Goal: Task Accomplishment & Management: Use online tool/utility

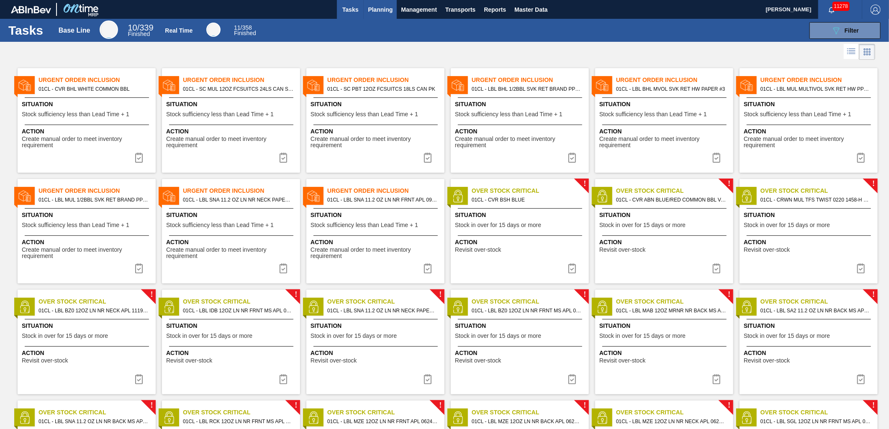
click at [388, 5] on span "Planning" at bounding box center [380, 10] width 25 height 10
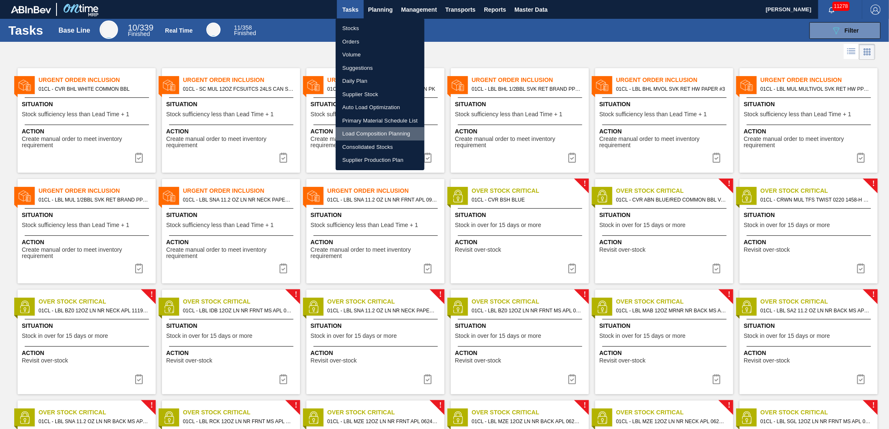
click at [378, 133] on li "Load Composition Planning" at bounding box center [380, 133] width 89 height 13
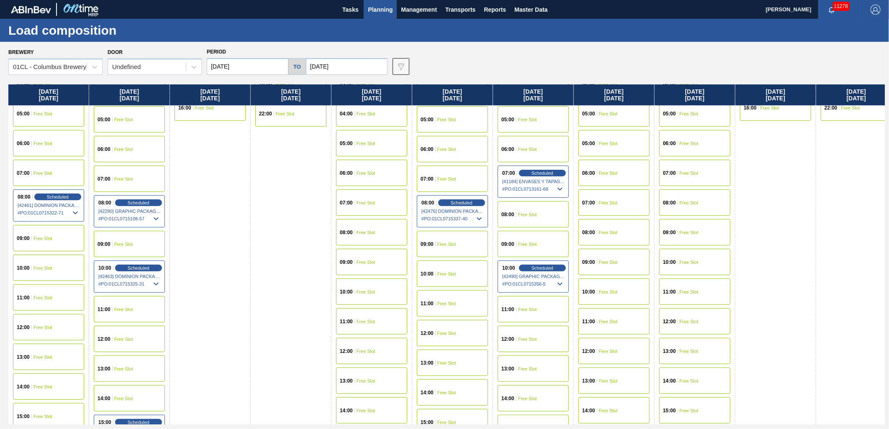
scroll to position [186, 0]
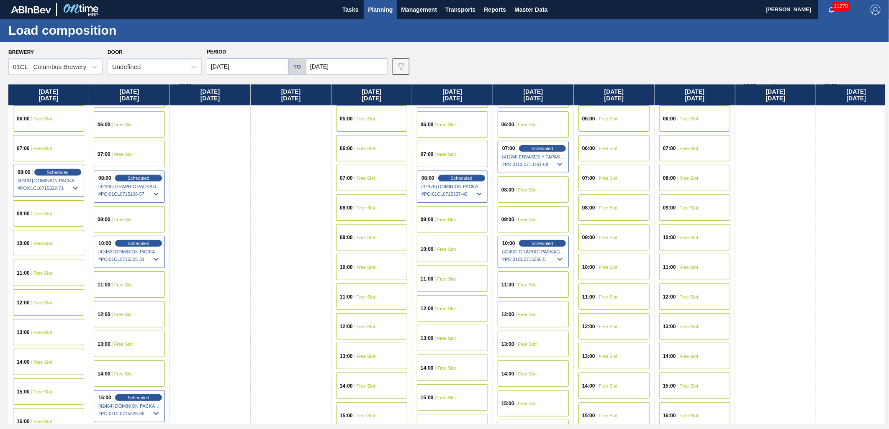
click at [681, 181] on div "08:00 Free Slot" at bounding box center [694, 178] width 71 height 26
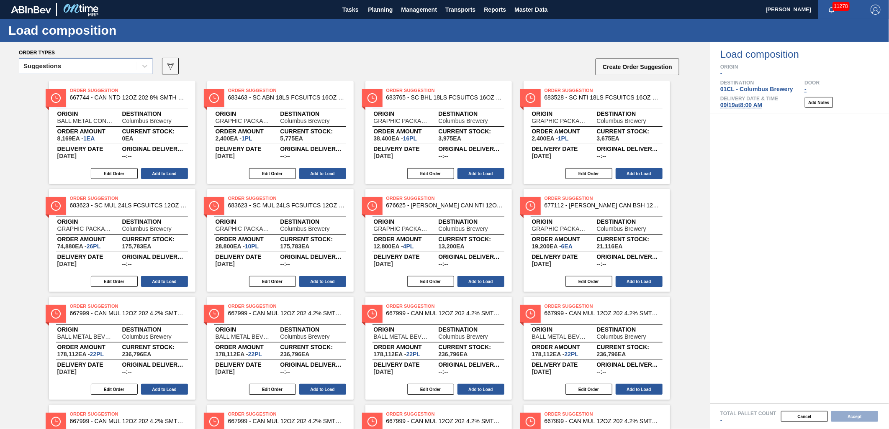
click at [103, 66] on div "Suggestions" at bounding box center [78, 66] width 118 height 12
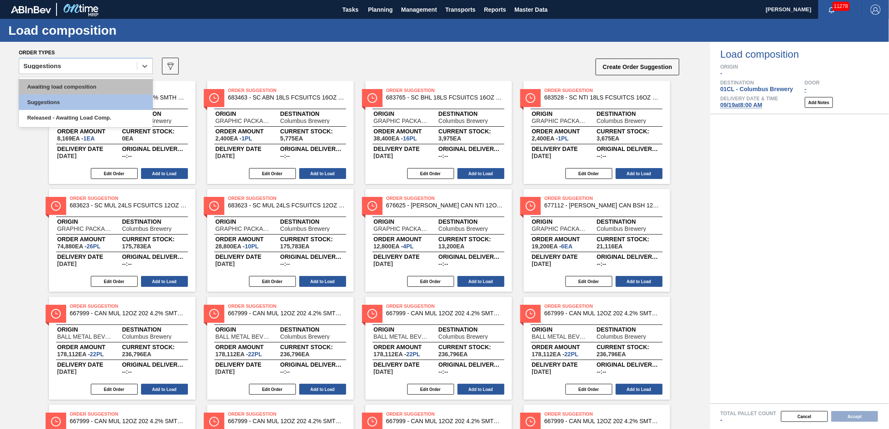
click at [61, 86] on div "Awaiting load composition" at bounding box center [86, 86] width 134 height 15
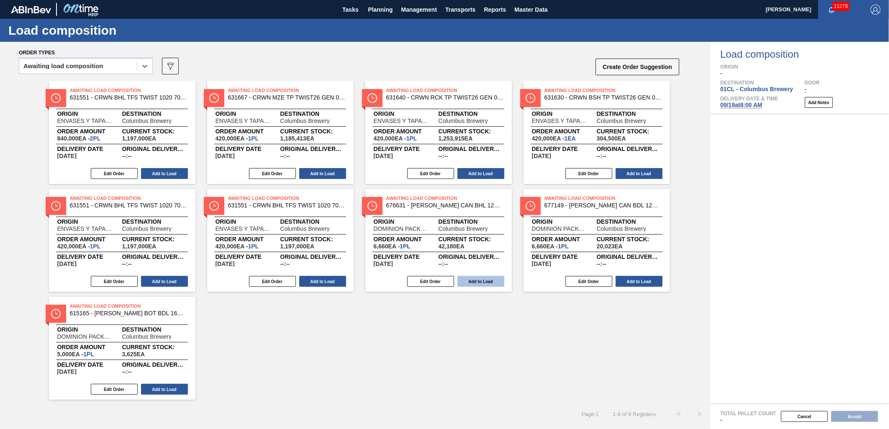
click at [483, 285] on button "Add to Load" at bounding box center [480, 281] width 47 height 11
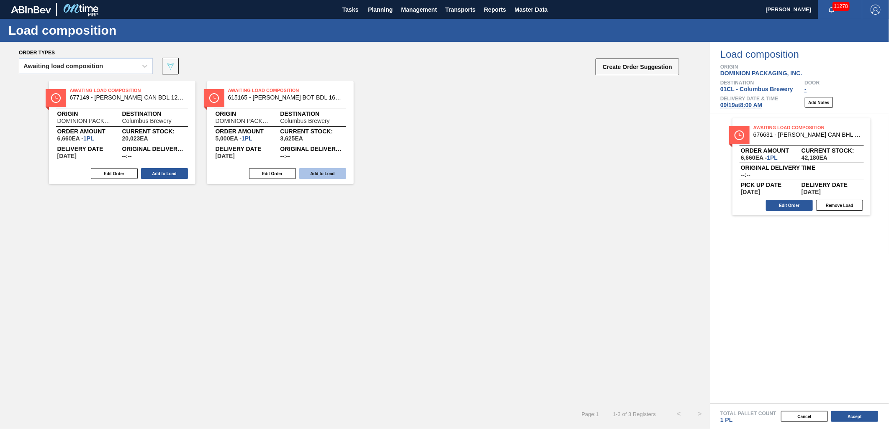
click at [324, 169] on button "Add to Load" at bounding box center [322, 173] width 47 height 11
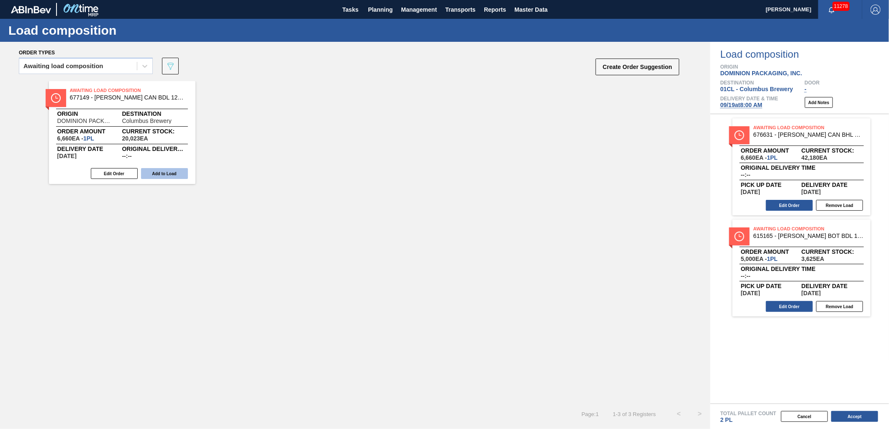
click at [164, 170] on button "Add to Load" at bounding box center [164, 173] width 47 height 11
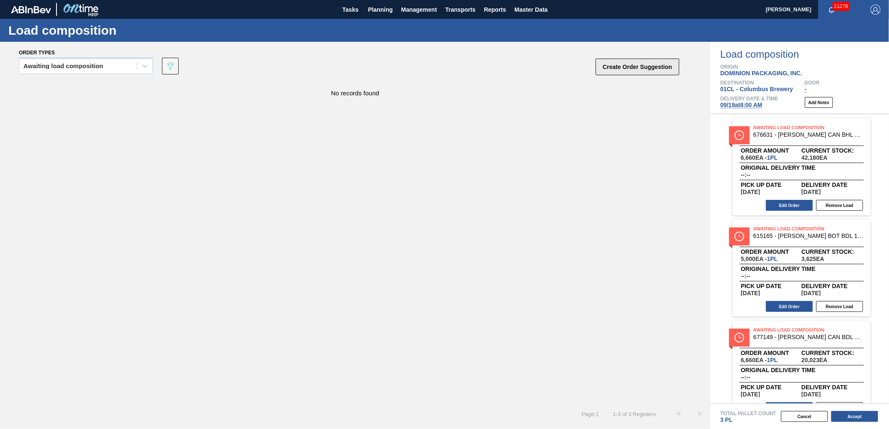
click at [620, 72] on button "Create Order Suggestion" at bounding box center [638, 67] width 84 height 17
click at [98, 69] on div "Awaiting load composition" at bounding box center [78, 66] width 118 height 12
click at [81, 82] on div "Awaiting load composition" at bounding box center [86, 86] width 134 height 15
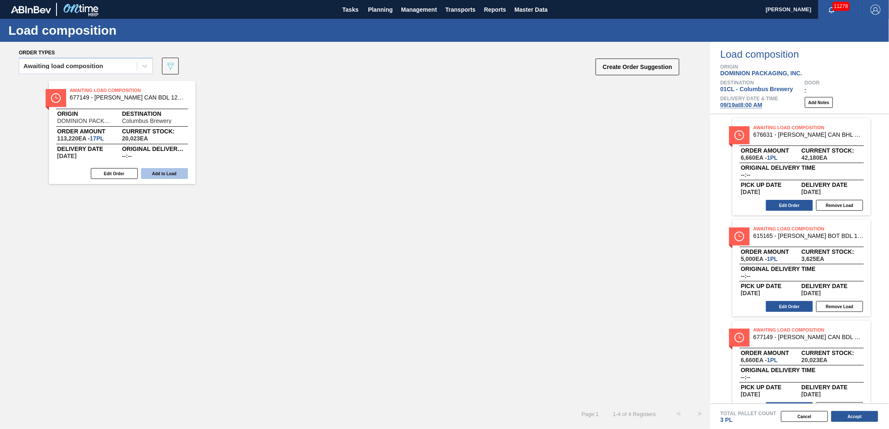
click at [172, 173] on button "Add to Load" at bounding box center [164, 173] width 47 height 11
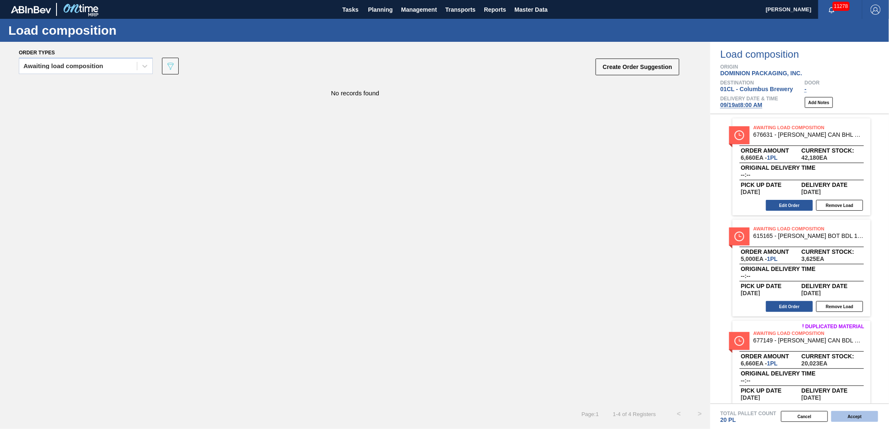
click at [847, 418] on button "Accept" at bounding box center [854, 416] width 47 height 11
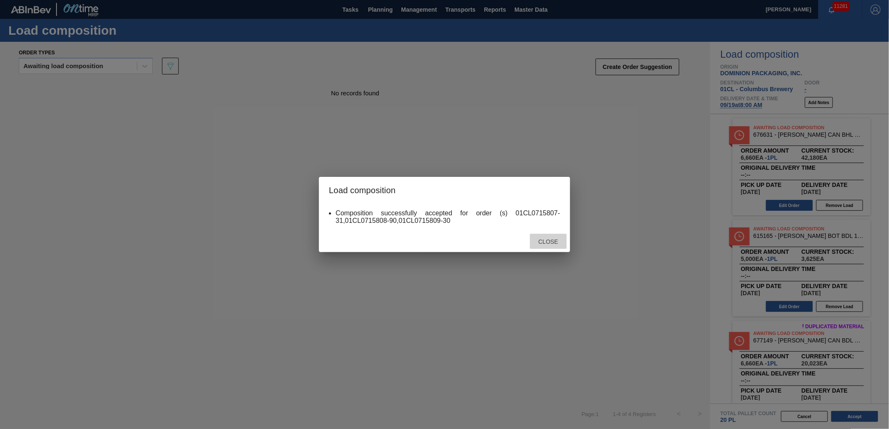
click at [552, 247] on div "Close" at bounding box center [548, 241] width 37 height 15
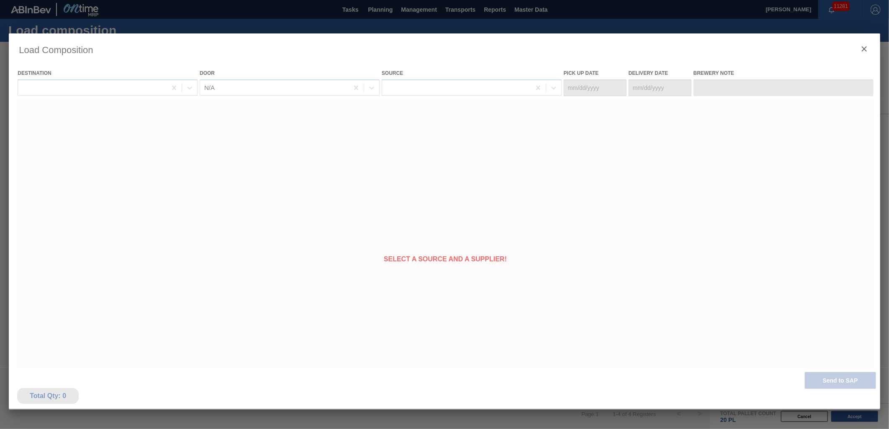
type Date "[DATE]"
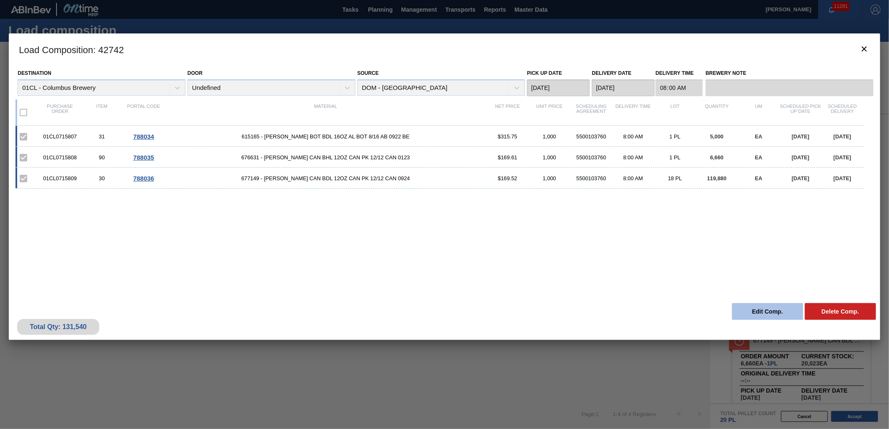
click at [768, 306] on button "Edit Comp." at bounding box center [767, 311] width 71 height 17
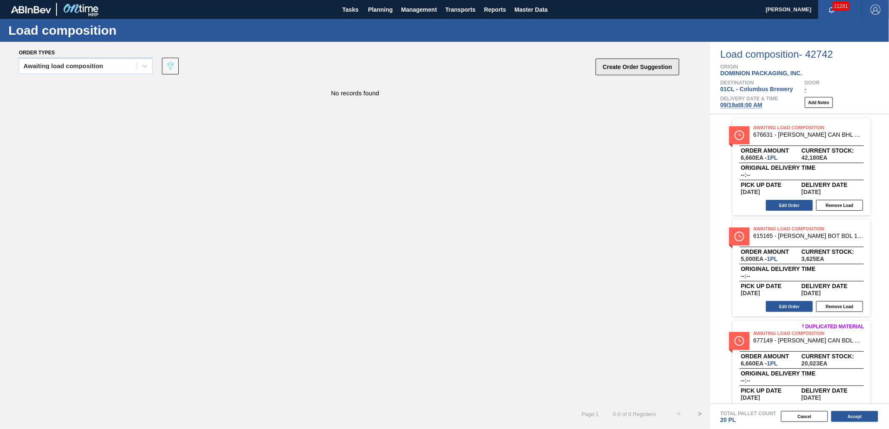
click at [623, 68] on button "Create Order Suggestion" at bounding box center [638, 67] width 84 height 17
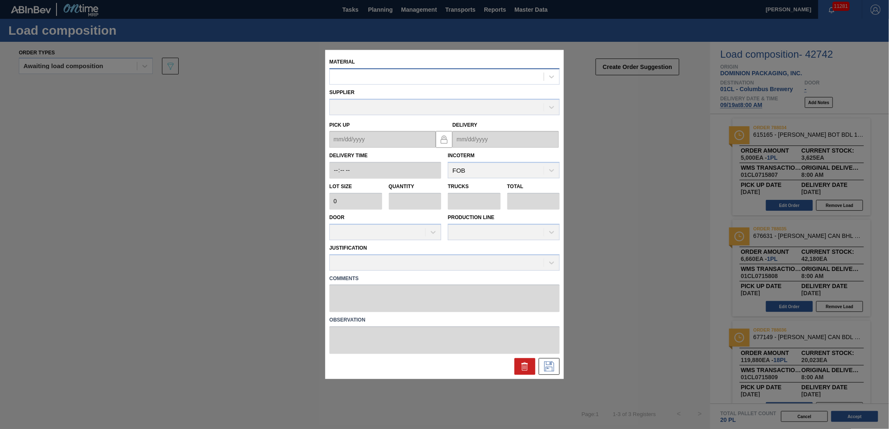
click at [370, 81] on div at bounding box center [437, 77] width 214 height 12
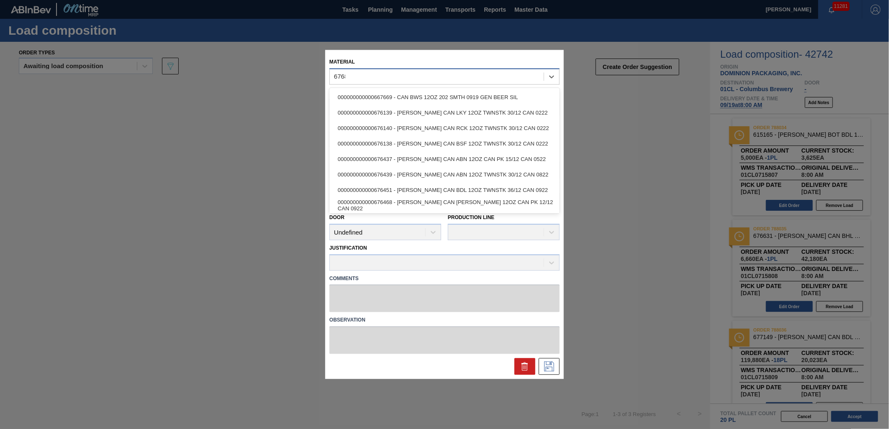
type input "676848"
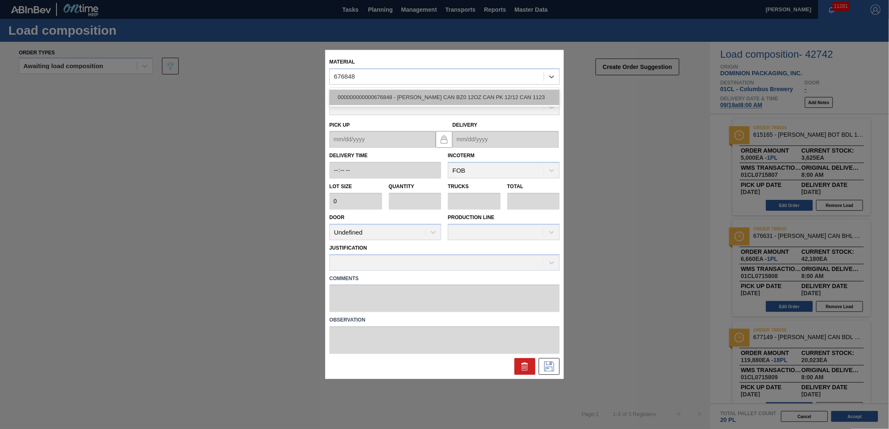
click at [392, 90] on div "000000000000676848 - [PERSON_NAME] CAN BZ0 12OZ CAN PK 12/12 CAN 1123" at bounding box center [444, 97] width 230 height 15
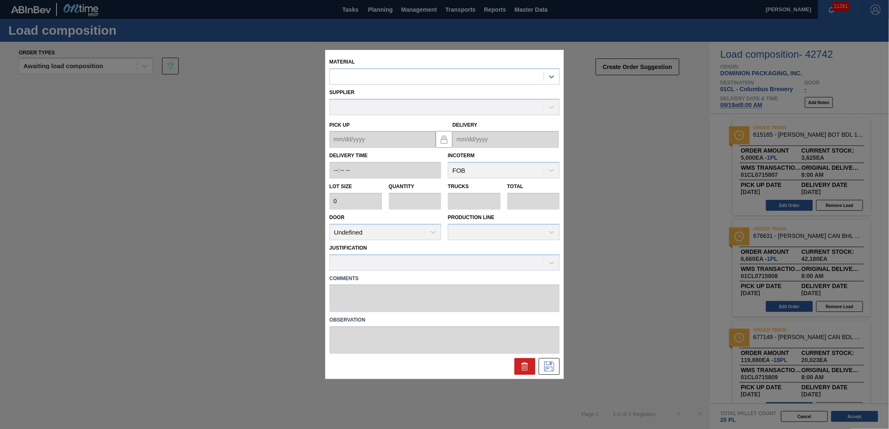
type input "6,660"
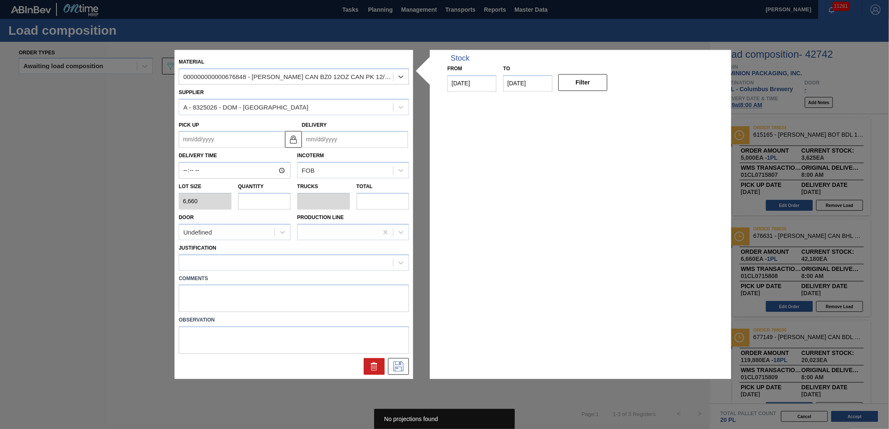
click at [348, 138] on input "Delivery" at bounding box center [355, 139] width 106 height 17
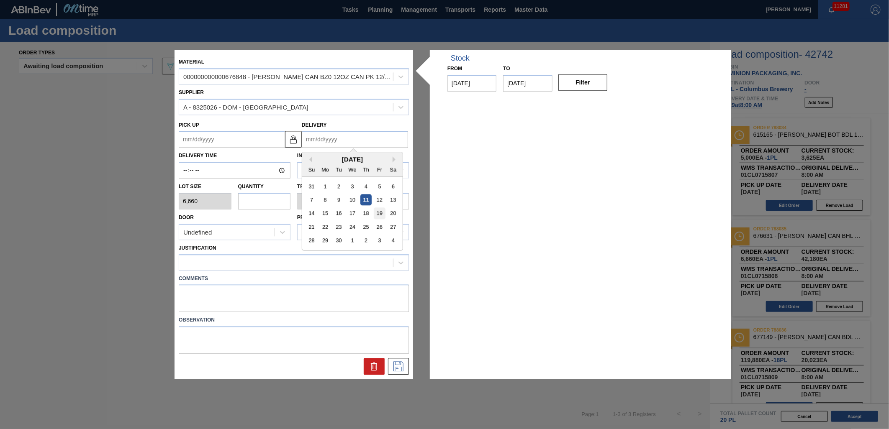
click at [374, 216] on div "19" at bounding box center [379, 213] width 11 height 11
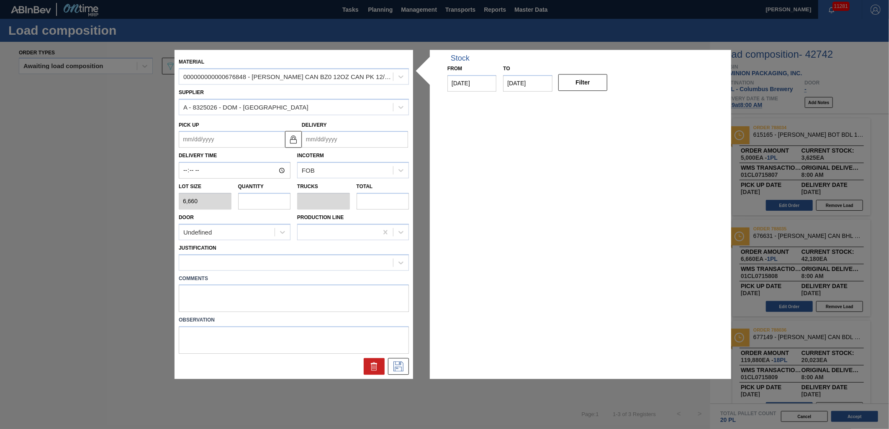
type up "[DATE]"
type input "[DATE]"
click at [243, 198] on input "text" at bounding box center [264, 201] width 53 height 17
type input "6"
type input "0.25"
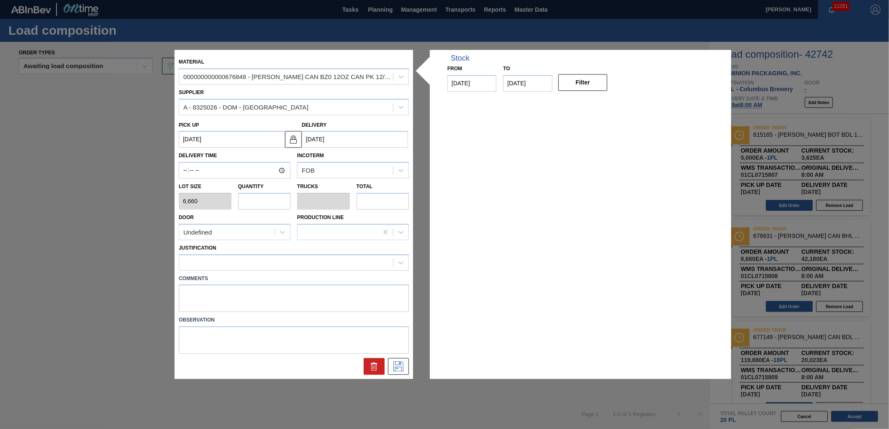
type input "39,960"
type input "6"
click at [257, 268] on div at bounding box center [286, 263] width 214 height 12
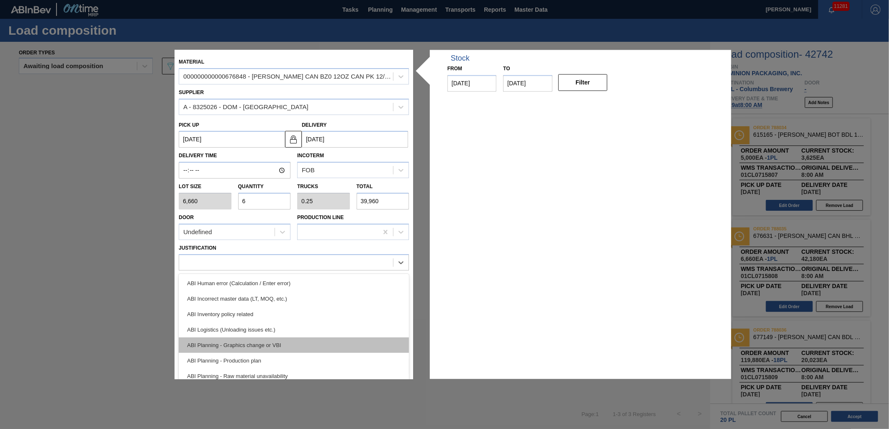
click at [300, 342] on div "ABI Planning - Graphics change or VBI" at bounding box center [294, 345] width 230 height 15
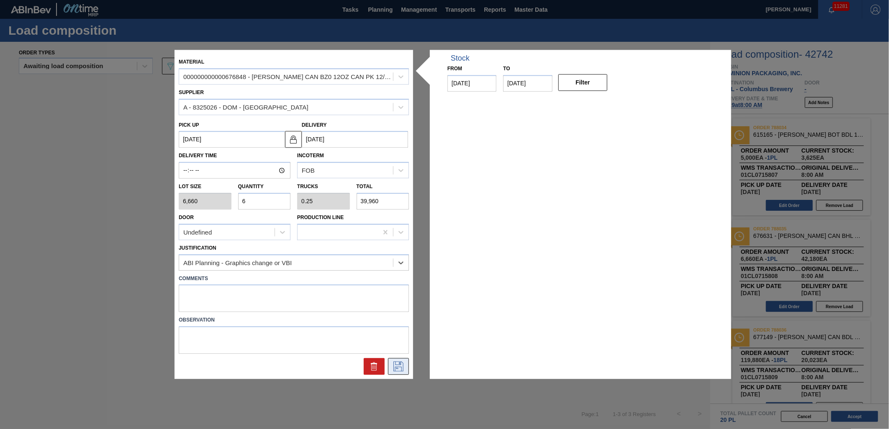
click at [398, 370] on icon at bounding box center [398, 367] width 13 height 10
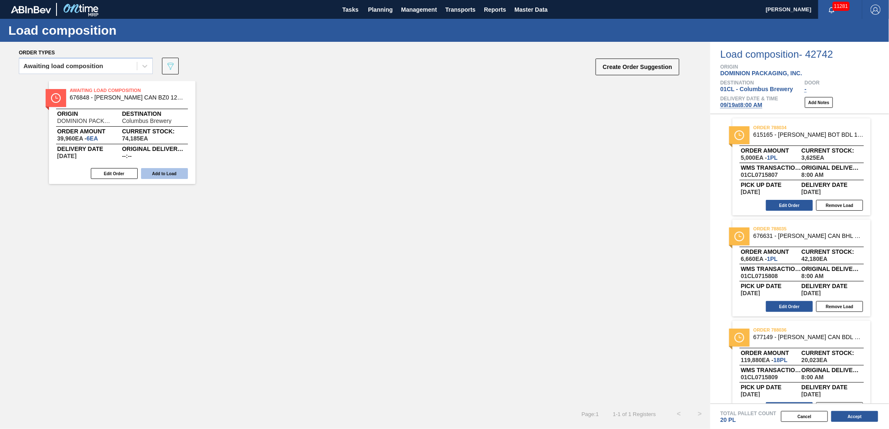
click at [172, 169] on button "Add to Load" at bounding box center [164, 173] width 47 height 11
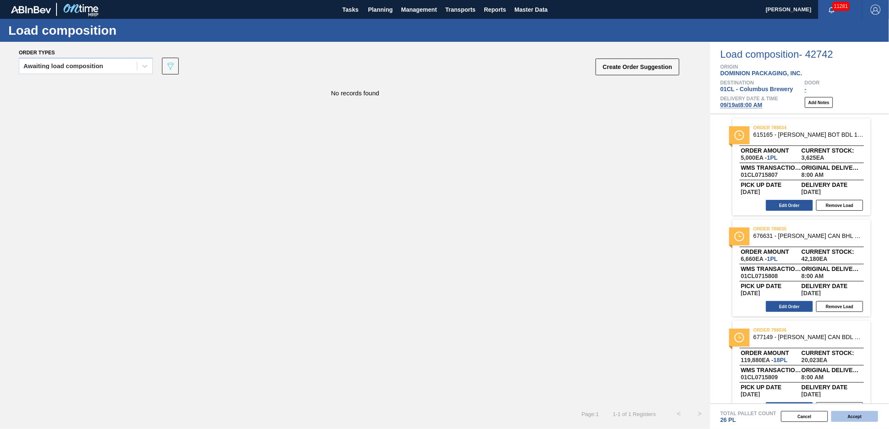
click at [850, 419] on button "Accept" at bounding box center [854, 416] width 47 height 11
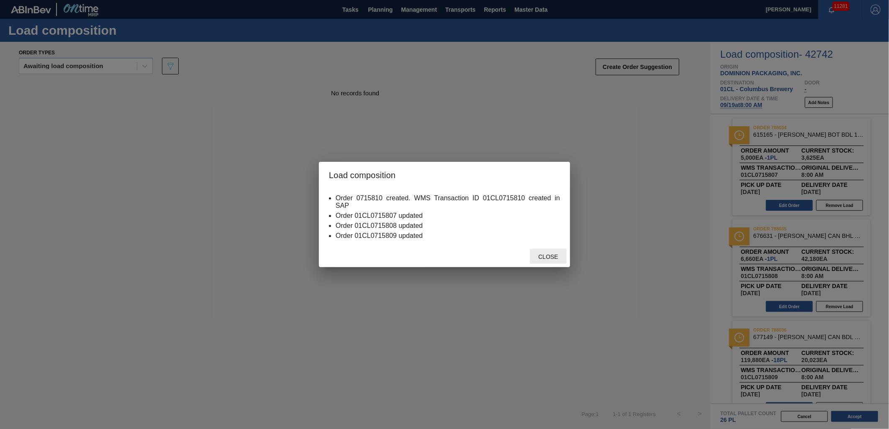
click at [546, 257] on span "Close" at bounding box center [547, 257] width 33 height 7
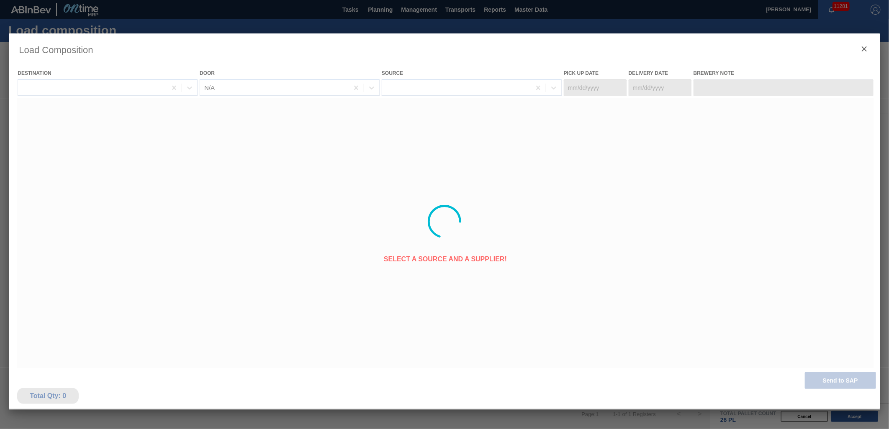
type Date "[DATE]"
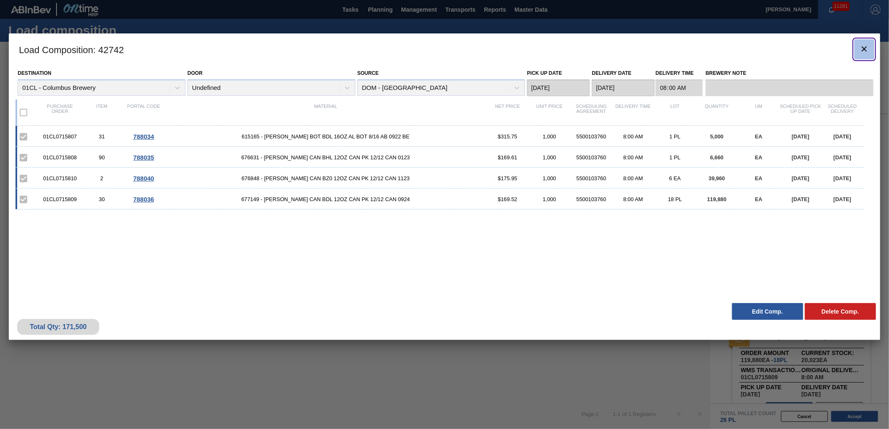
click at [861, 47] on icon "botão de ícone" at bounding box center [864, 49] width 10 height 10
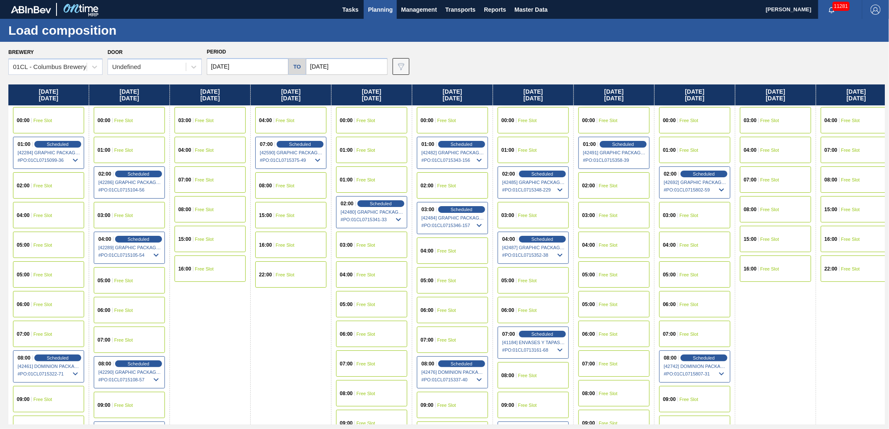
click at [602, 215] on span "Free Slot" at bounding box center [608, 215] width 19 height 5
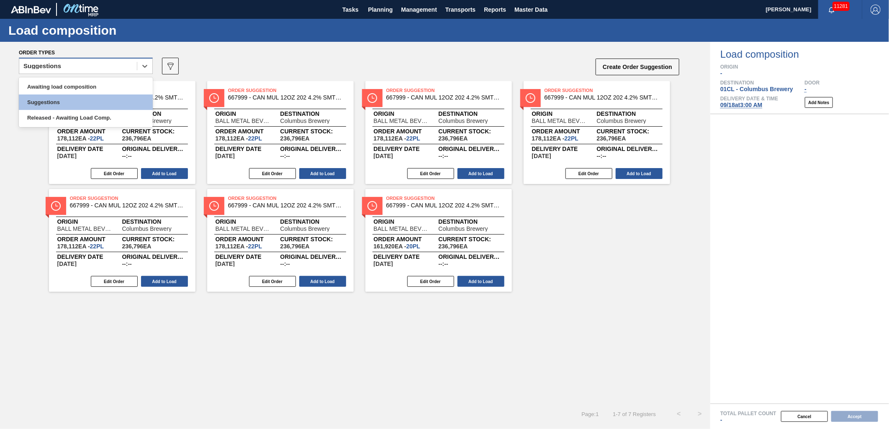
click at [112, 66] on div "Suggestions" at bounding box center [78, 66] width 118 height 12
click at [92, 80] on div "Awaiting load composition" at bounding box center [86, 86] width 134 height 15
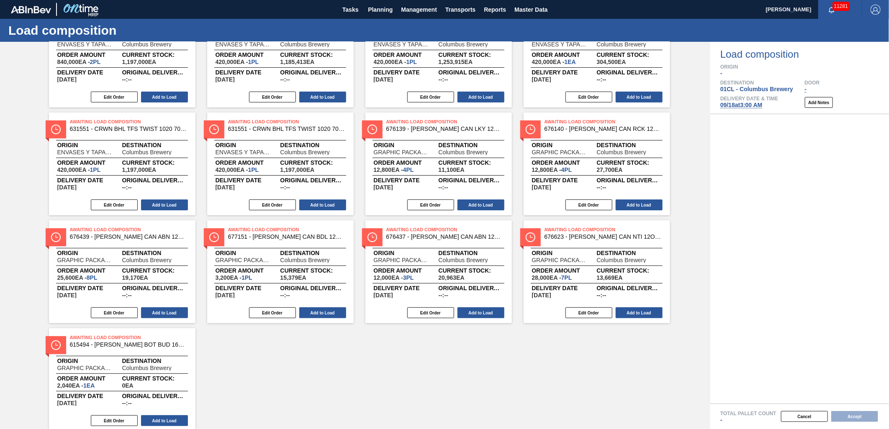
scroll to position [93, 0]
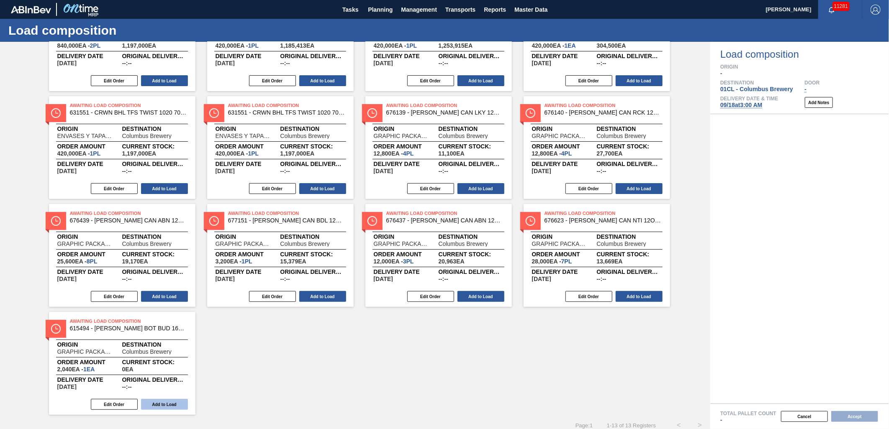
click at [156, 401] on button "Add to Load" at bounding box center [164, 404] width 47 height 11
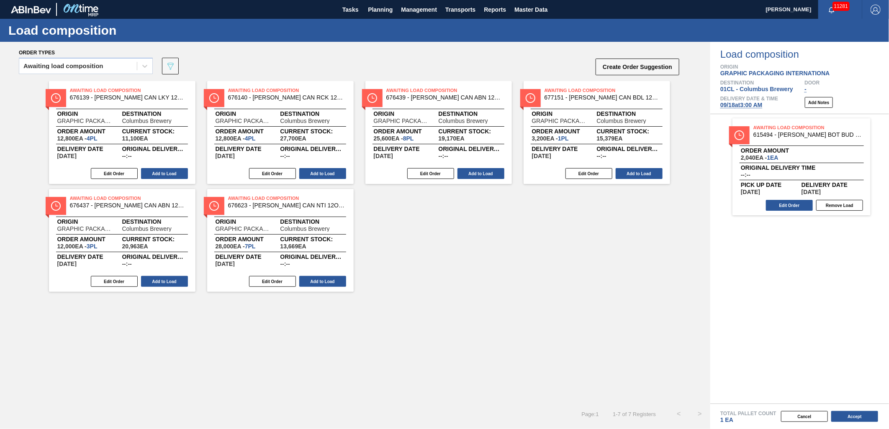
scroll to position [0, 0]
click at [155, 171] on button "Add to Load" at bounding box center [164, 173] width 47 height 11
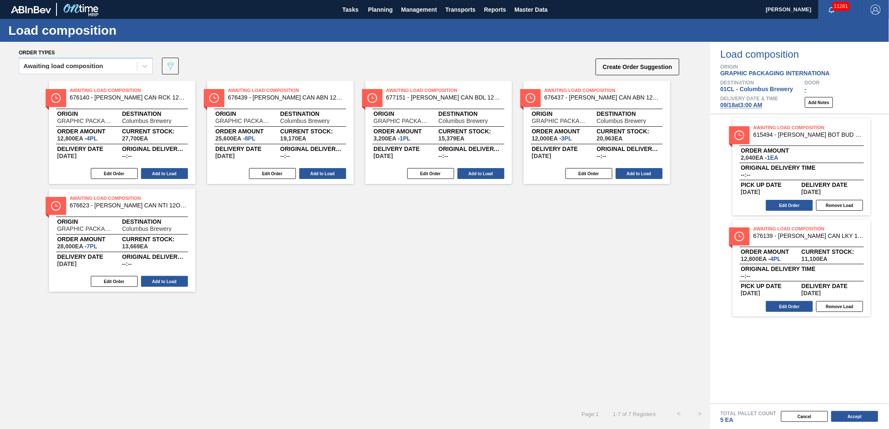
click at [155, 171] on button "Add to Load" at bounding box center [164, 173] width 47 height 11
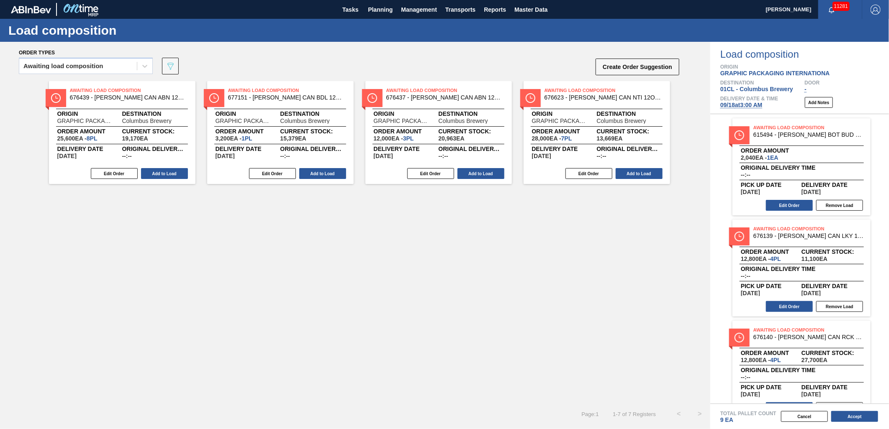
click at [155, 171] on button "Add to Load" at bounding box center [164, 173] width 47 height 11
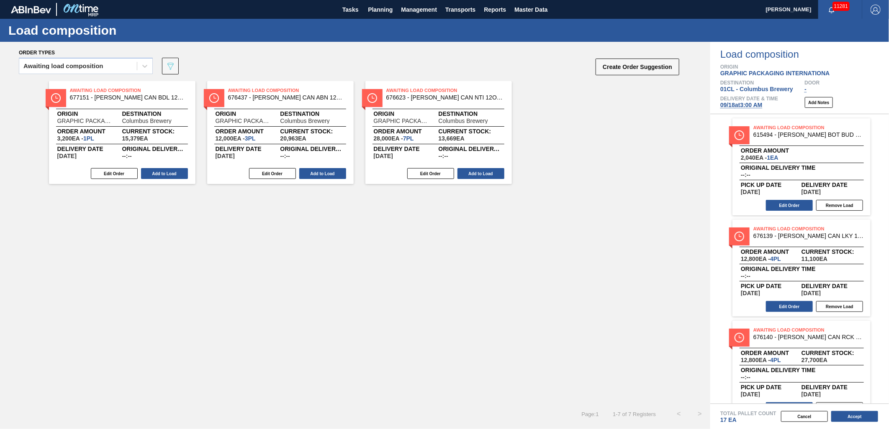
click at [155, 171] on button "Add to Load" at bounding box center [164, 173] width 47 height 11
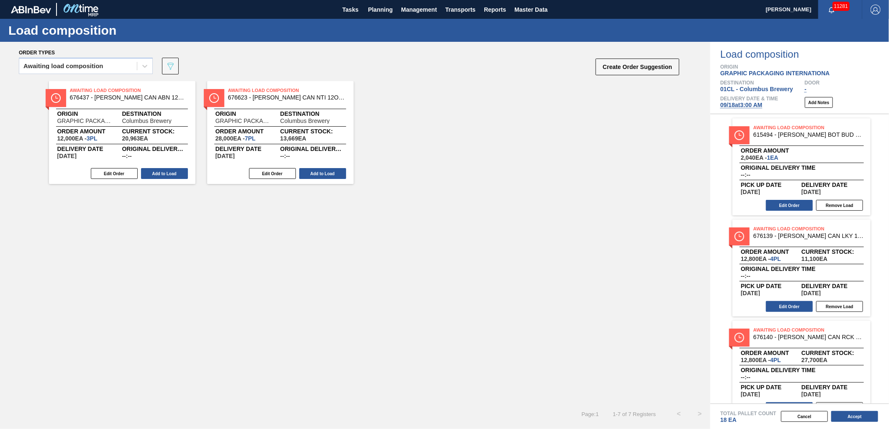
click at [155, 171] on button "Add to Load" at bounding box center [164, 173] width 47 height 11
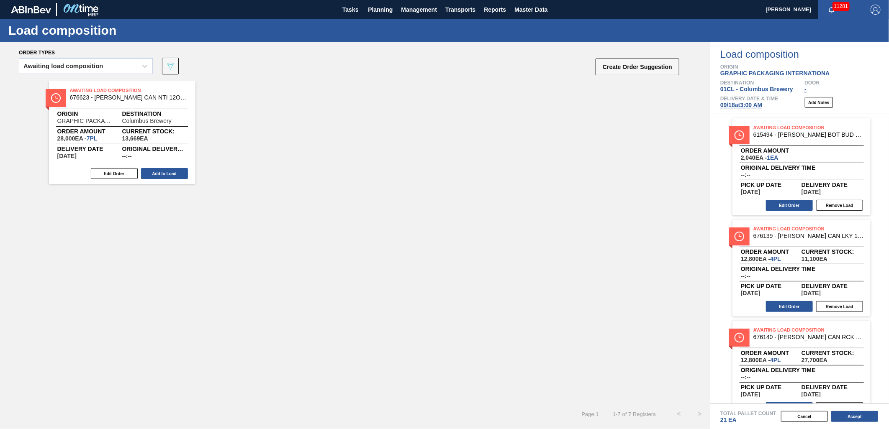
click at [155, 171] on button "Add to Load" at bounding box center [164, 173] width 47 height 11
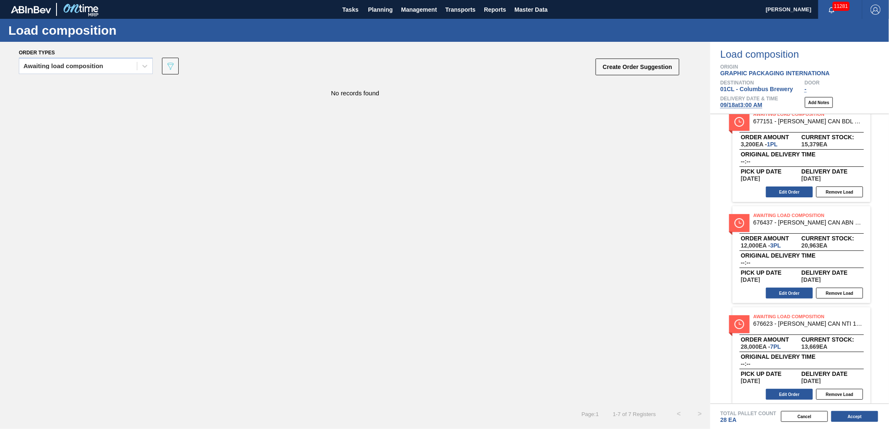
scroll to position [423, 0]
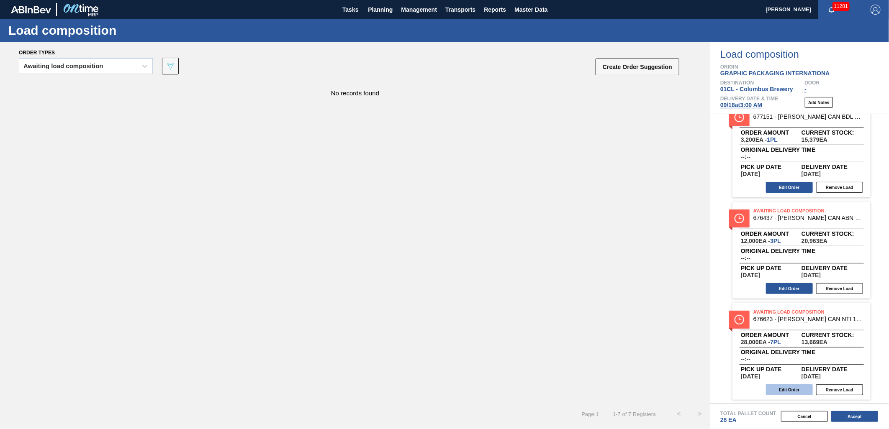
click at [797, 392] on button "Edit Order" at bounding box center [789, 390] width 47 height 11
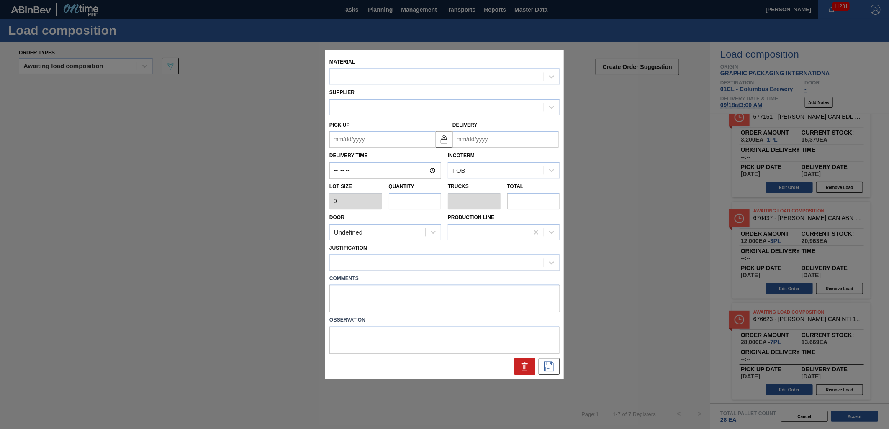
type input "4,000"
type input "7"
type input "0.269"
type input "28,000"
type up "[DATE]"
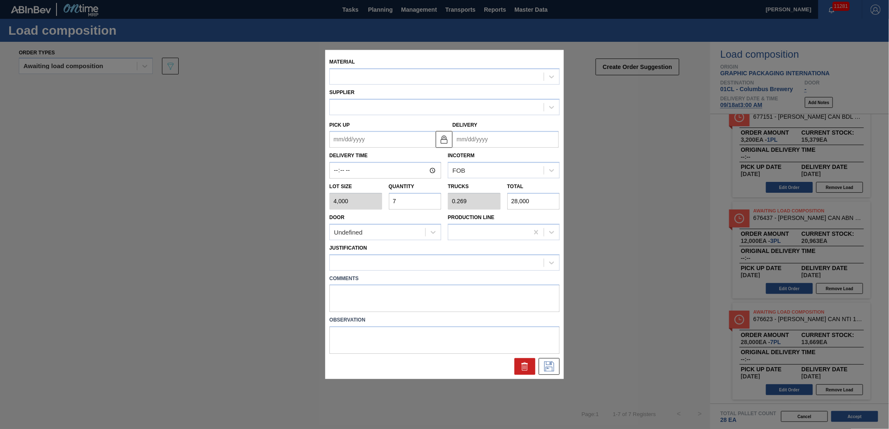
type input "[DATE]"
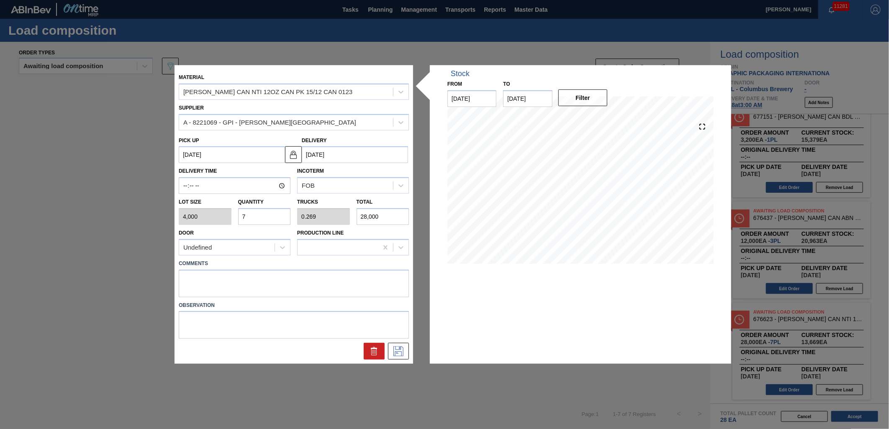
click at [253, 218] on input "7" at bounding box center [264, 216] width 53 height 17
type input "0"
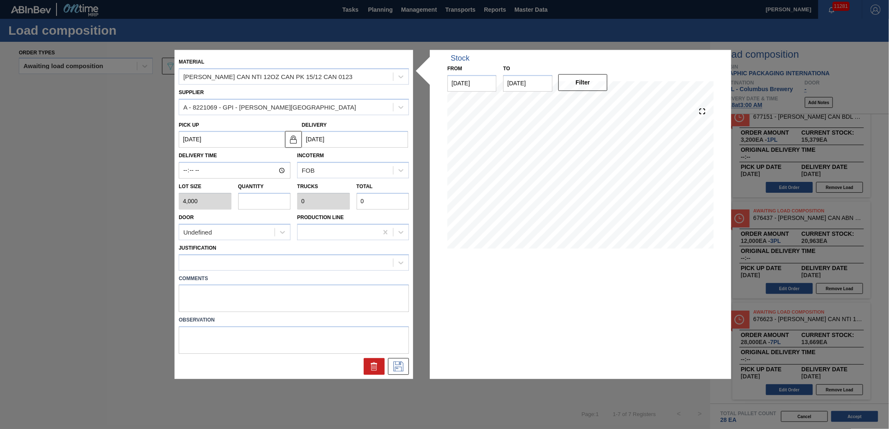
type input "5"
type input "0.192"
type input "20,000"
type input "5"
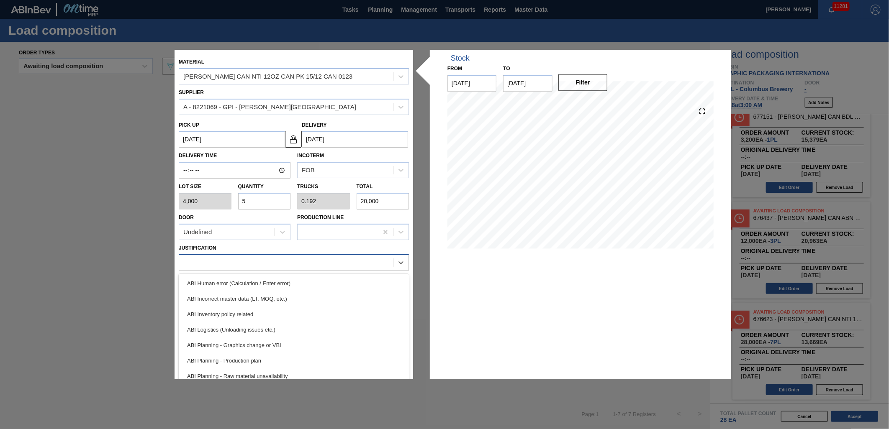
click at [345, 262] on div at bounding box center [286, 263] width 214 height 12
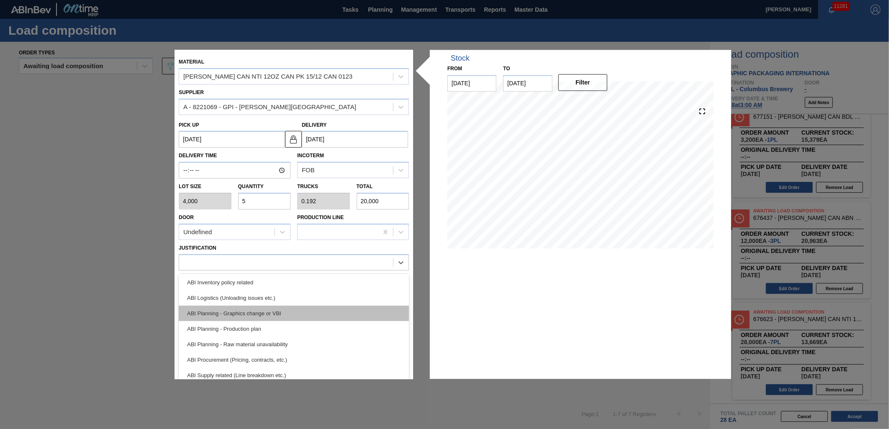
scroll to position [46, 0]
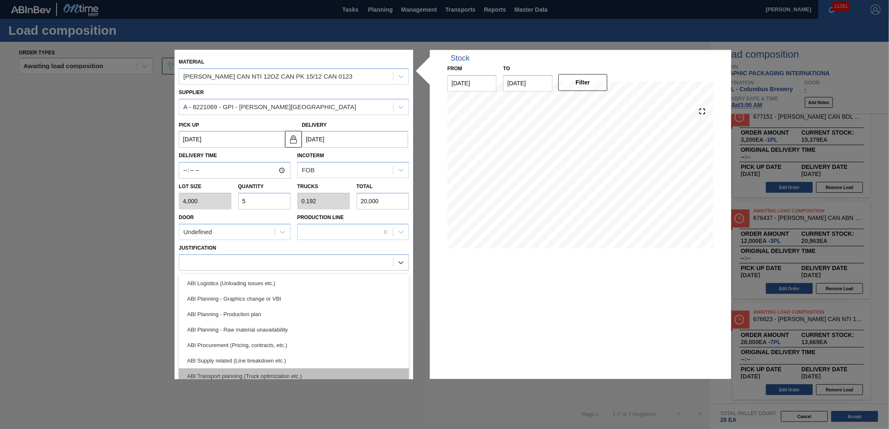
click at [327, 369] on div "ABI Transport planning (Truck optimization etc.)" at bounding box center [294, 376] width 230 height 15
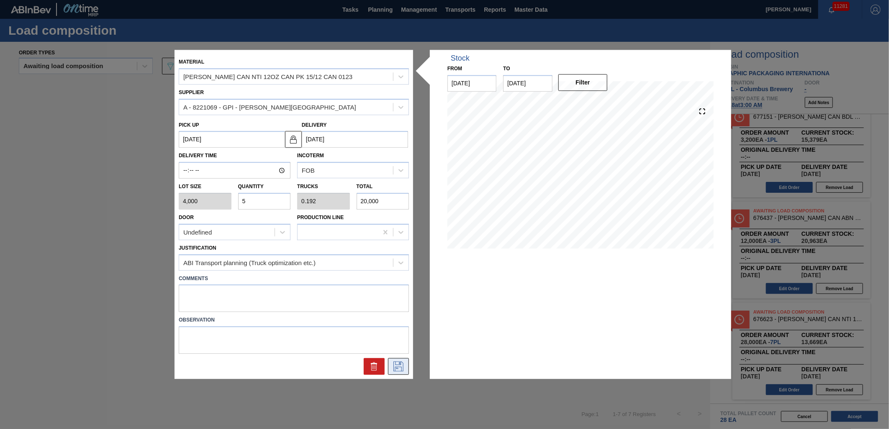
click at [397, 362] on icon at bounding box center [398, 367] width 10 height 10
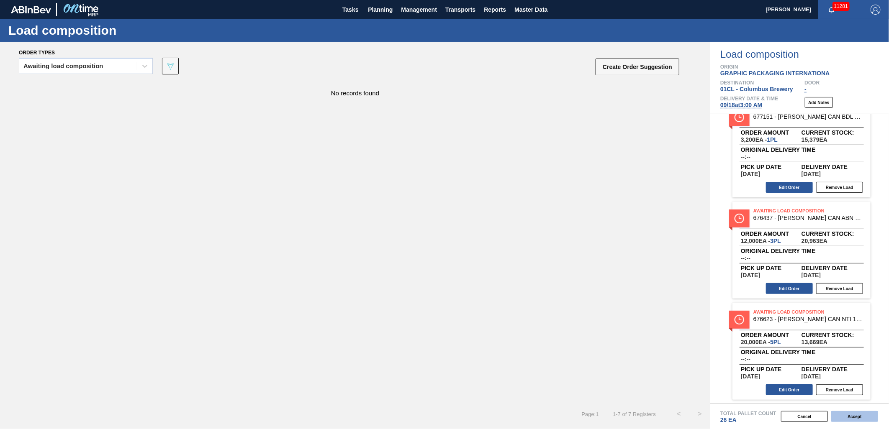
click at [862, 418] on button "Accept" at bounding box center [854, 416] width 47 height 11
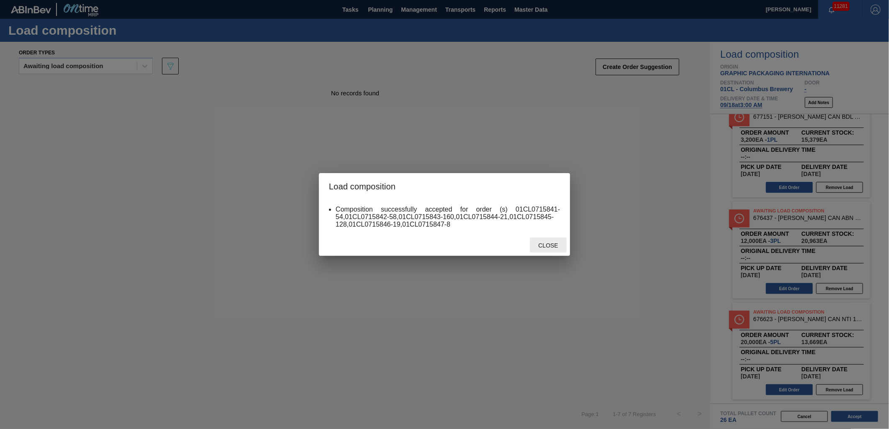
click at [547, 239] on div "Close" at bounding box center [548, 245] width 37 height 15
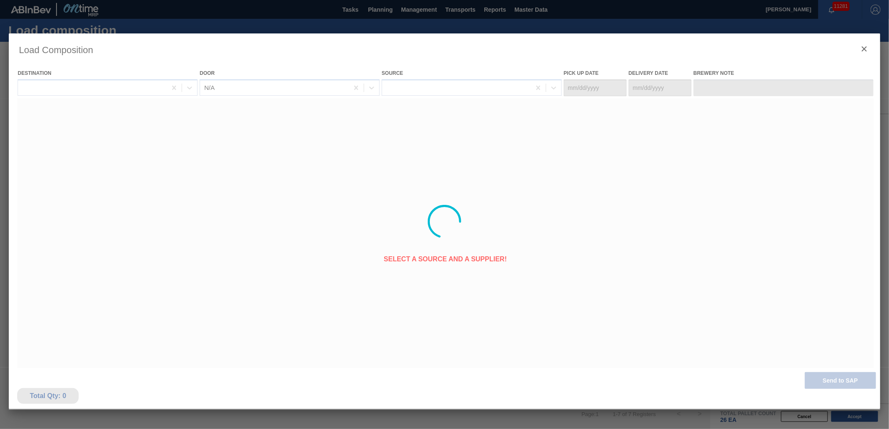
type Date "[DATE]"
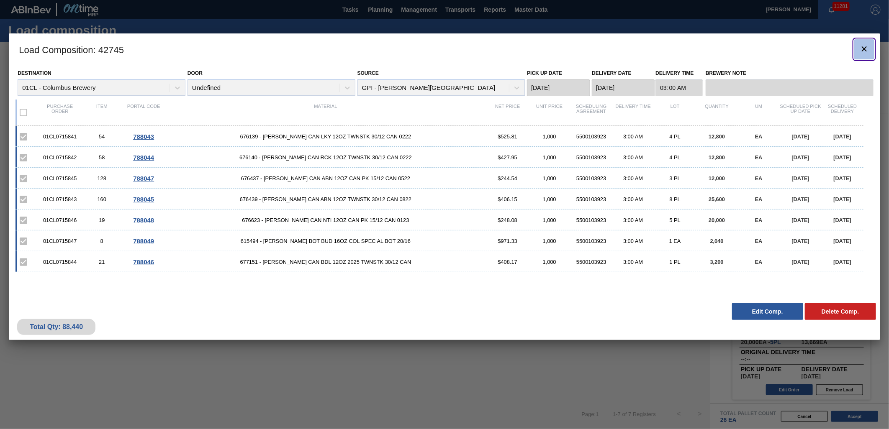
click at [864, 54] on clb-icon "botão de ícone" at bounding box center [864, 49] width 10 height 11
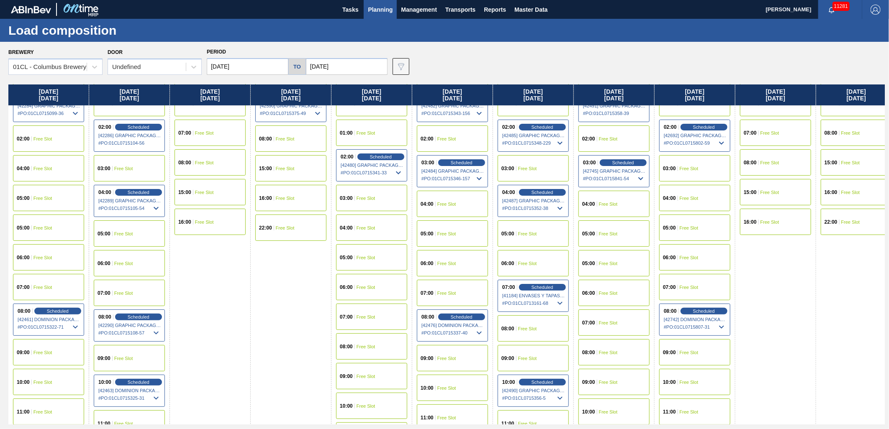
scroll to position [46, 0]
click at [688, 199] on span "Free Slot" at bounding box center [689, 198] width 19 height 5
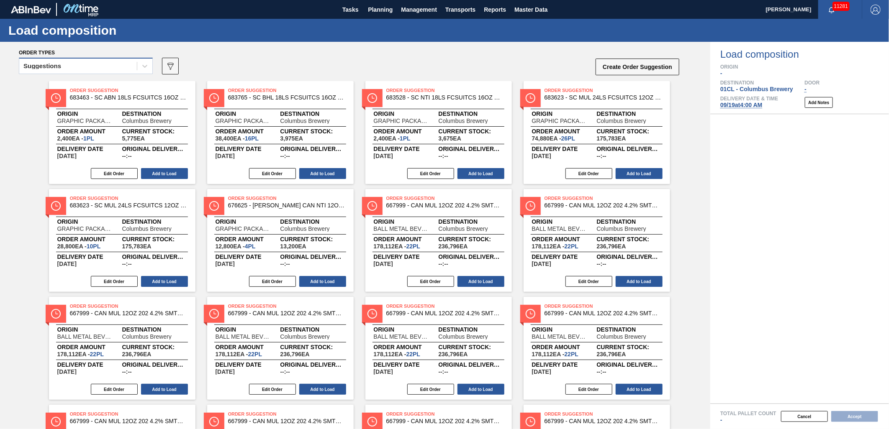
click at [110, 65] on div "Suggestions" at bounding box center [78, 66] width 118 height 12
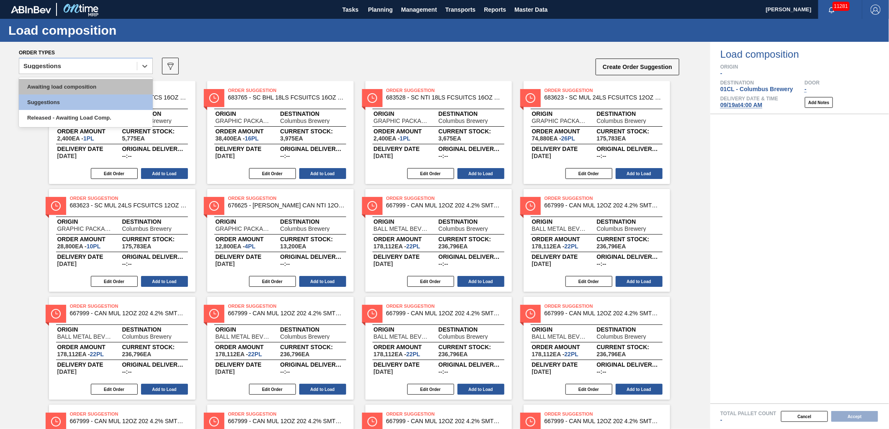
click at [78, 82] on div "Awaiting load composition" at bounding box center [86, 86] width 134 height 15
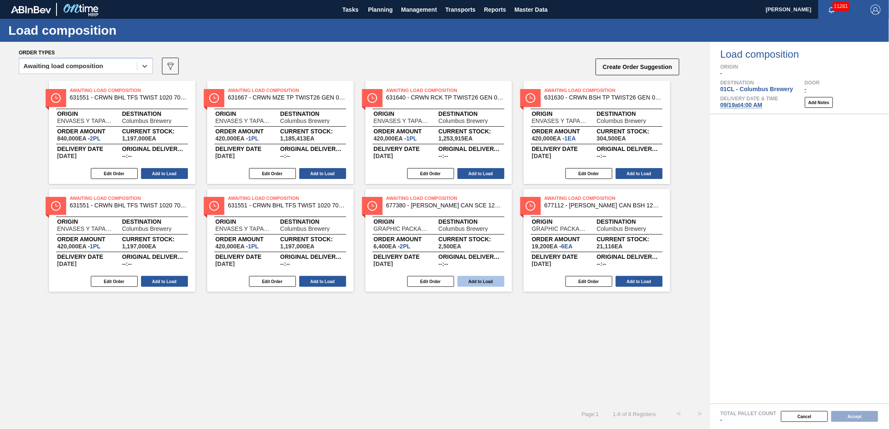
click at [472, 282] on button "Add to Load" at bounding box center [480, 281] width 47 height 11
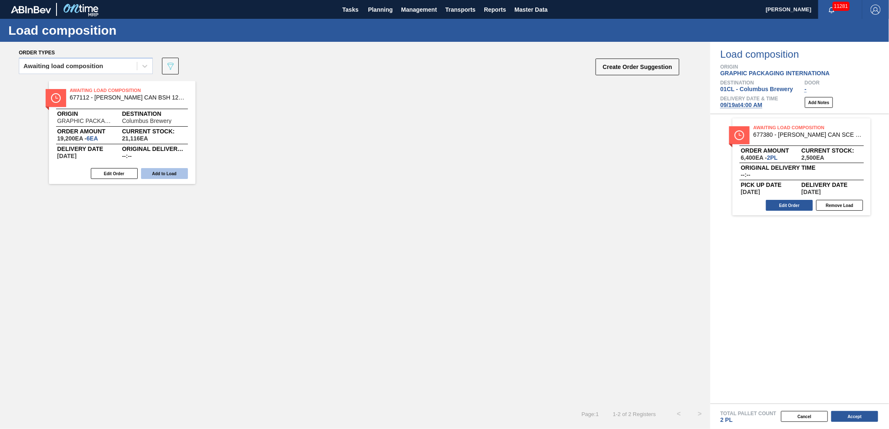
click at [169, 172] on button "Add to Load" at bounding box center [164, 173] width 47 height 11
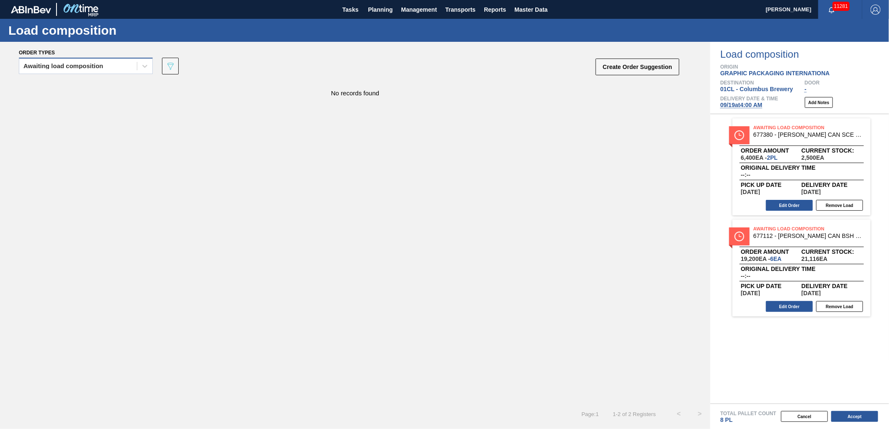
click at [110, 61] on div "Awaiting load composition" at bounding box center [78, 66] width 118 height 12
click at [101, 86] on div "Awaiting load composition" at bounding box center [86, 86] width 134 height 15
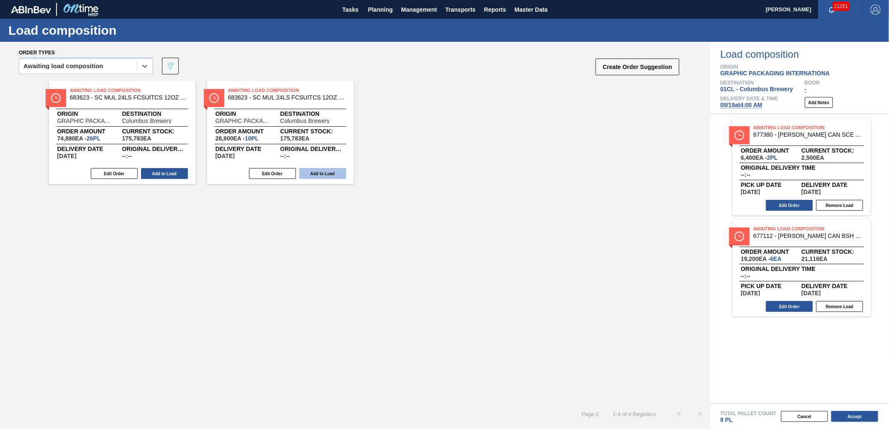
click at [316, 174] on button "Add to Load" at bounding box center [322, 173] width 47 height 11
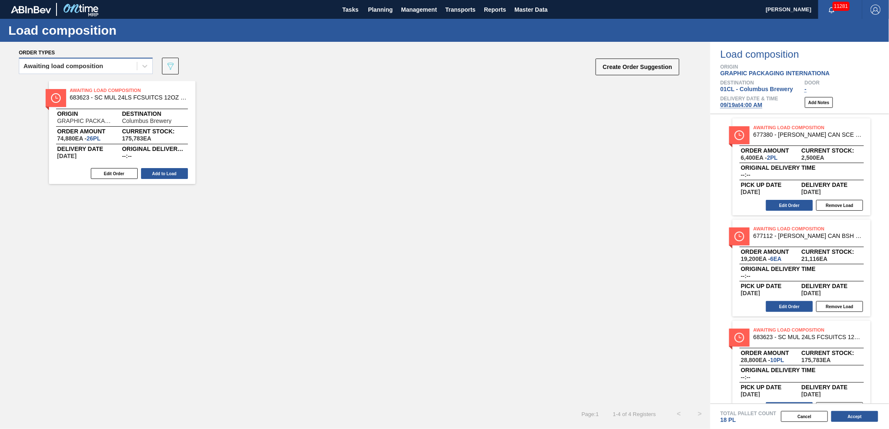
click at [106, 67] on div "Awaiting load composition" at bounding box center [78, 66] width 118 height 12
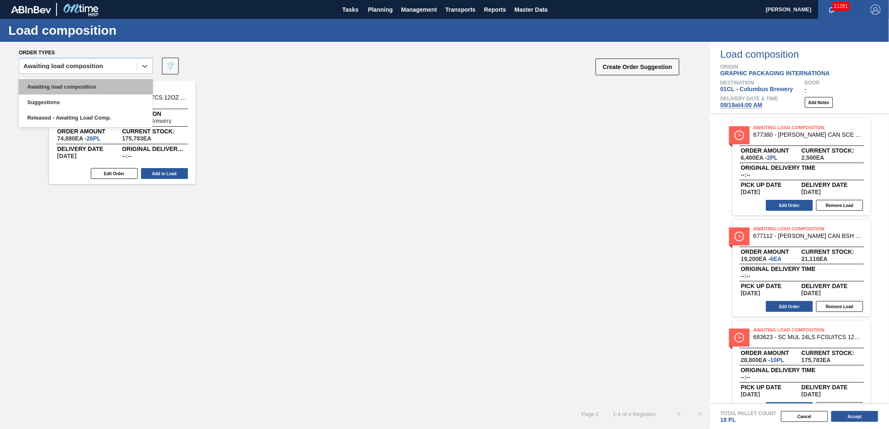
click at [104, 88] on div "Awaiting load composition" at bounding box center [86, 86] width 134 height 15
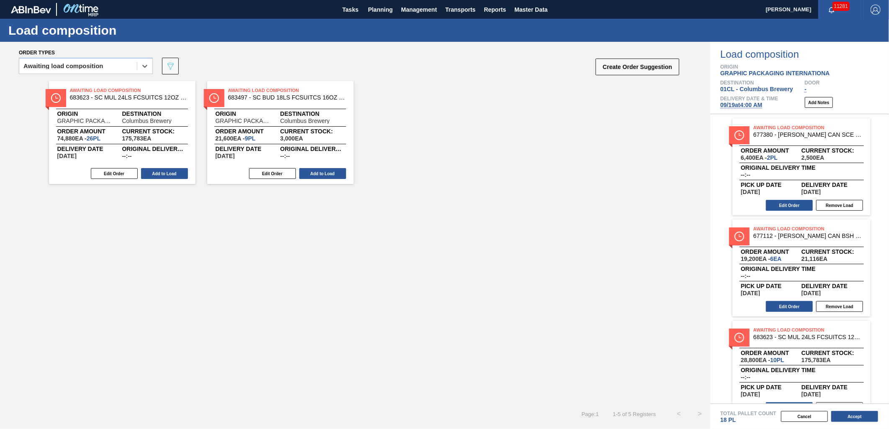
scroll to position [18, 0]
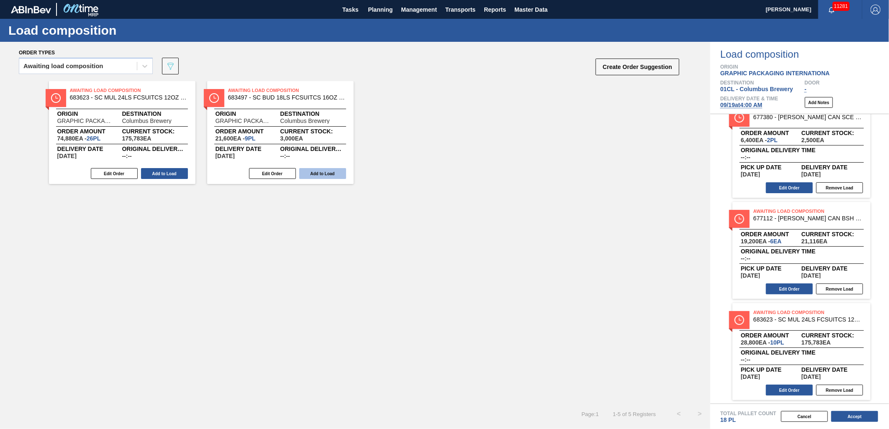
click at [317, 174] on button "Add to Load" at bounding box center [322, 173] width 47 height 11
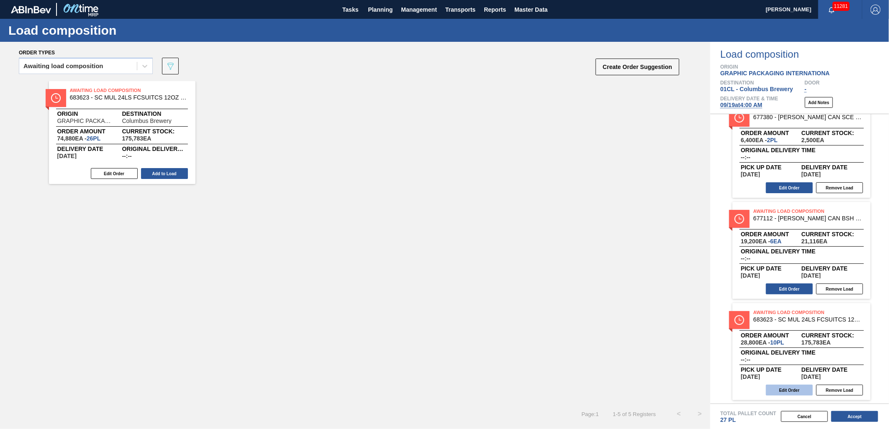
click at [784, 388] on button "Edit Order" at bounding box center [789, 390] width 47 height 11
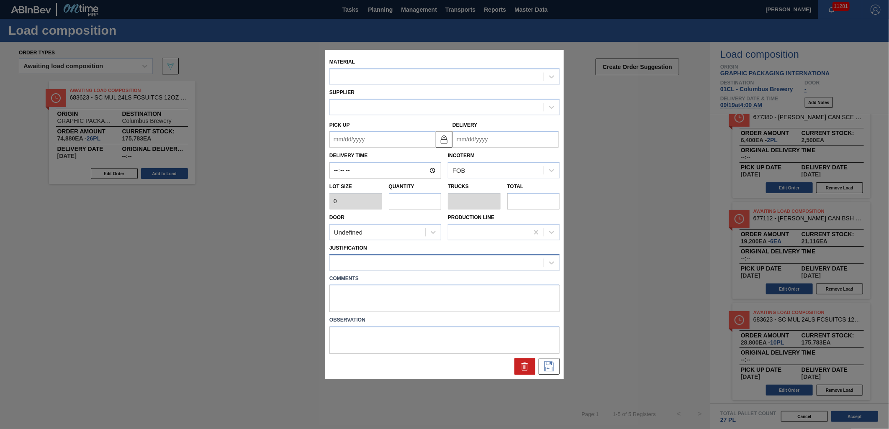
type input "2,880"
type input "10"
type input "0.385"
type input "28,800"
type up "[DATE]"
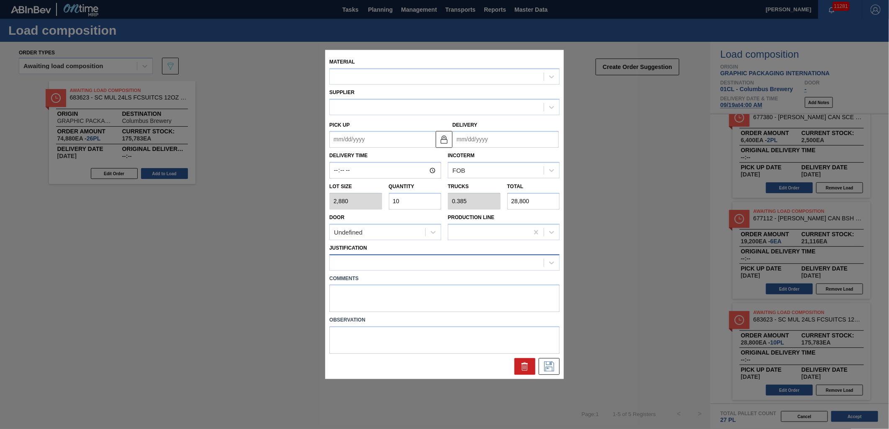
type input "[DATE]"
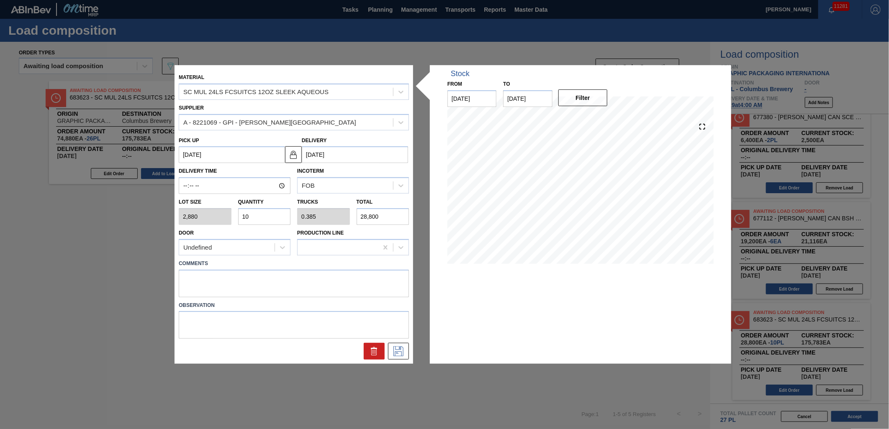
click at [262, 213] on input "10" at bounding box center [264, 216] width 53 height 17
type input "1"
type input "0.038"
type input "2,880"
type input "0"
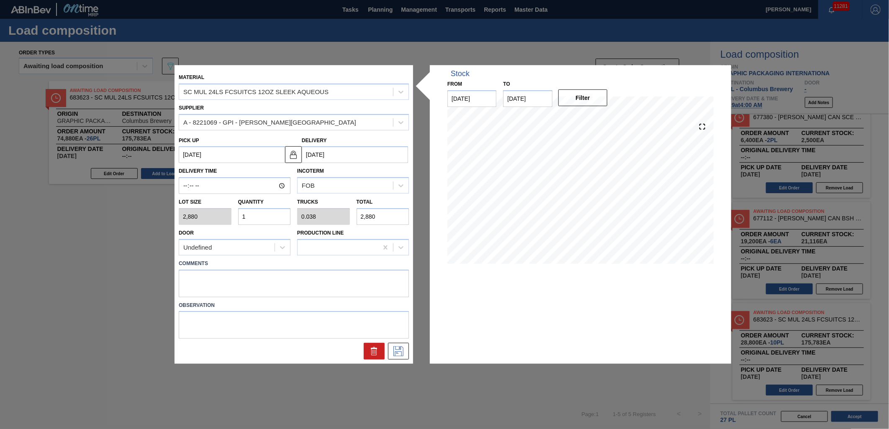
type input "0"
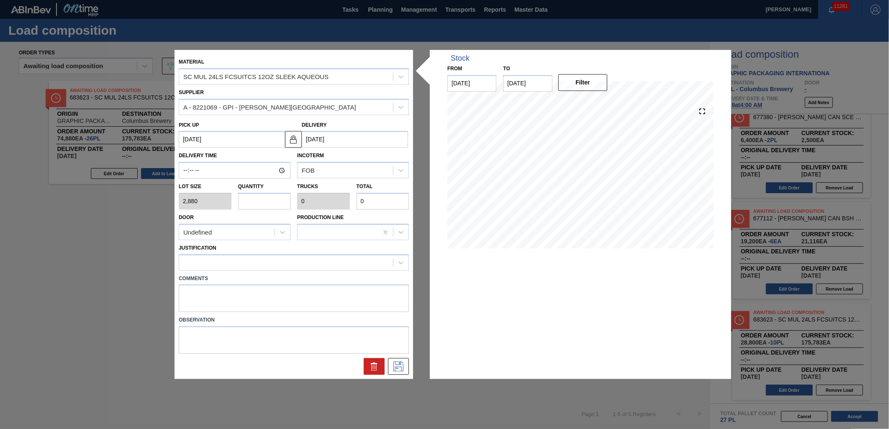
type input "9"
type input "0.346"
type input "25,920"
type input "9"
click at [261, 263] on div at bounding box center [286, 263] width 214 height 12
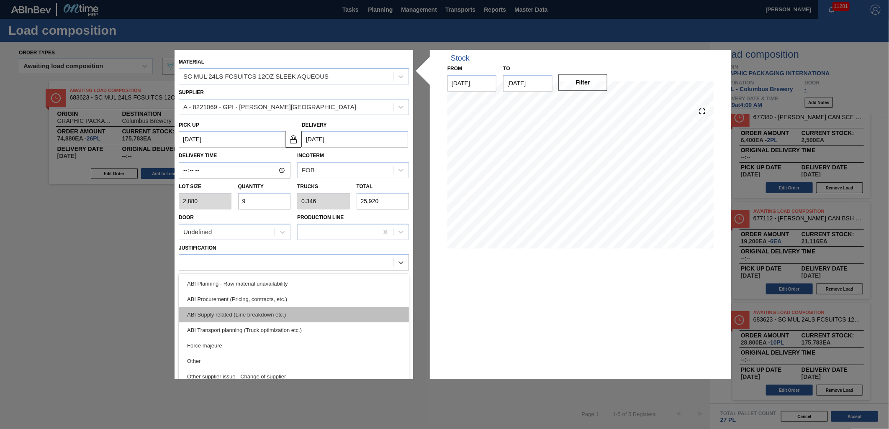
scroll to position [93, 0]
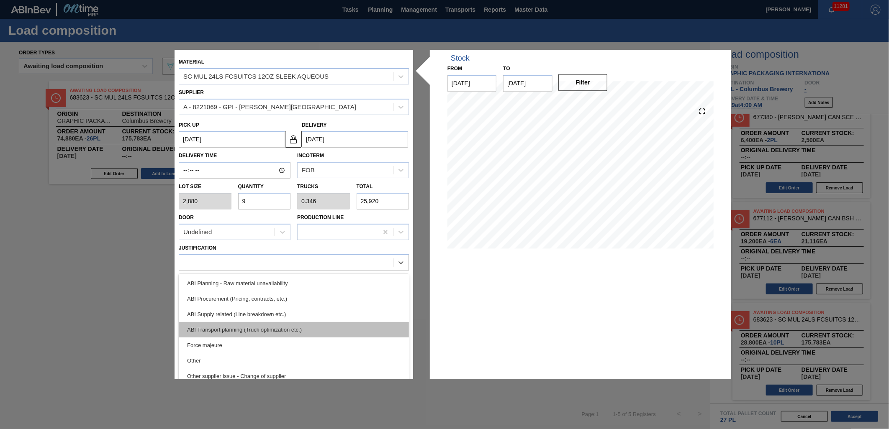
click at [290, 328] on div "ABI Transport planning (Truck optimization etc.)" at bounding box center [294, 329] width 230 height 15
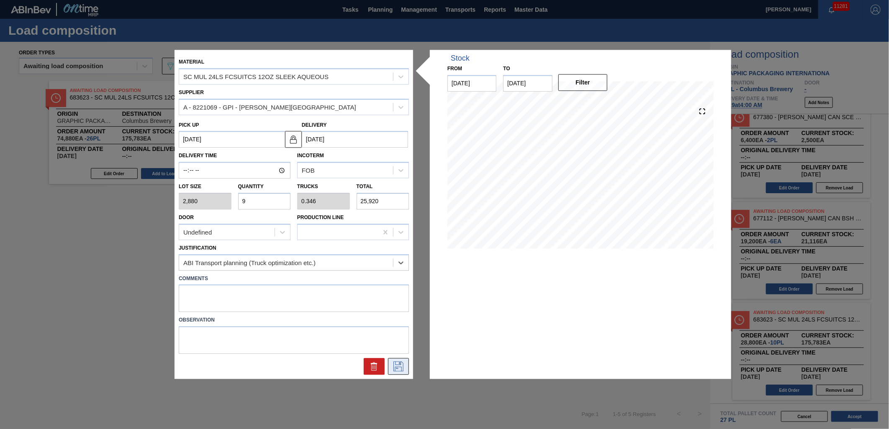
click at [398, 371] on icon at bounding box center [398, 367] width 10 height 10
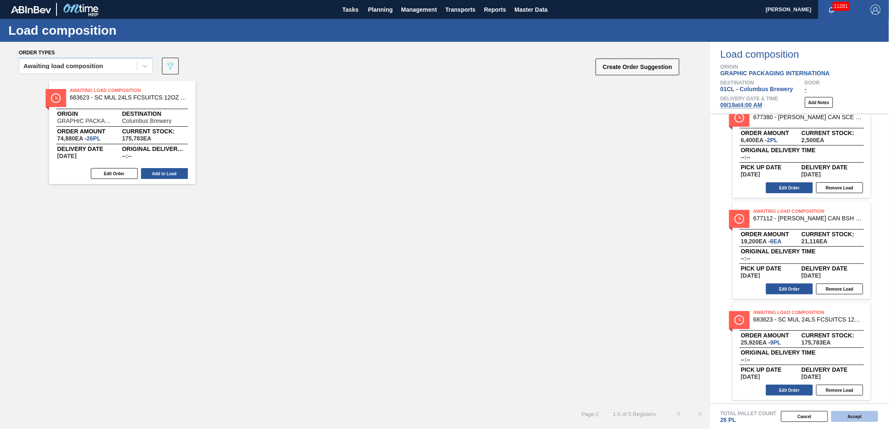
click at [845, 415] on button "Accept" at bounding box center [854, 416] width 47 height 11
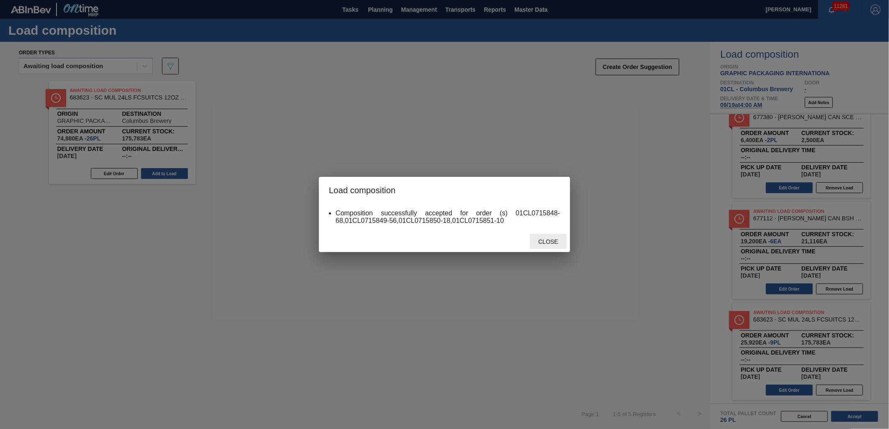
click at [539, 236] on div "Close" at bounding box center [548, 241] width 37 height 15
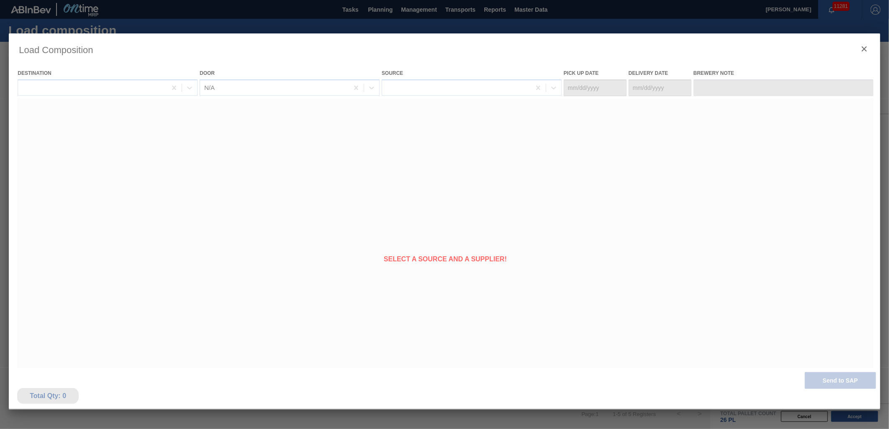
type Date "[DATE]"
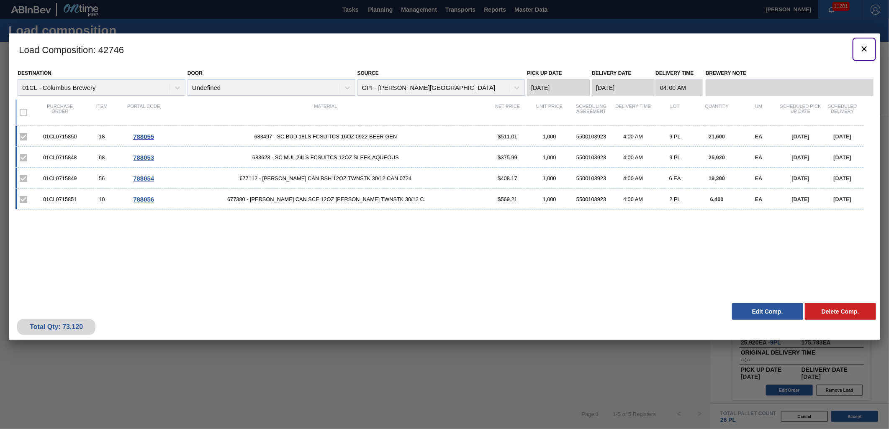
click at [865, 51] on icon "botão de ícone" at bounding box center [864, 49] width 10 height 10
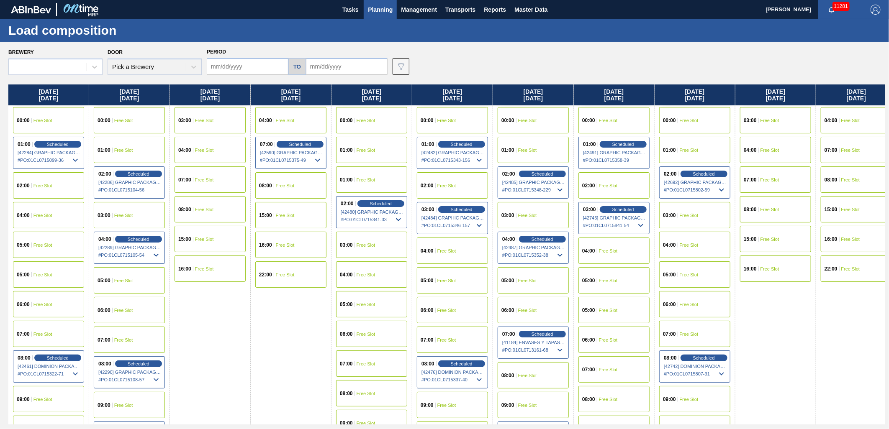
type input "[DATE]"
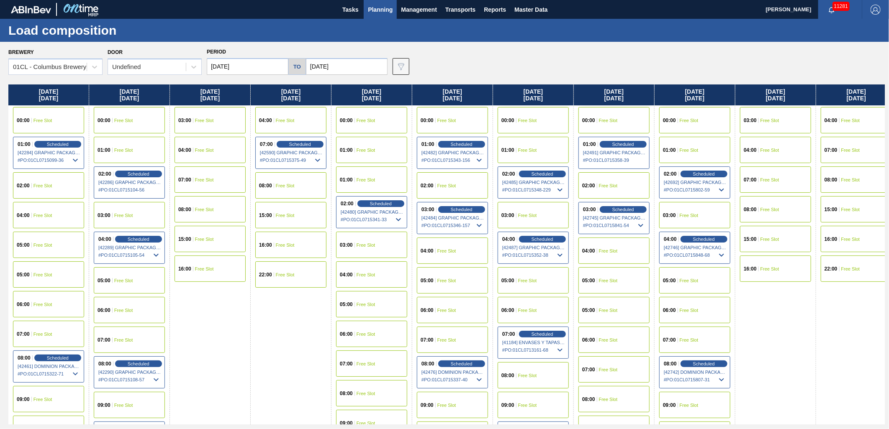
click at [250, 62] on input "[DATE]" at bounding box center [248, 66] width 82 height 17
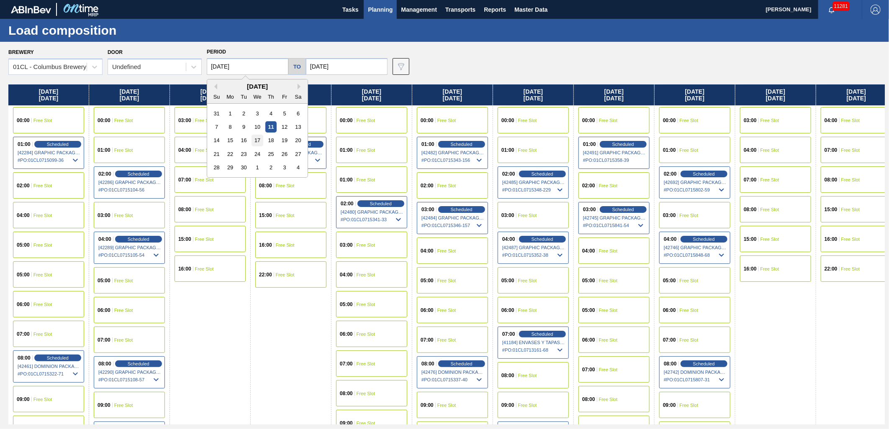
click at [258, 140] on div "17" at bounding box center [257, 140] width 11 height 11
type input "[DATE]"
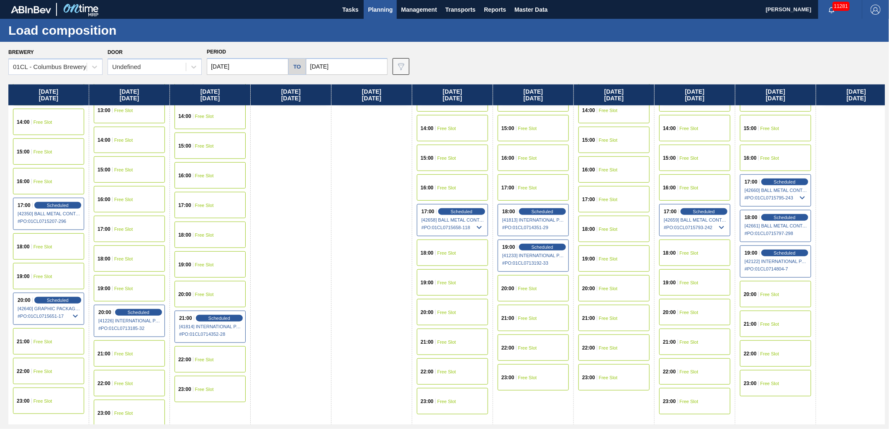
scroll to position [446, 0]
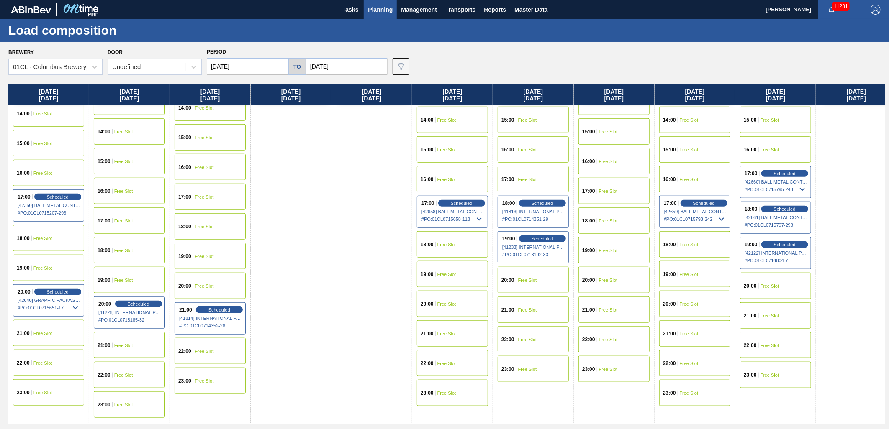
click at [140, 373] on div "22:00 Free Slot" at bounding box center [129, 375] width 71 height 26
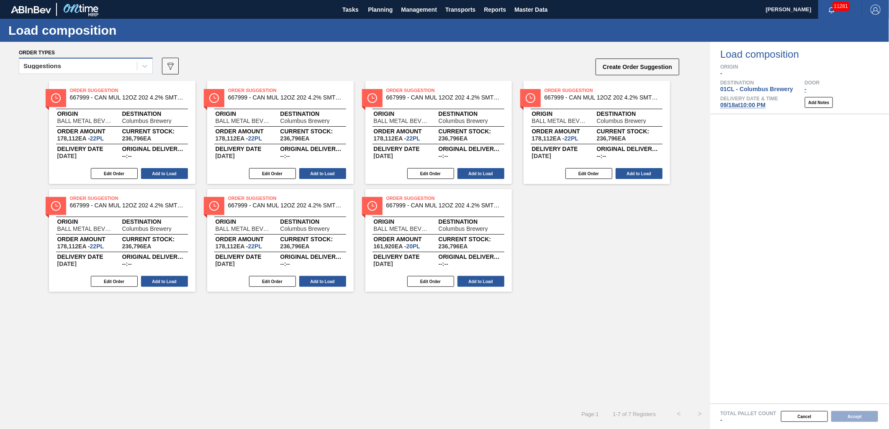
click at [100, 68] on div "Suggestions" at bounding box center [78, 66] width 118 height 12
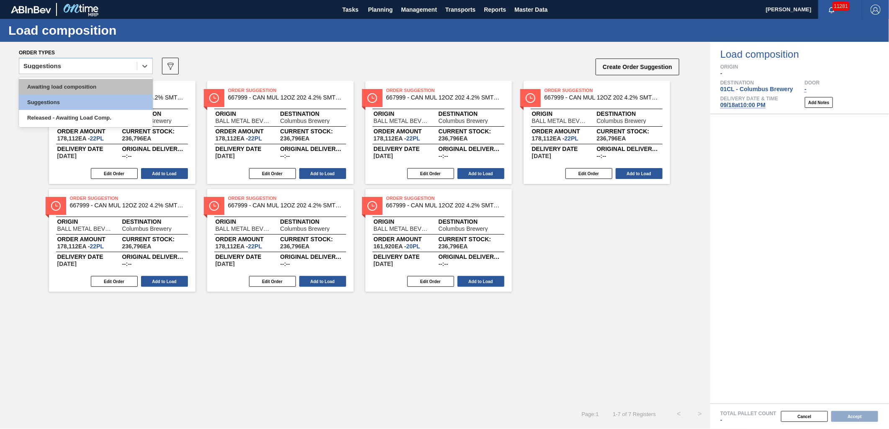
click at [93, 82] on div "Awaiting load composition" at bounding box center [86, 86] width 134 height 15
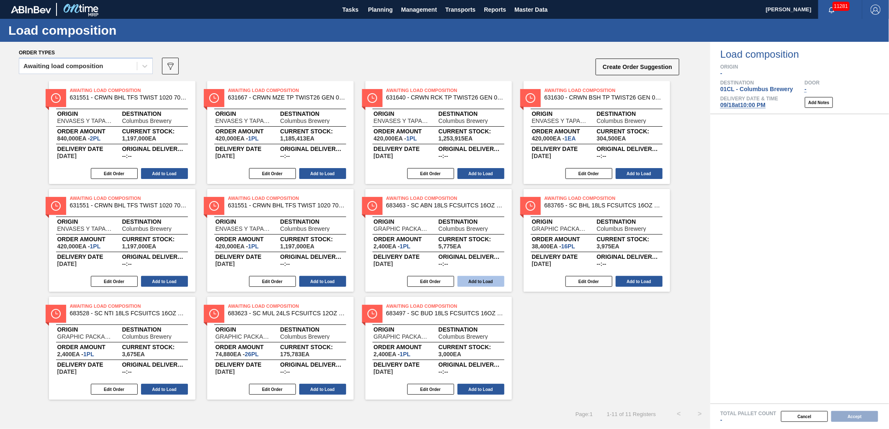
click at [487, 282] on button "Add to Load" at bounding box center [480, 281] width 47 height 11
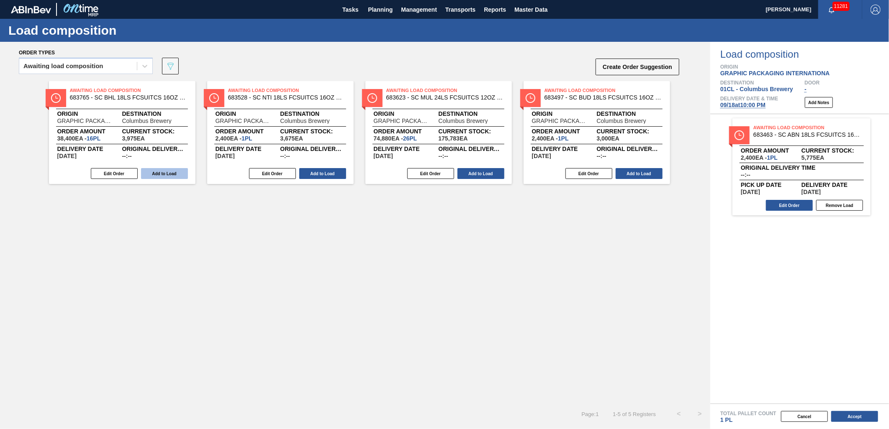
click at [173, 178] on button "Add to Load" at bounding box center [164, 173] width 47 height 11
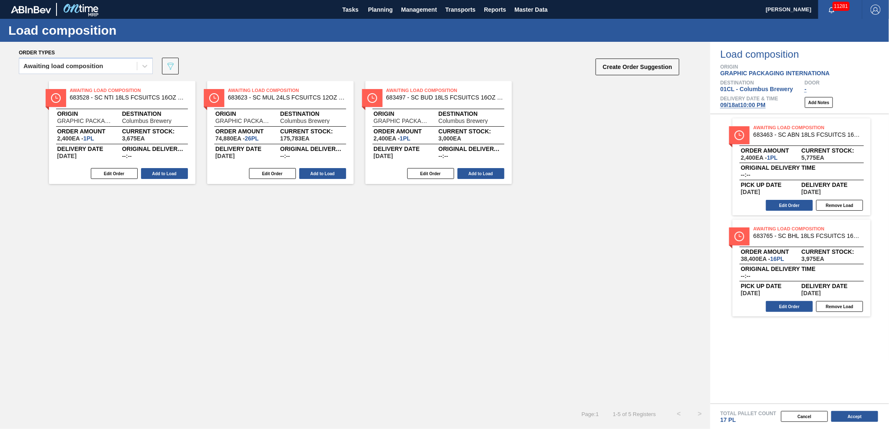
click at [173, 178] on button "Add to Load" at bounding box center [164, 173] width 47 height 11
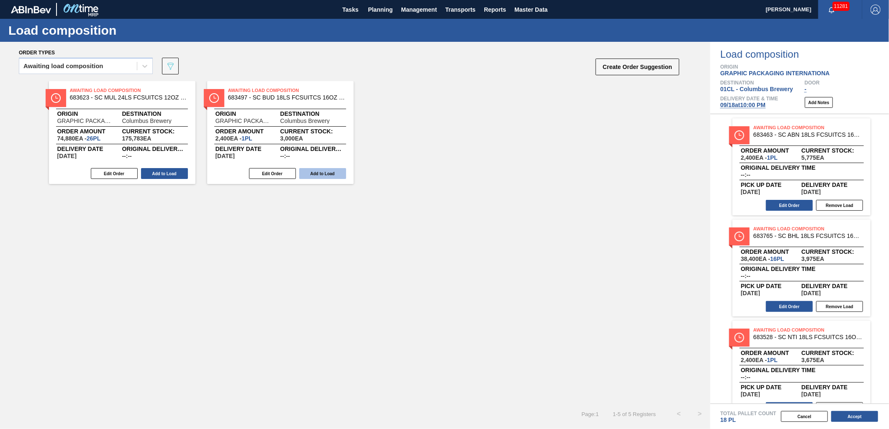
click at [329, 177] on button "Add to Load" at bounding box center [322, 173] width 47 height 11
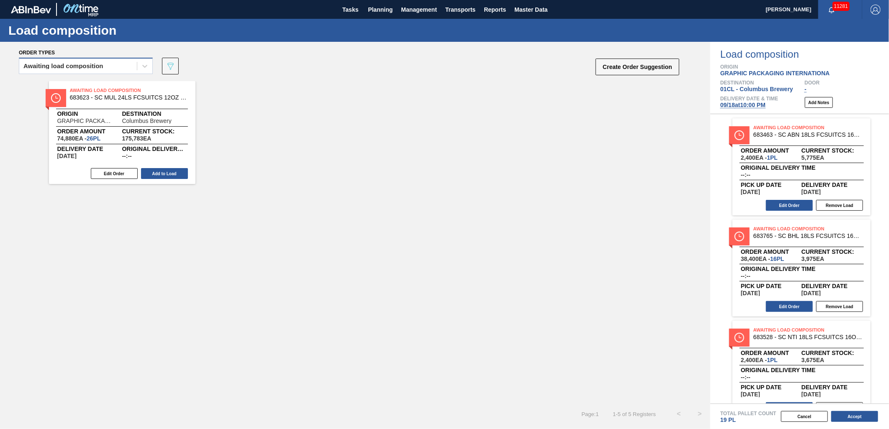
click at [114, 70] on div "Awaiting load composition" at bounding box center [78, 66] width 118 height 12
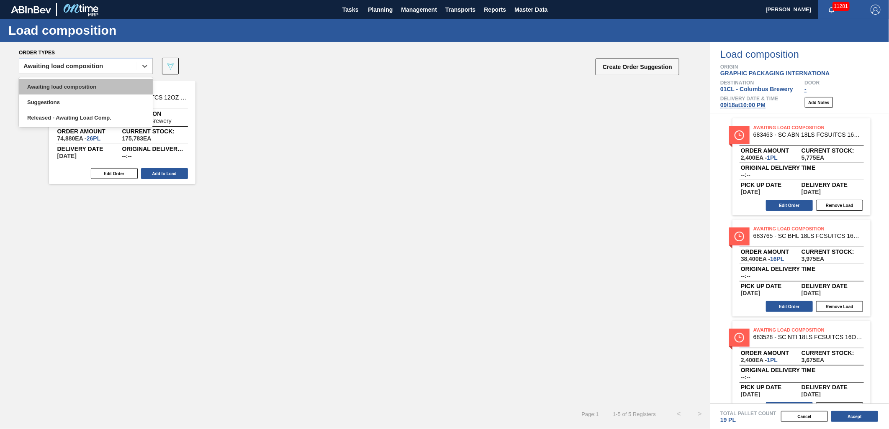
click at [96, 84] on div "Awaiting load composition" at bounding box center [86, 86] width 134 height 15
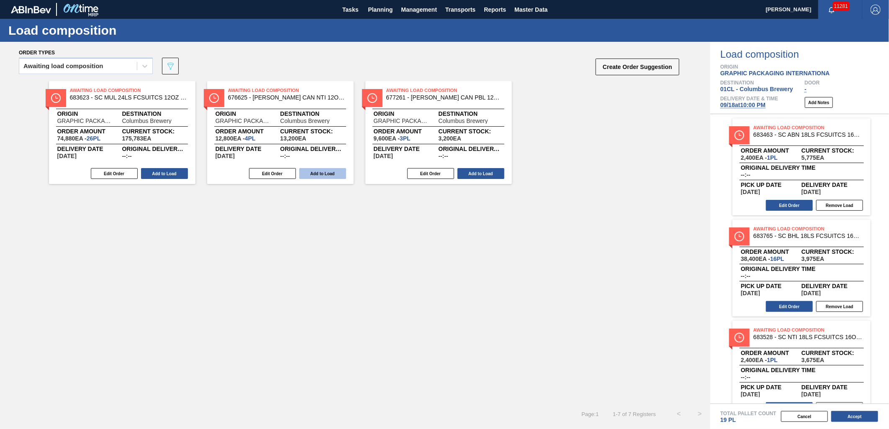
click at [311, 176] on button "Add to Load" at bounding box center [322, 173] width 47 height 11
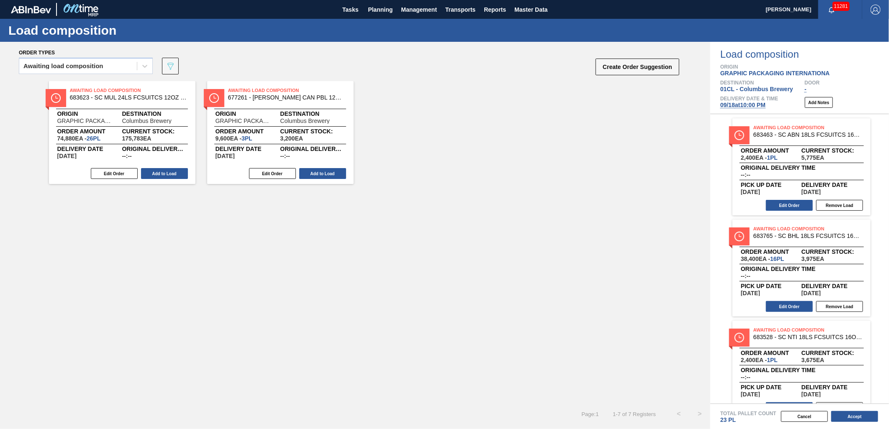
click at [311, 176] on button "Add to Load" at bounding box center [322, 173] width 47 height 11
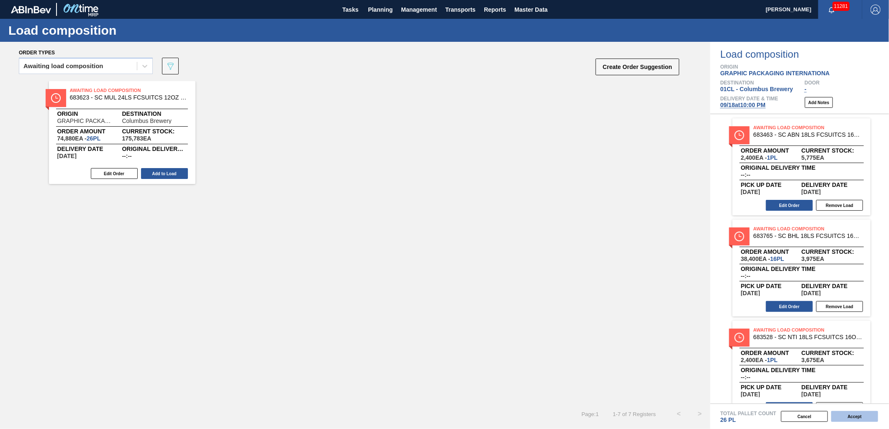
click at [850, 416] on button "Accept" at bounding box center [854, 416] width 47 height 11
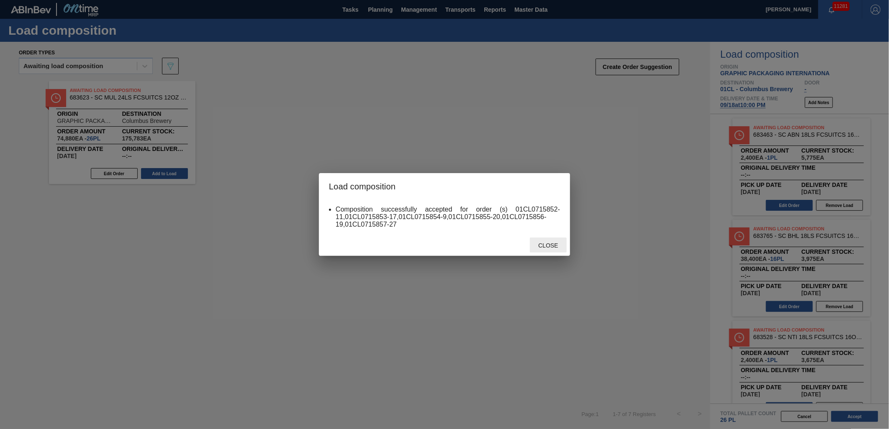
click at [550, 245] on span "Close" at bounding box center [547, 245] width 33 height 7
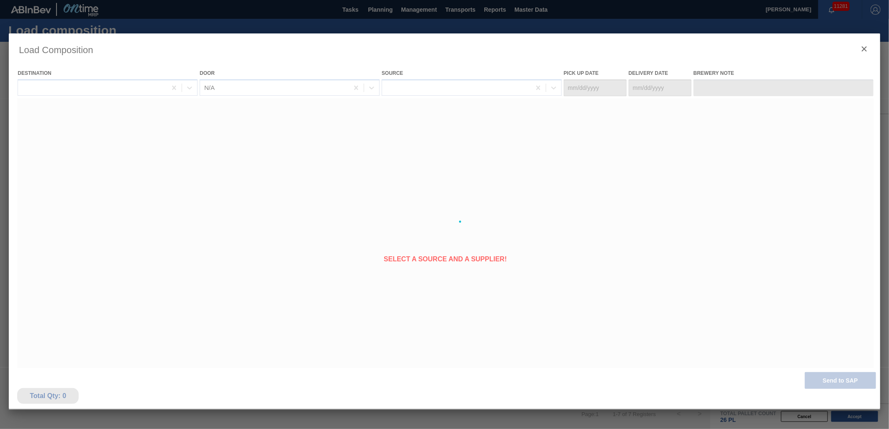
type Date "[DATE]"
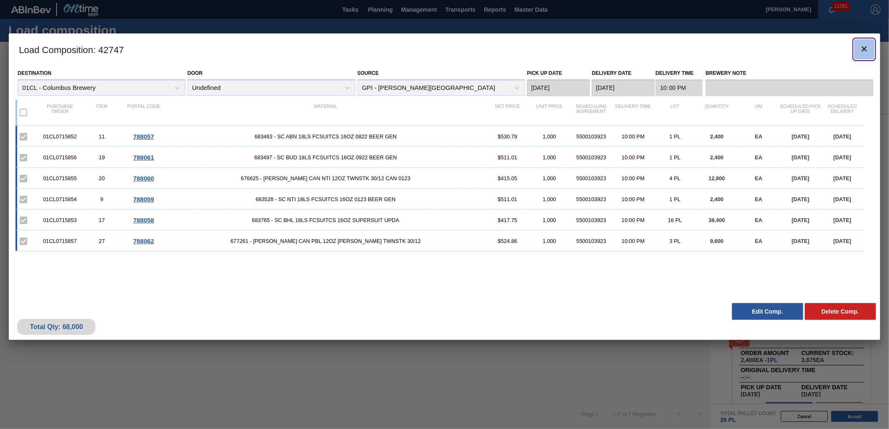
click at [867, 49] on icon "botão de ícone" at bounding box center [864, 49] width 10 height 10
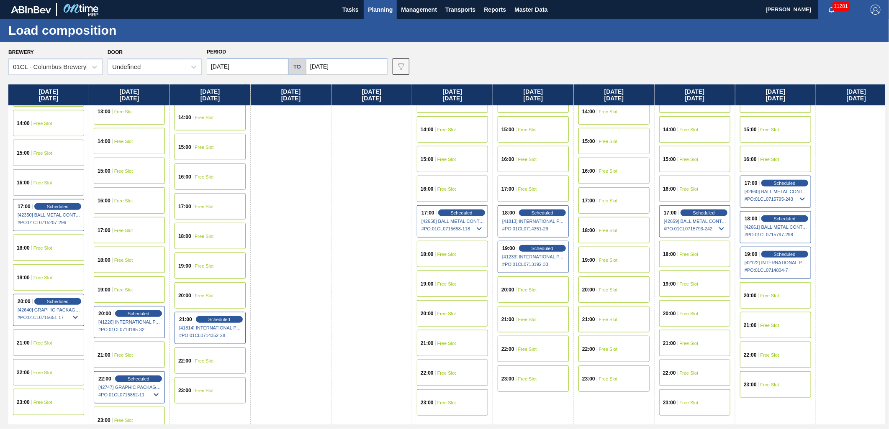
scroll to position [446, 0]
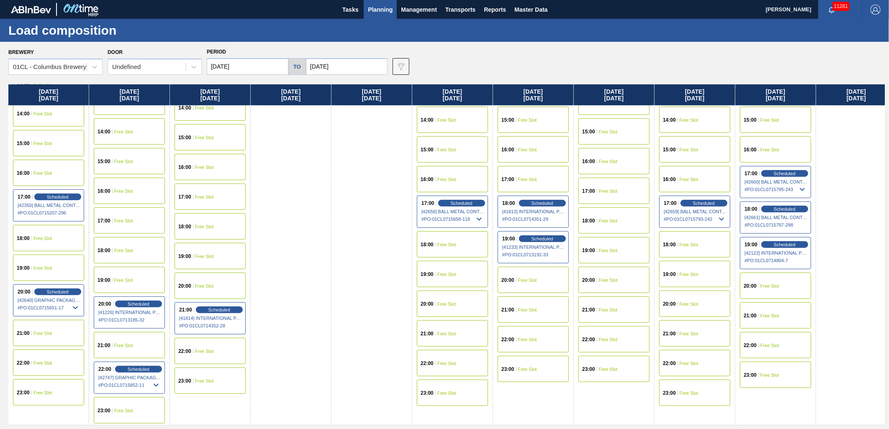
click at [217, 354] on div "22:00 Free Slot" at bounding box center [210, 351] width 71 height 26
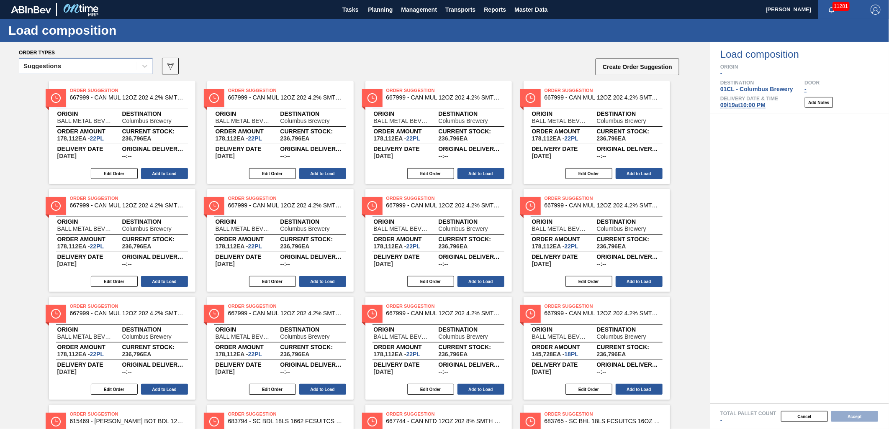
click at [112, 69] on div "Suggestions" at bounding box center [78, 66] width 118 height 12
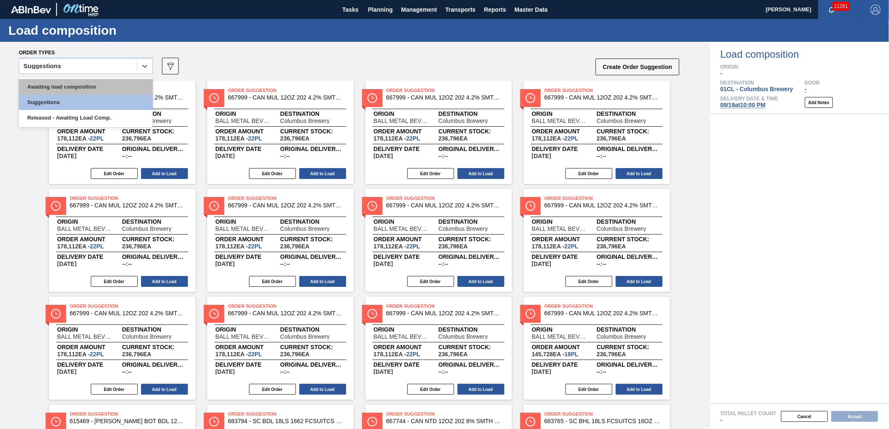
click at [89, 87] on div "Awaiting load composition" at bounding box center [86, 86] width 134 height 15
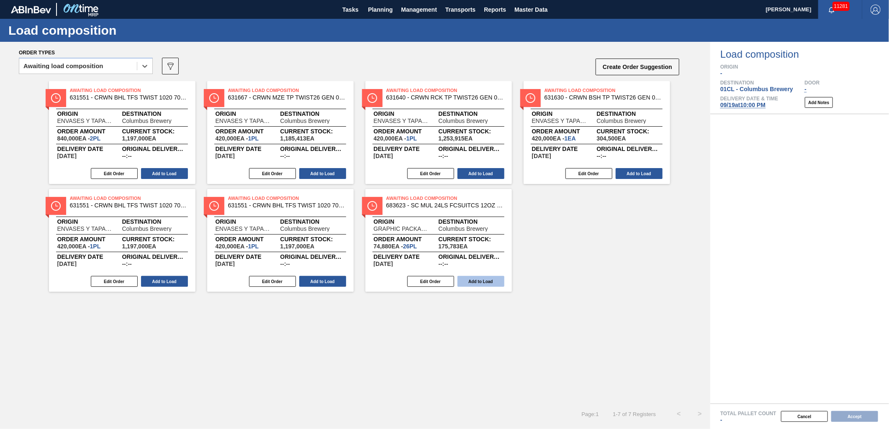
click at [469, 280] on button "Add to Load" at bounding box center [480, 281] width 47 height 11
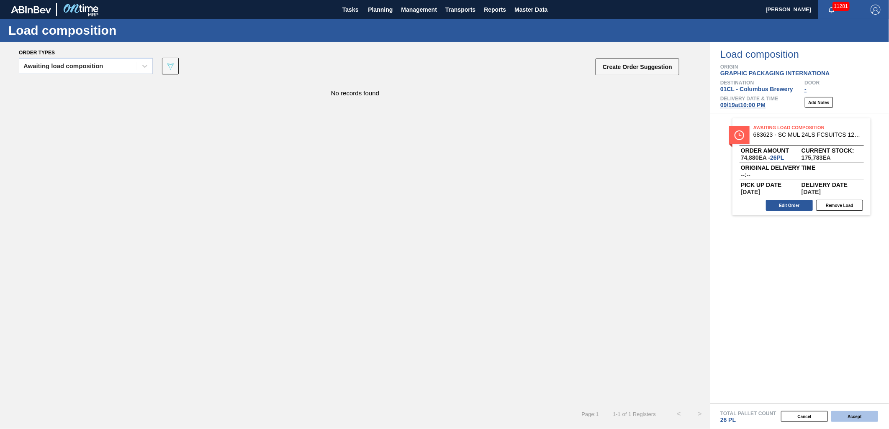
click at [849, 417] on button "Accept" at bounding box center [854, 416] width 47 height 11
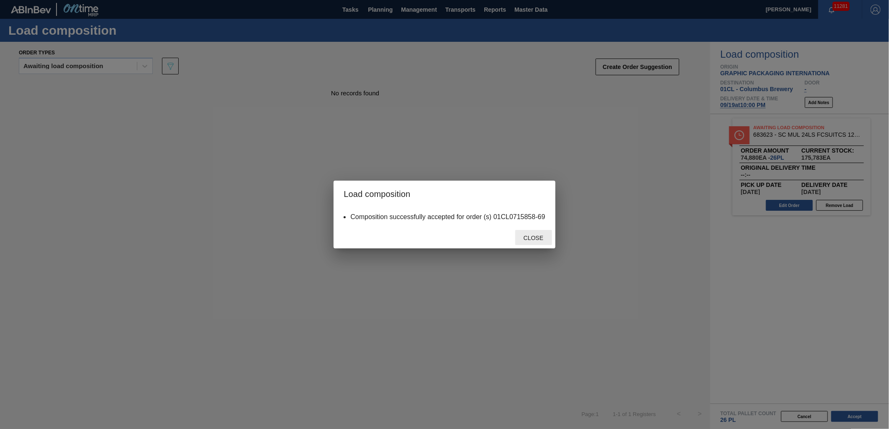
click at [530, 233] on div "Close" at bounding box center [533, 237] width 37 height 15
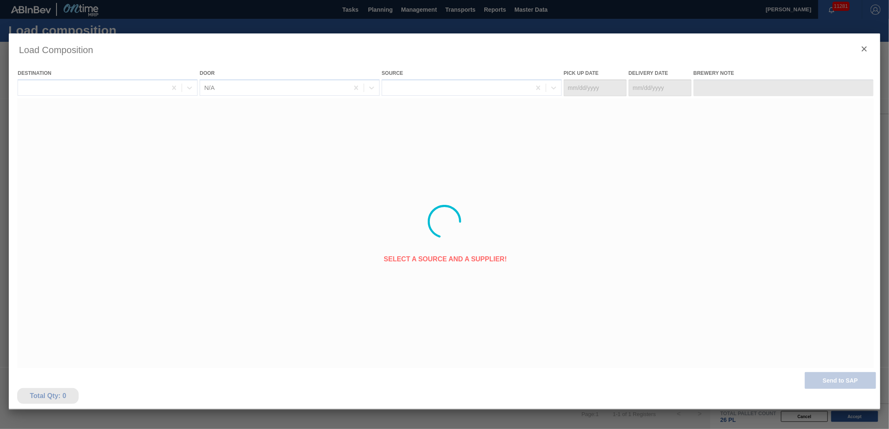
type Date "[DATE]"
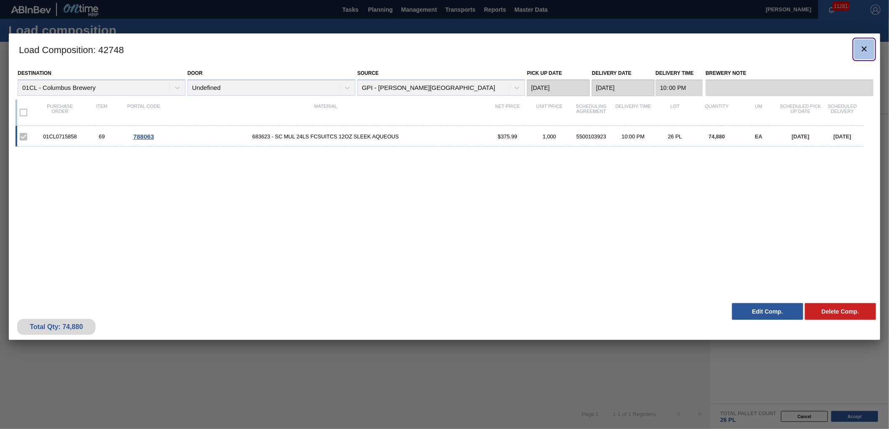
click at [867, 46] on icon "botão de ícone" at bounding box center [864, 49] width 10 height 10
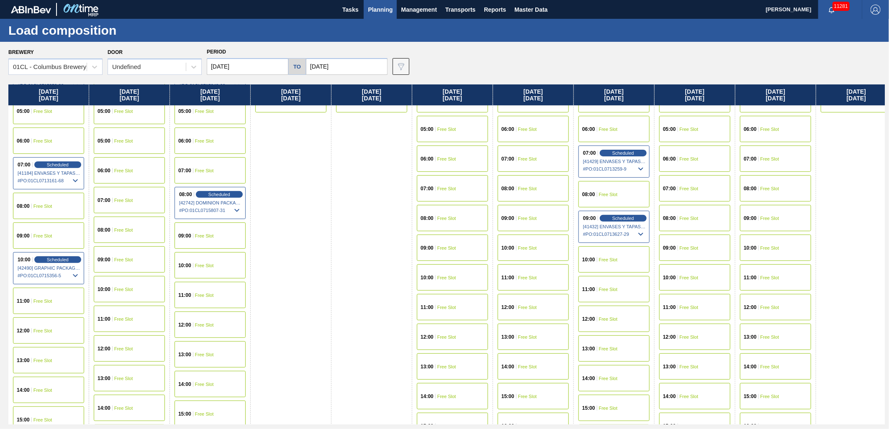
scroll to position [186, 0]
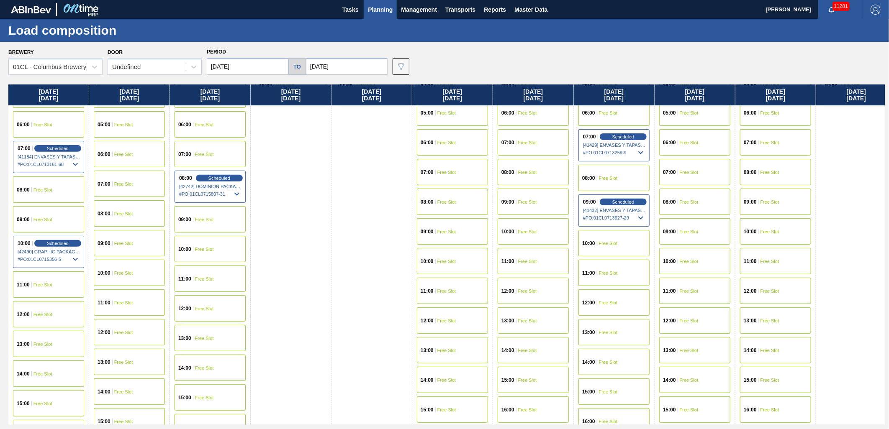
click at [200, 248] on span "Free Slot" at bounding box center [204, 249] width 19 height 5
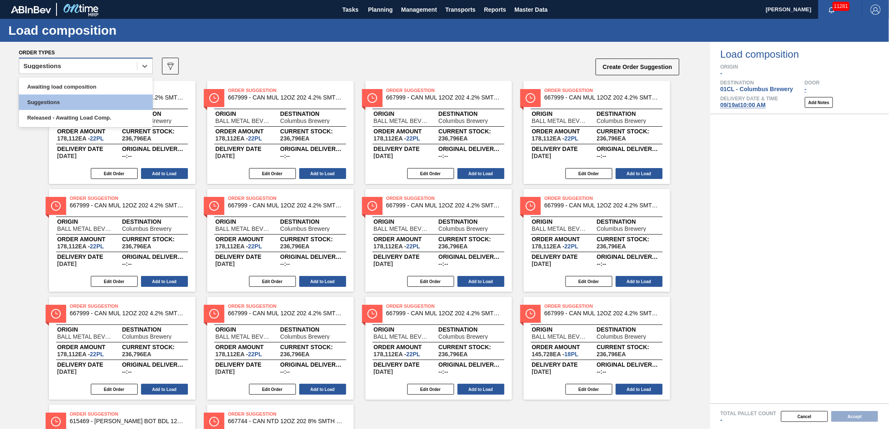
click at [125, 66] on div "Suggestions" at bounding box center [78, 66] width 118 height 12
click at [109, 77] on div "Awaiting load composition Suggestions Released - Awaiting Load Comp." at bounding box center [86, 102] width 134 height 50
click at [107, 82] on div "Awaiting load composition" at bounding box center [86, 86] width 134 height 15
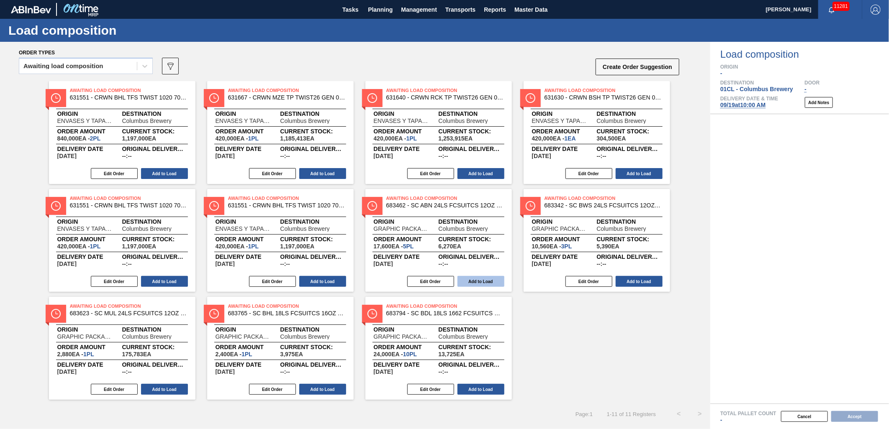
click at [472, 282] on button "Add to Load" at bounding box center [480, 281] width 47 height 11
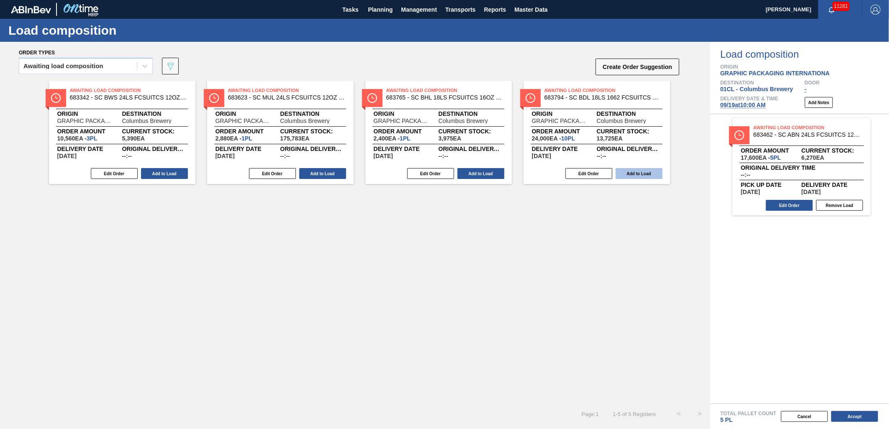
click at [627, 170] on button "Add to Load" at bounding box center [639, 173] width 47 height 11
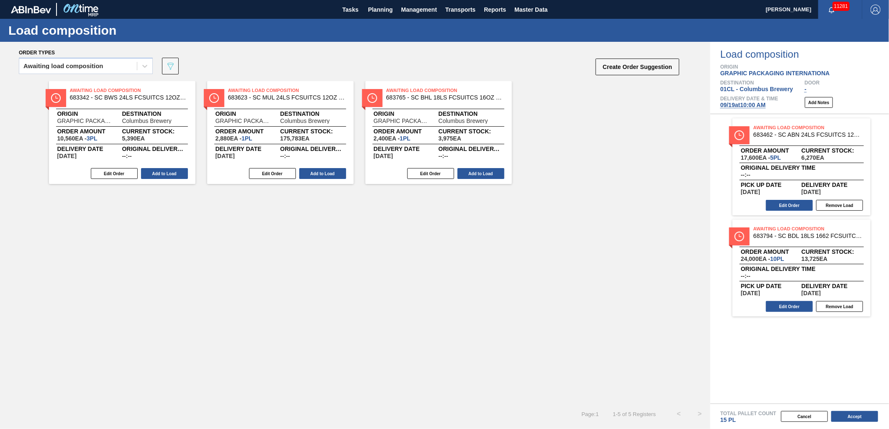
drag, startPoint x: 487, startPoint y: 174, endPoint x: 479, endPoint y: 174, distance: 8.4
click at [483, 174] on button "Add to Load" at bounding box center [480, 173] width 47 height 11
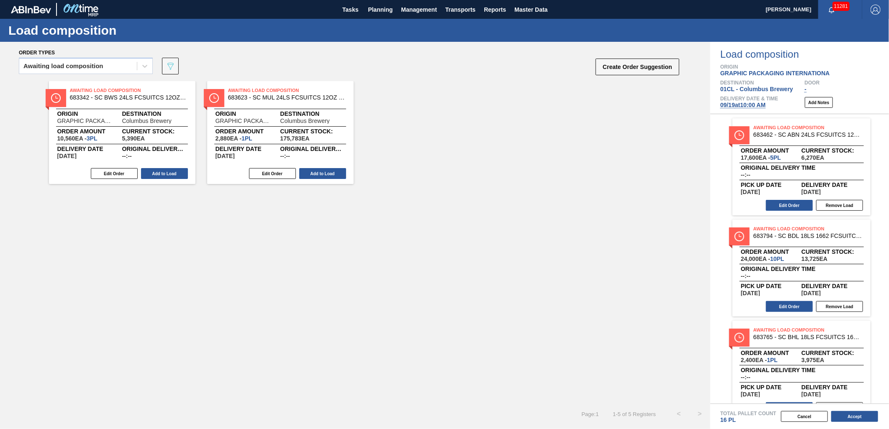
drag, startPoint x: 325, startPoint y: 177, endPoint x: 302, endPoint y: 177, distance: 23.4
click at [307, 177] on button "Add to Load" at bounding box center [322, 173] width 47 height 11
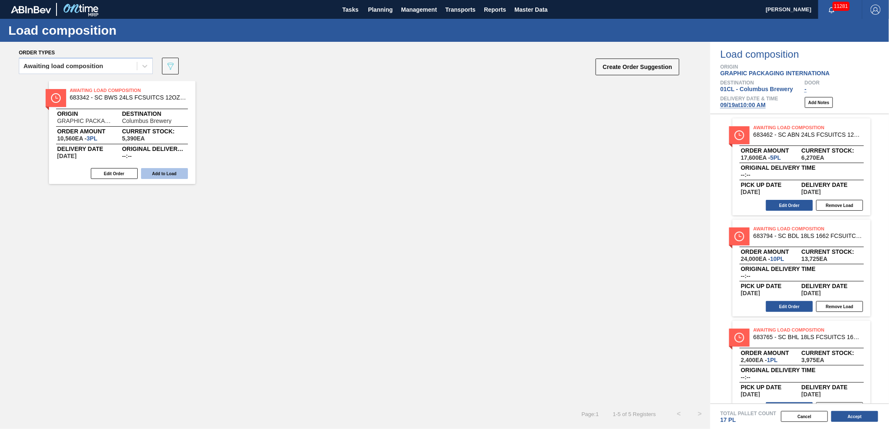
click at [172, 178] on button "Add to Load" at bounding box center [164, 173] width 47 height 11
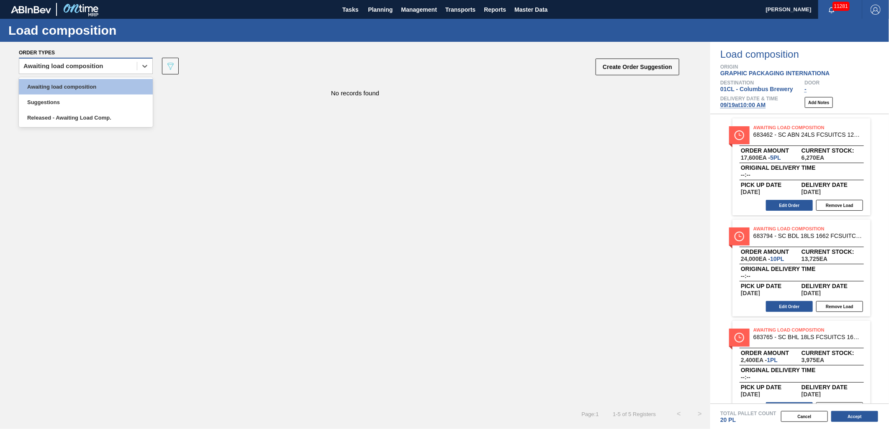
click at [108, 63] on div "Awaiting load composition" at bounding box center [78, 66] width 118 height 12
click at [105, 89] on div "Awaiting load composition" at bounding box center [86, 86] width 134 height 15
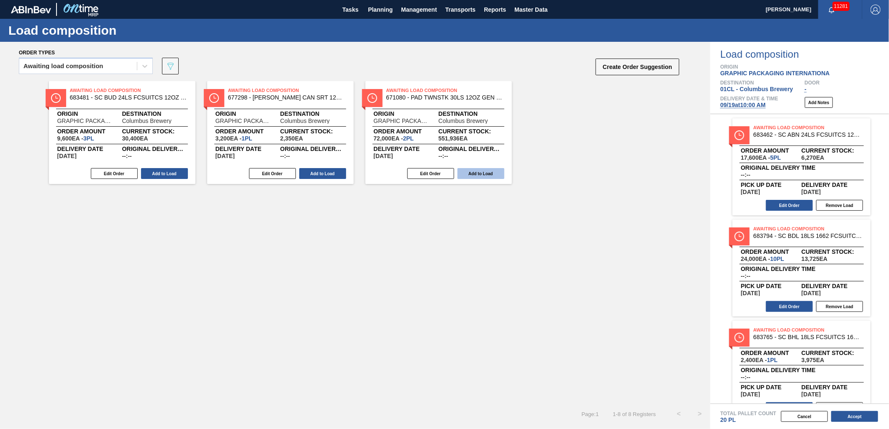
click at [467, 172] on button "Add to Load" at bounding box center [480, 173] width 47 height 11
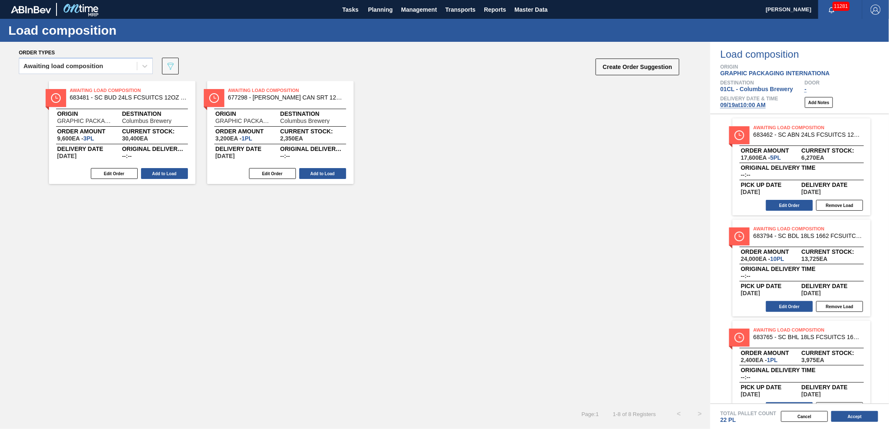
drag, startPoint x: 325, startPoint y: 174, endPoint x: 260, endPoint y: 176, distance: 64.9
click at [324, 174] on button "Add to Load" at bounding box center [322, 173] width 47 height 11
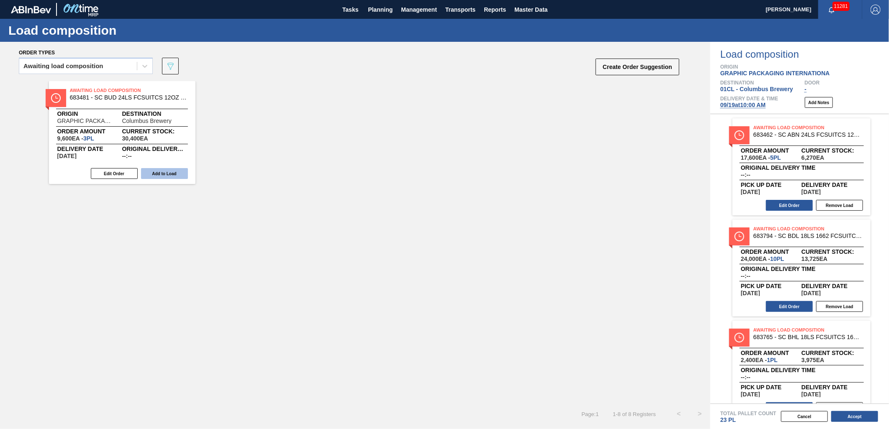
click at [172, 178] on button "Add to Load" at bounding box center [164, 173] width 47 height 11
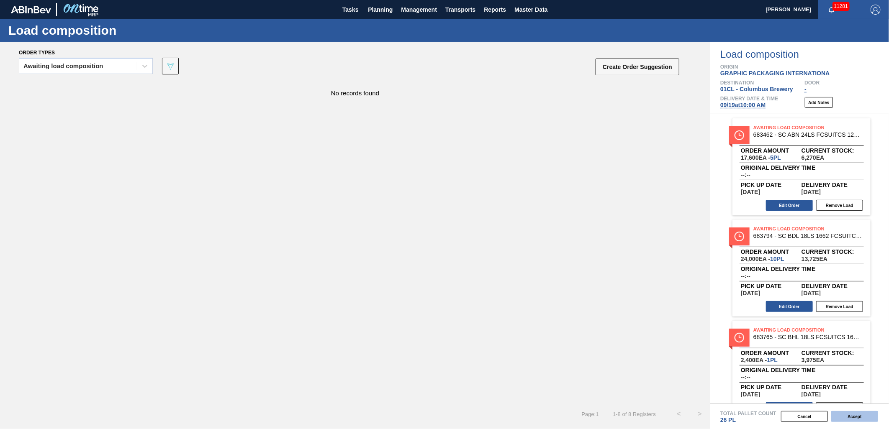
click at [861, 418] on button "Accept" at bounding box center [854, 416] width 47 height 11
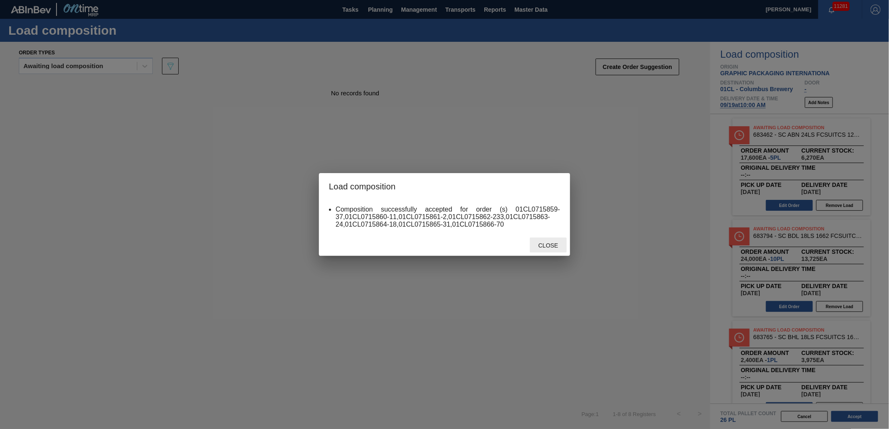
click at [550, 246] on span "Close" at bounding box center [547, 245] width 33 height 7
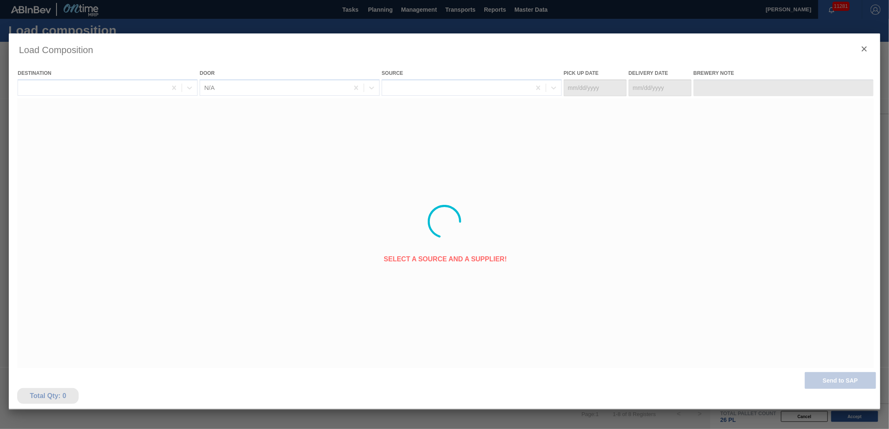
type Date "[DATE]"
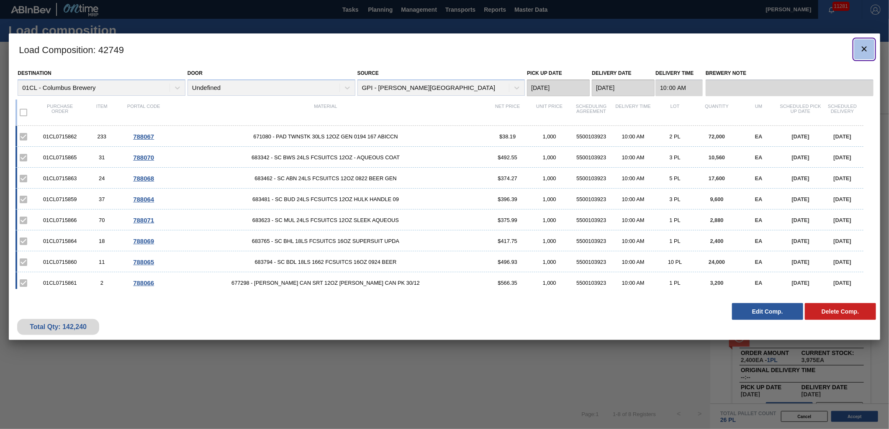
click at [862, 49] on icon "botão de ícone" at bounding box center [864, 49] width 10 height 10
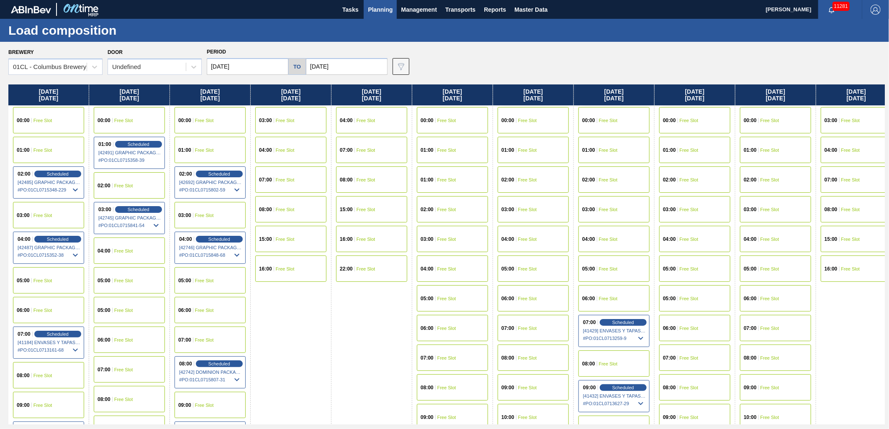
click at [453, 205] on div "02:00 Free Slot" at bounding box center [452, 209] width 71 height 26
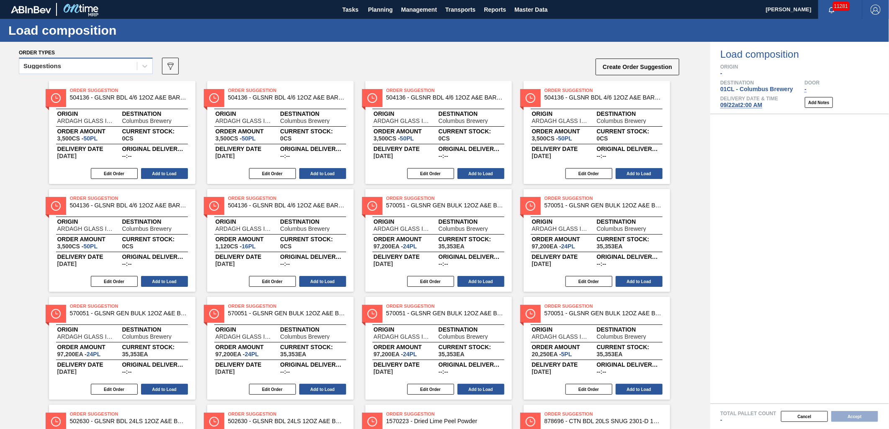
click at [132, 66] on div "Suggestions" at bounding box center [78, 66] width 118 height 12
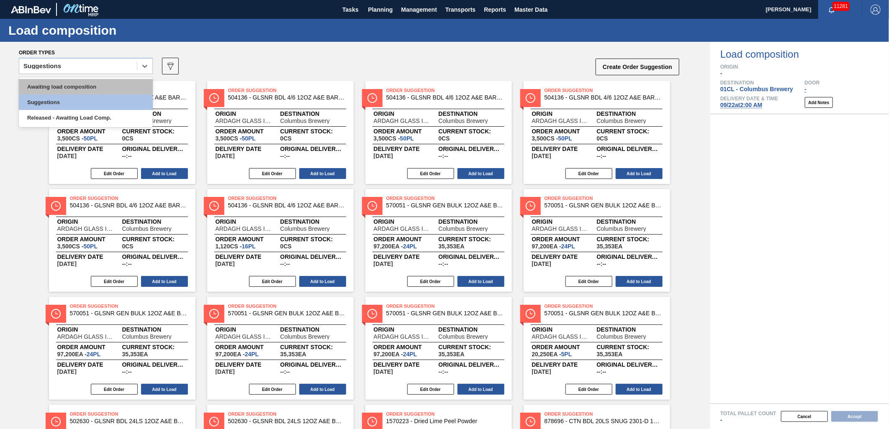
click at [113, 85] on div "Awaiting load composition" at bounding box center [86, 86] width 134 height 15
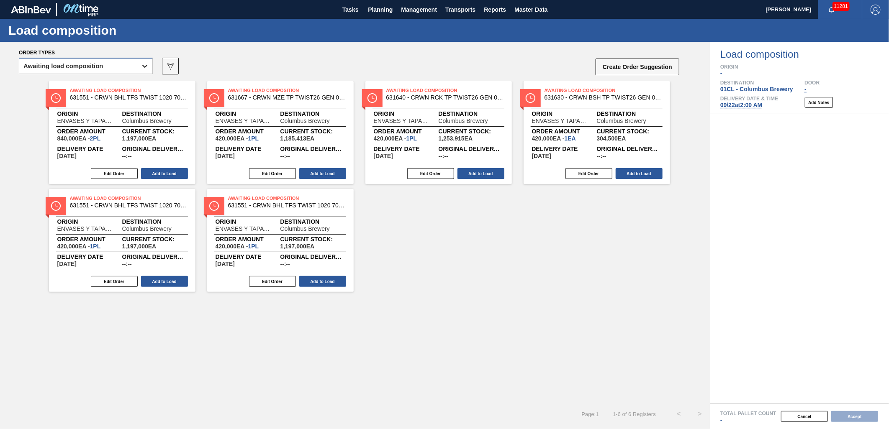
click at [139, 68] on div at bounding box center [144, 66] width 15 height 15
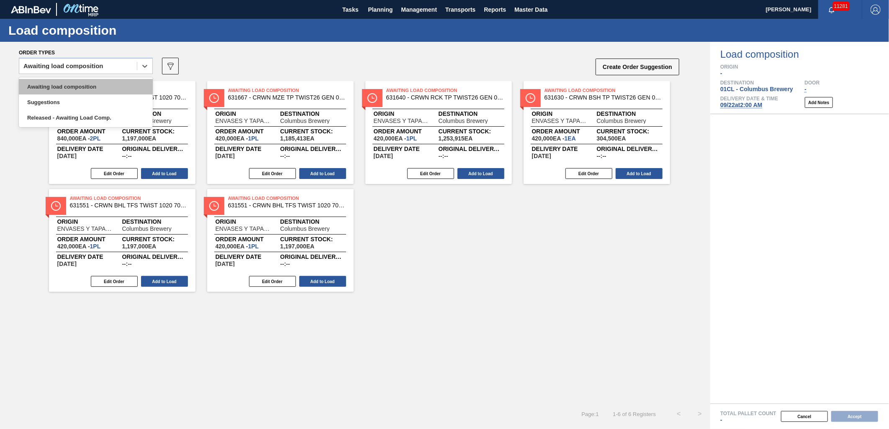
click at [106, 85] on div "Awaiting load composition" at bounding box center [86, 86] width 134 height 15
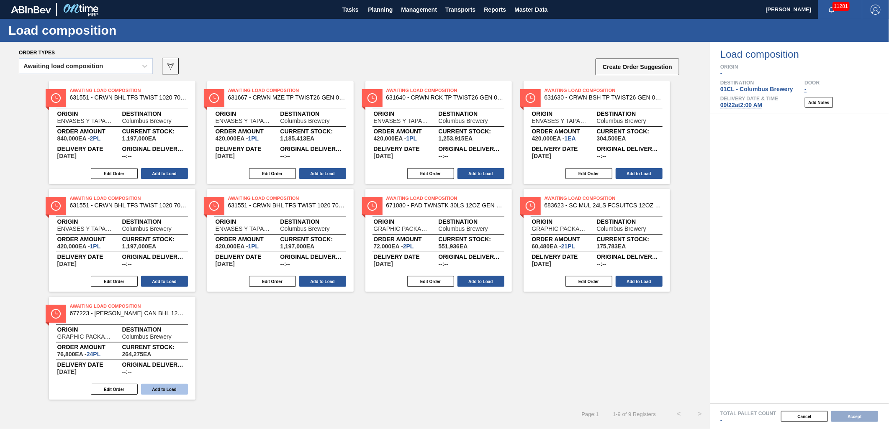
click at [173, 391] on button "Add to Load" at bounding box center [164, 389] width 47 height 11
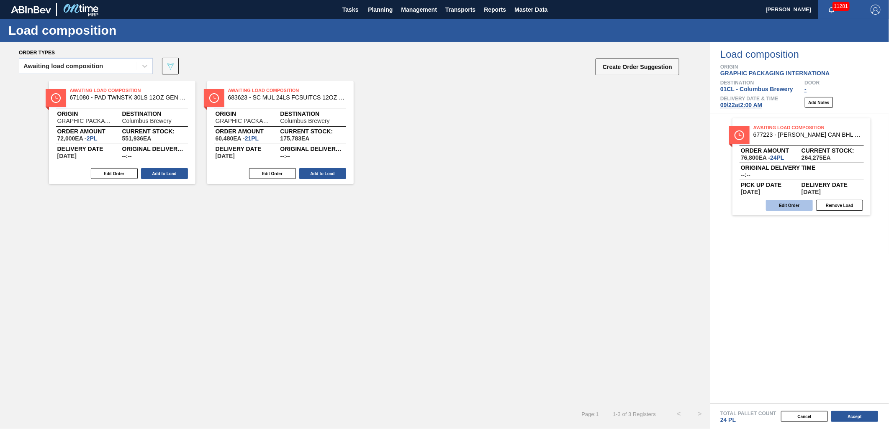
click at [801, 202] on button "Edit Order" at bounding box center [789, 205] width 47 height 11
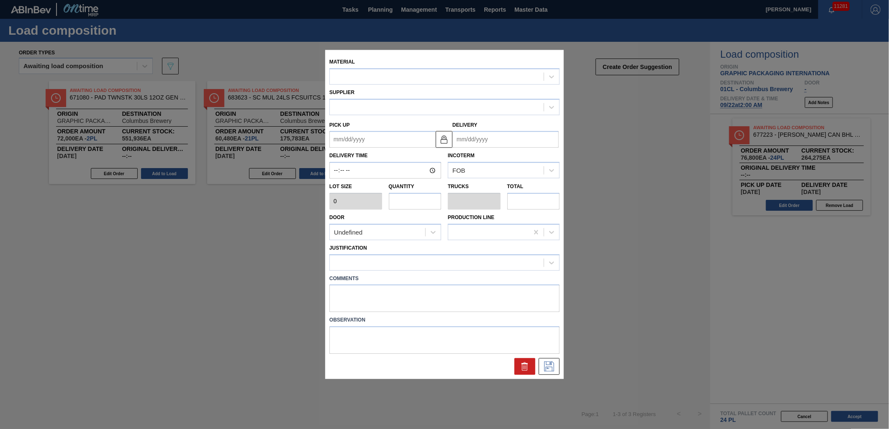
type input "3,200"
type input "24"
type input "0.923"
type input "76,800"
type up "[DATE]"
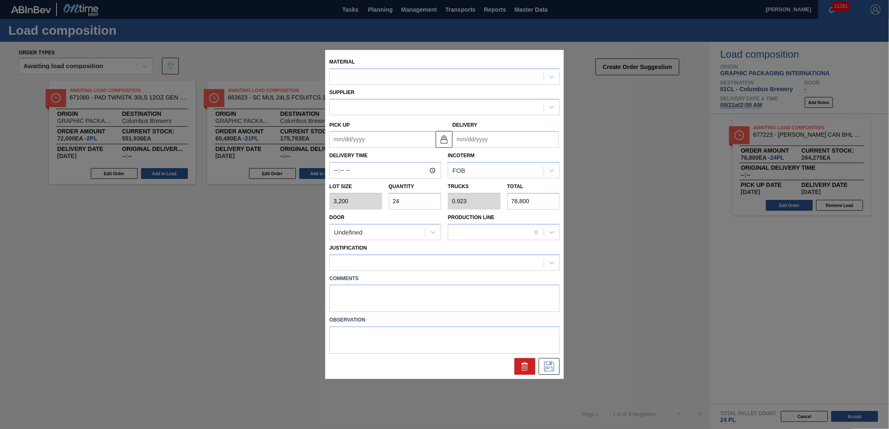
type input "[DATE]"
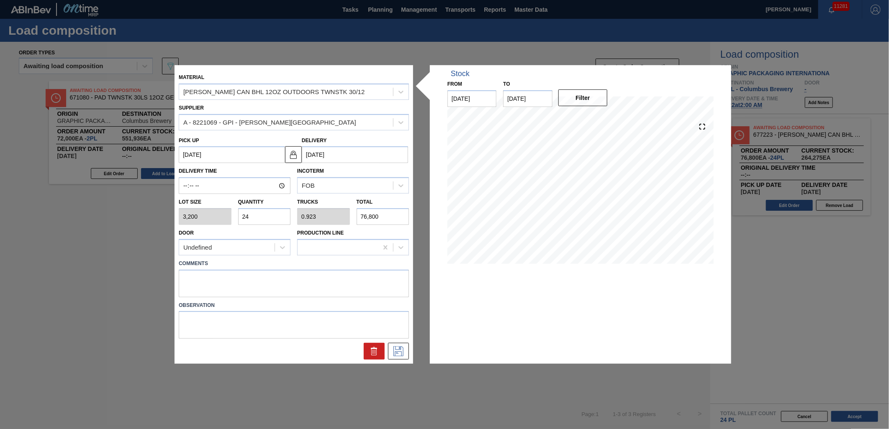
click at [283, 210] on input "24" at bounding box center [264, 216] width 53 height 17
type input "2"
type input "0.077"
type input "6,400"
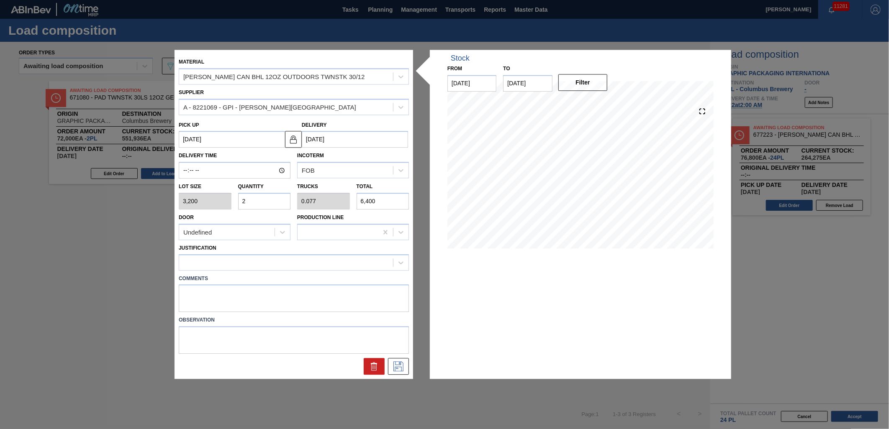
type input "26"
type input "1"
type input "83,200"
type input "26"
click at [296, 261] on div at bounding box center [286, 263] width 214 height 12
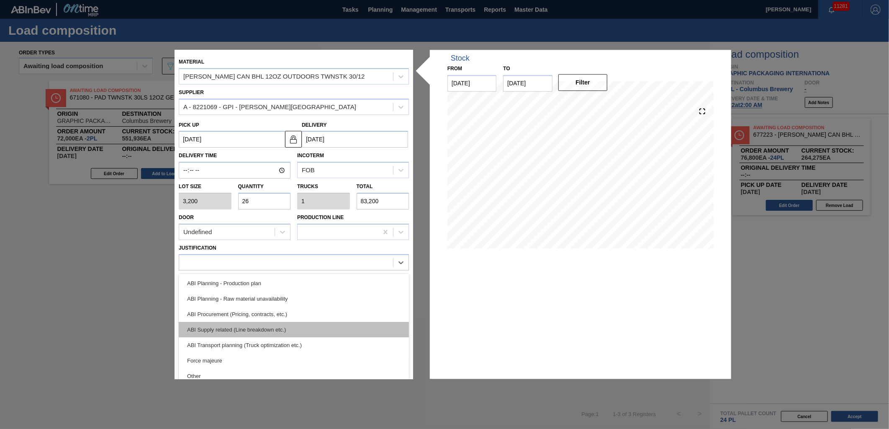
scroll to position [93, 0]
click at [286, 327] on div "ABI Transport planning (Truck optimization etc.)" at bounding box center [294, 329] width 230 height 15
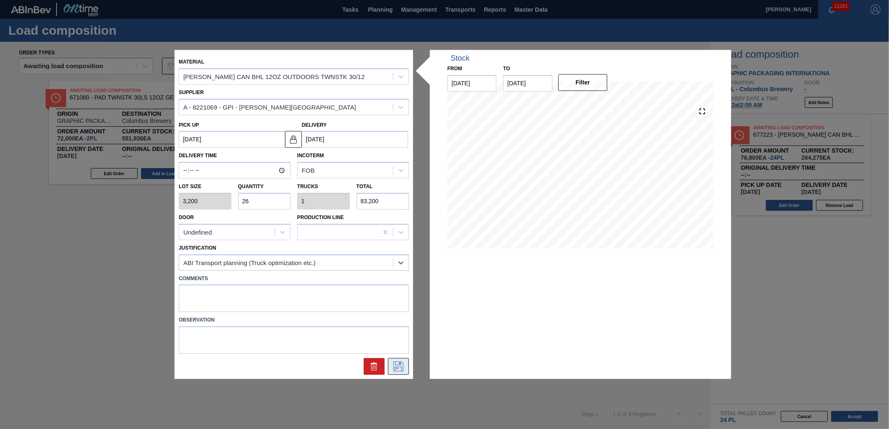
click at [405, 364] on button at bounding box center [398, 367] width 21 height 17
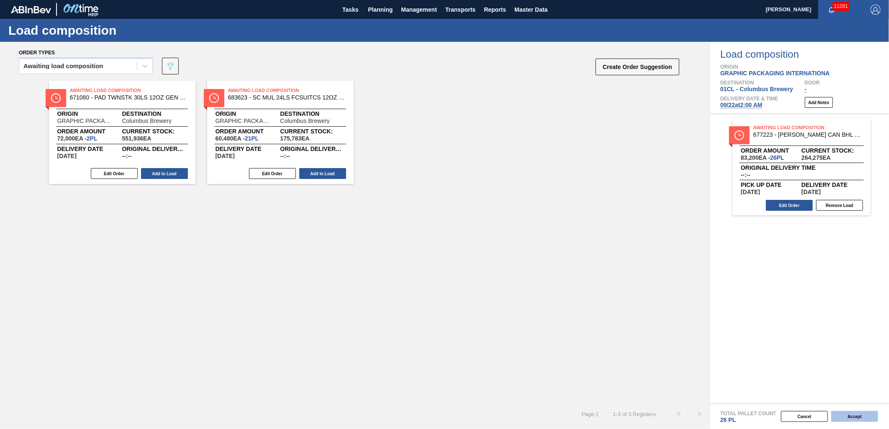
click at [844, 417] on button "Accept" at bounding box center [854, 416] width 47 height 11
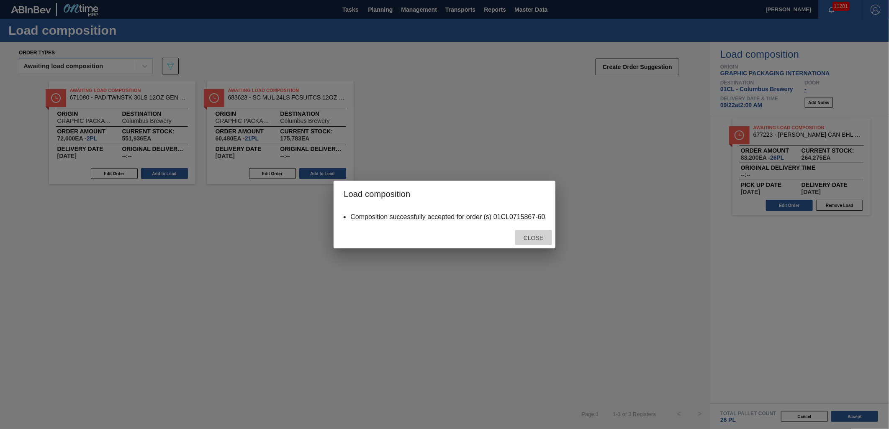
click at [543, 235] on span "Close" at bounding box center [533, 238] width 33 height 7
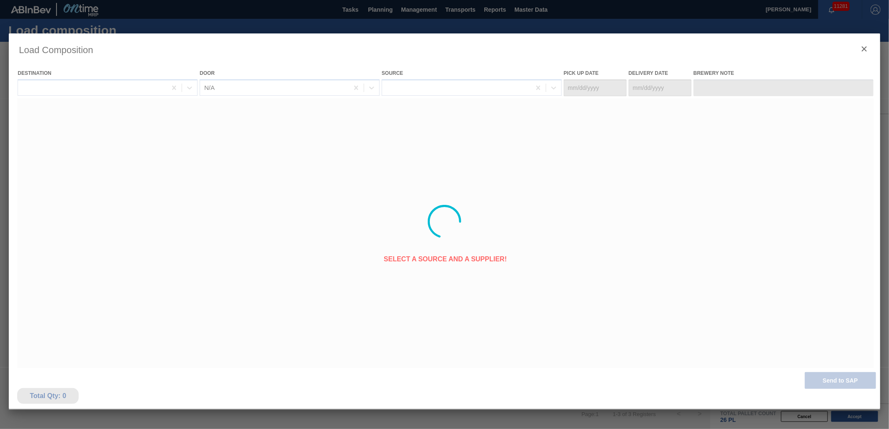
type Date "[DATE]"
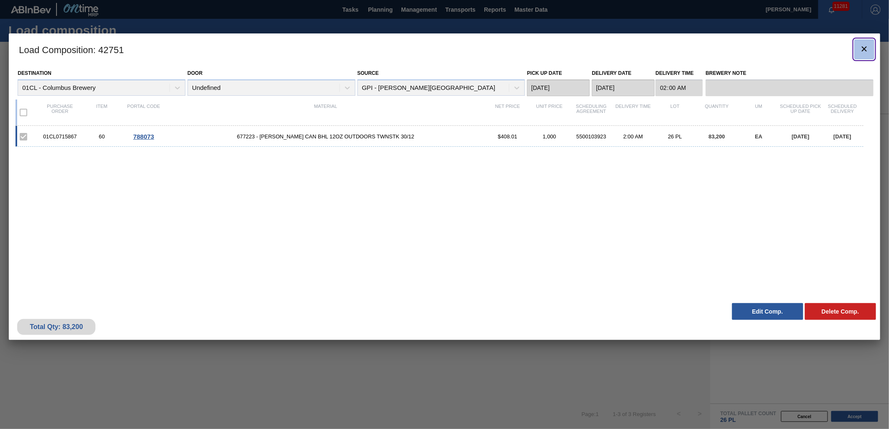
click at [861, 46] on icon "botão de ícone" at bounding box center [864, 49] width 10 height 10
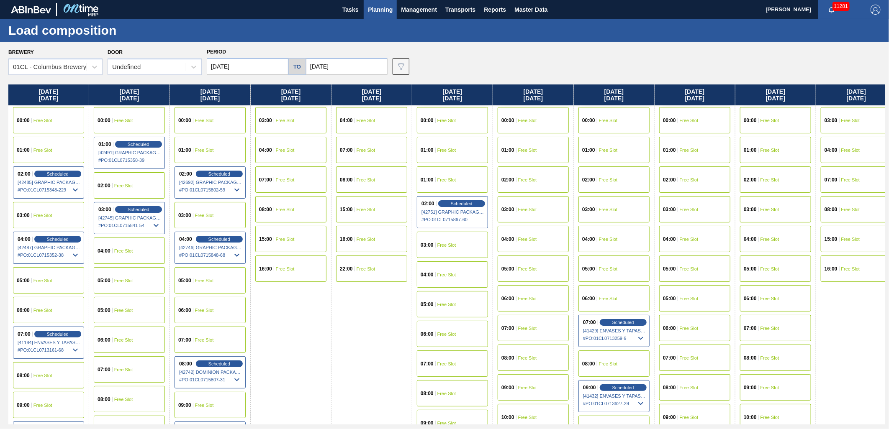
click at [449, 277] on span "Free Slot" at bounding box center [446, 274] width 19 height 5
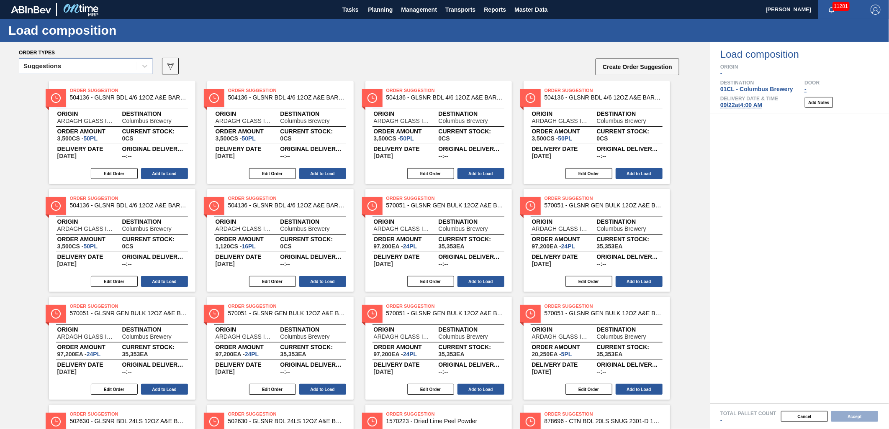
click at [133, 64] on div "Suggestions" at bounding box center [78, 66] width 118 height 12
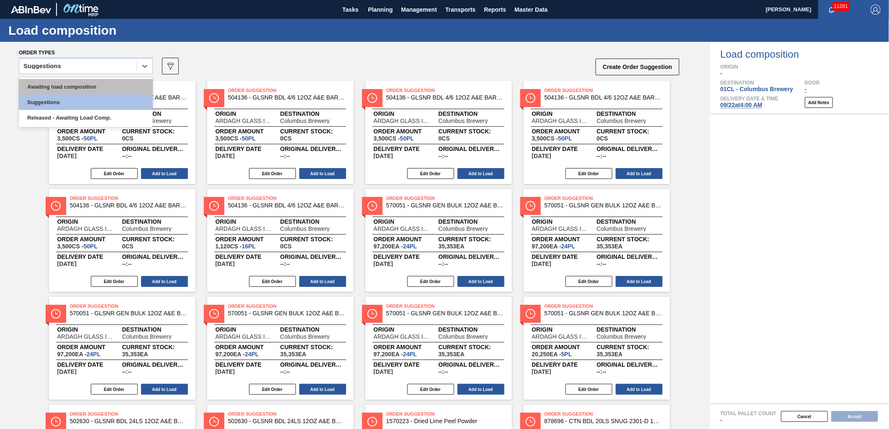
click at [110, 81] on div "Awaiting load composition" at bounding box center [86, 86] width 134 height 15
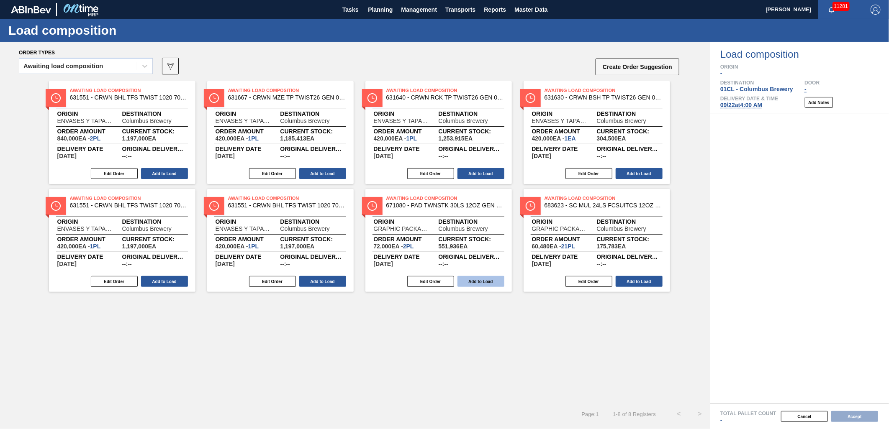
click at [475, 283] on button "Add to Load" at bounding box center [480, 281] width 47 height 11
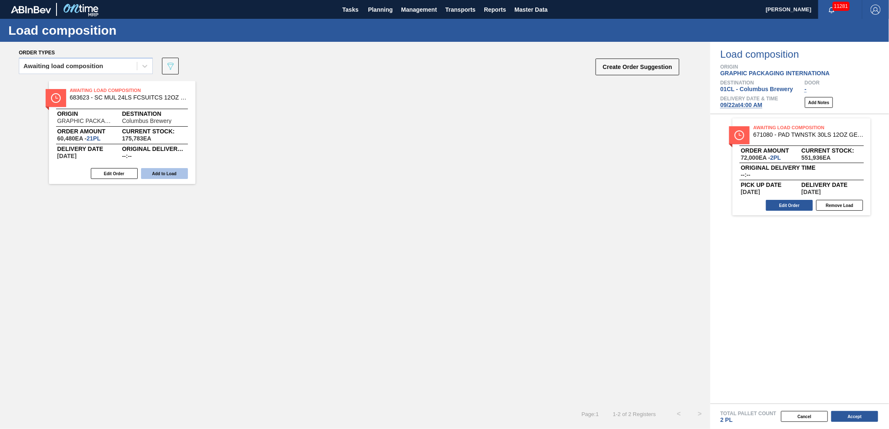
click at [170, 171] on button "Add to Load" at bounding box center [164, 173] width 47 height 11
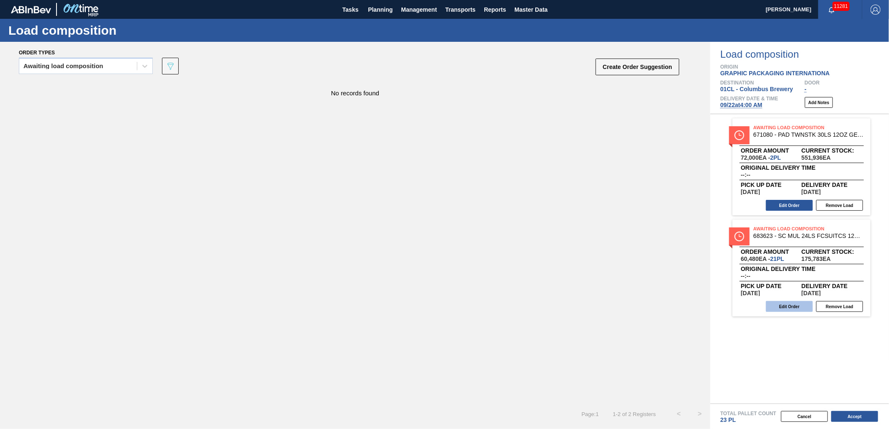
click at [789, 307] on button "Edit Order" at bounding box center [789, 306] width 47 height 11
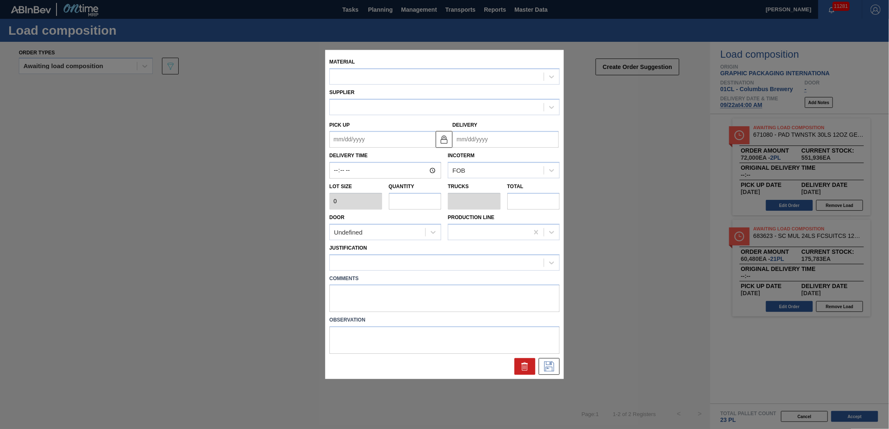
type input "2,880"
type input "21"
type input "0.808"
type input "60,480"
type up "[DATE]"
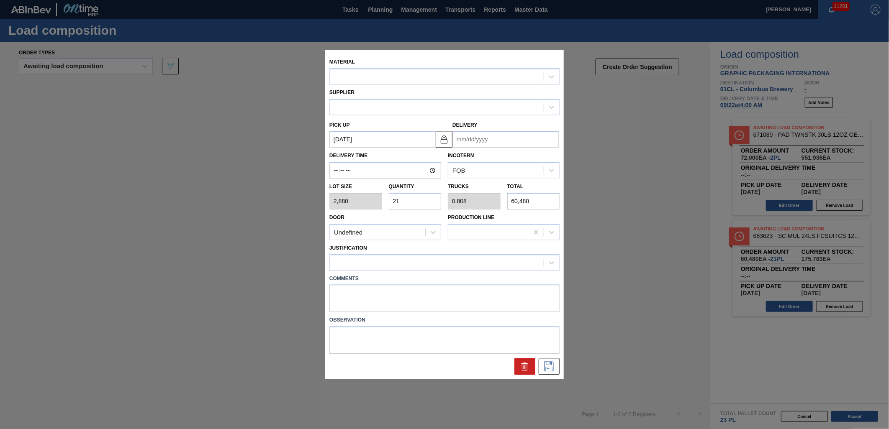
type input "[DATE]"
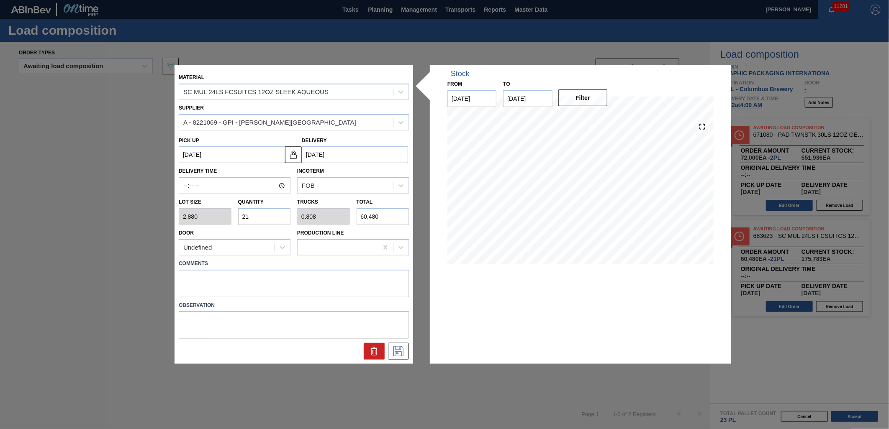
click at [269, 213] on input "21" at bounding box center [264, 216] width 53 height 17
type input "2"
type input "0.077"
type input "5,760"
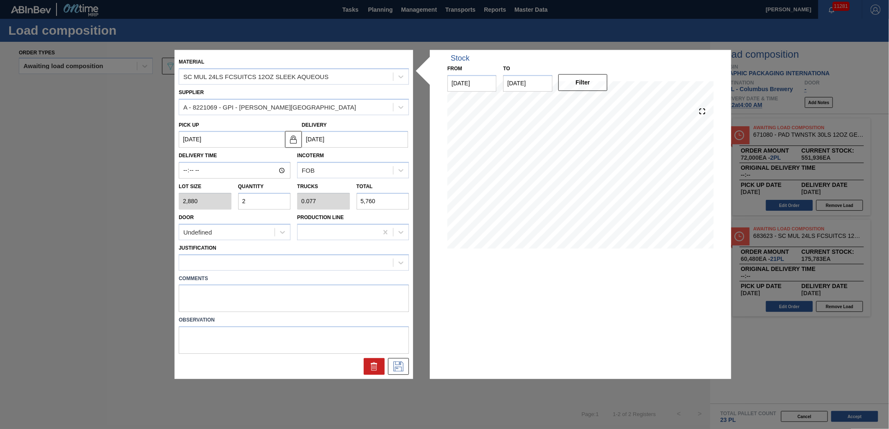
type input "24"
type input "0.923"
type input "69,120"
type input "24"
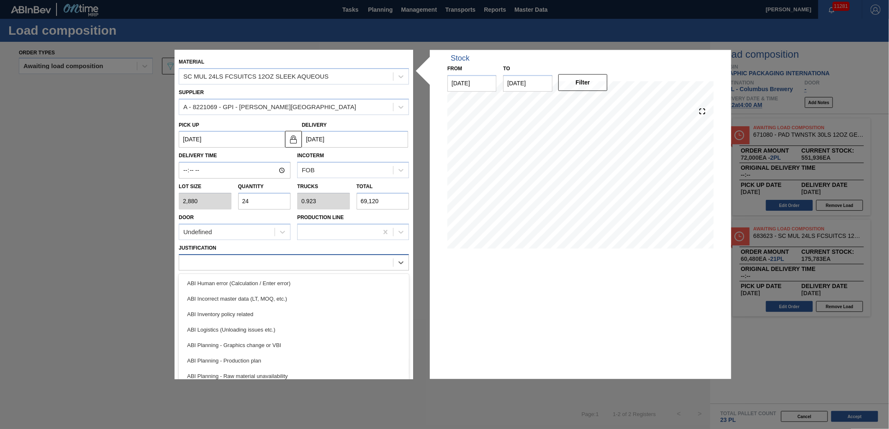
click at [249, 266] on div at bounding box center [286, 263] width 214 height 12
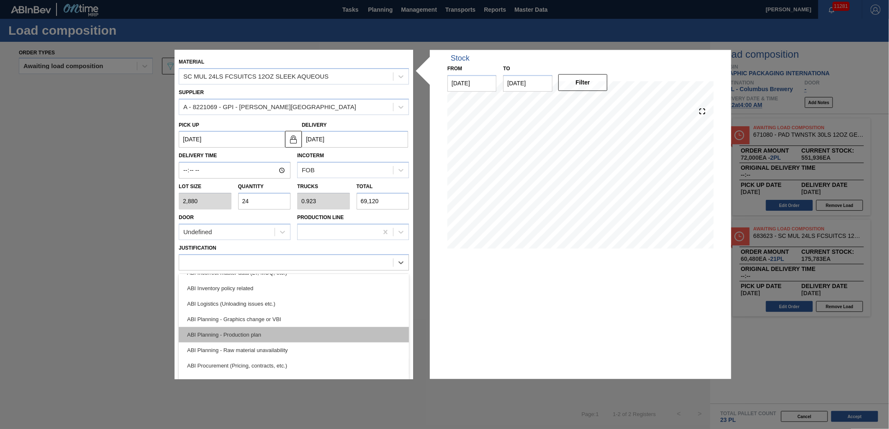
scroll to position [46, 0]
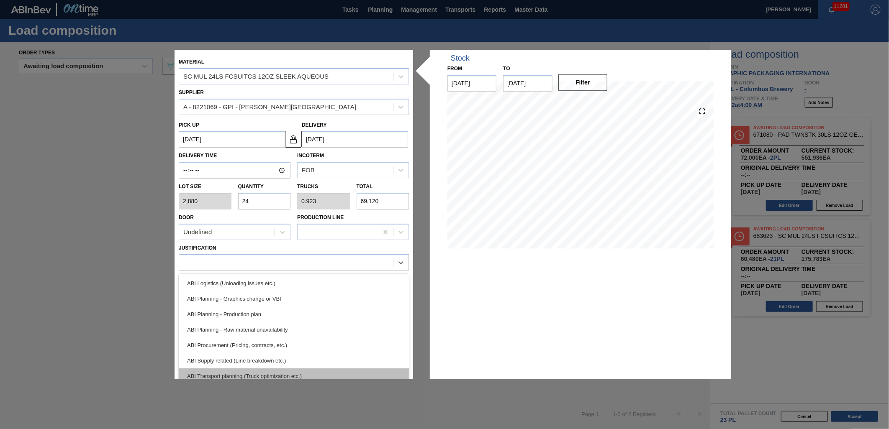
click at [280, 371] on div "ABI Transport planning (Truck optimization etc.)" at bounding box center [294, 376] width 230 height 15
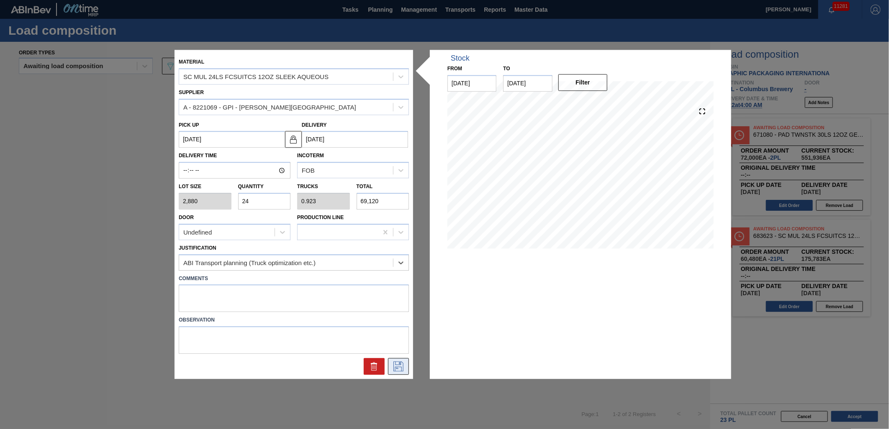
click at [402, 368] on icon at bounding box center [398, 367] width 10 height 10
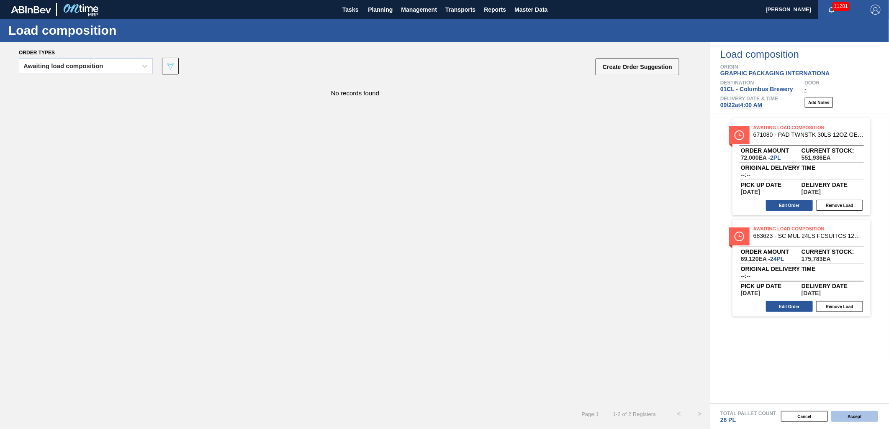
click at [844, 415] on button "Accept" at bounding box center [854, 416] width 47 height 11
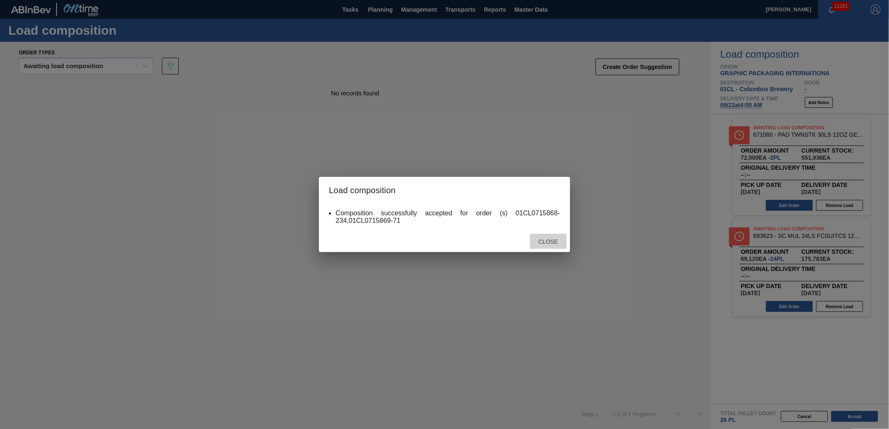
click at [555, 239] on span "Close" at bounding box center [547, 242] width 33 height 7
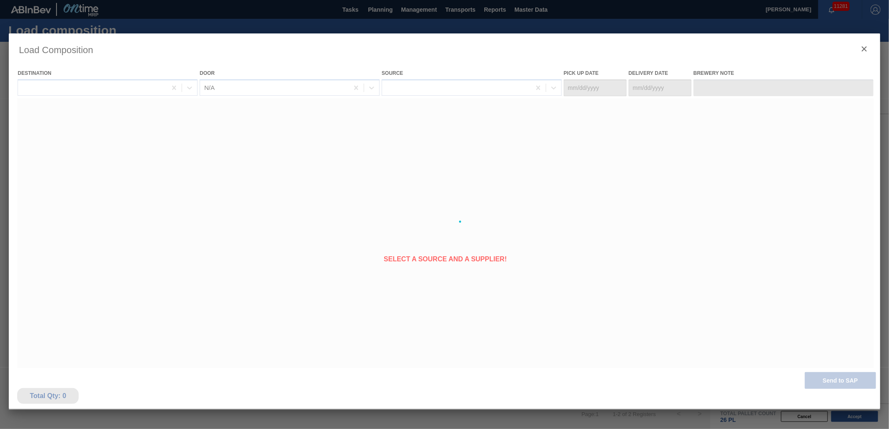
type Date "[DATE]"
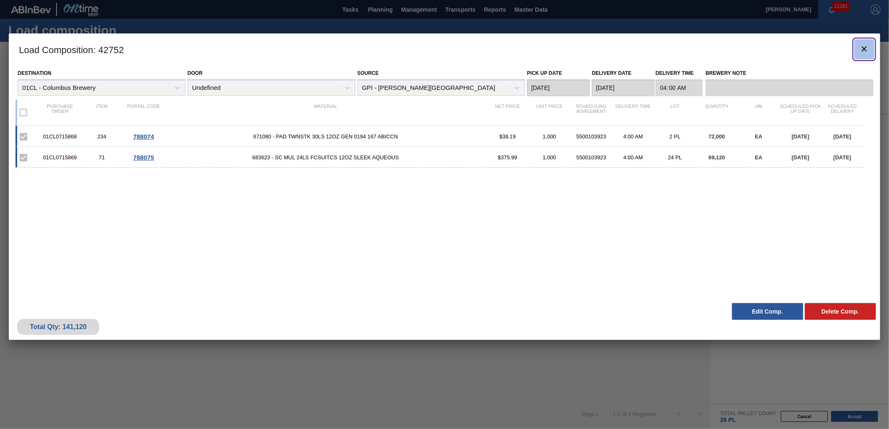
click at [860, 47] on icon "botão de ícone" at bounding box center [864, 49] width 10 height 10
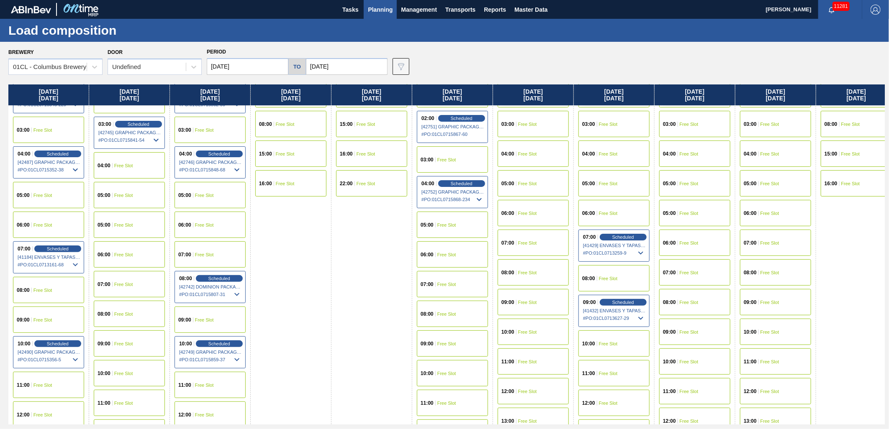
scroll to position [93, 0]
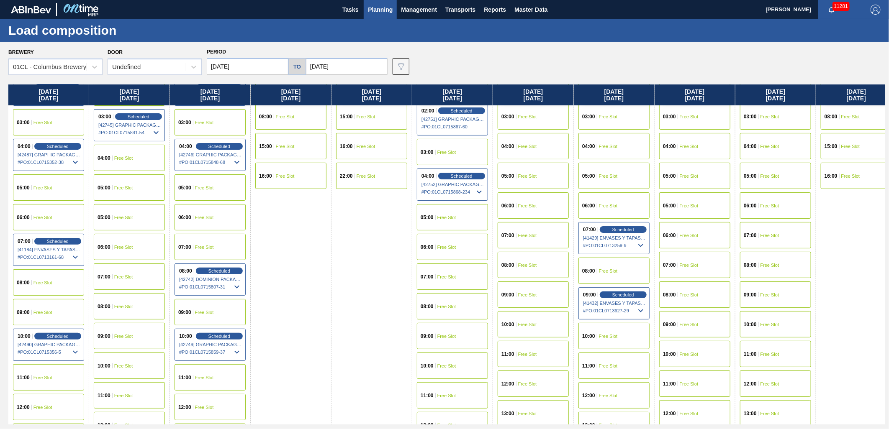
click at [449, 278] on span "Free Slot" at bounding box center [446, 277] width 19 height 5
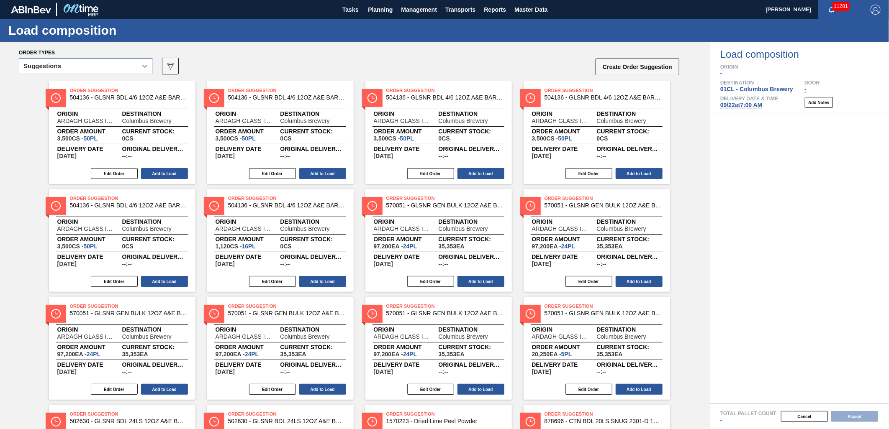
click at [139, 69] on div at bounding box center [144, 66] width 15 height 15
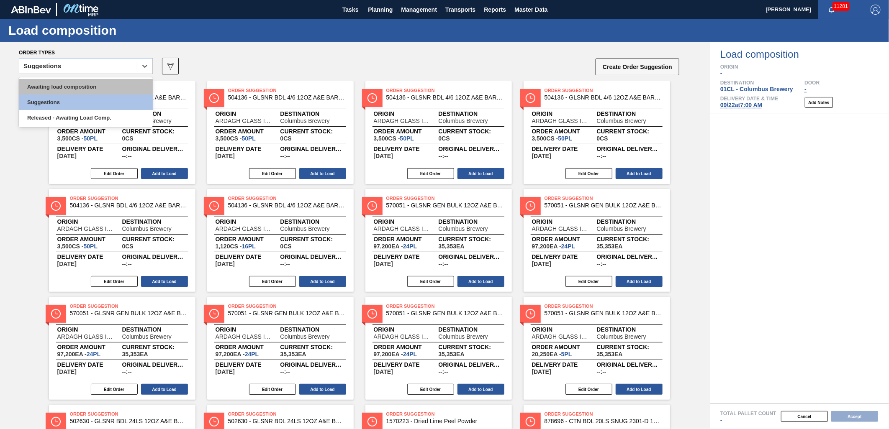
click at [107, 82] on div "Awaiting load composition" at bounding box center [86, 86] width 134 height 15
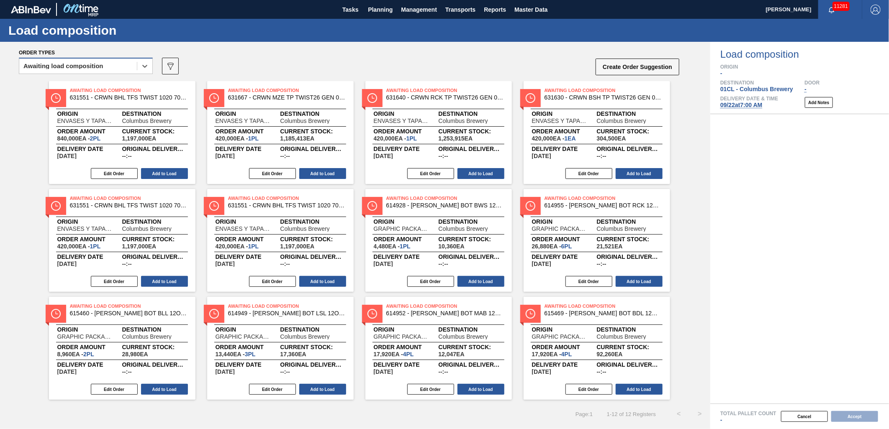
click at [112, 61] on div "Awaiting load composition" at bounding box center [78, 66] width 118 height 12
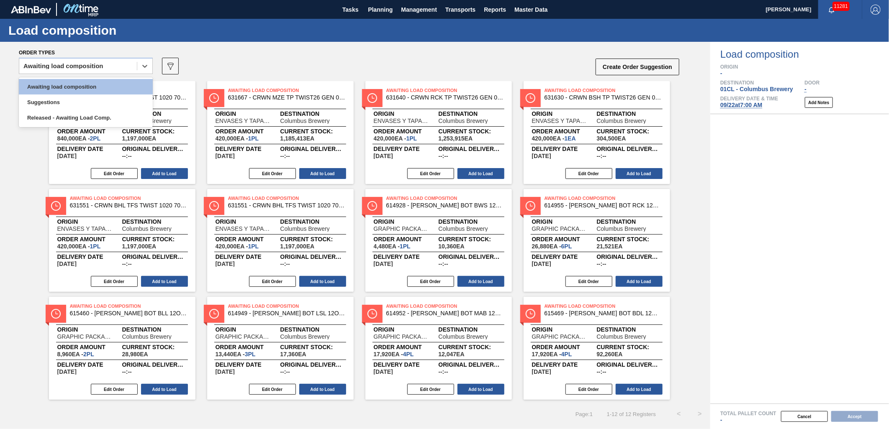
click at [350, 41] on div "Load composition" at bounding box center [444, 30] width 889 height 23
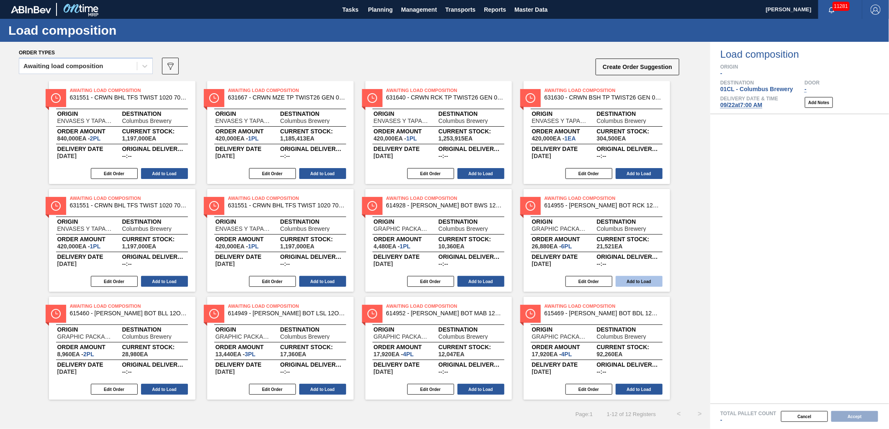
click at [627, 280] on button "Add to Load" at bounding box center [639, 281] width 47 height 11
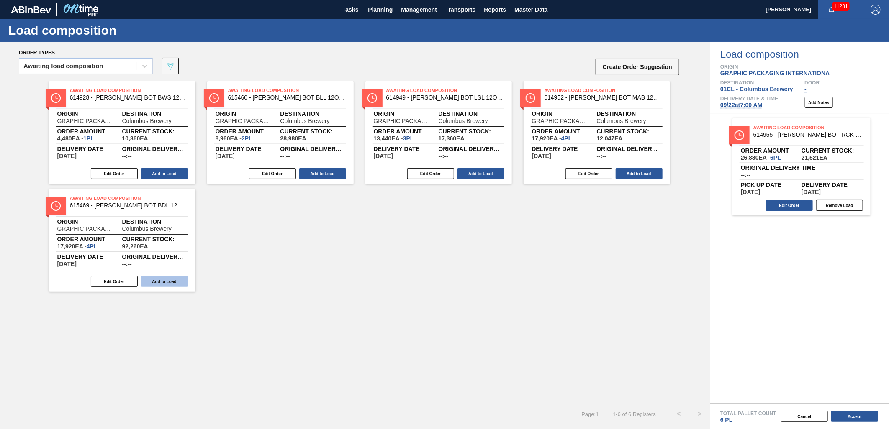
click at [173, 286] on button "Add to Load" at bounding box center [164, 281] width 47 height 11
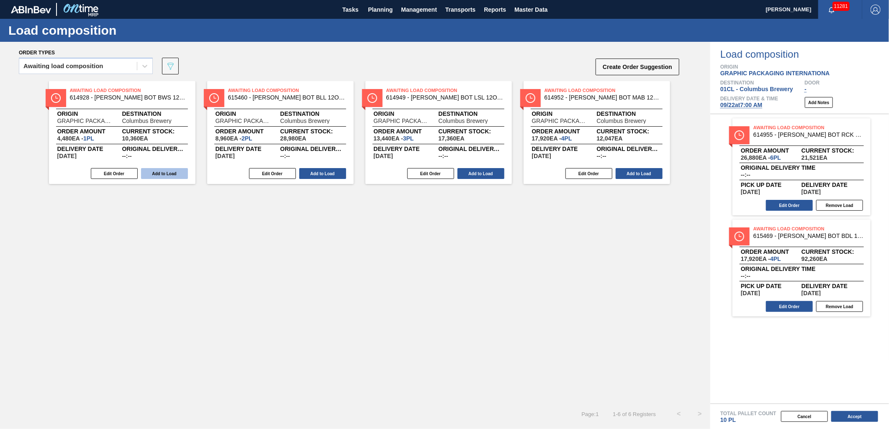
click at [169, 176] on button "Add to Load" at bounding box center [164, 173] width 47 height 11
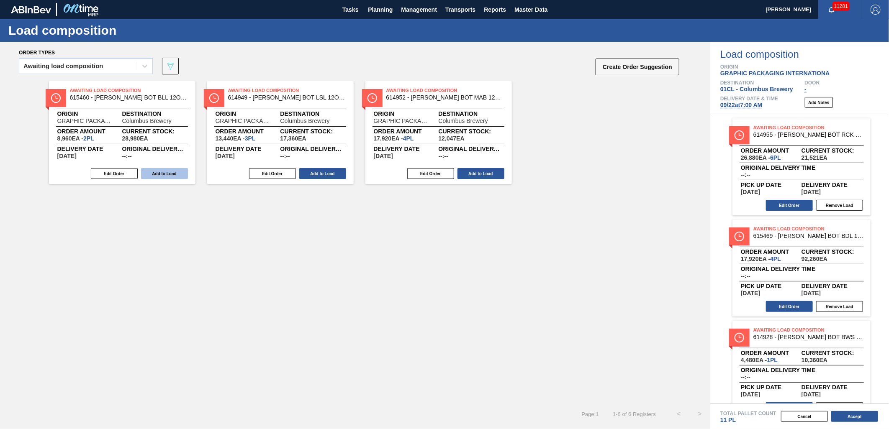
click at [169, 175] on button "Add to Load" at bounding box center [164, 173] width 47 height 11
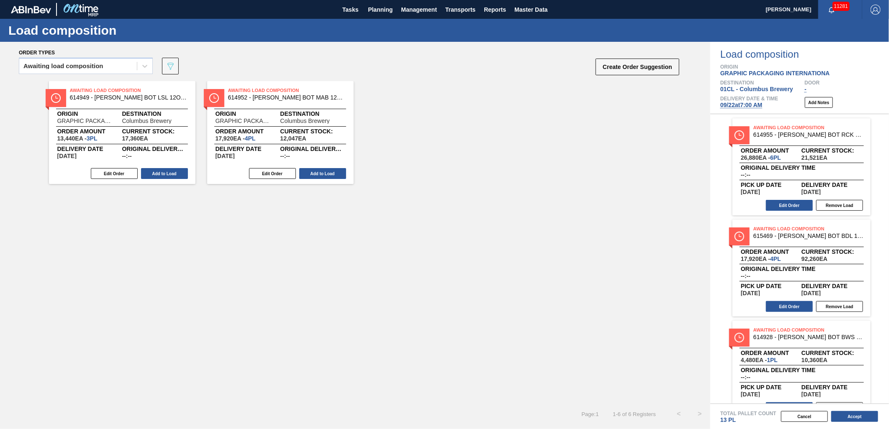
click at [169, 175] on button "Add to Load" at bounding box center [164, 173] width 47 height 11
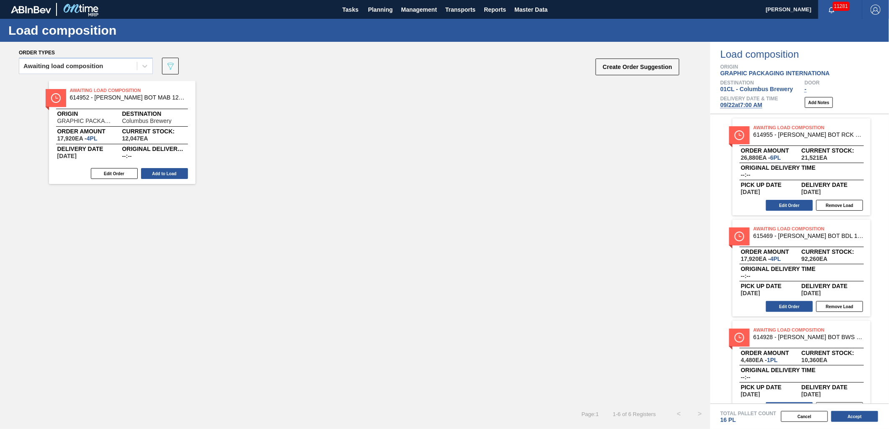
click at [169, 175] on button "Add to Load" at bounding box center [164, 173] width 47 height 11
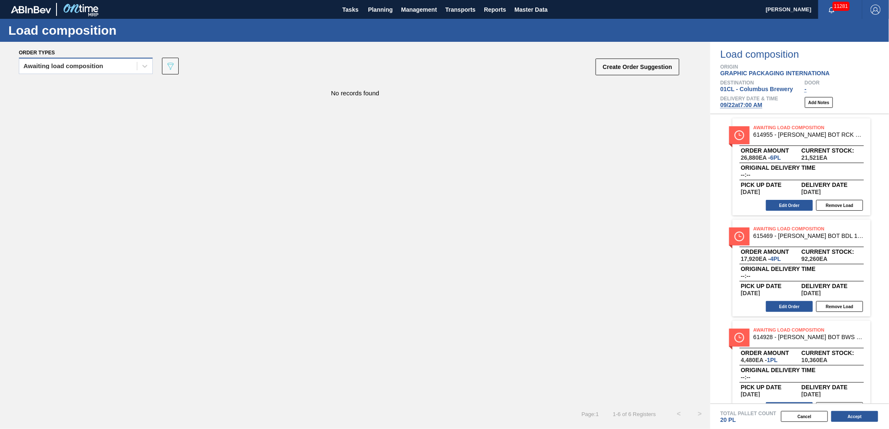
click at [114, 60] on div "Awaiting load composition" at bounding box center [78, 66] width 118 height 12
click at [105, 86] on div "Awaiting load composition" at bounding box center [86, 86] width 134 height 15
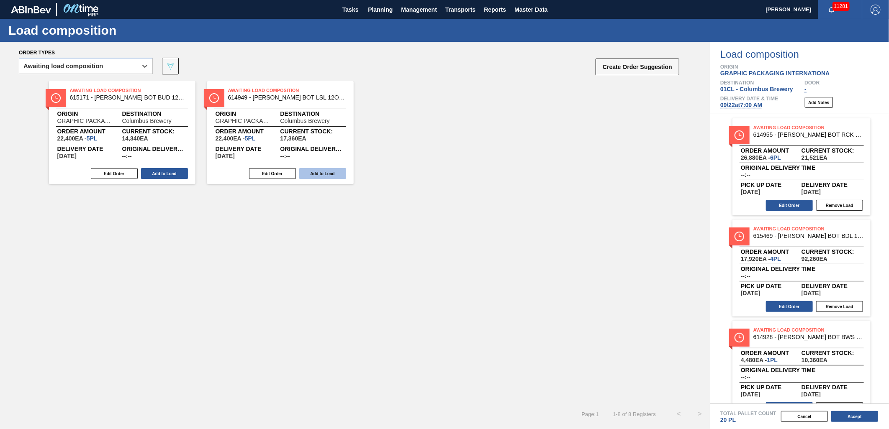
click at [316, 170] on button "Add to Load" at bounding box center [322, 173] width 47 height 11
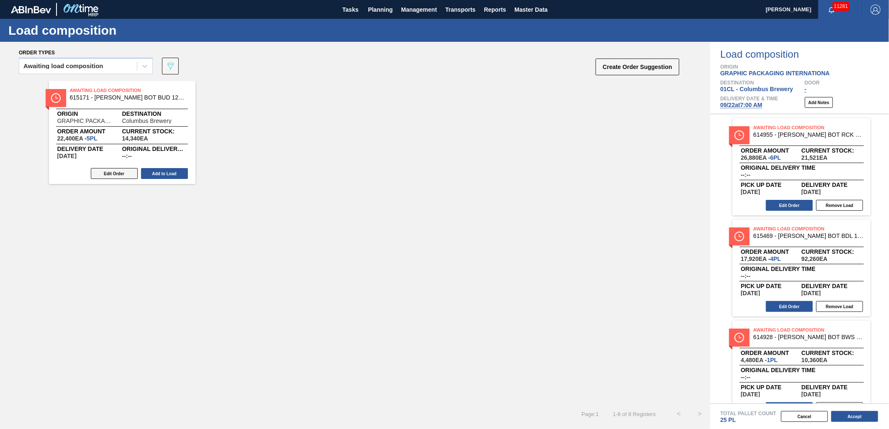
click at [107, 174] on button "Edit Order" at bounding box center [114, 173] width 47 height 11
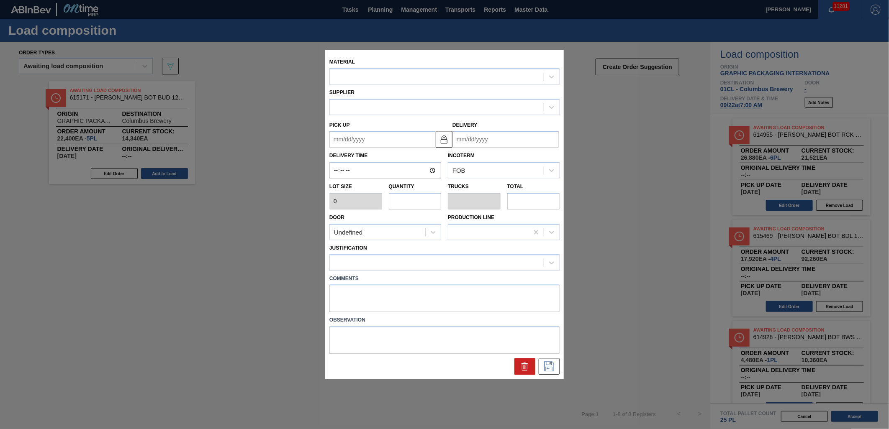
type input "4,480"
type input "5"
type input "0.192"
type input "22,400"
type up "[DATE]"
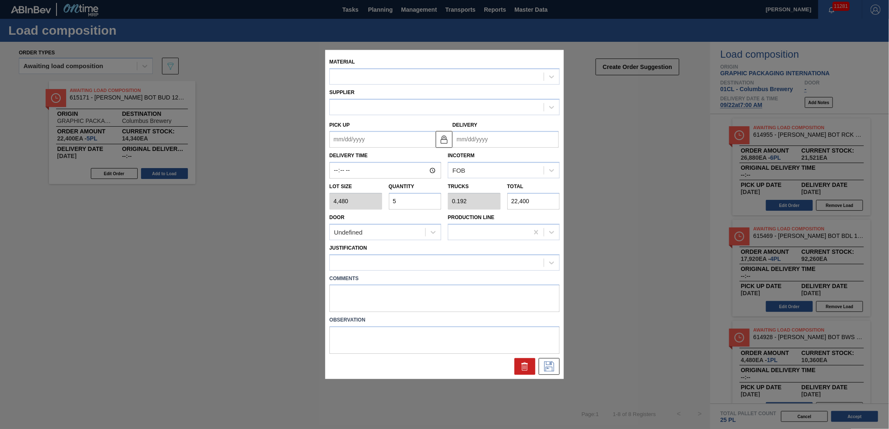
type input "[DATE]"
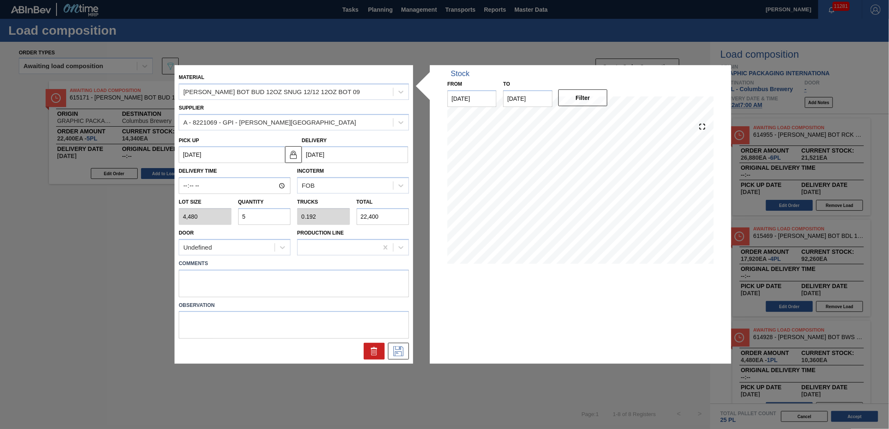
click at [271, 217] on input "5" at bounding box center [264, 216] width 53 height 17
type input "0"
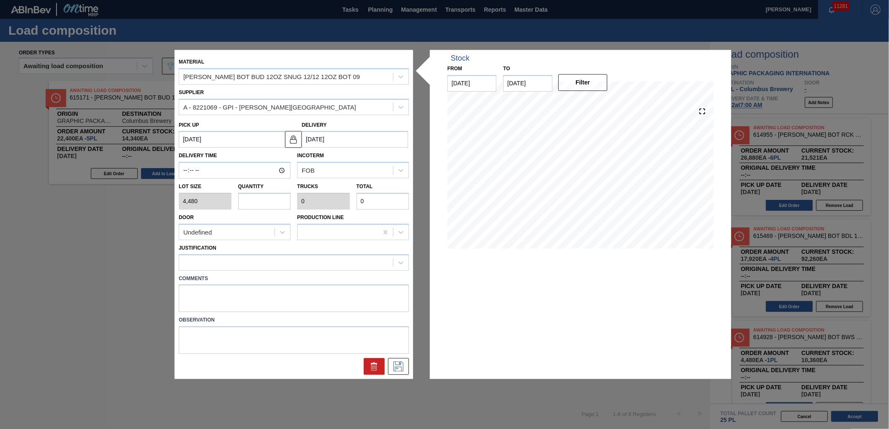
type input "1"
type input "0.038"
type input "4,480"
type input "1"
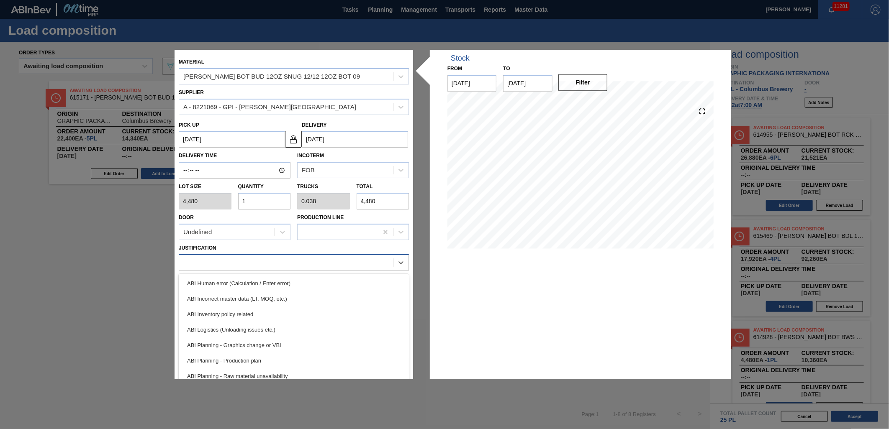
click at [282, 260] on div at bounding box center [286, 263] width 214 height 12
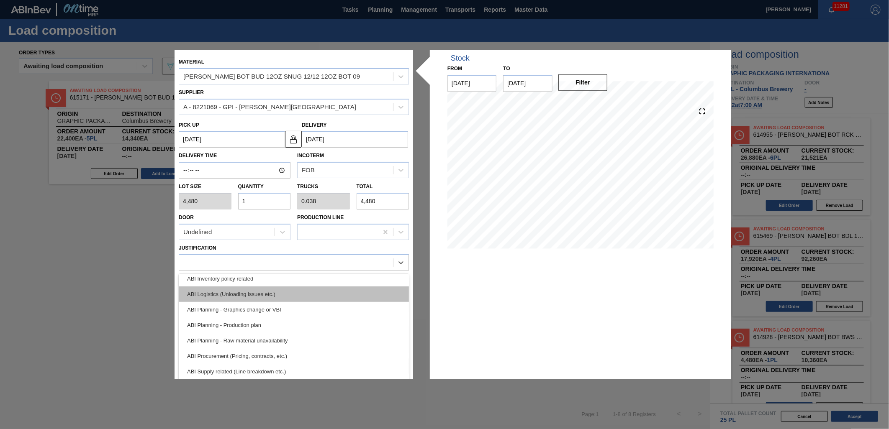
scroll to position [46, 0]
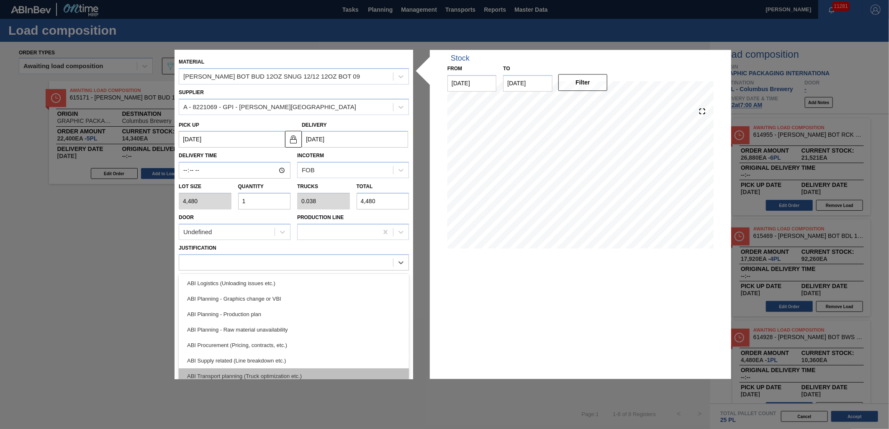
click at [279, 370] on div "ABI Transport planning (Truck optimization etc.)" at bounding box center [294, 376] width 230 height 15
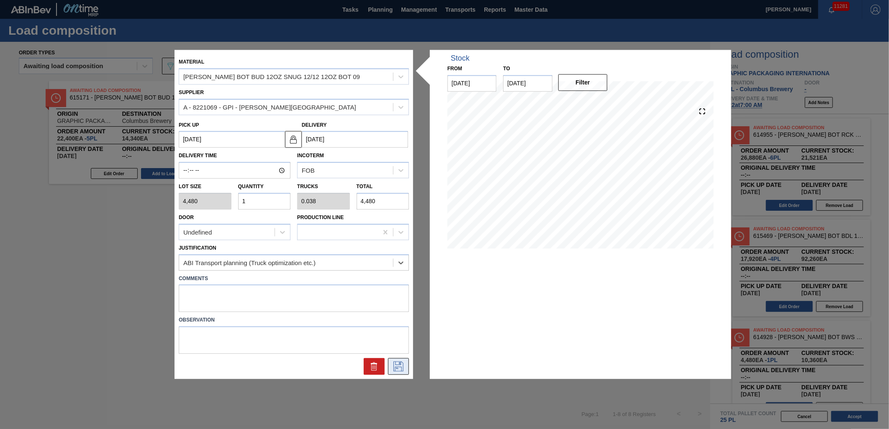
click at [402, 367] on icon at bounding box center [398, 367] width 13 height 10
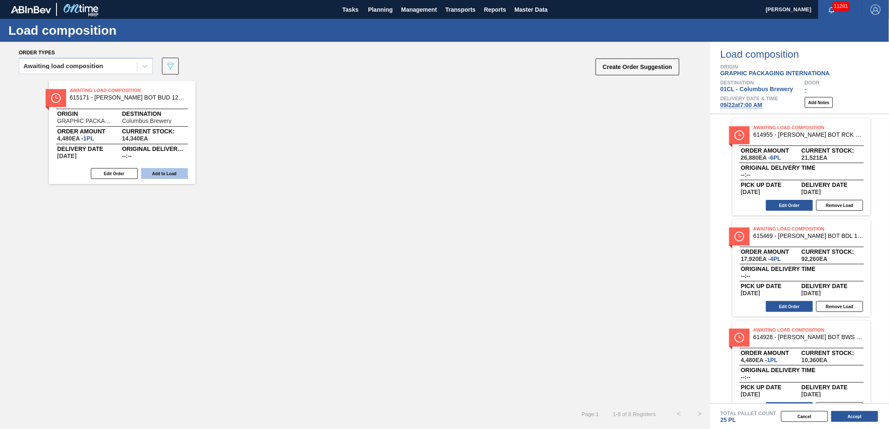
click at [165, 171] on button "Add to Load" at bounding box center [164, 173] width 47 height 11
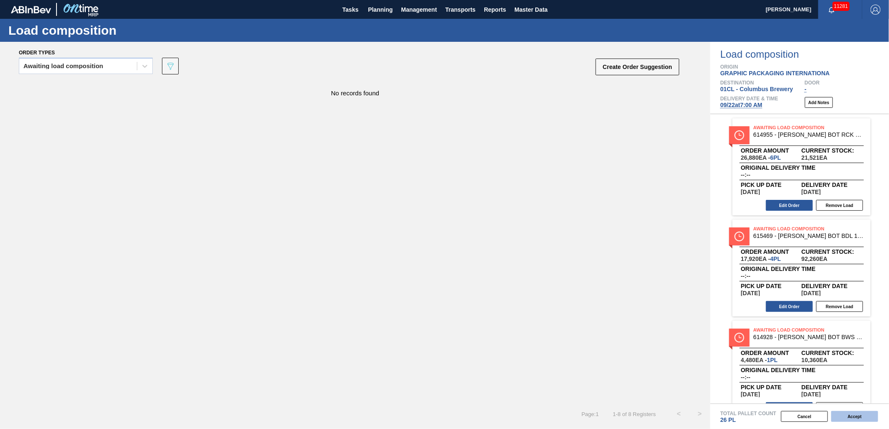
click at [842, 413] on button "Accept" at bounding box center [854, 416] width 47 height 11
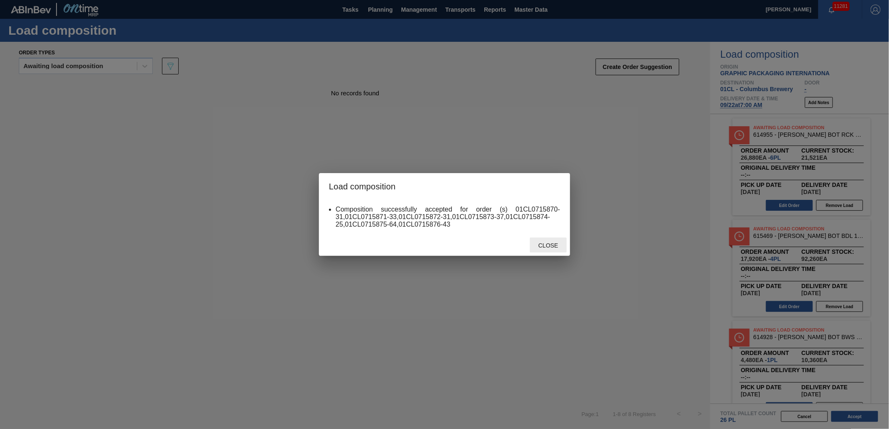
click at [554, 246] on span "Close" at bounding box center [547, 245] width 33 height 7
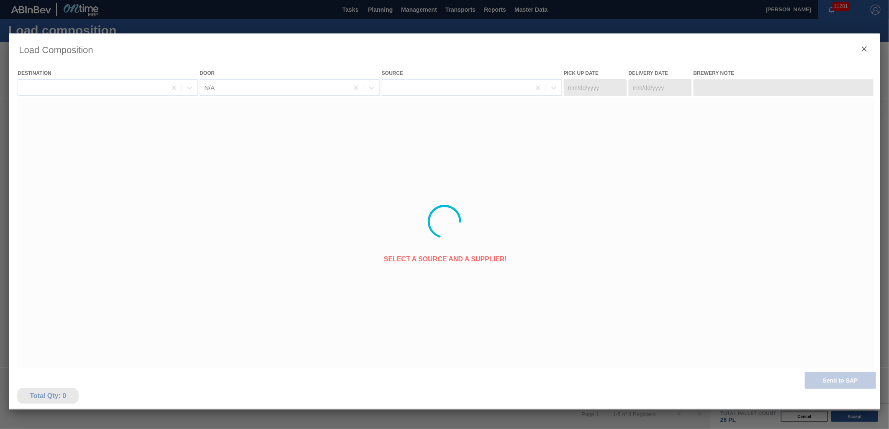
type Date "[DATE]"
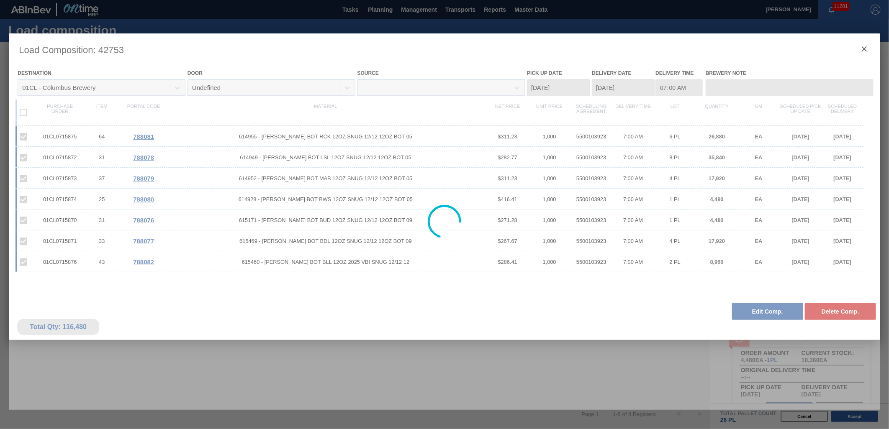
click at [864, 51] on div at bounding box center [444, 221] width 871 height 377
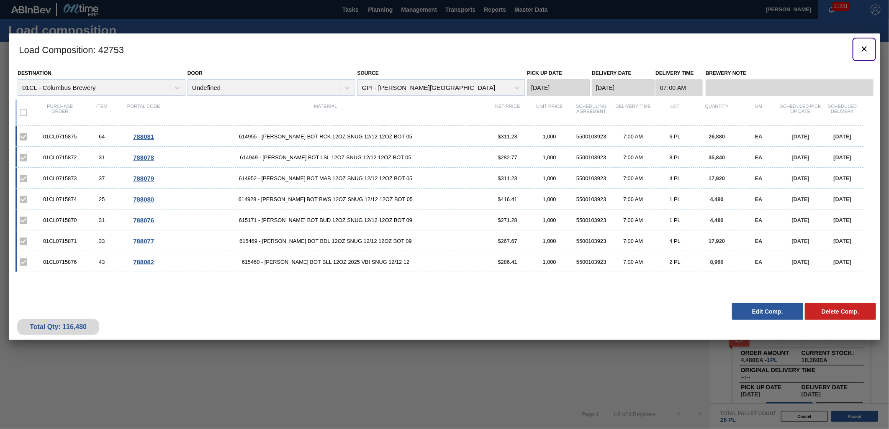
click at [863, 48] on icon "botão de ícone" at bounding box center [864, 48] width 5 height 5
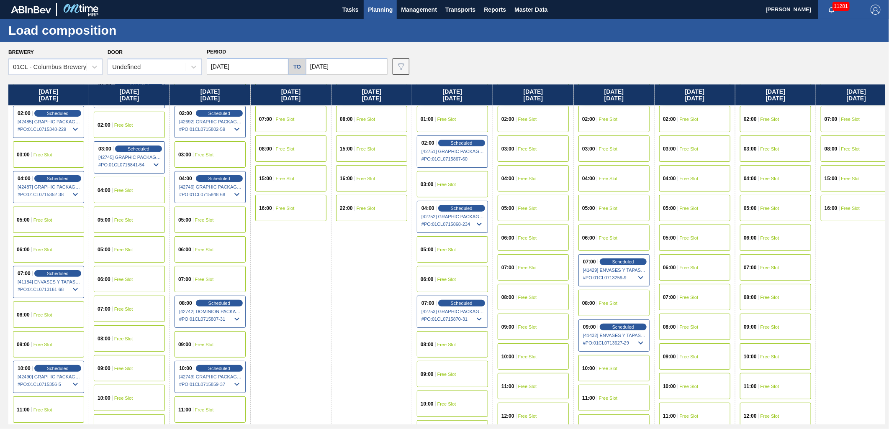
scroll to position [186, 0]
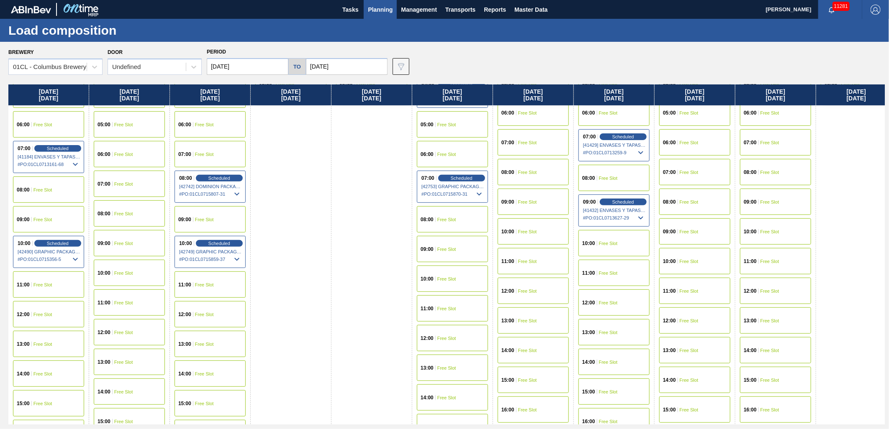
click at [454, 303] on div "11:00 Free Slot" at bounding box center [452, 308] width 71 height 26
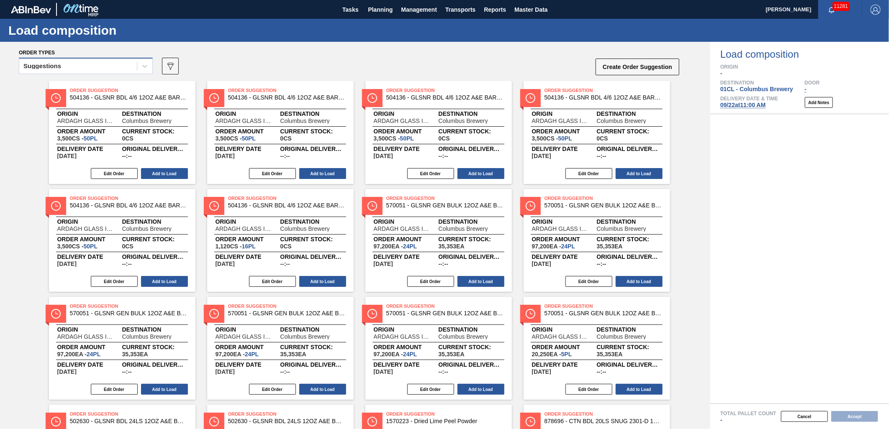
click at [120, 63] on div "Suggestions" at bounding box center [78, 66] width 118 height 12
click at [810, 414] on button "Cancel" at bounding box center [804, 416] width 47 height 11
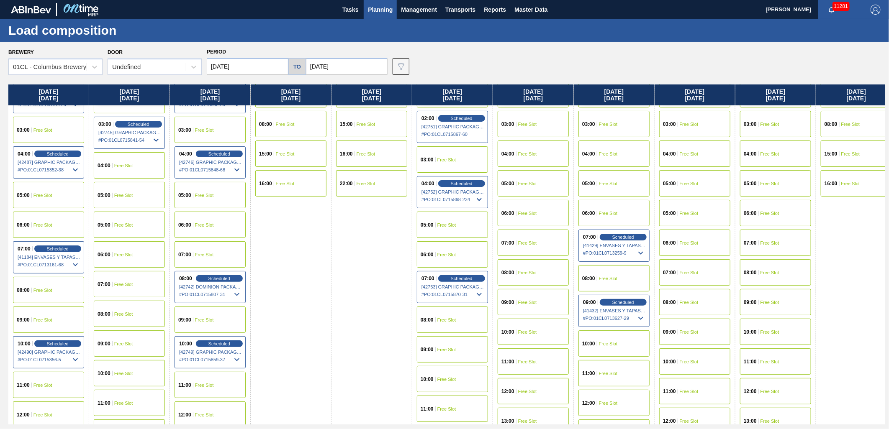
scroll to position [139, 0]
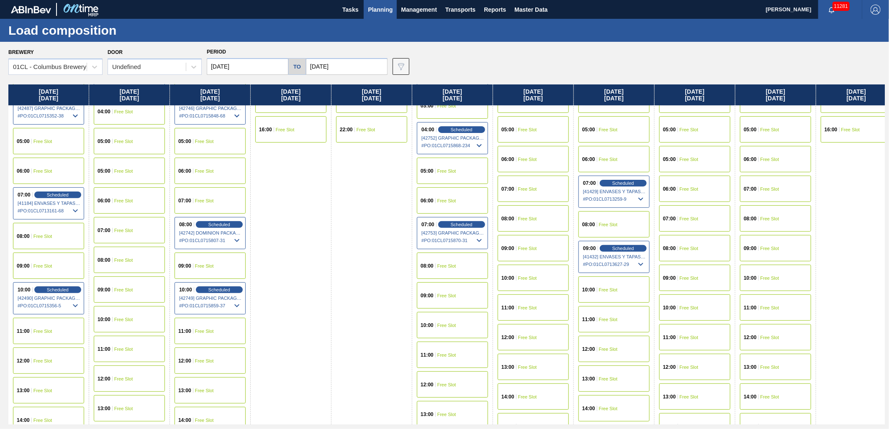
click at [452, 326] on span "Free Slot" at bounding box center [446, 325] width 19 height 5
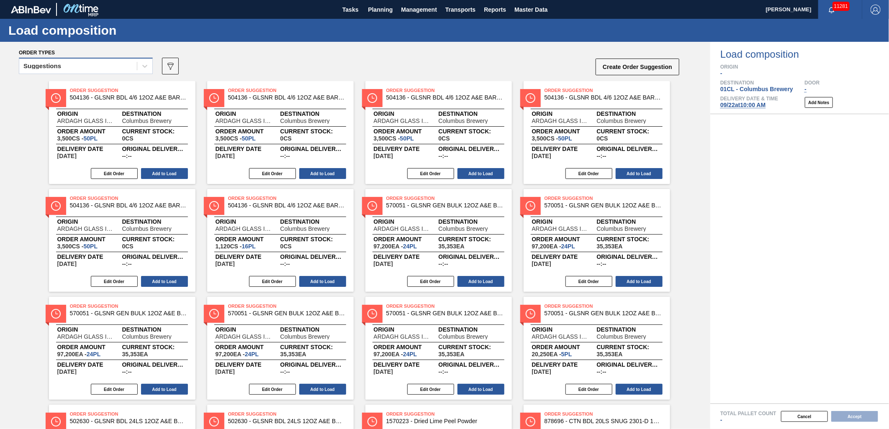
click at [128, 68] on div "Suggestions" at bounding box center [78, 66] width 118 height 12
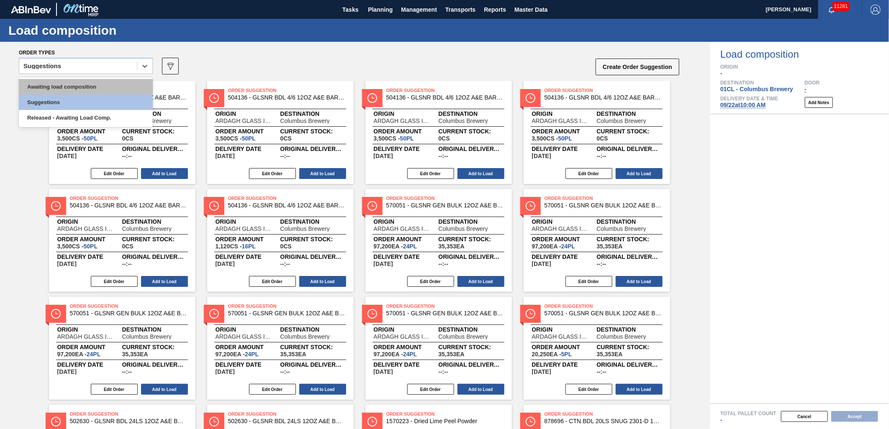
click at [119, 83] on div "Awaiting load composition" at bounding box center [86, 86] width 134 height 15
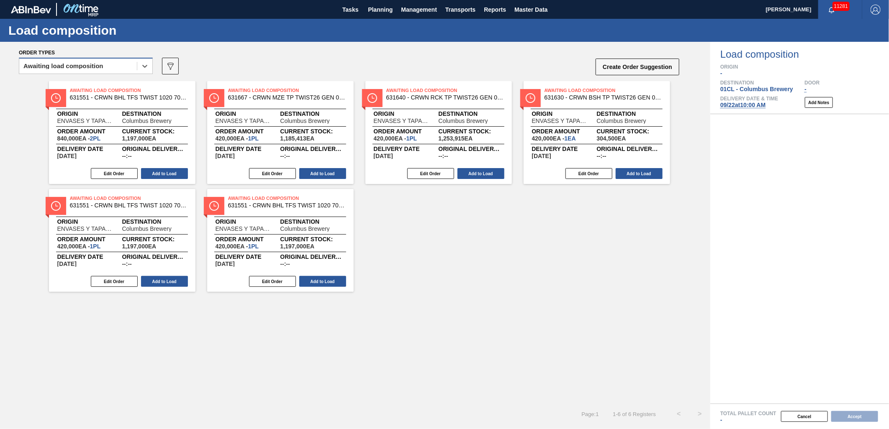
click at [102, 67] on div "Awaiting load composition" at bounding box center [63, 66] width 80 height 6
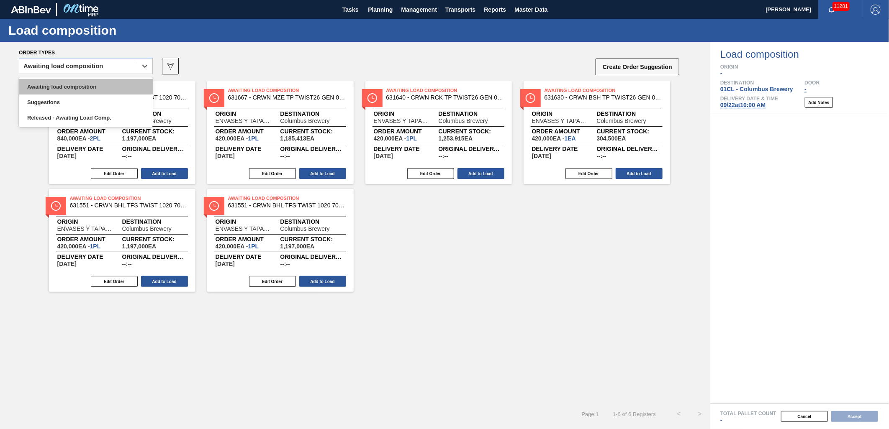
click at [96, 85] on div "Awaiting load composition" at bounding box center [86, 86] width 134 height 15
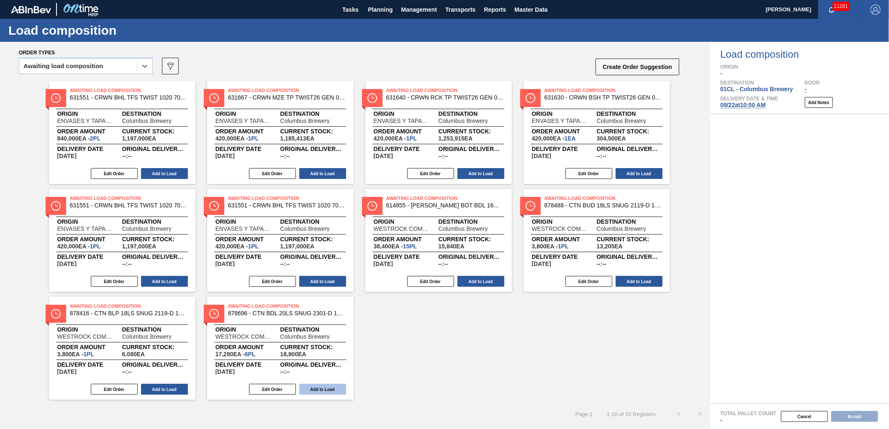
click at [325, 384] on button "Add to Load" at bounding box center [322, 389] width 47 height 11
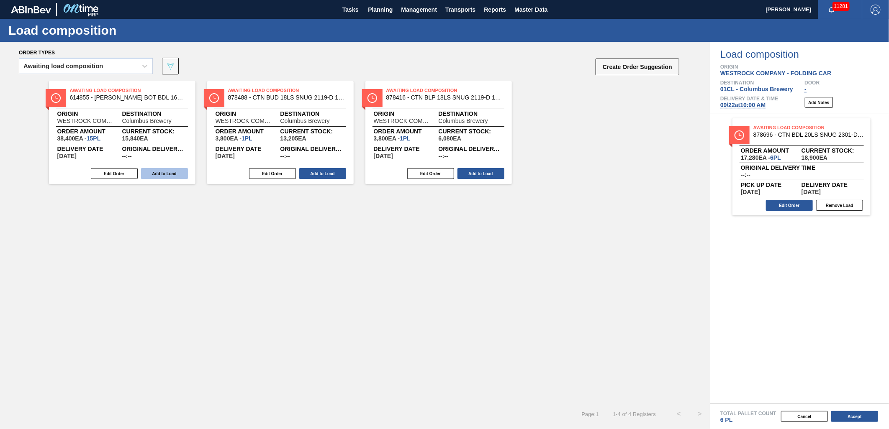
click at [172, 174] on button "Add to Load" at bounding box center [164, 173] width 47 height 11
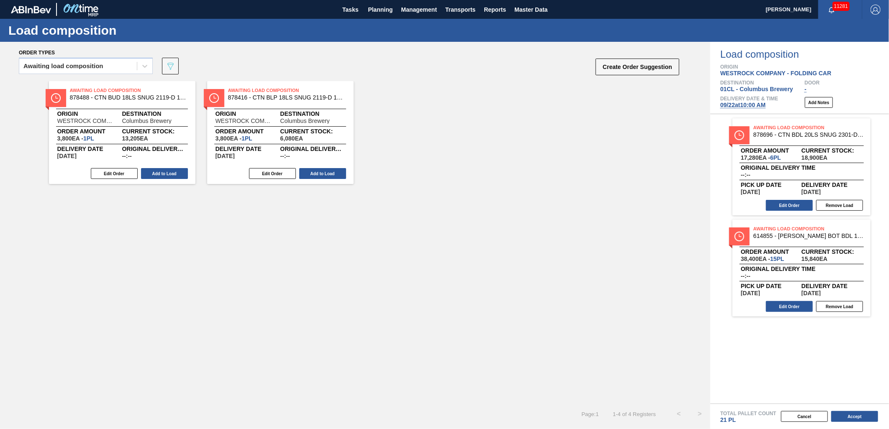
click at [172, 174] on button "Add to Load" at bounding box center [164, 173] width 47 height 11
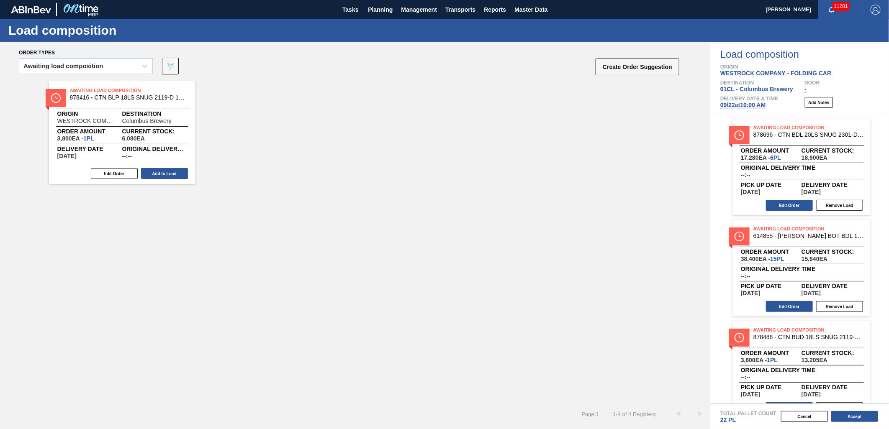
click at [172, 174] on button "Add to Load" at bounding box center [164, 173] width 47 height 11
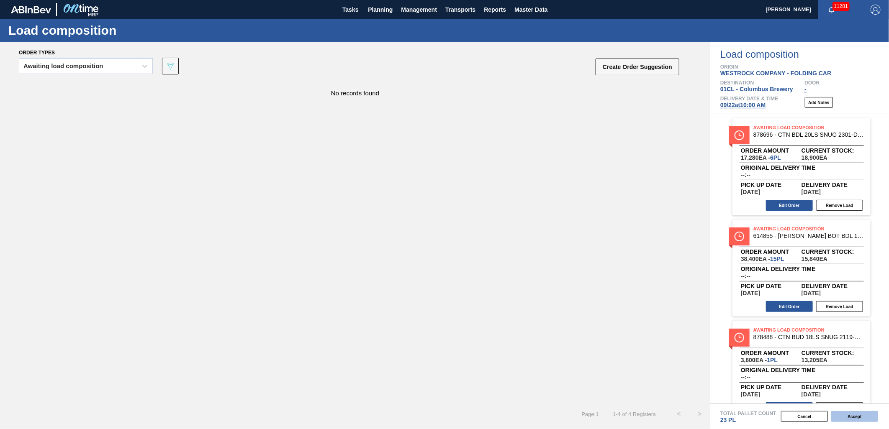
click at [855, 417] on button "Accept" at bounding box center [854, 416] width 47 height 11
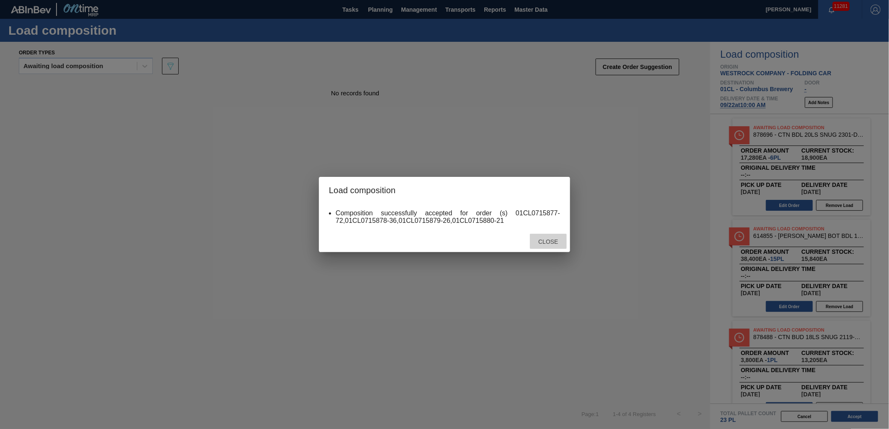
click at [552, 241] on span "Close" at bounding box center [547, 242] width 33 height 7
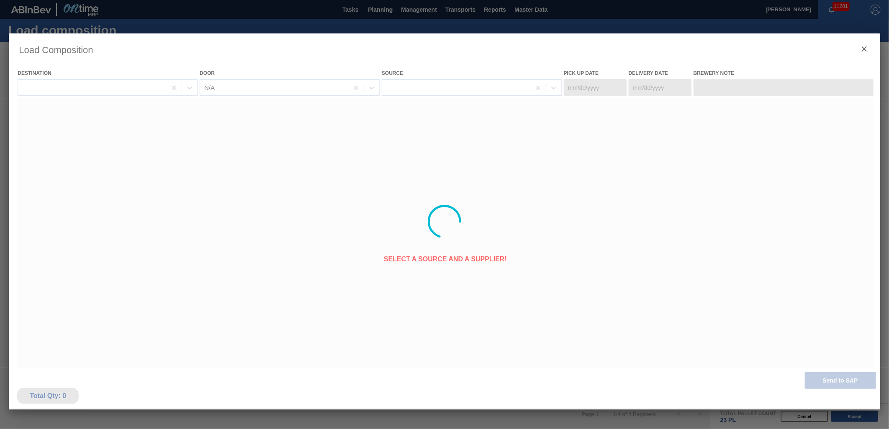
type Date "[DATE]"
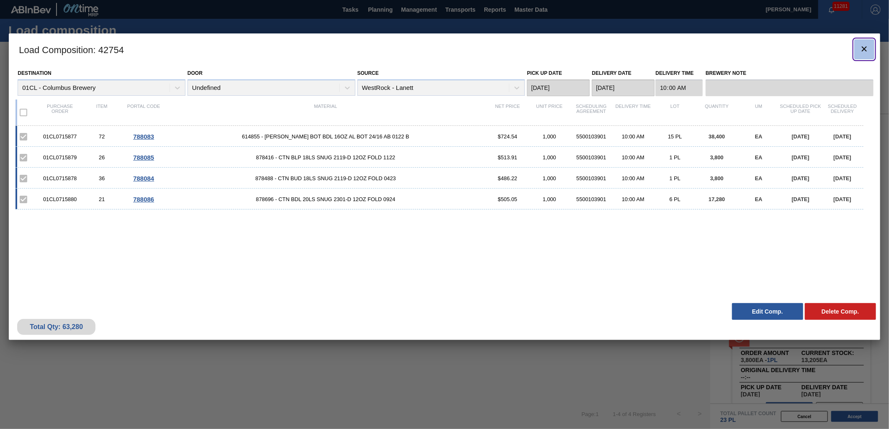
click at [861, 48] on icon "botão de ícone" at bounding box center [864, 49] width 10 height 10
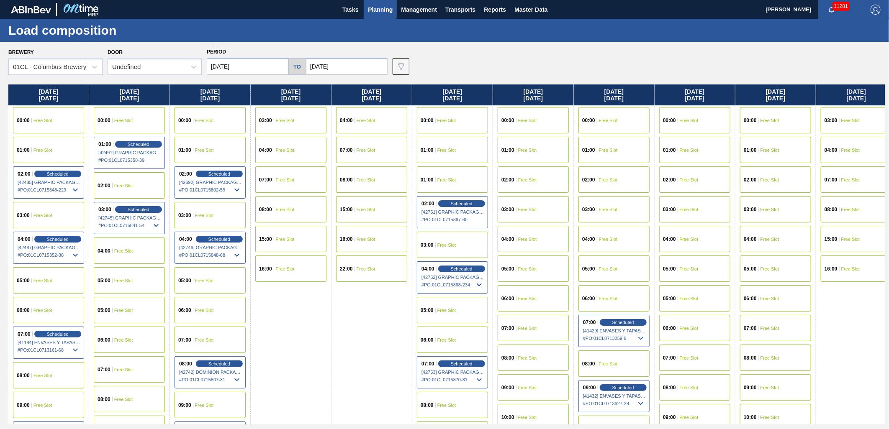
click at [545, 147] on div "01:00 Free Slot" at bounding box center [533, 150] width 71 height 26
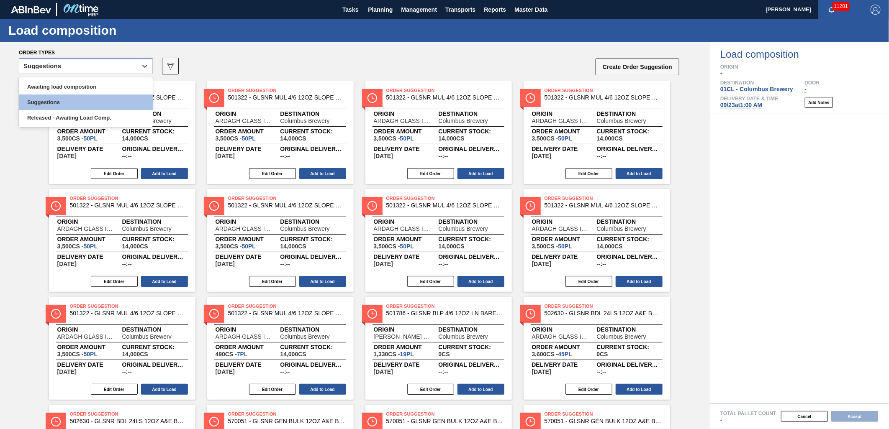
click at [124, 65] on div "Suggestions" at bounding box center [78, 66] width 118 height 12
click at [101, 85] on div "Awaiting load composition" at bounding box center [86, 86] width 134 height 15
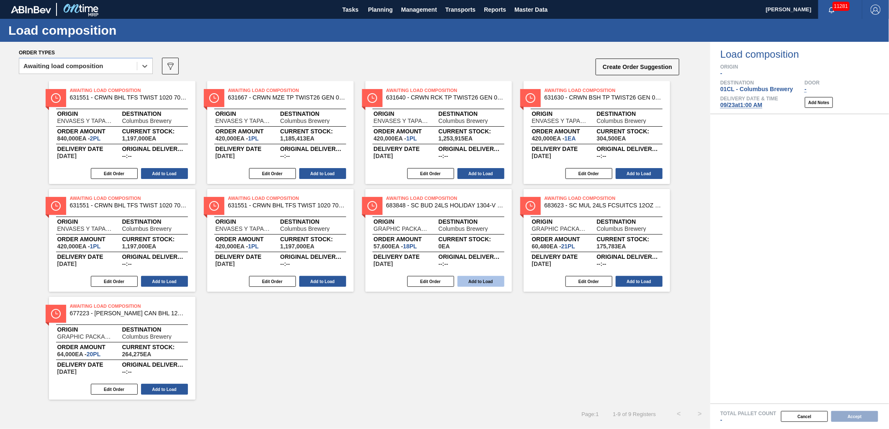
click at [474, 281] on button "Add to Load" at bounding box center [480, 281] width 47 height 11
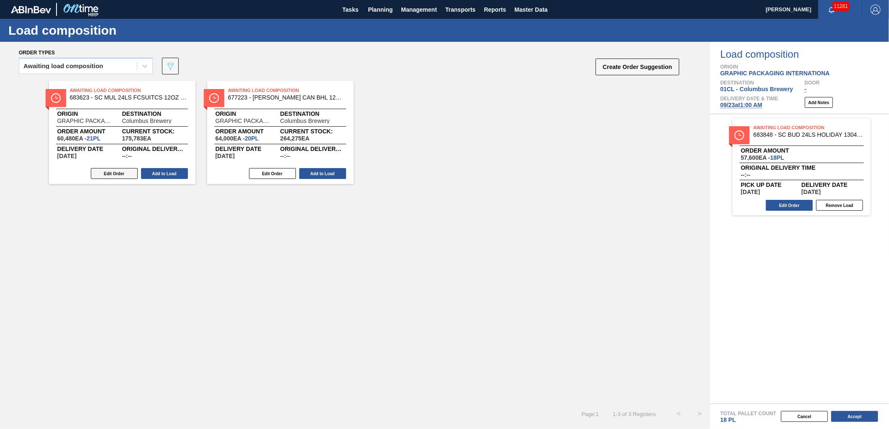
click at [118, 169] on button "Edit Order" at bounding box center [114, 173] width 47 height 11
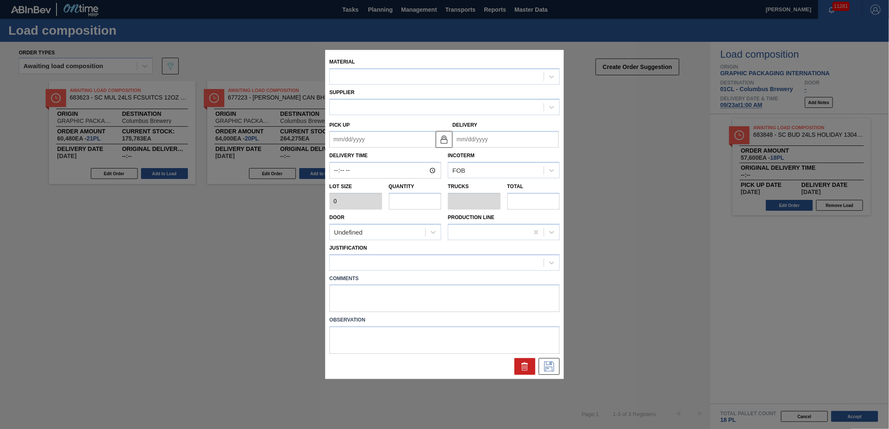
type input "2,880"
type input "21"
type input "0.808"
type input "60,480"
type up "[DATE]"
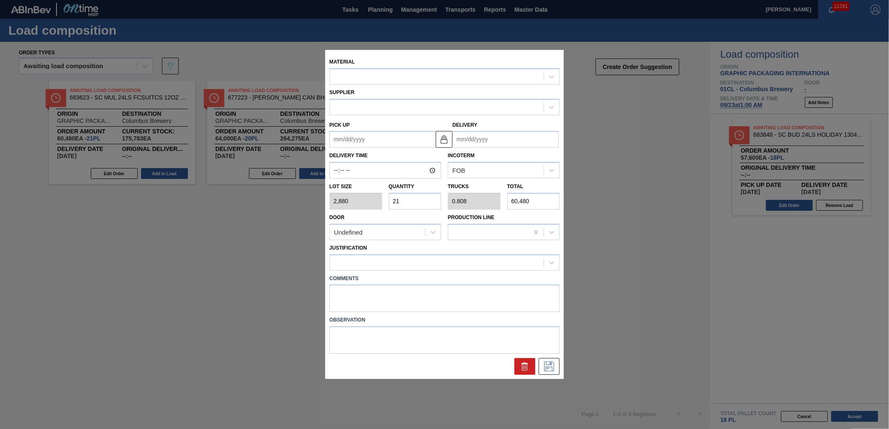
type input "[DATE]"
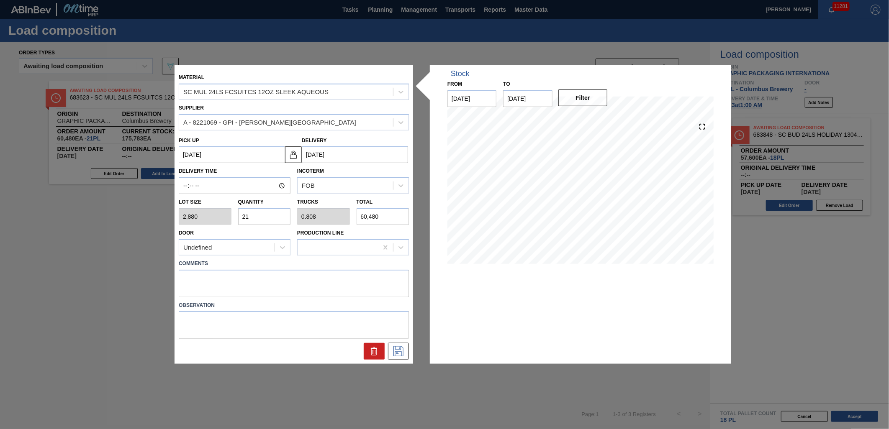
click at [272, 215] on input "21" at bounding box center [264, 216] width 53 height 17
type input "2"
type input "0.077"
type input "5,760"
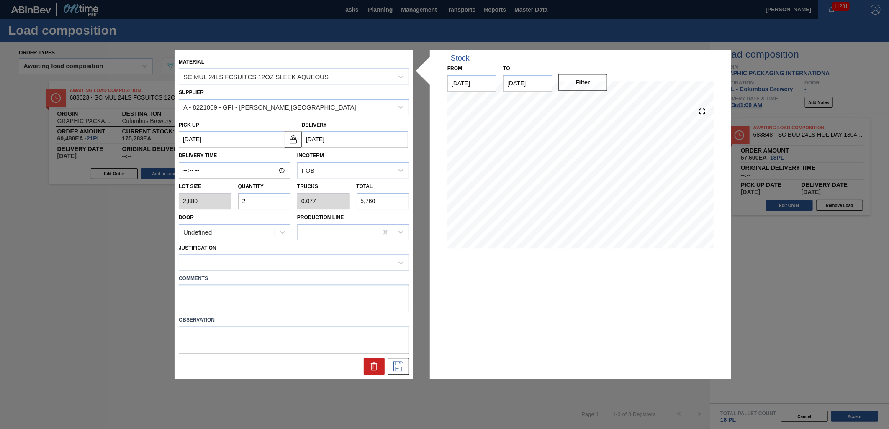
type input "0"
type input "8"
type input "0.308"
type input "23,040"
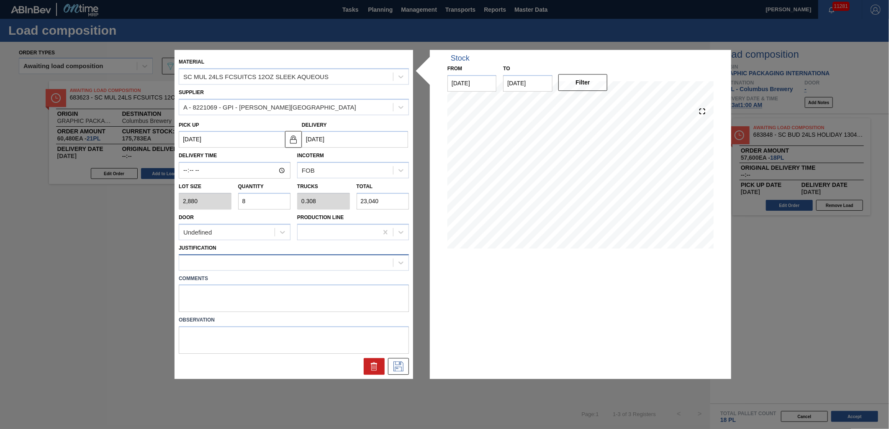
type input "8"
click at [283, 263] on div at bounding box center [286, 263] width 214 height 12
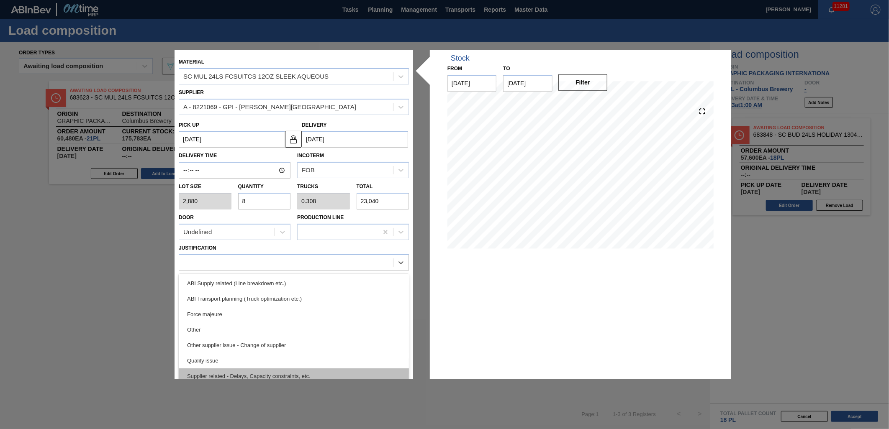
scroll to position [110, 0]
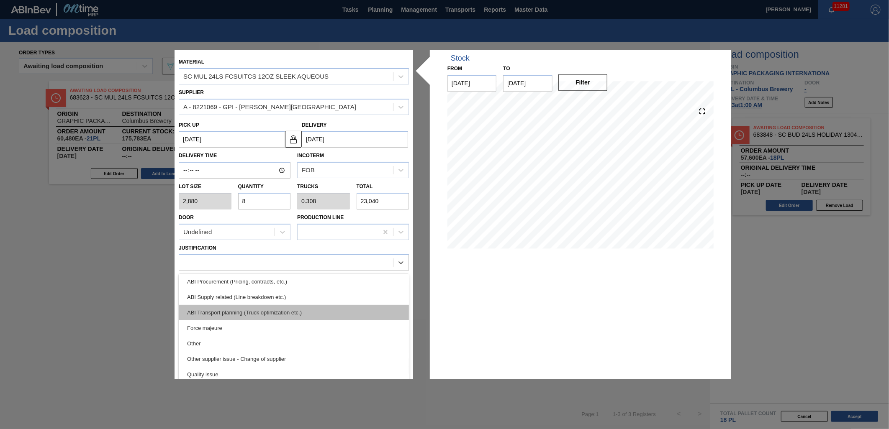
click at [313, 312] on div "ABI Transport planning (Truck optimization etc.)" at bounding box center [294, 312] width 230 height 15
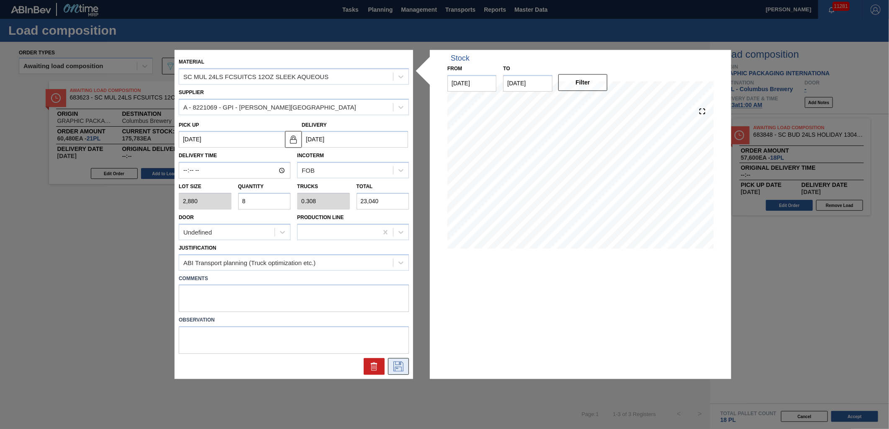
click at [394, 363] on icon at bounding box center [398, 367] width 13 height 10
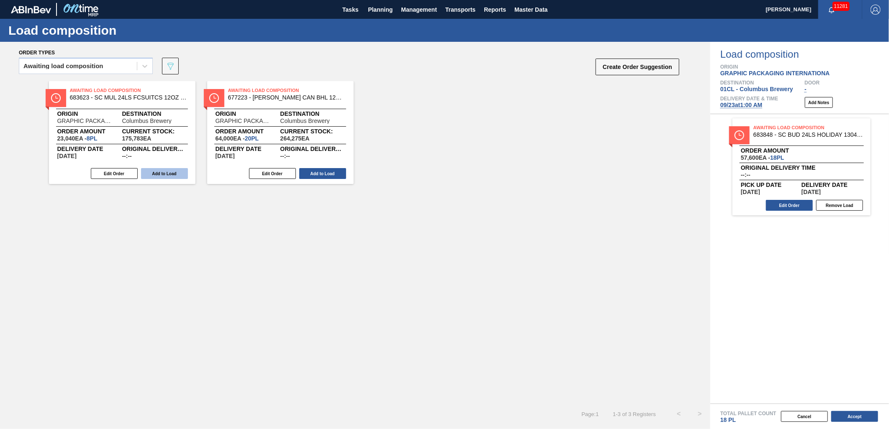
click at [177, 174] on button "Add to Load" at bounding box center [164, 173] width 47 height 11
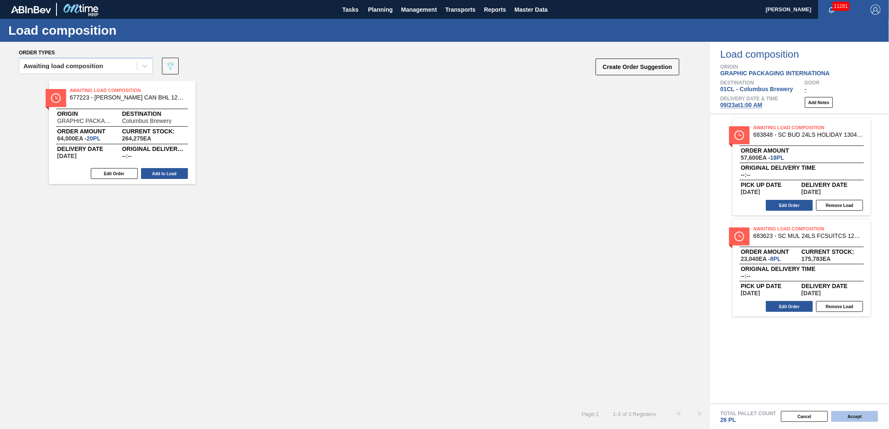
click at [855, 417] on button "Accept" at bounding box center [854, 416] width 47 height 11
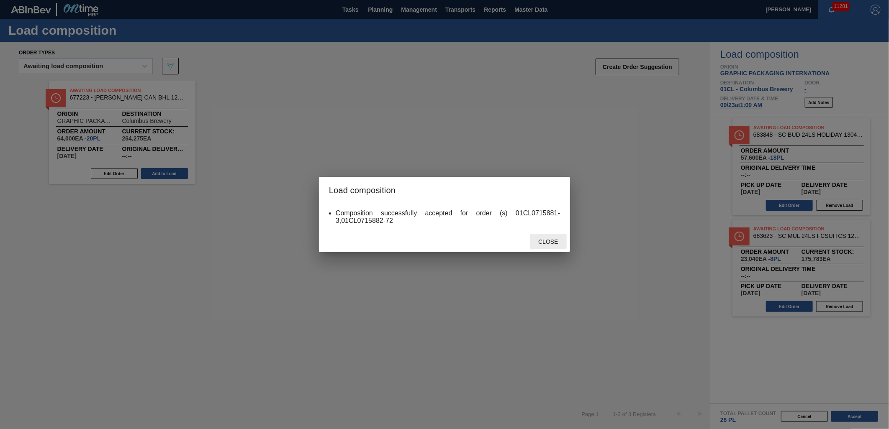
click at [557, 240] on span "Close" at bounding box center [547, 242] width 33 height 7
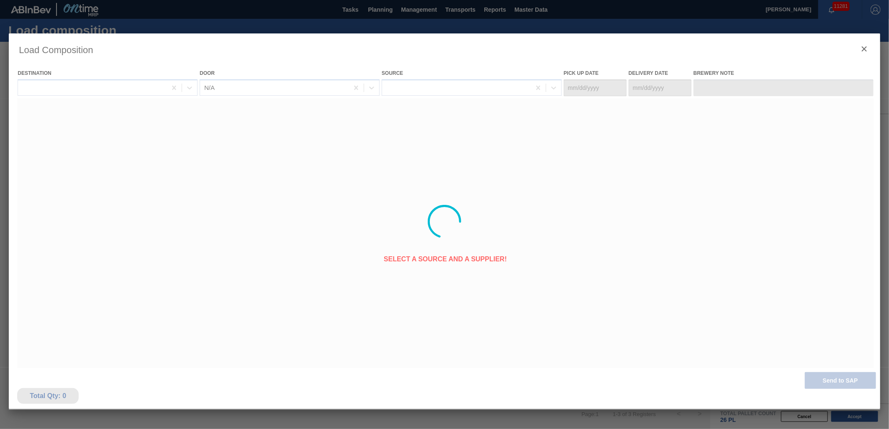
type Date "[DATE]"
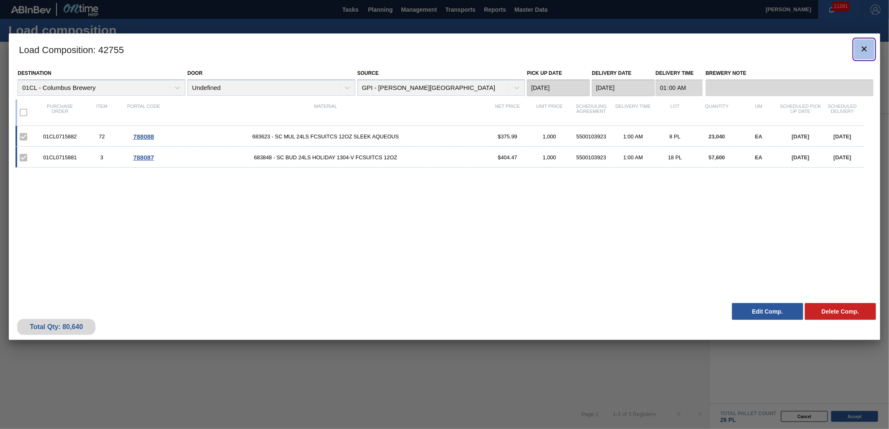
click at [865, 45] on icon "botão de ícone" at bounding box center [864, 49] width 10 height 10
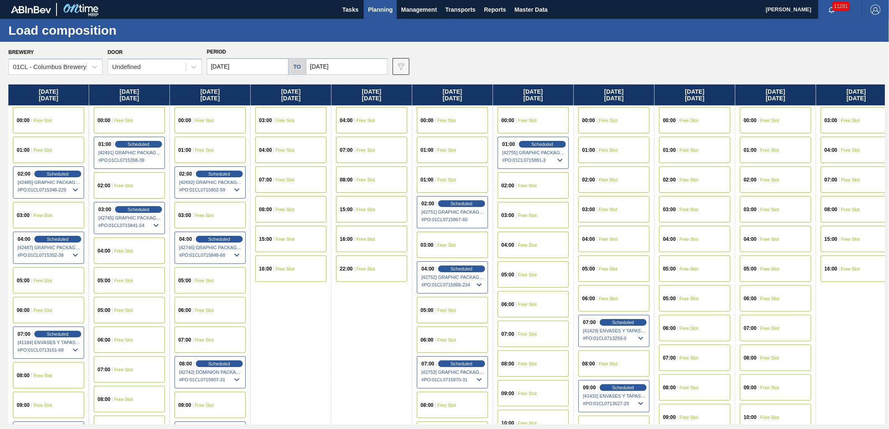
click at [532, 219] on div "03:00 Free Slot" at bounding box center [533, 215] width 71 height 26
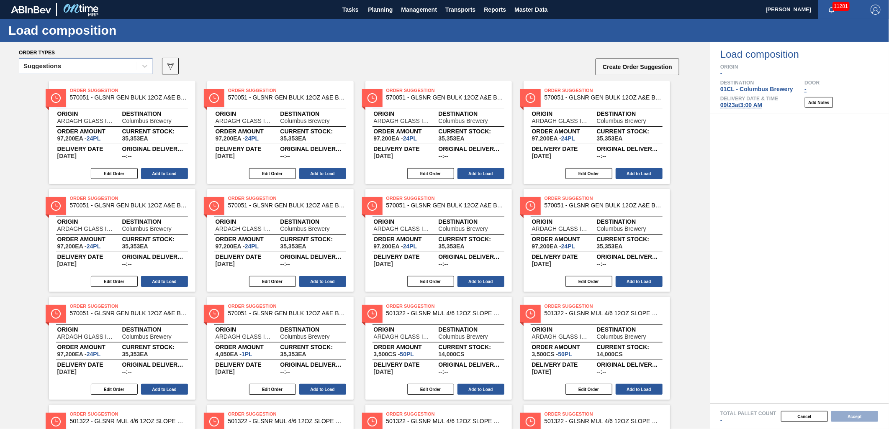
click at [115, 64] on div "Suggestions" at bounding box center [78, 66] width 118 height 12
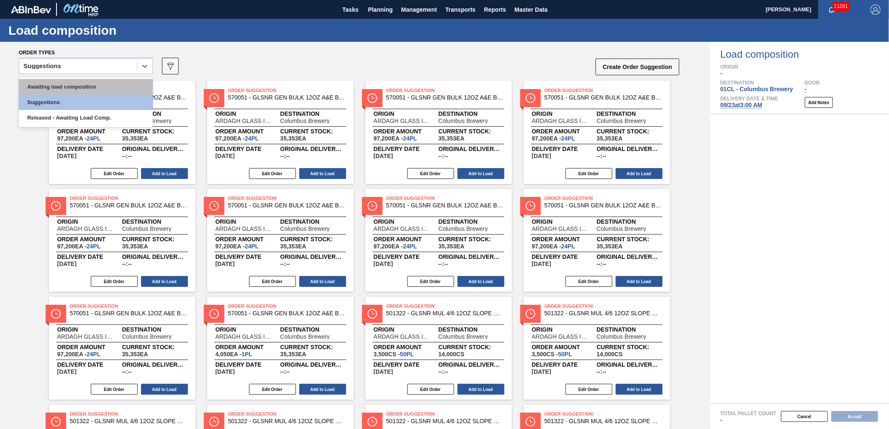
click at [96, 89] on div "Awaiting load composition" at bounding box center [86, 86] width 134 height 15
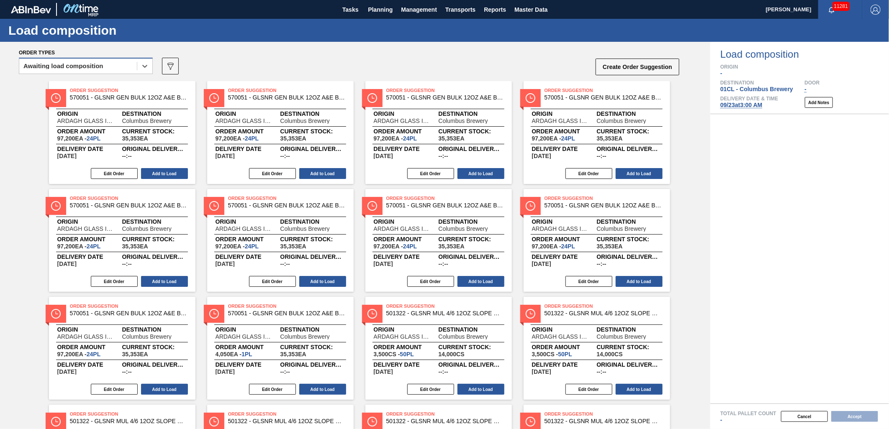
click at [122, 64] on div "Awaiting load composition" at bounding box center [78, 66] width 118 height 12
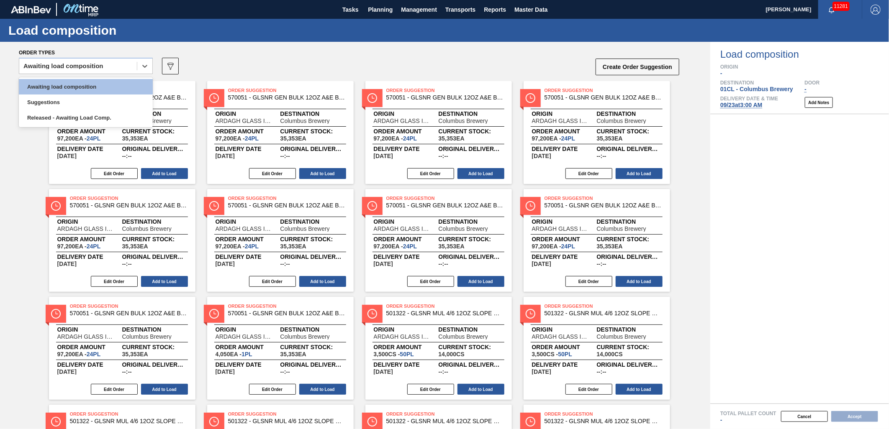
click at [286, 63] on div "option Awaiting load composition, selected. option Awaiting load composition fo…" at bounding box center [349, 68] width 661 height 25
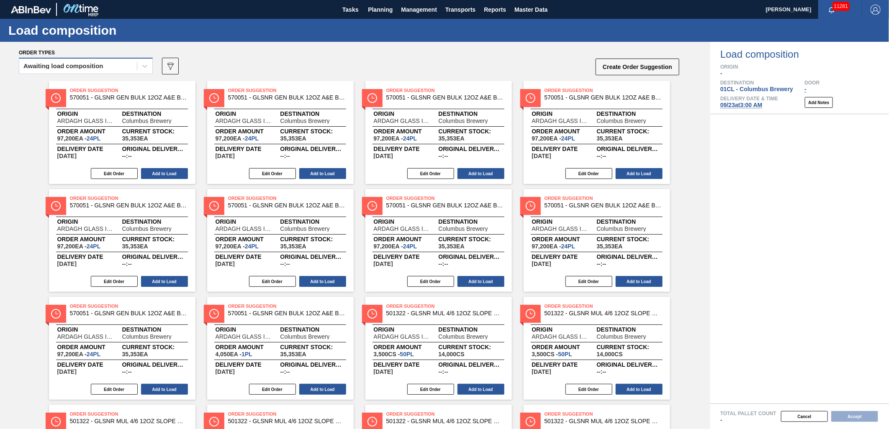
click at [116, 67] on div "Awaiting load composition" at bounding box center [78, 66] width 118 height 12
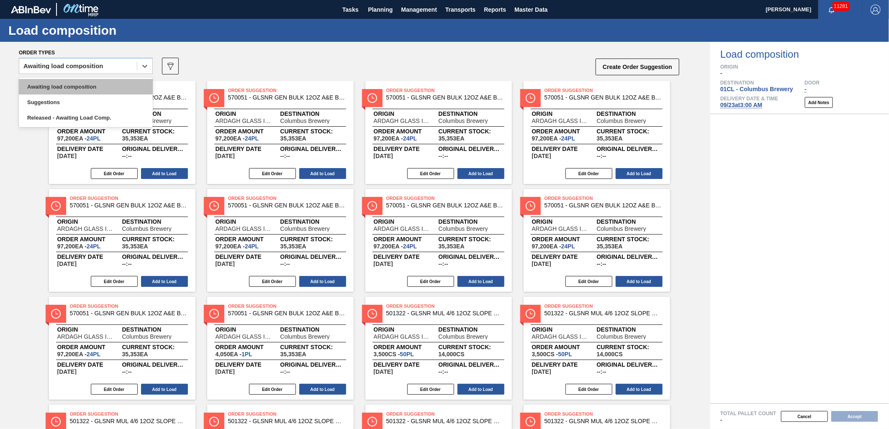
click at [106, 89] on div "Awaiting load composition" at bounding box center [86, 86] width 134 height 15
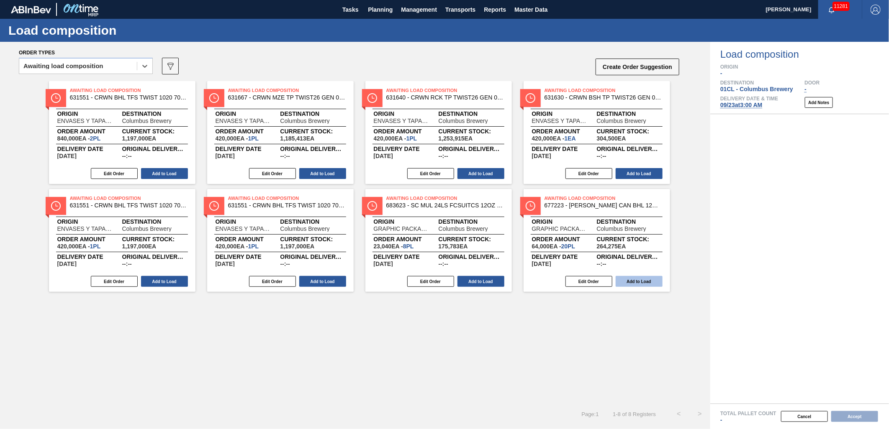
click at [622, 278] on button "Add to Load" at bounding box center [639, 281] width 47 height 11
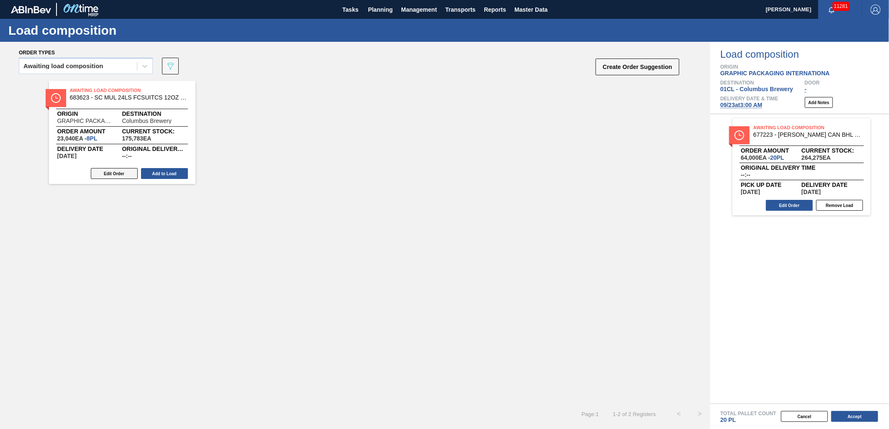
click at [112, 174] on button "Edit Order" at bounding box center [114, 173] width 47 height 11
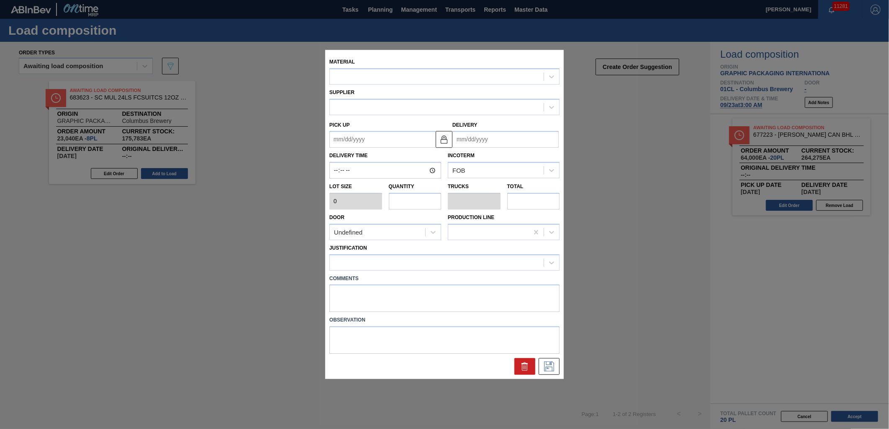
type input "2,880"
type input "8"
type input "0.308"
type input "23,040"
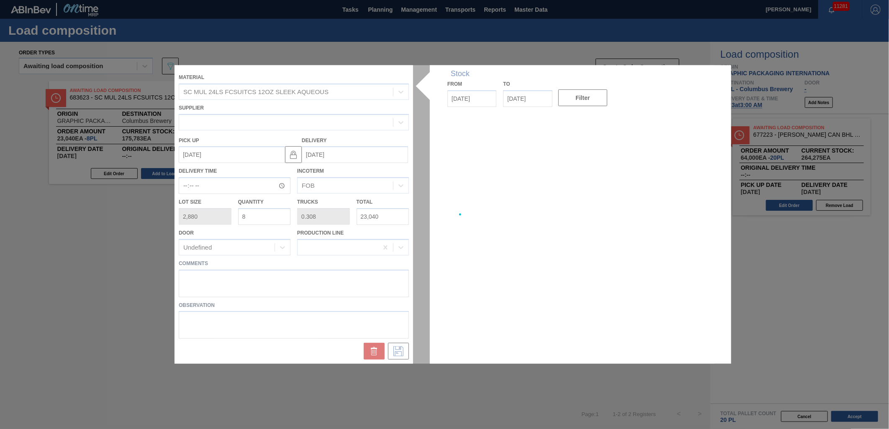
type up "[DATE]"
type input "[DATE]"
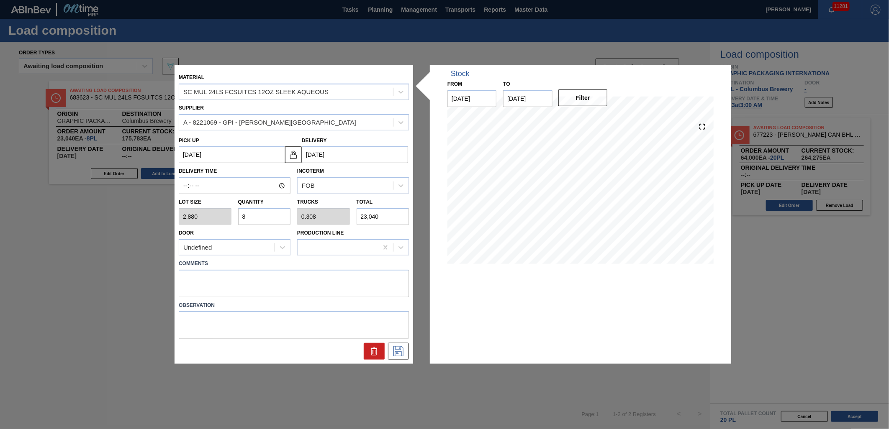
click at [259, 215] on input "8" at bounding box center [264, 216] width 53 height 17
type input "0"
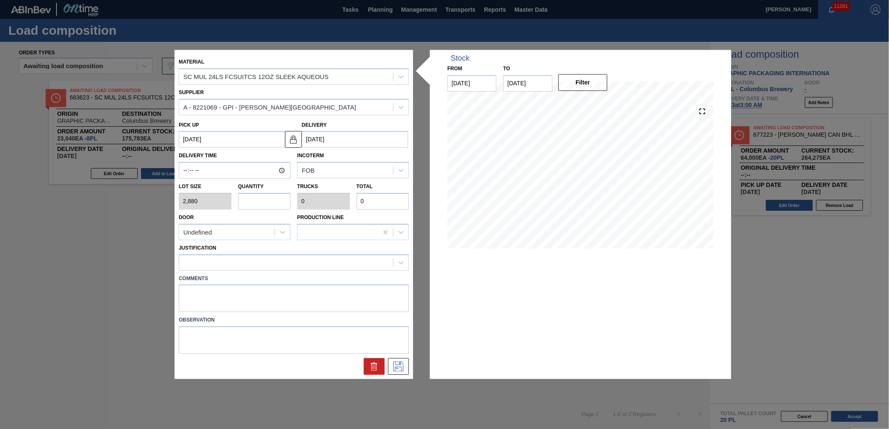
type input "6"
type input "0.231"
type input "17,280"
type input "6"
click at [207, 266] on div at bounding box center [286, 263] width 214 height 12
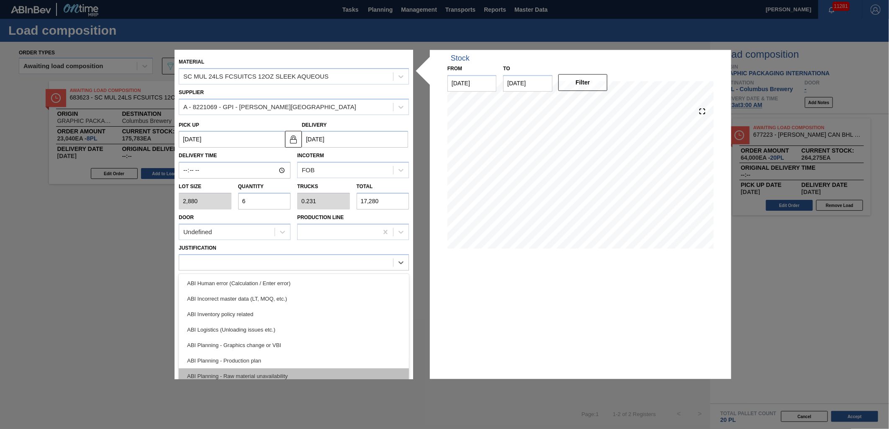
scroll to position [46, 0]
click at [293, 372] on div "ABI Transport planning (Truck optimization etc.)" at bounding box center [294, 376] width 230 height 15
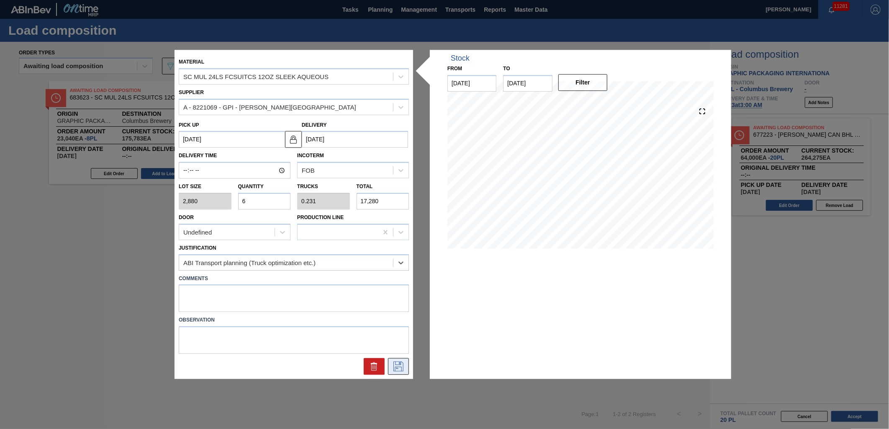
click at [401, 362] on icon at bounding box center [398, 367] width 10 height 10
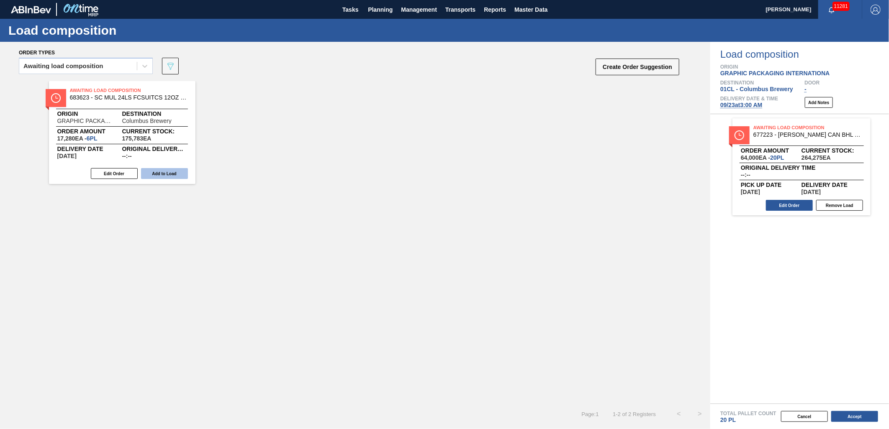
click at [169, 171] on button "Add to Load" at bounding box center [164, 173] width 47 height 11
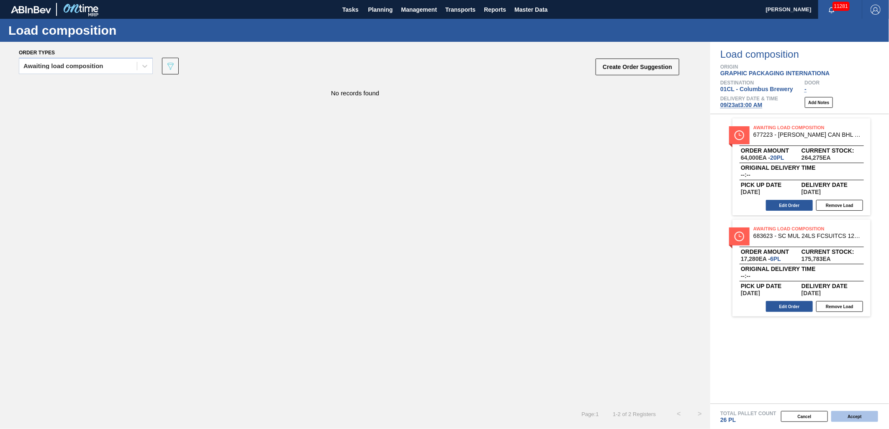
click at [852, 414] on button "Accept" at bounding box center [854, 416] width 47 height 11
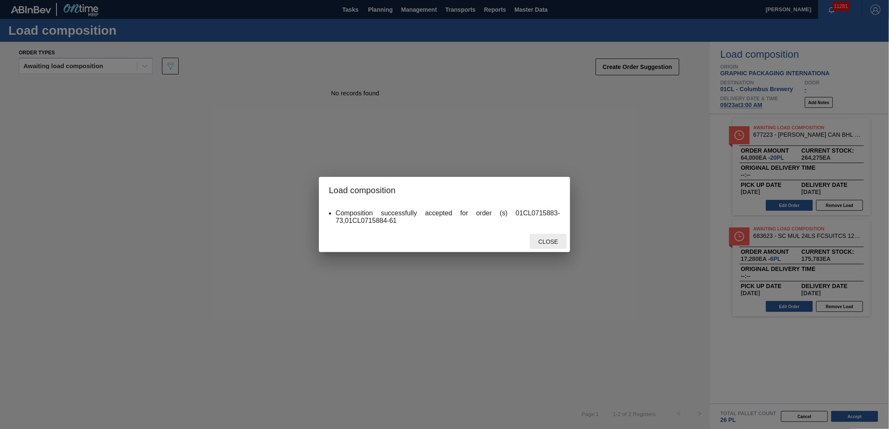
click at [536, 239] on span "Close" at bounding box center [547, 242] width 33 height 7
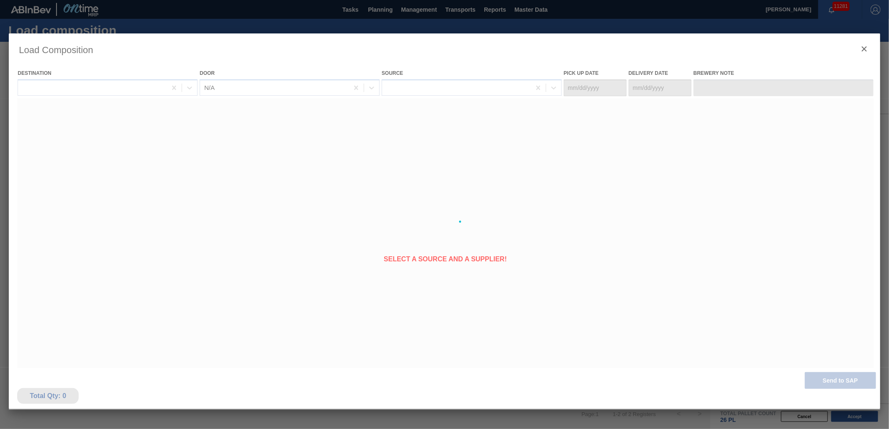
type Date "[DATE]"
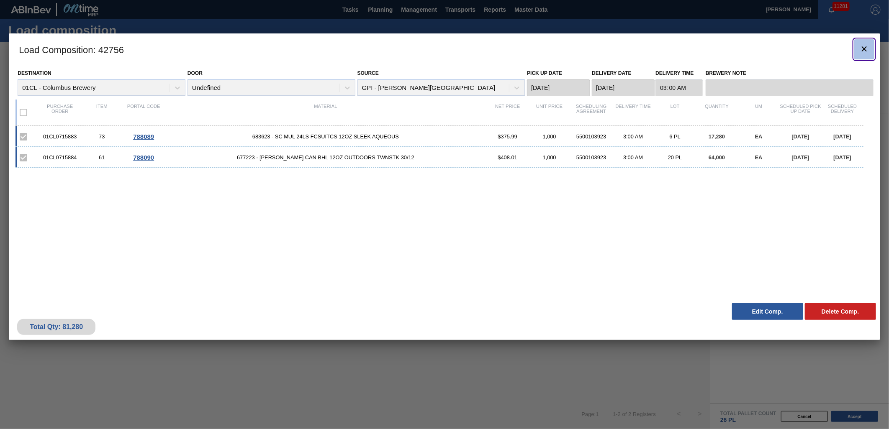
click at [864, 48] on icon "botão de ícone" at bounding box center [864, 48] width 5 height 5
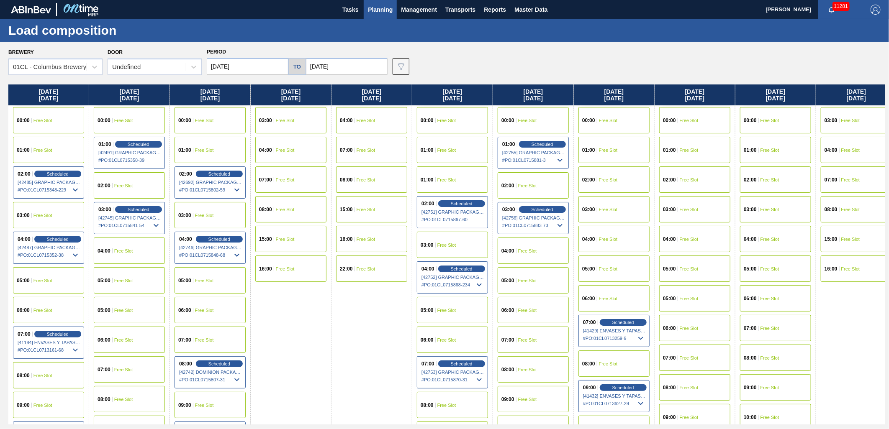
click at [606, 179] on span "Free Slot" at bounding box center [608, 179] width 19 height 5
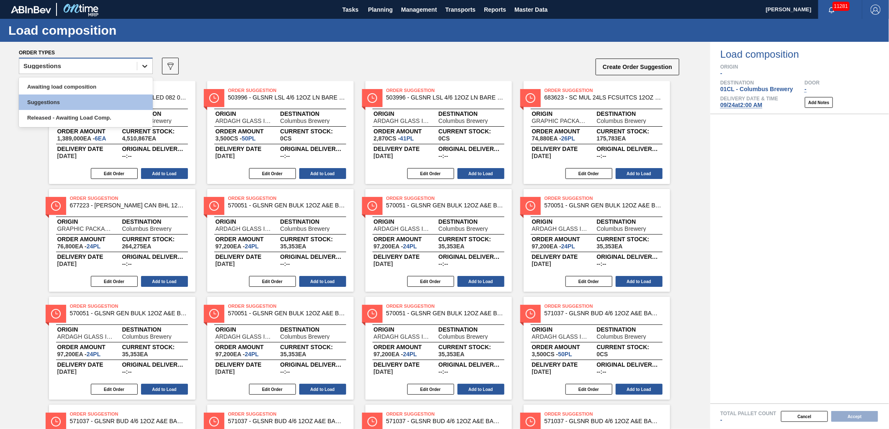
click at [138, 66] on div at bounding box center [144, 66] width 15 height 15
click at [99, 82] on div "Awaiting load composition" at bounding box center [86, 86] width 134 height 15
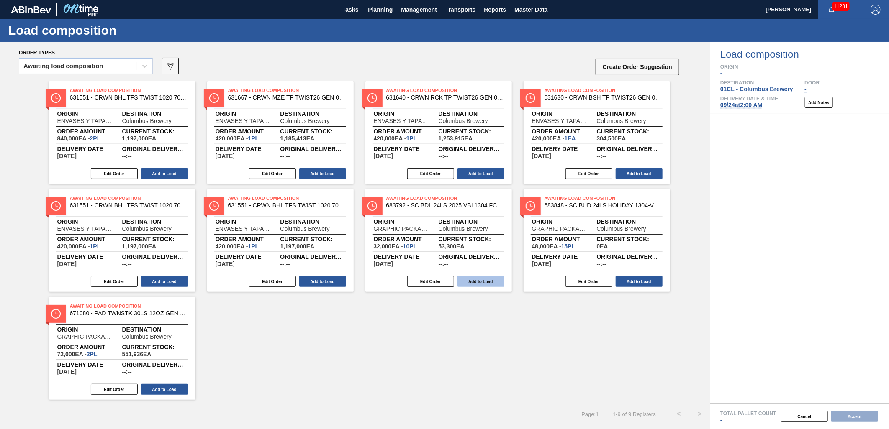
click at [459, 281] on button "Add to Load" at bounding box center [480, 281] width 47 height 11
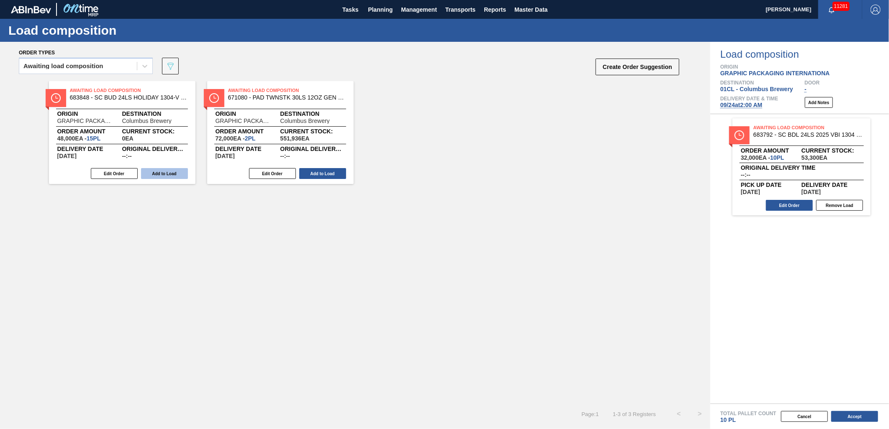
click at [167, 177] on button "Add to Load" at bounding box center [164, 173] width 47 height 11
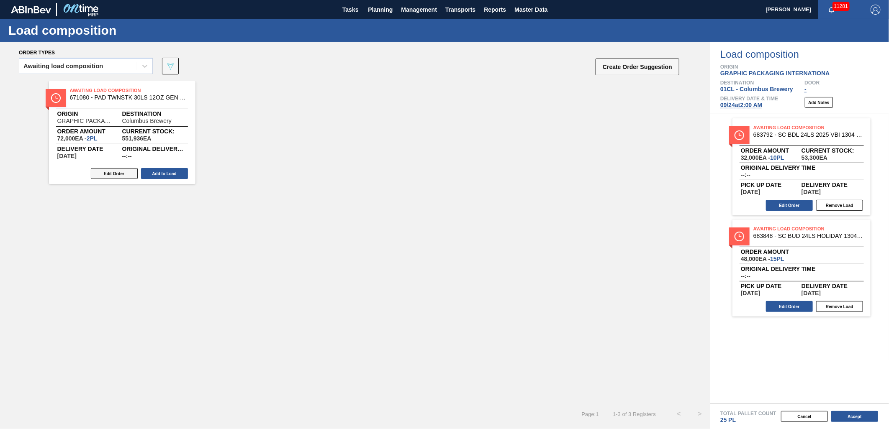
click at [128, 176] on button "Edit Order" at bounding box center [114, 173] width 47 height 11
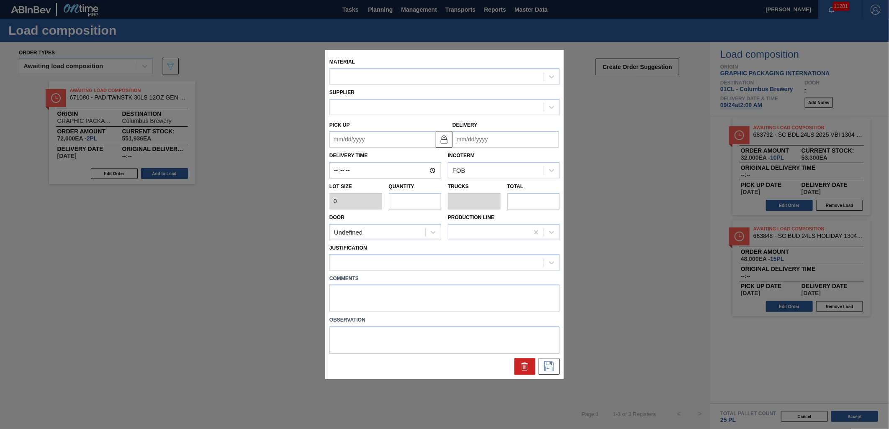
type input "36,000"
type input "2"
type input "0.1"
type input "72,000"
type up "[DATE]"
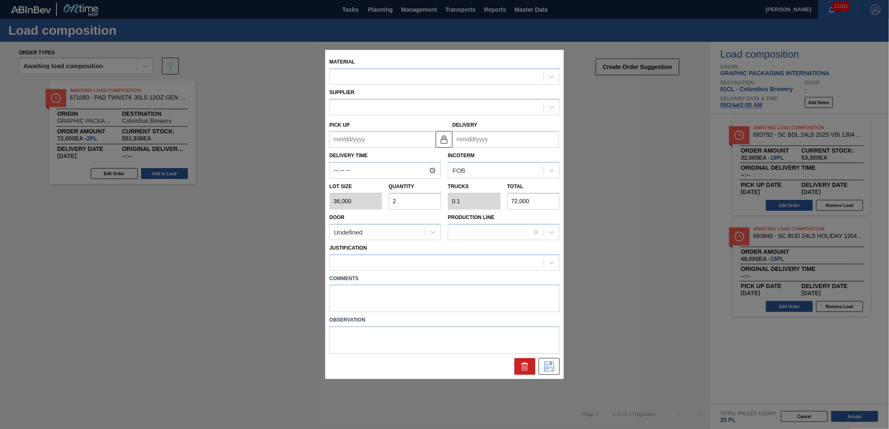
type input "[DATE]"
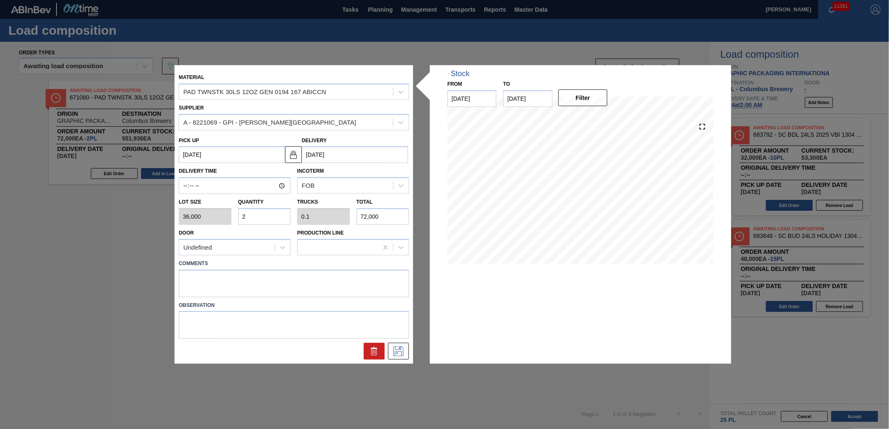
click at [256, 217] on input "2" at bounding box center [264, 216] width 53 height 17
type input "0"
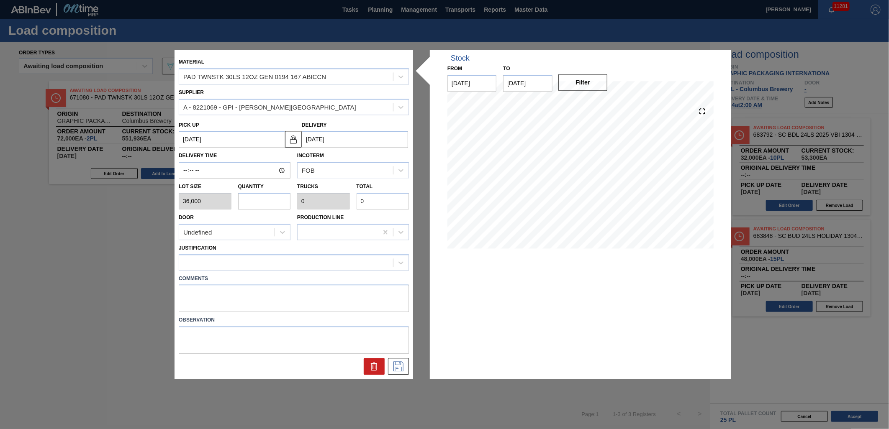
type input "1"
type input "0.05"
type input "36,000"
type input "1"
click at [271, 262] on div at bounding box center [286, 263] width 214 height 12
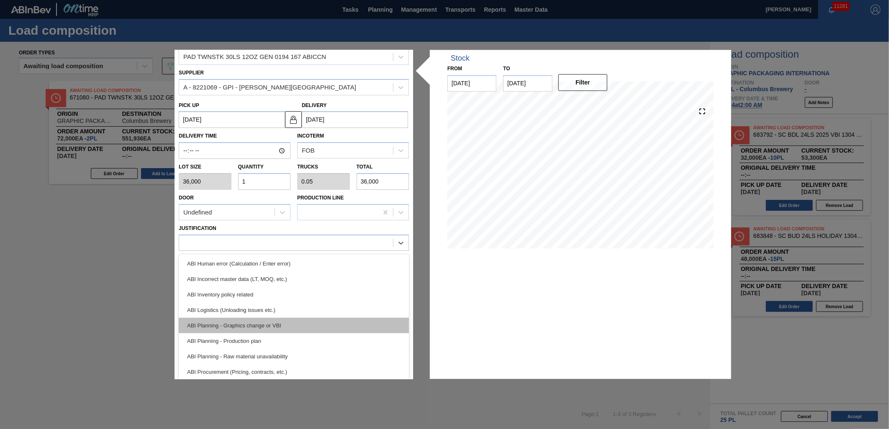
scroll to position [46, 0]
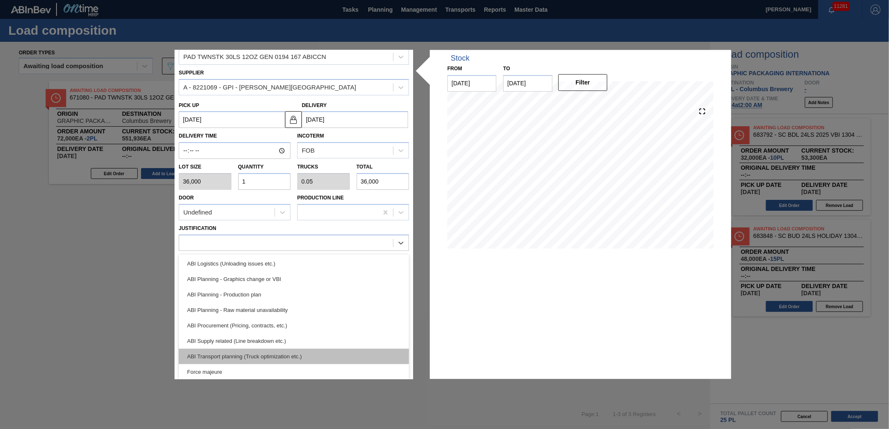
click at [306, 351] on div "ABI Transport planning (Truck optimization etc.)" at bounding box center [294, 356] width 230 height 15
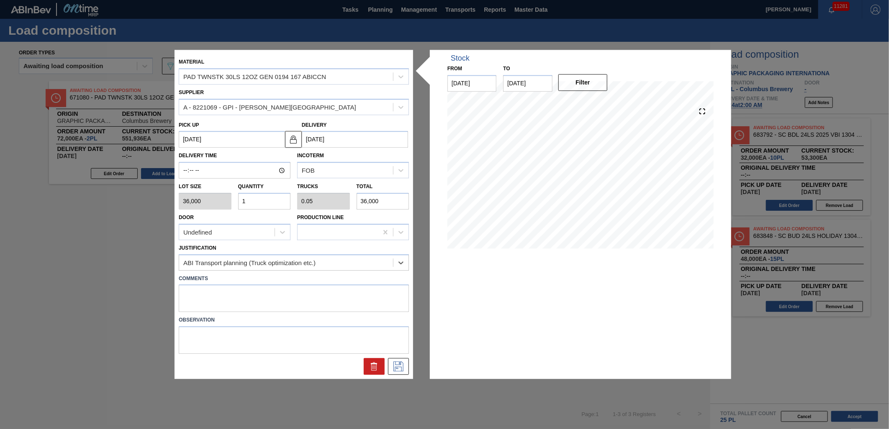
scroll to position [0, 0]
click at [401, 363] on icon at bounding box center [398, 367] width 13 height 10
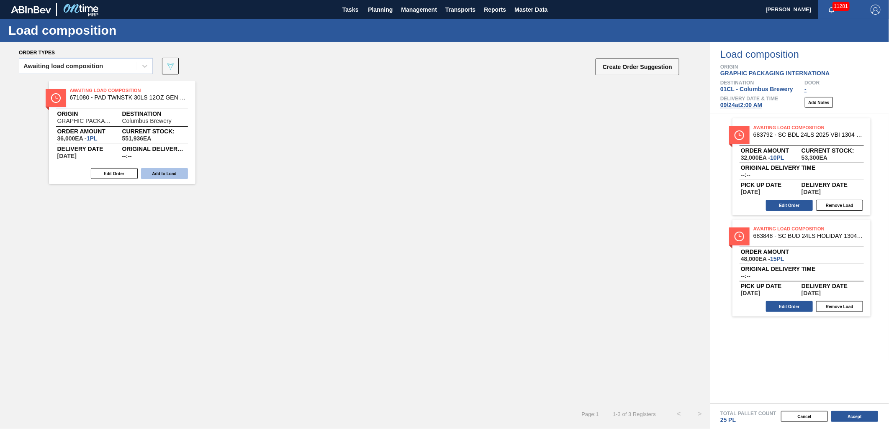
click at [167, 176] on button "Add to Load" at bounding box center [164, 173] width 47 height 11
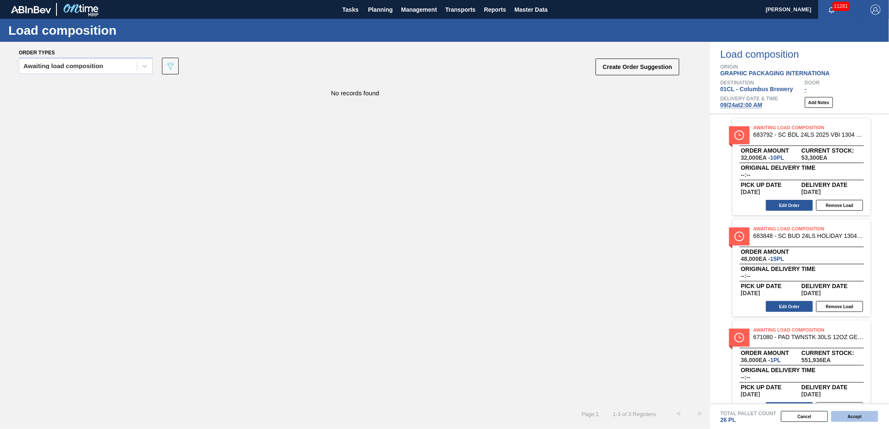
click at [852, 418] on button "Accept" at bounding box center [854, 416] width 47 height 11
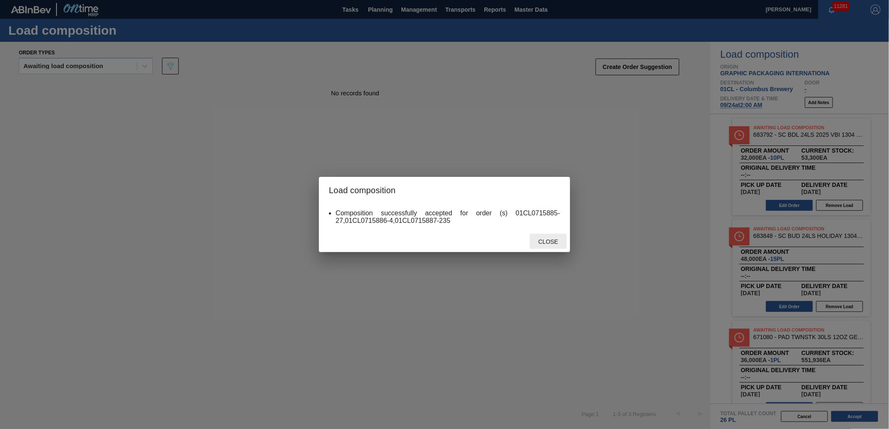
click at [547, 241] on span "Close" at bounding box center [547, 242] width 33 height 7
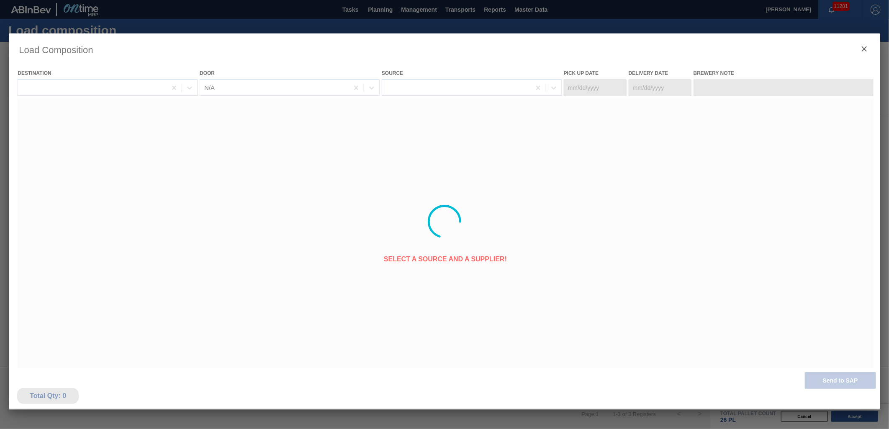
type Date "[DATE]"
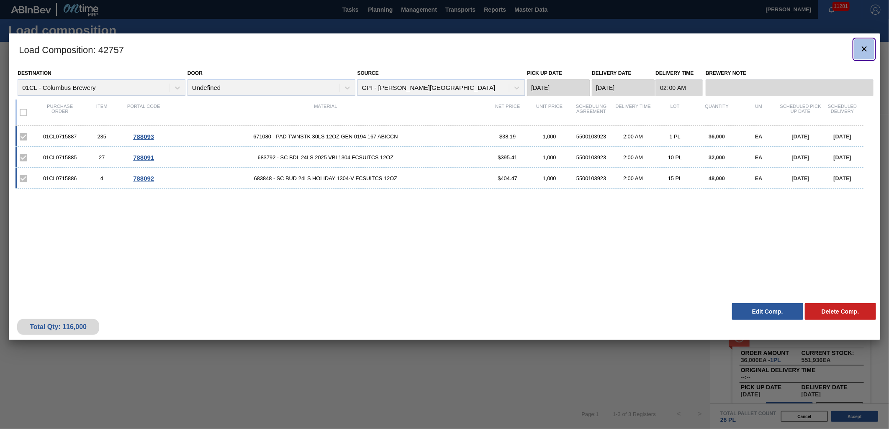
click at [863, 44] on icon "botão de ícone" at bounding box center [864, 49] width 10 height 10
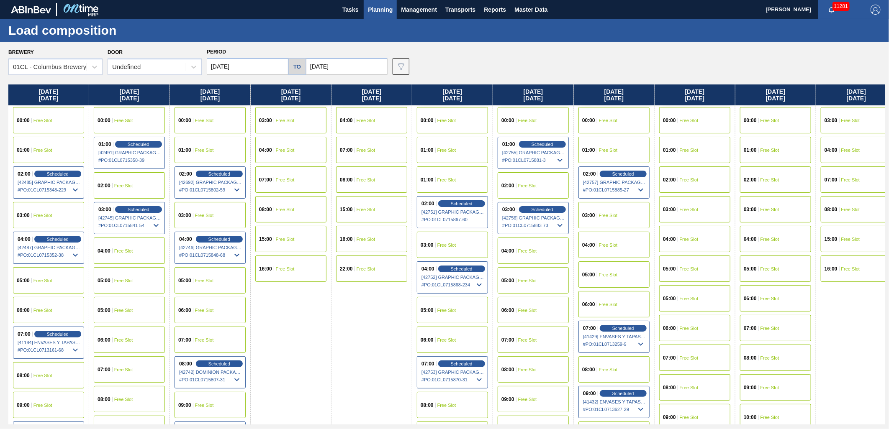
click at [604, 245] on span "Free Slot" at bounding box center [608, 245] width 19 height 5
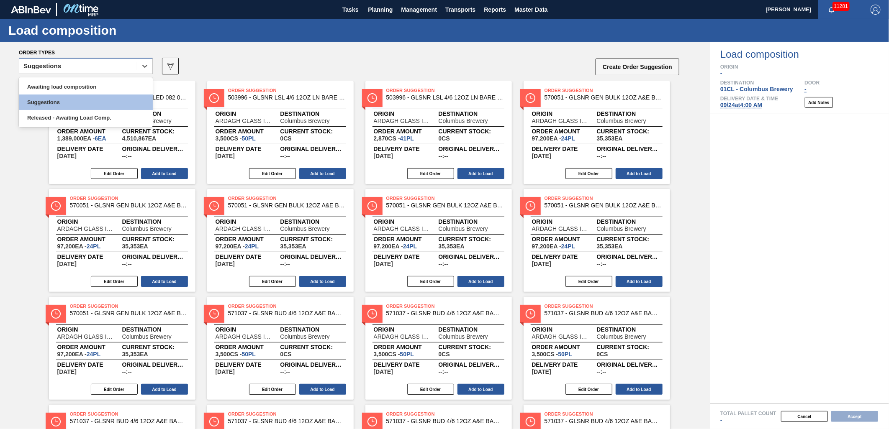
click at [122, 62] on div "Suggestions" at bounding box center [78, 66] width 118 height 12
click at [102, 82] on div "Awaiting load composition" at bounding box center [86, 86] width 134 height 15
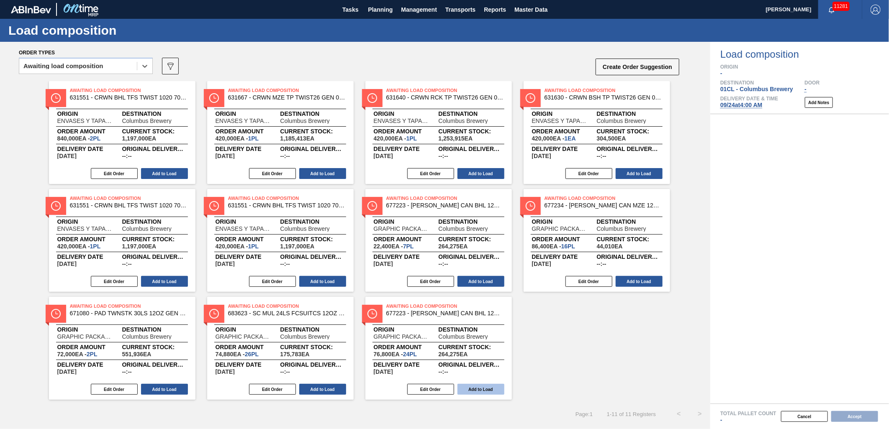
click at [483, 390] on button "Add to Load" at bounding box center [480, 389] width 47 height 11
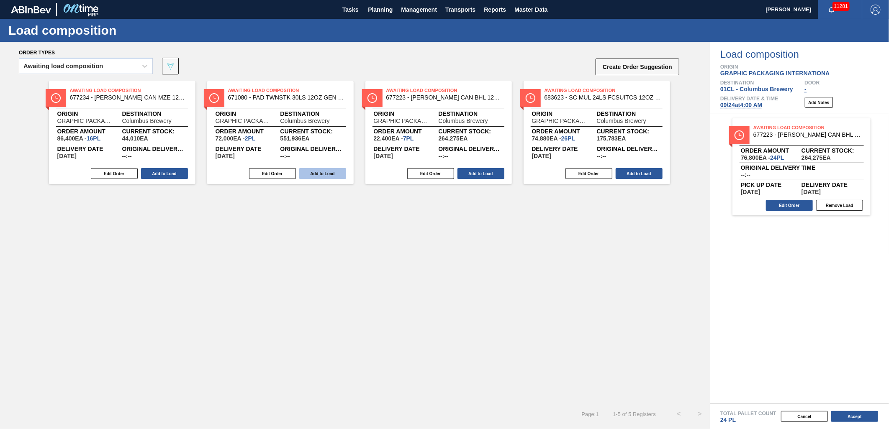
click at [319, 171] on button "Add to Load" at bounding box center [322, 173] width 47 height 11
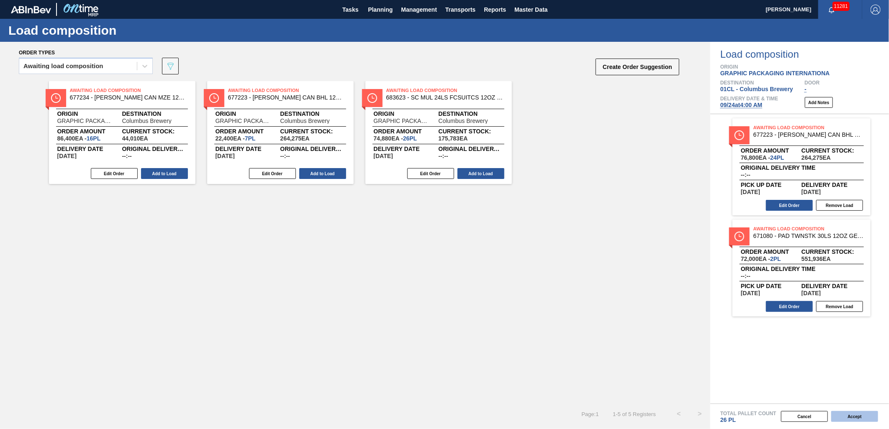
click at [858, 416] on button "Accept" at bounding box center [854, 416] width 47 height 11
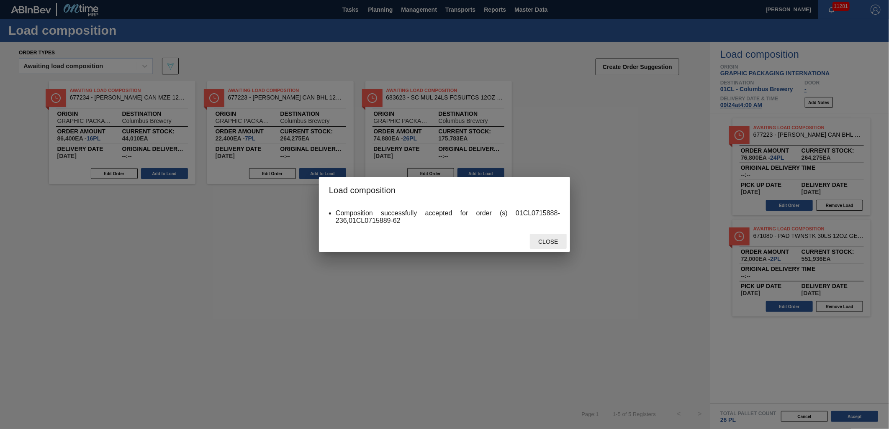
click at [551, 244] on span "Close" at bounding box center [547, 242] width 33 height 7
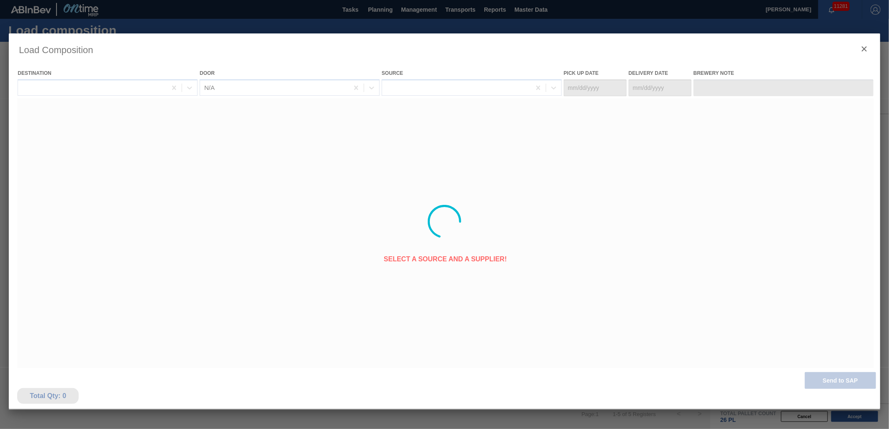
type Date "[DATE]"
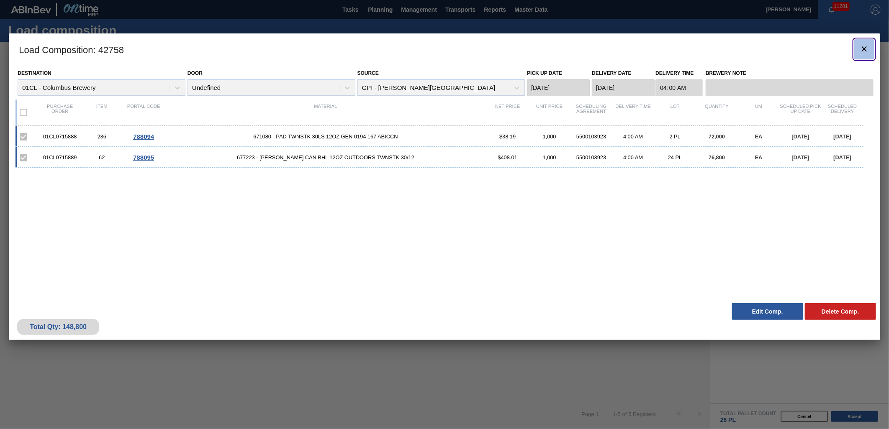
click at [861, 48] on icon "botão de ícone" at bounding box center [864, 49] width 10 height 10
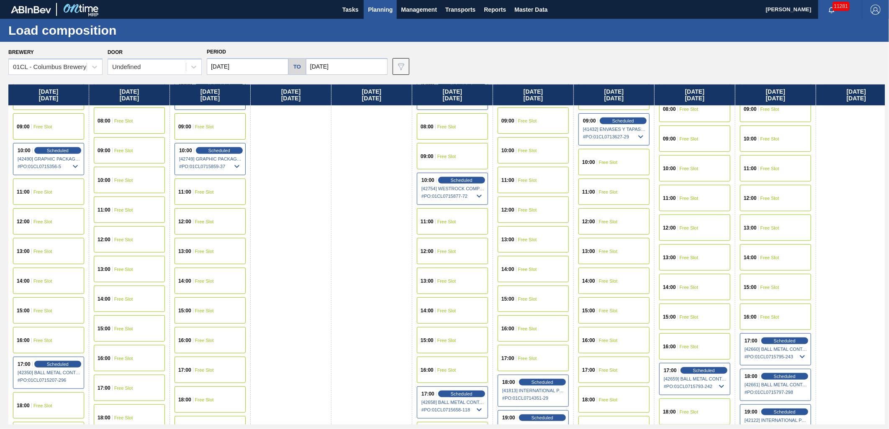
scroll to position [325, 0]
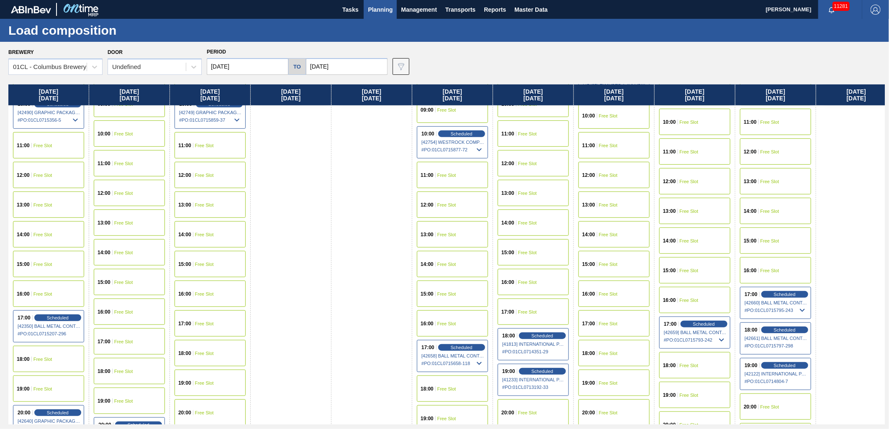
click at [599, 290] on div "16:00 Free Slot" at bounding box center [613, 294] width 71 height 26
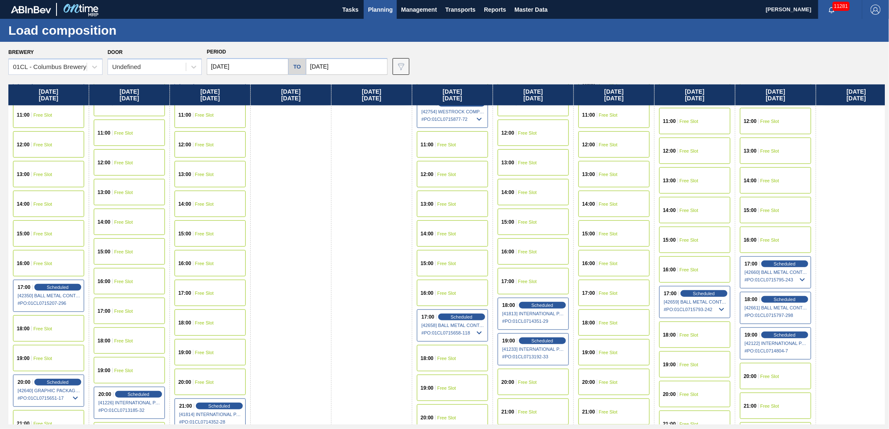
scroll to position [372, 0]
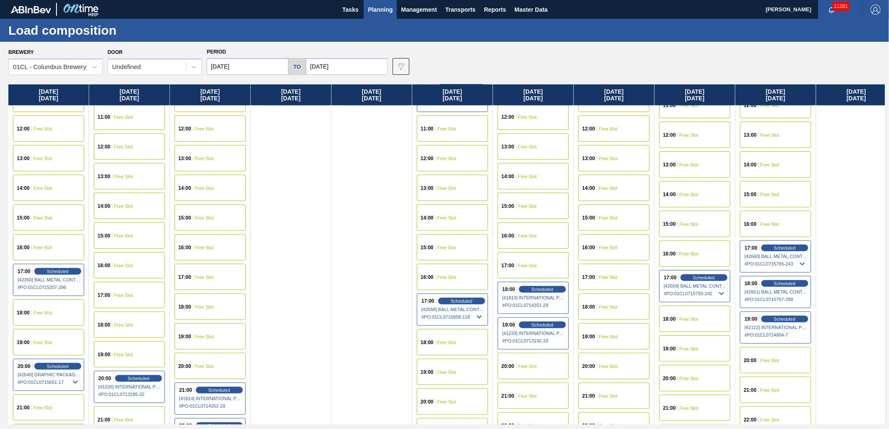
click at [616, 222] on div "15:00 Free Slot" at bounding box center [613, 218] width 71 height 26
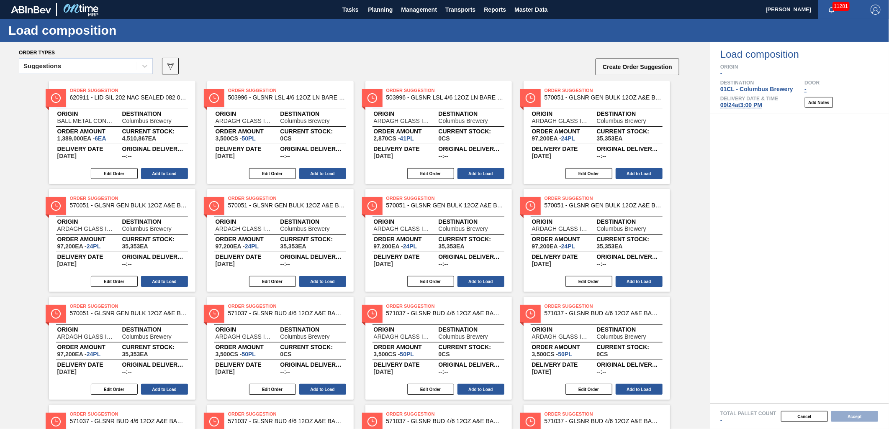
click at [94, 68] on div "Suggestions" at bounding box center [78, 66] width 118 height 12
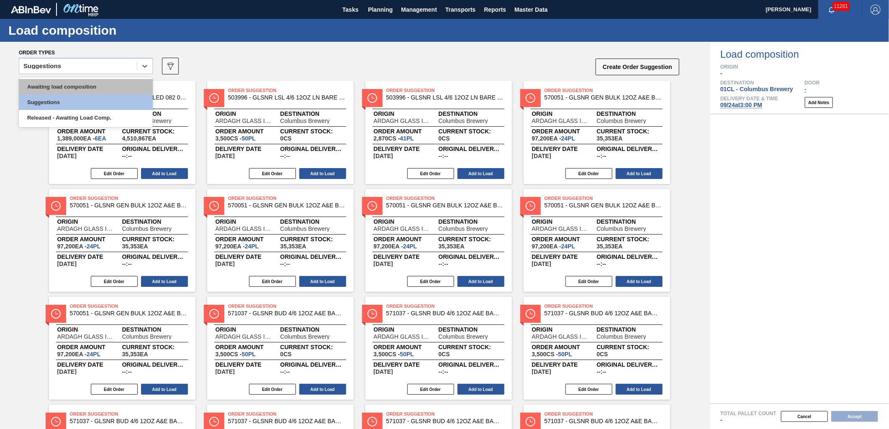
click at [84, 84] on div "Awaiting load composition" at bounding box center [86, 86] width 134 height 15
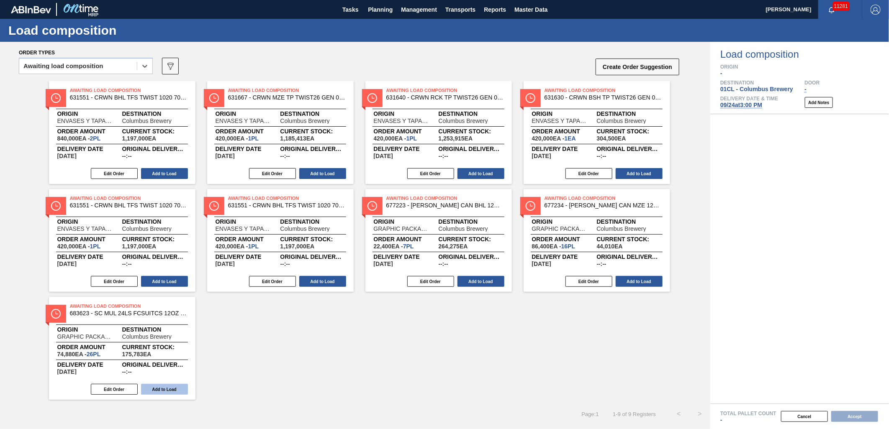
click at [172, 390] on button "Add to Load" at bounding box center [164, 389] width 47 height 11
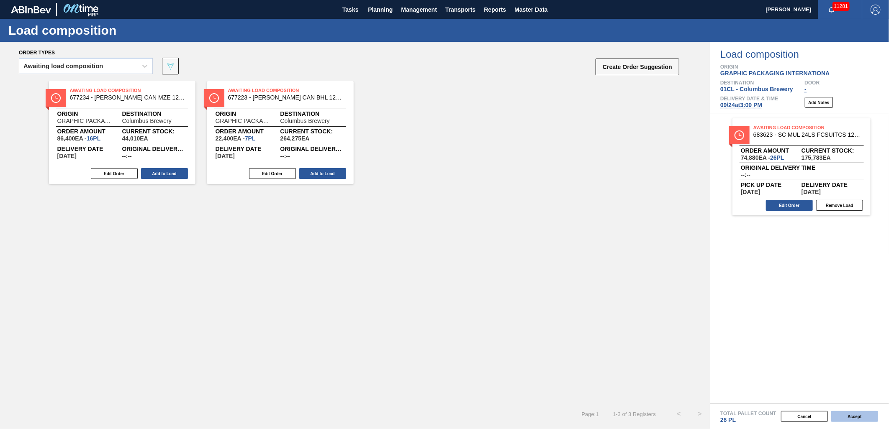
click at [868, 417] on button "Accept" at bounding box center [854, 416] width 47 height 11
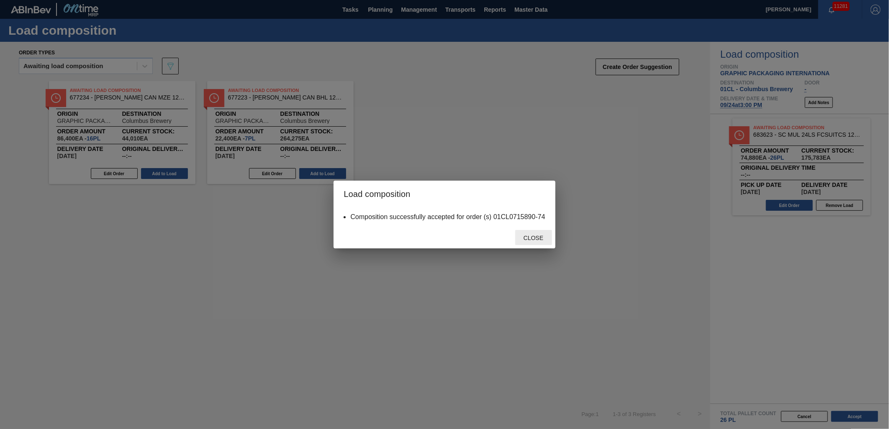
click at [531, 239] on span "Close" at bounding box center [533, 238] width 33 height 7
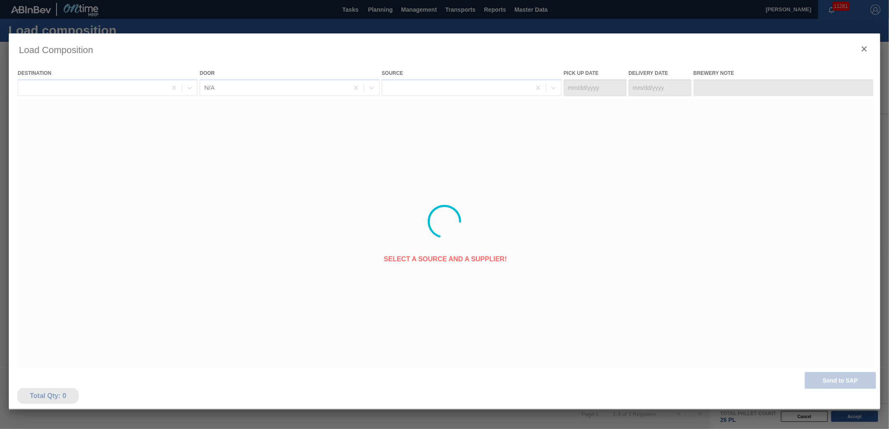
type Date "[DATE]"
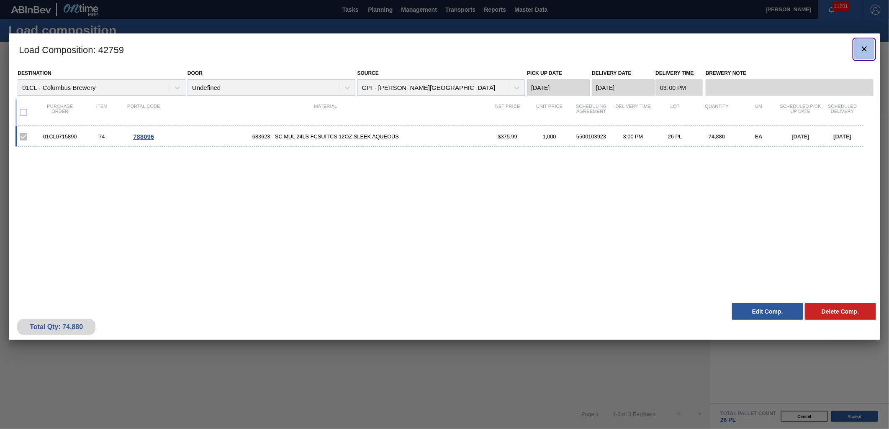
click at [867, 51] on icon "botão de ícone" at bounding box center [864, 48] width 5 height 5
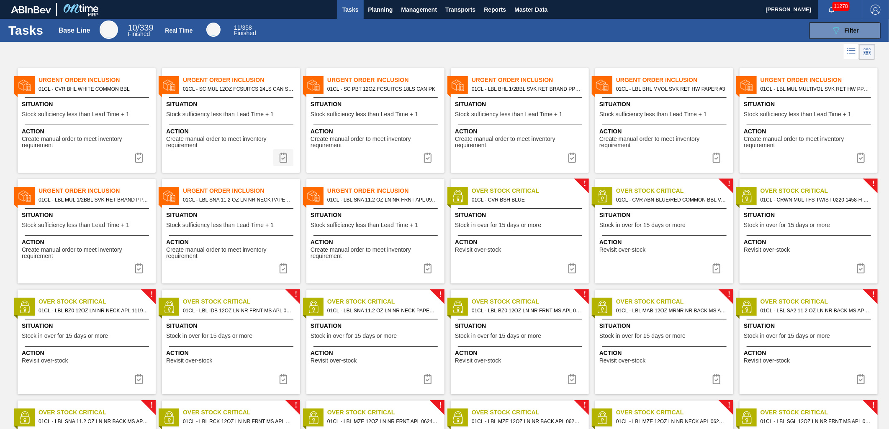
click at [282, 156] on img at bounding box center [283, 158] width 10 height 10
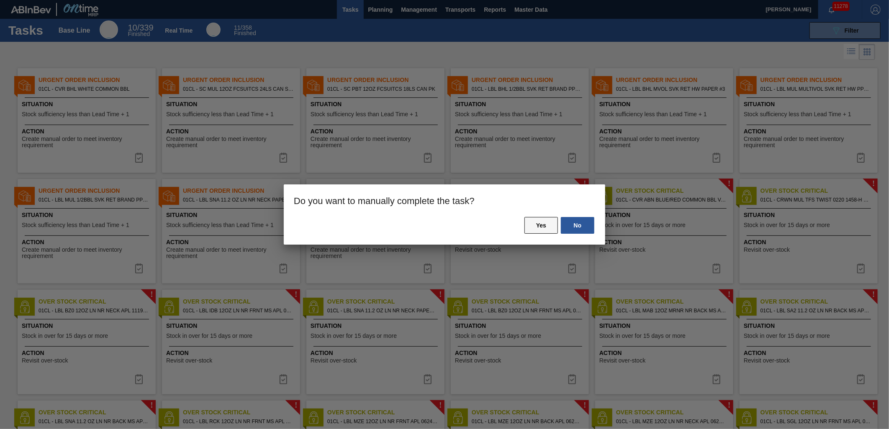
click at [541, 225] on button "Yes" at bounding box center [540, 225] width 33 height 17
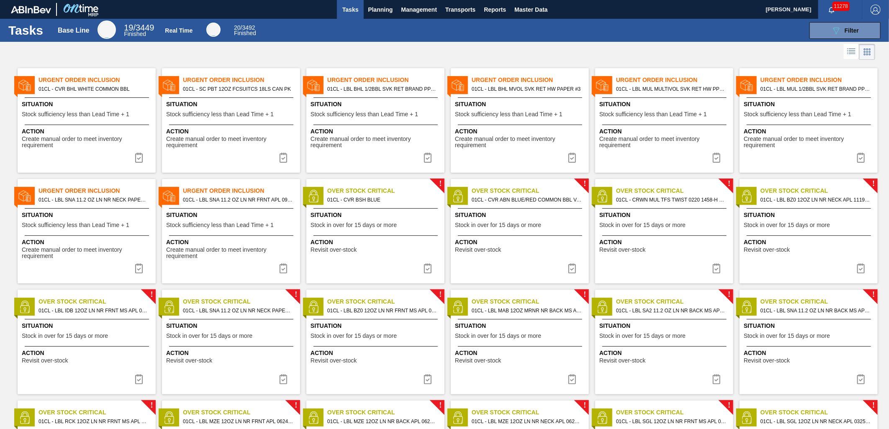
click at [218, 219] on span "Situation" at bounding box center [232, 215] width 132 height 9
click at [134, 266] on img at bounding box center [139, 269] width 10 height 10
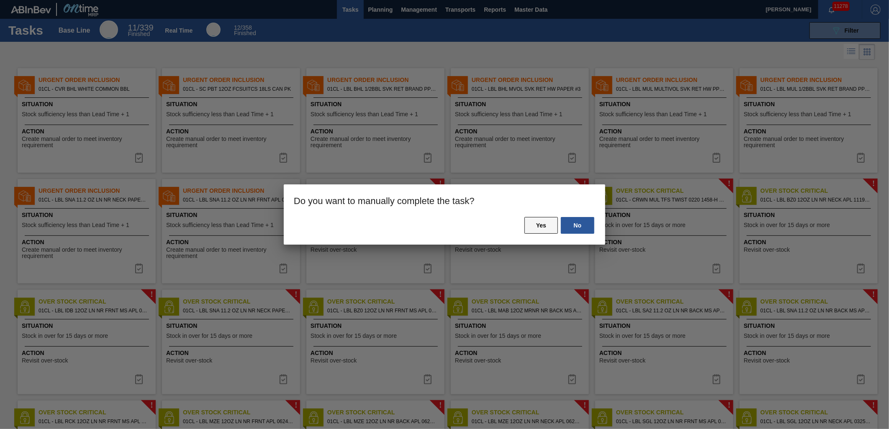
click at [532, 226] on button "Yes" at bounding box center [540, 225] width 33 height 17
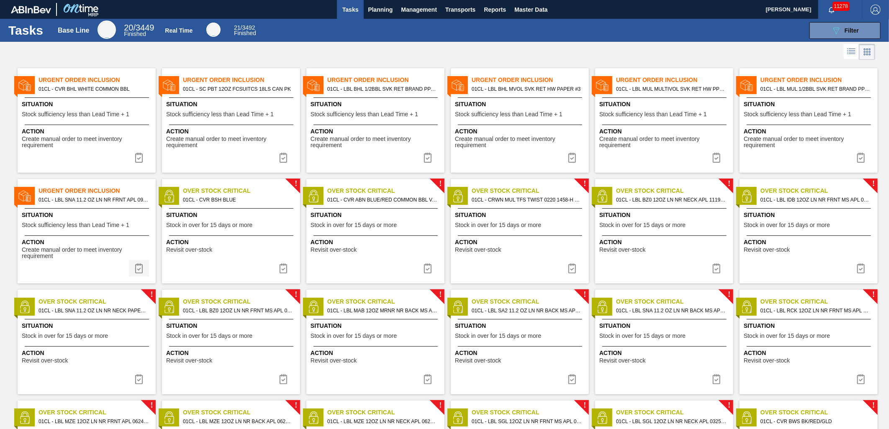
click at [134, 269] on img at bounding box center [139, 269] width 10 height 10
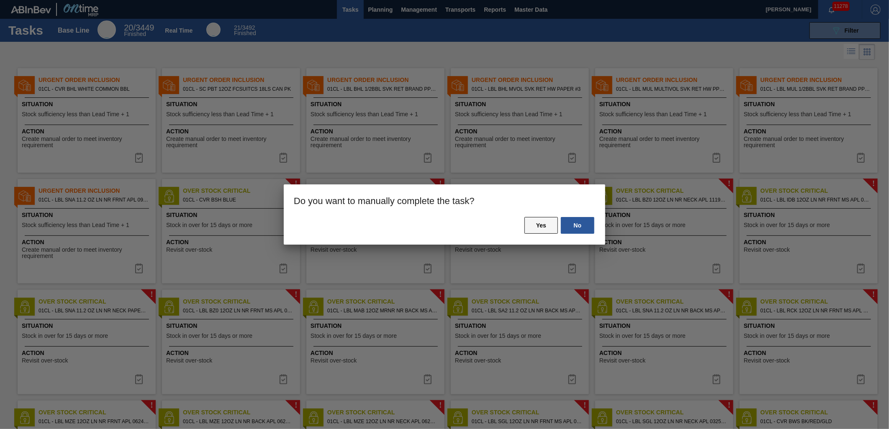
click at [542, 229] on button "Yes" at bounding box center [540, 225] width 33 height 17
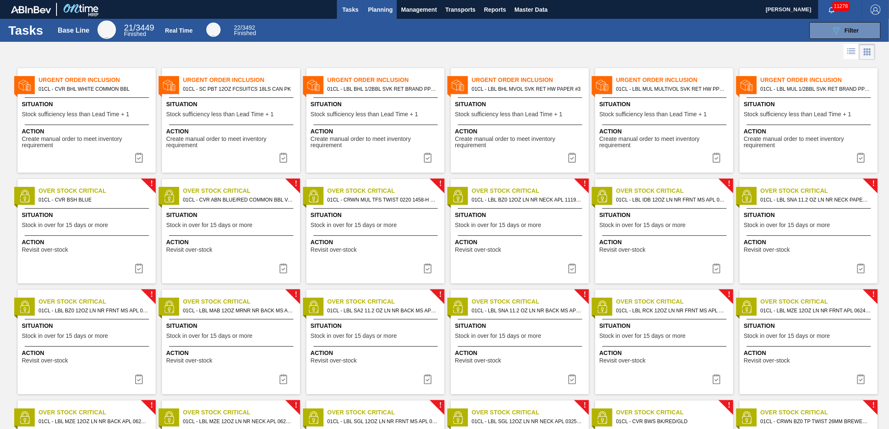
click at [374, 10] on span "Planning" at bounding box center [380, 10] width 25 height 10
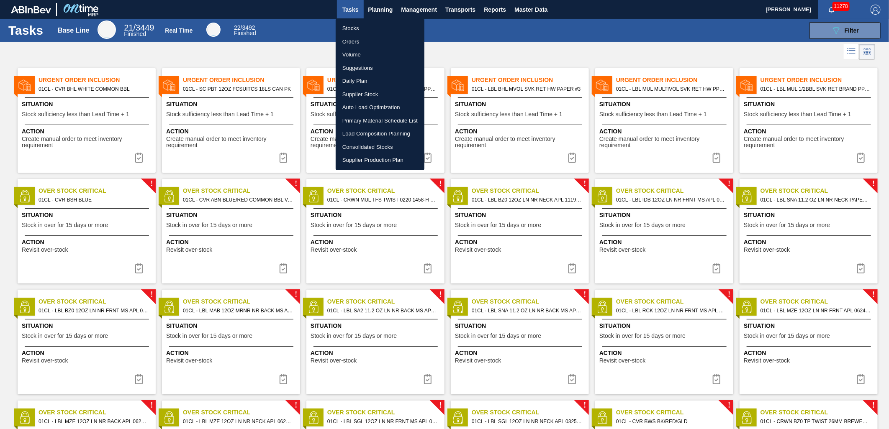
click at [375, 65] on li "Suggestions" at bounding box center [380, 68] width 89 height 13
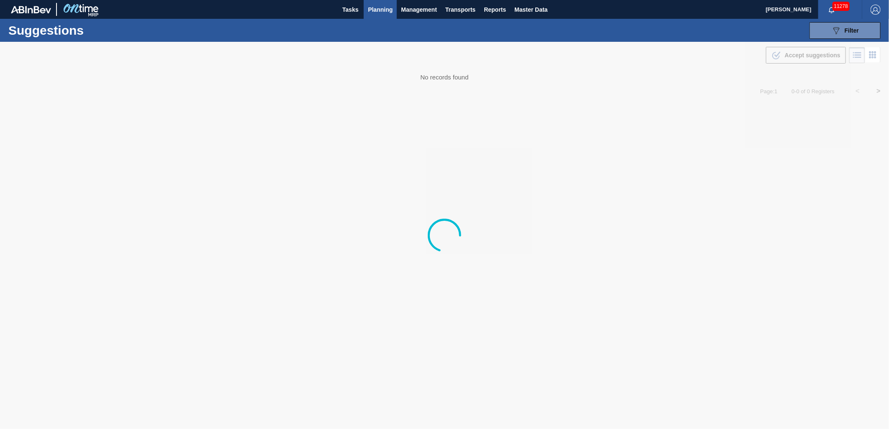
type from "09/10/2025"
type to "[DATE]"
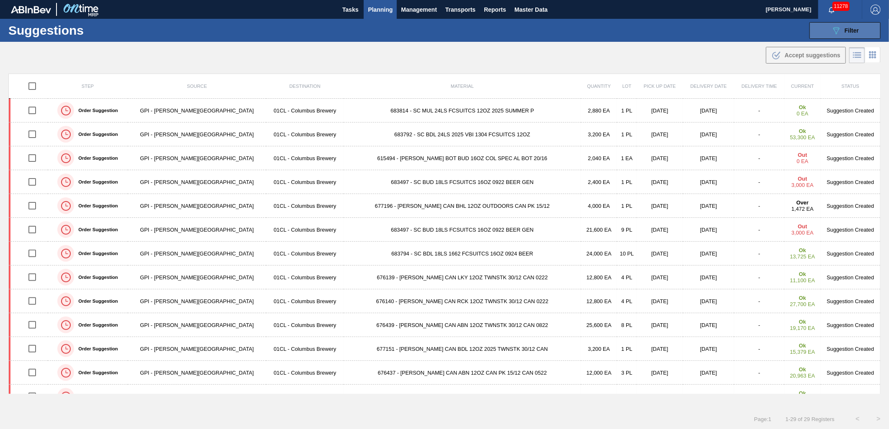
click at [827, 35] on button "089F7B8B-B2A5-4AFE-B5C0-19BA573D28AC Filter" at bounding box center [844, 30] width 71 height 17
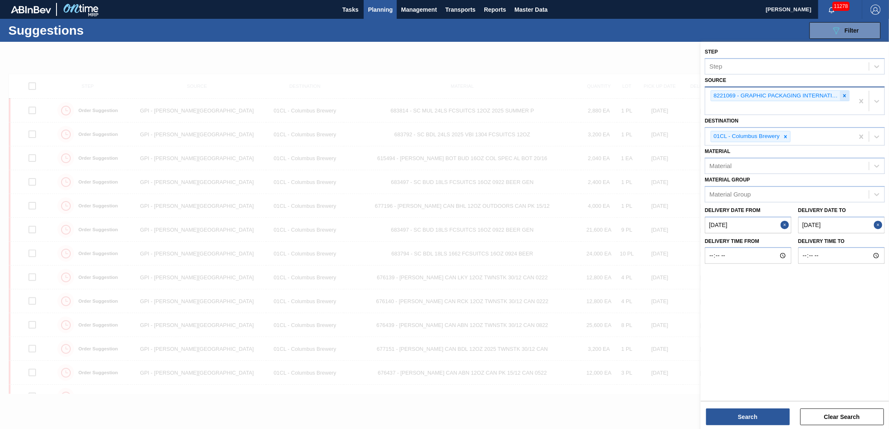
click at [846, 94] on icon at bounding box center [845, 96] width 6 height 6
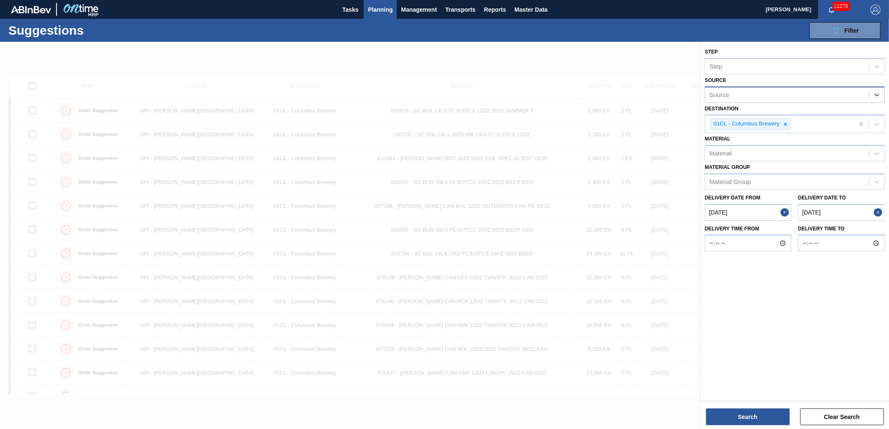
type input "Dom"
click at [804, 112] on div "8325026 - DOMINION PACKAGING, INC." at bounding box center [795, 115] width 180 height 15
click at [751, 216] on from "09/10/2025" at bounding box center [748, 214] width 87 height 17
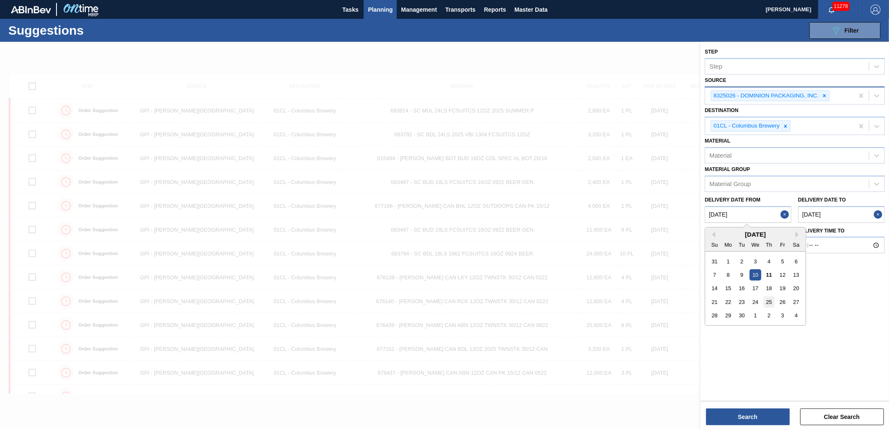
click at [769, 300] on div "25" at bounding box center [768, 302] width 11 height 11
type from "[DATE]"
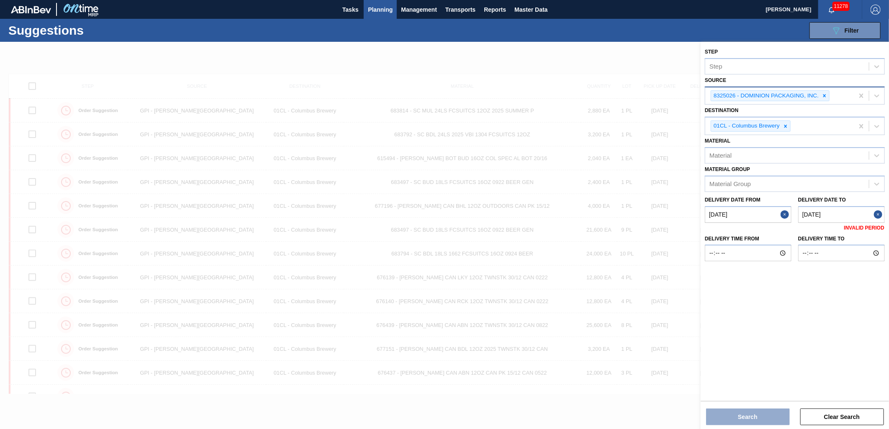
click at [838, 212] on to "[DATE]" at bounding box center [841, 214] width 87 height 17
click at [843, 300] on div "25" at bounding box center [845, 302] width 11 height 11
type to "[DATE]"
click at [768, 215] on from "[DATE]" at bounding box center [748, 214] width 87 height 17
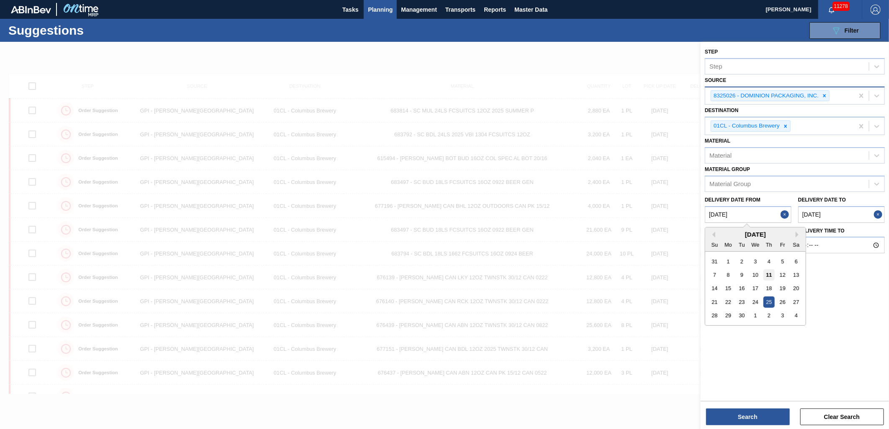
click at [770, 277] on div "11" at bounding box center [768, 275] width 11 height 11
click at [762, 214] on from "[DATE]" at bounding box center [748, 214] width 87 height 17
click at [760, 273] on div "10" at bounding box center [755, 275] width 11 height 11
type from "09/10/2025"
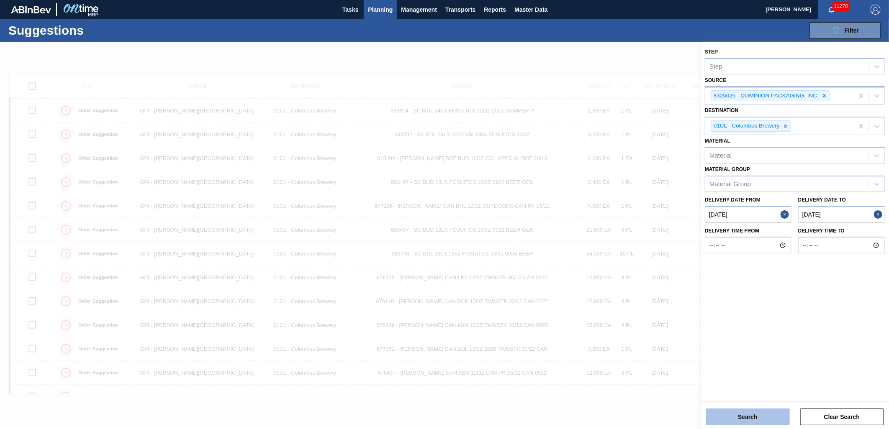
click at [749, 413] on button "Search" at bounding box center [748, 417] width 84 height 17
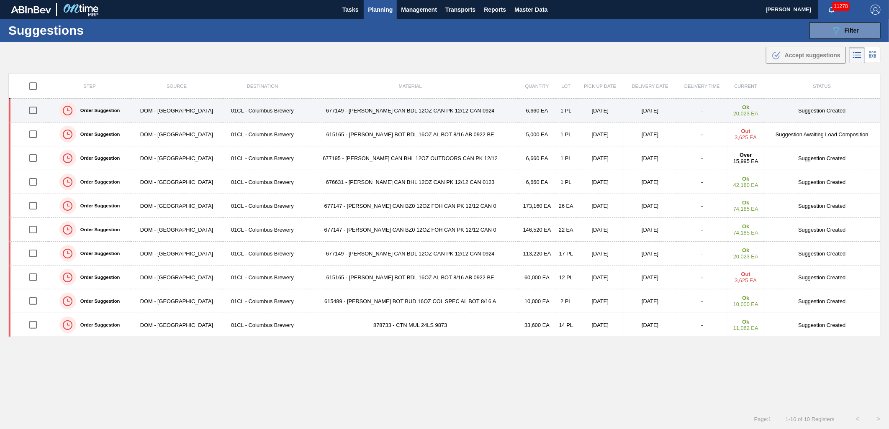
click at [369, 110] on td "677149 - CARR CAN BDL 12OZ CAN PK 12/12 CAN 0924" at bounding box center [410, 111] width 216 height 24
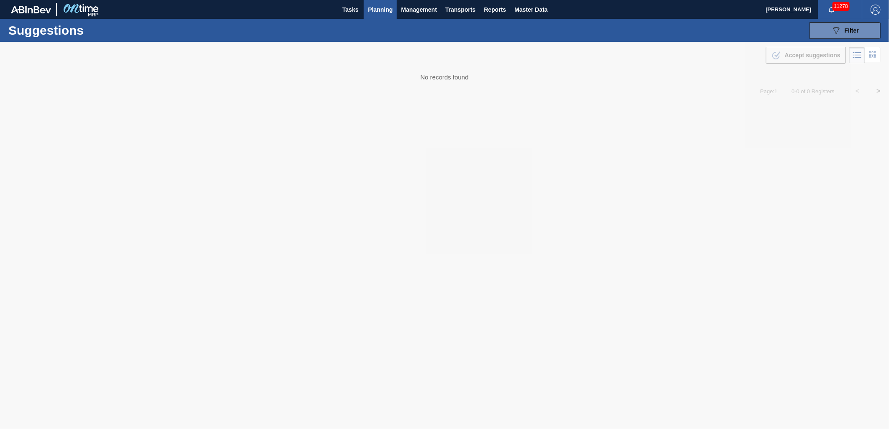
type from "09/10/2025"
type to "[DATE]"
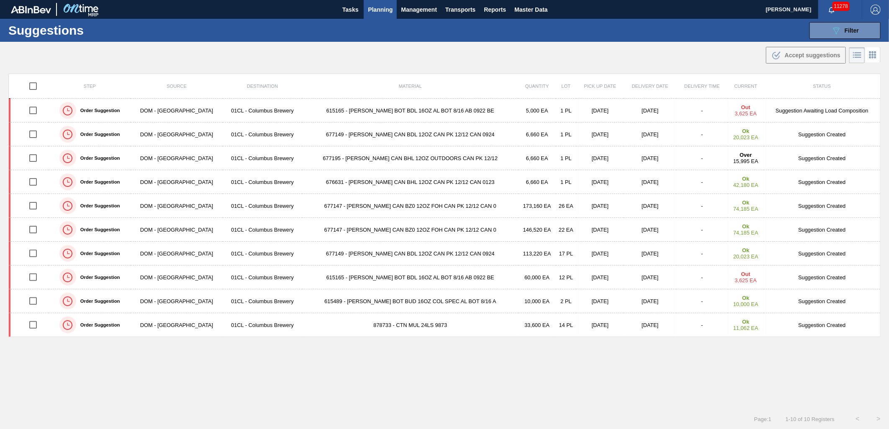
click at [449, 181] on td "676631 - CARR CAN BHL 12OZ CAN PK 12/12 CAN 0123" at bounding box center [410, 182] width 216 height 24
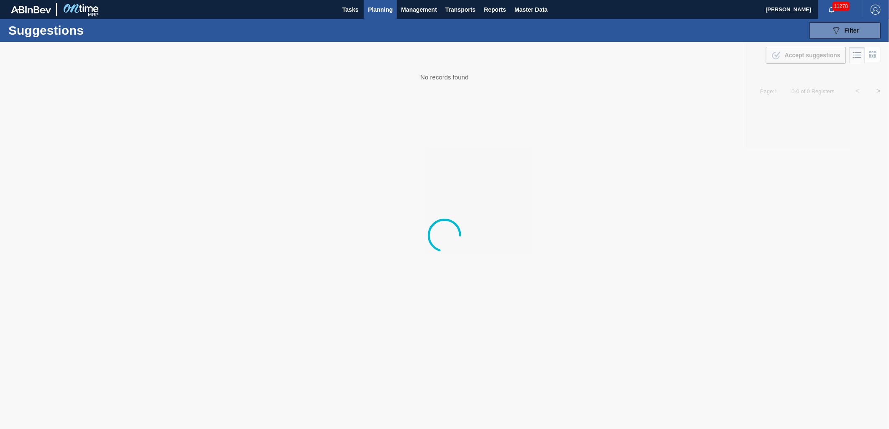
type from "09/10/2025"
type to "[DATE]"
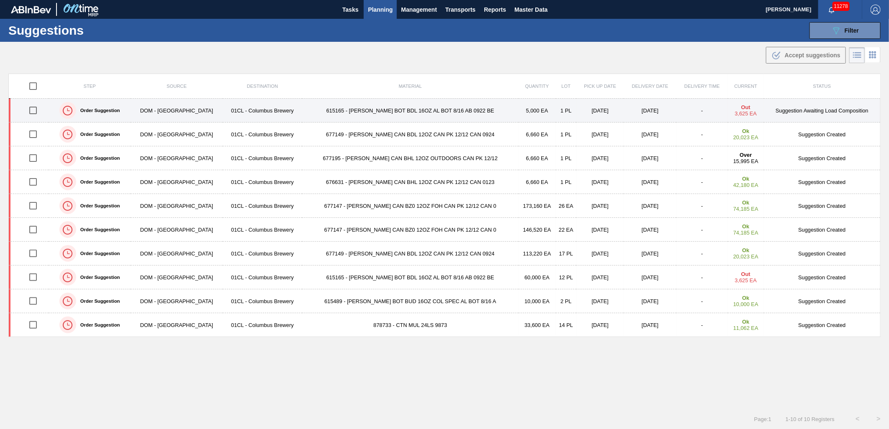
click at [35, 111] on input "checkbox" at bounding box center [33, 111] width 18 height 18
checkbox input "true"
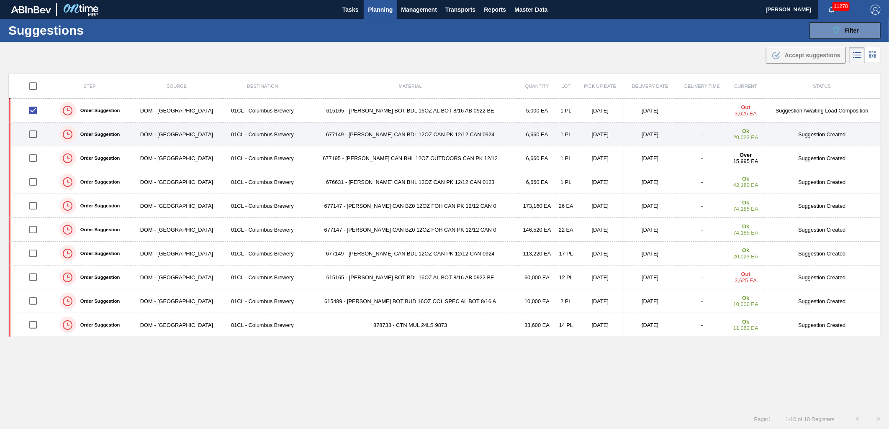
click at [34, 137] on input "checkbox" at bounding box center [33, 135] width 18 height 18
checkbox input "true"
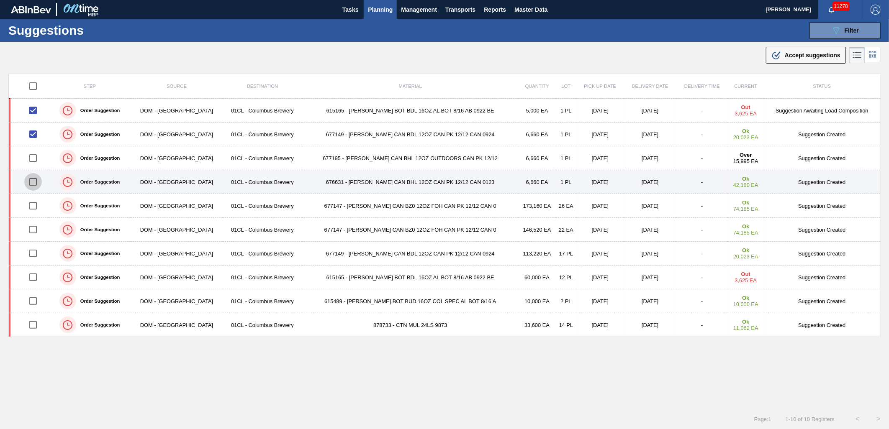
click at [36, 182] on input "checkbox" at bounding box center [33, 182] width 18 height 18
checkbox input "true"
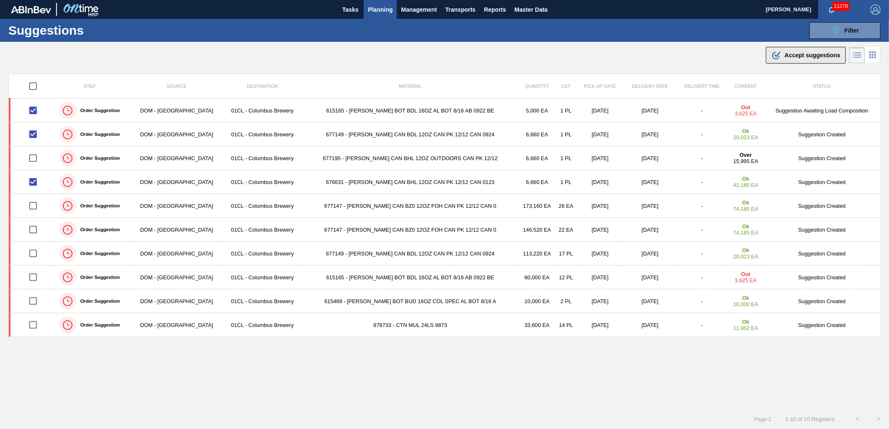
click at [786, 60] on button ".b{fill:var(--color-action-default)} Accept suggestions" at bounding box center [806, 55] width 80 height 17
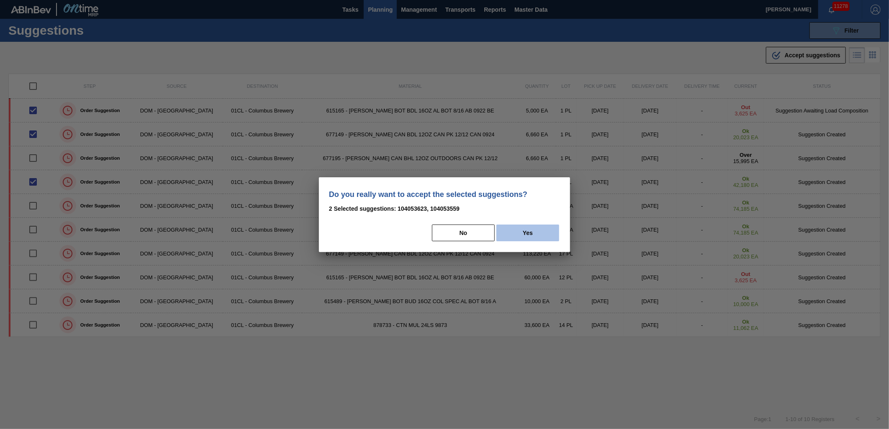
click at [527, 232] on button "Yes" at bounding box center [527, 233] width 63 height 17
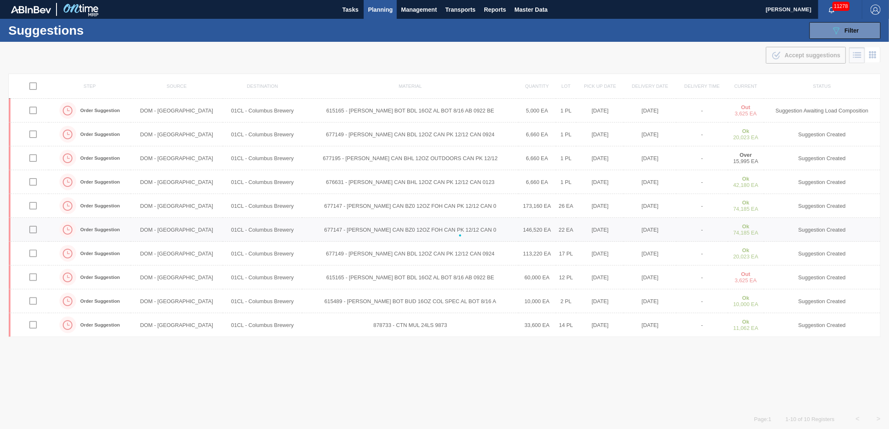
checkbox input "false"
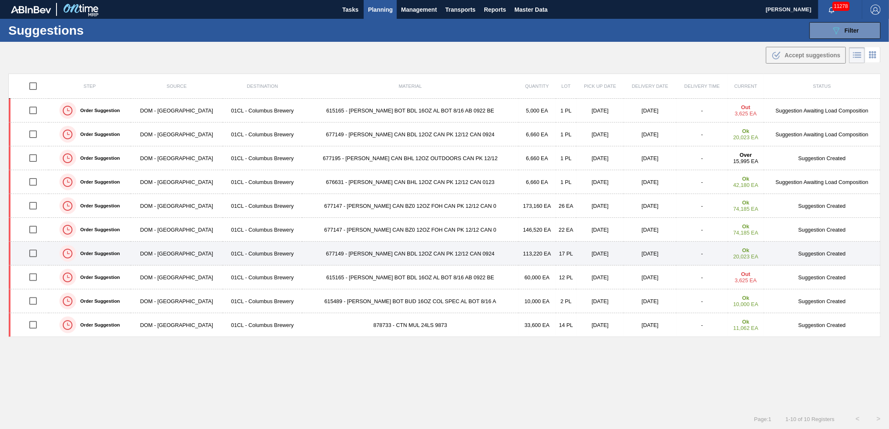
click at [38, 257] on input "checkbox" at bounding box center [33, 254] width 18 height 18
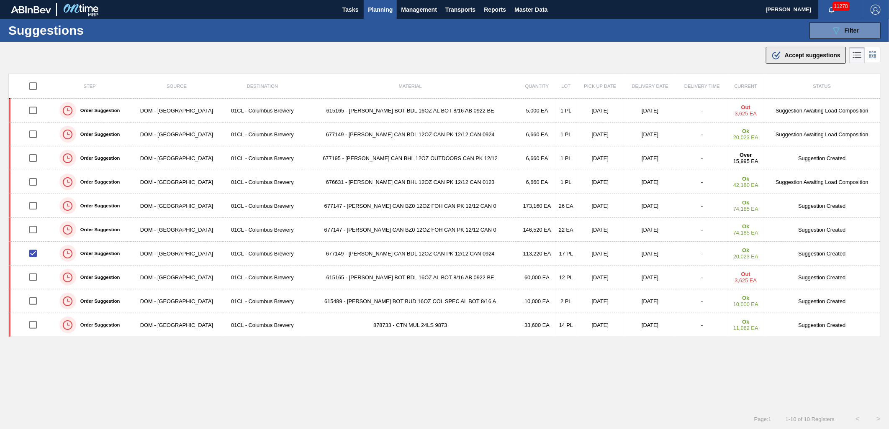
click at [806, 56] on span "Accept suggestions" at bounding box center [813, 55] width 56 height 7
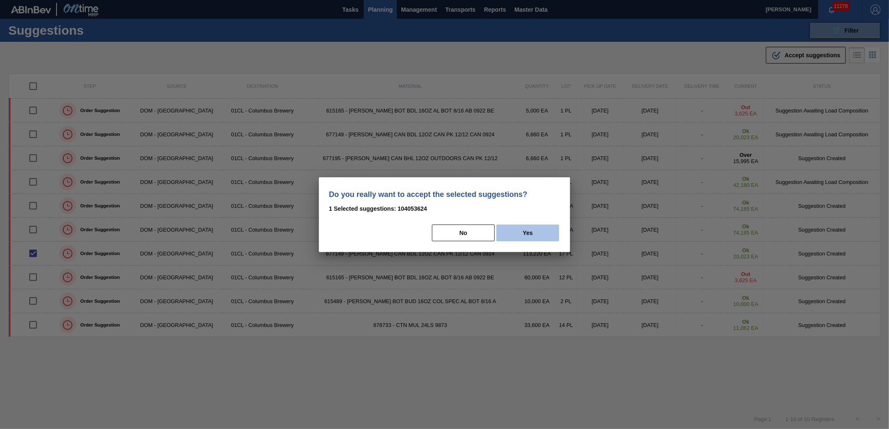
click at [529, 236] on button "Yes" at bounding box center [527, 233] width 63 height 17
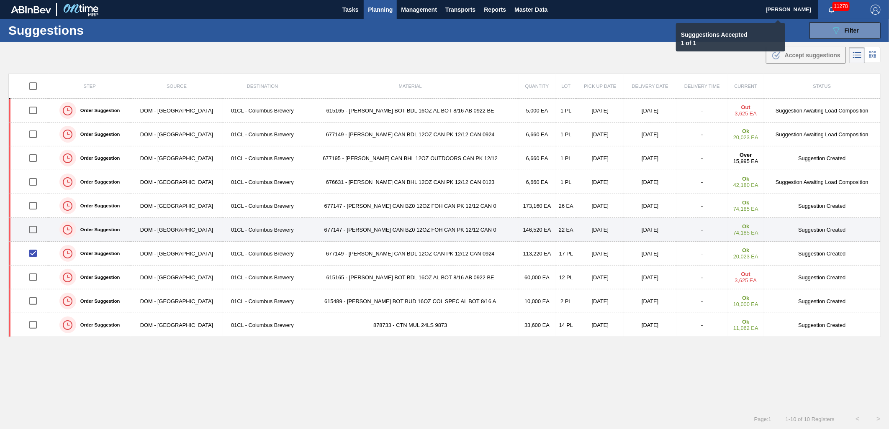
checkbox input "false"
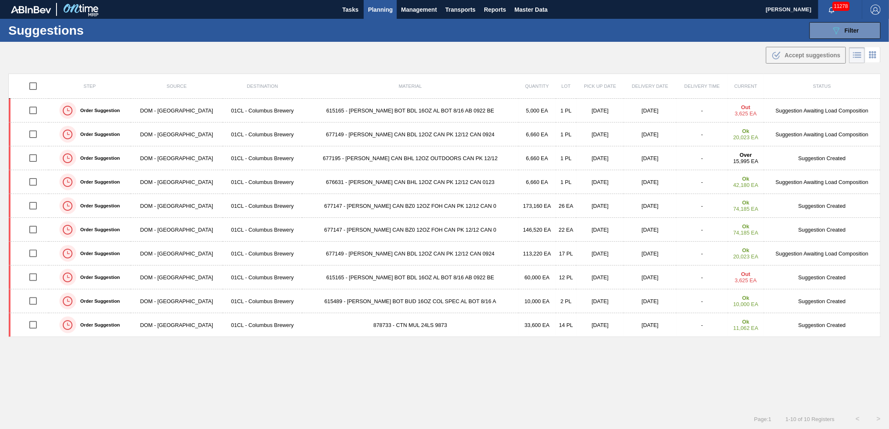
click at [387, 10] on span "Planning" at bounding box center [380, 10] width 25 height 10
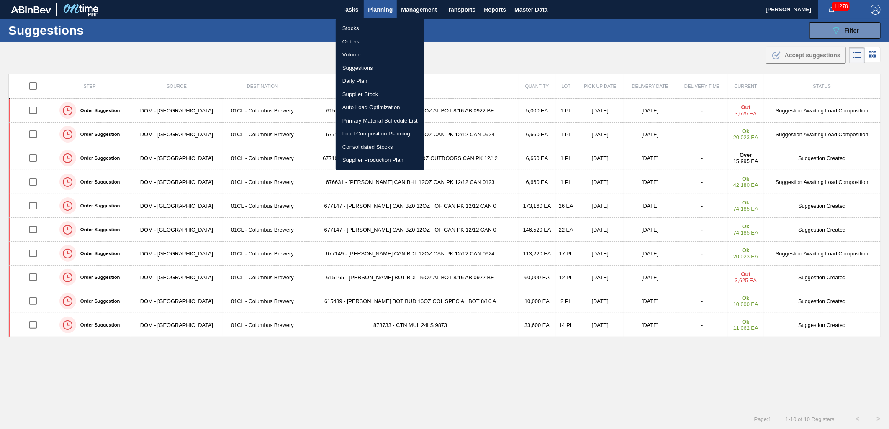
click at [375, 29] on li "Stocks" at bounding box center [380, 28] width 89 height 13
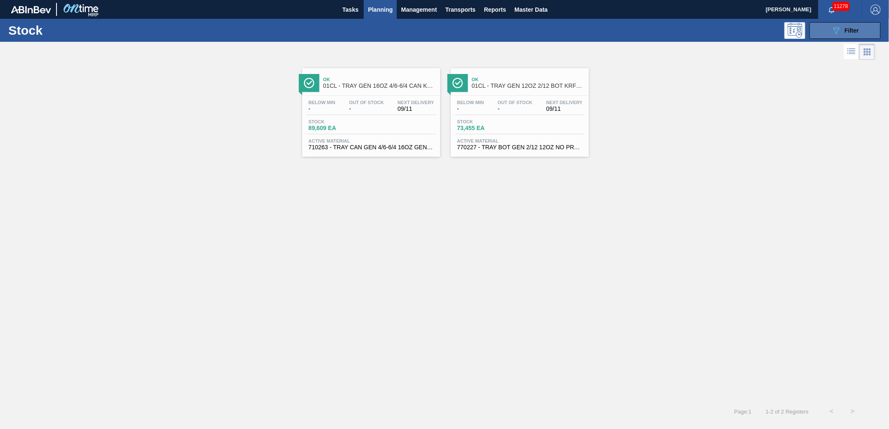
click at [837, 30] on icon "089F7B8B-B2A5-4AFE-B5C0-19BA573D28AC" at bounding box center [836, 31] width 10 height 10
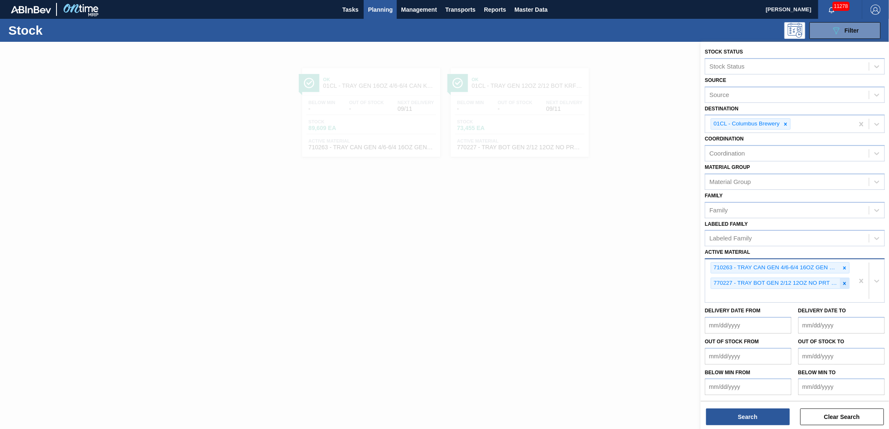
click at [843, 281] on icon at bounding box center [845, 284] width 6 height 6
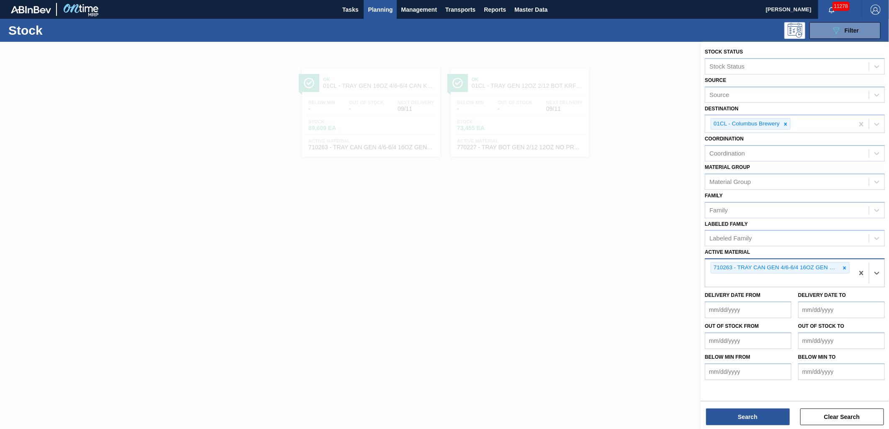
click at [846, 265] on icon at bounding box center [845, 268] width 6 height 6
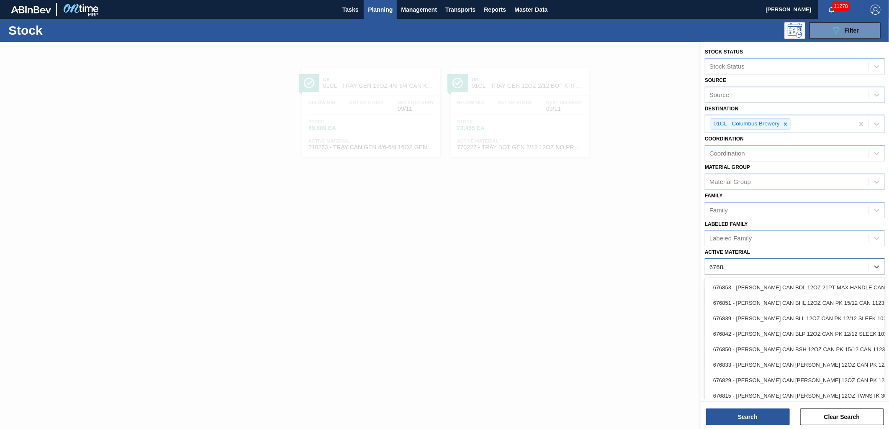
type Material "676848"
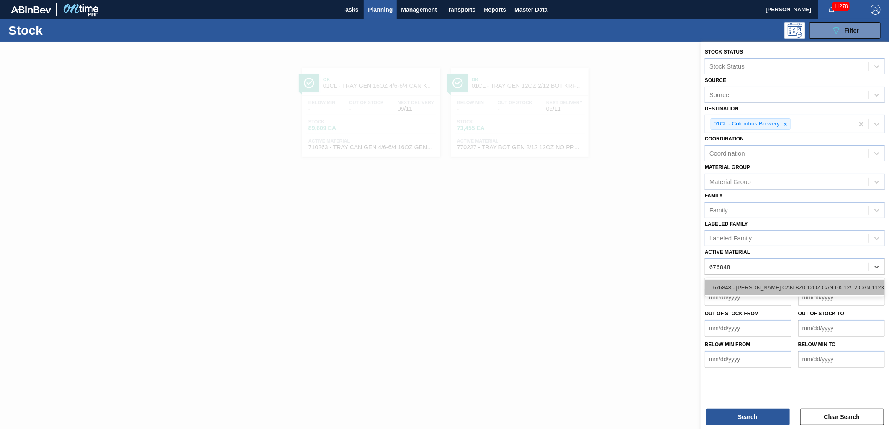
click at [816, 283] on div "676848 - [PERSON_NAME] CAN BZ0 12OZ CAN PK 12/12 CAN 1123" at bounding box center [795, 287] width 180 height 15
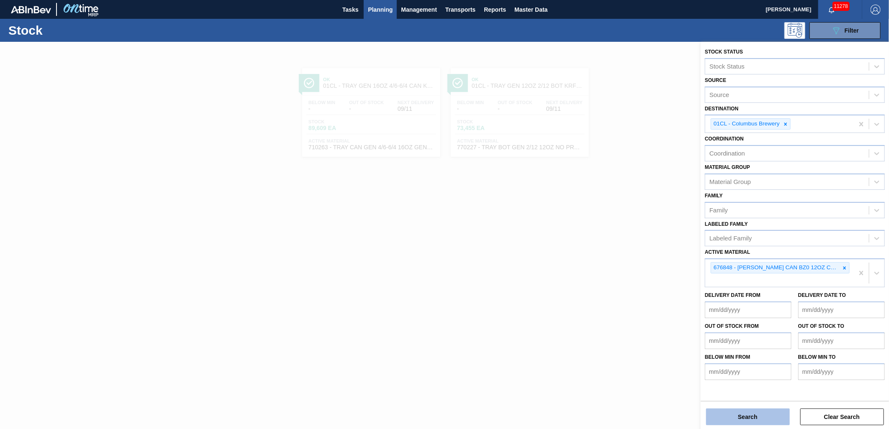
click at [765, 416] on button "Search" at bounding box center [748, 417] width 84 height 17
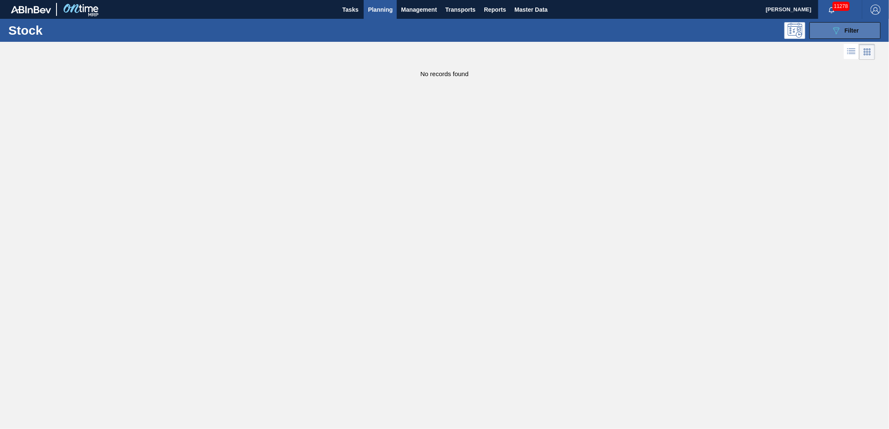
click at [848, 30] on span "Filter" at bounding box center [852, 30] width 14 height 7
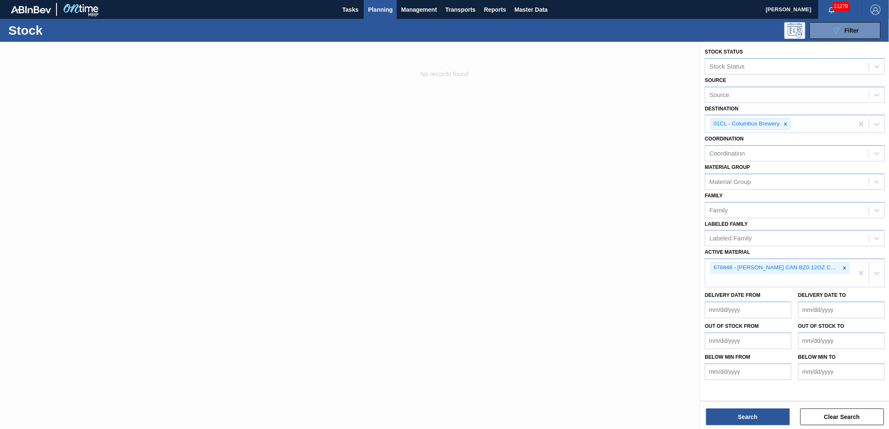
click at [513, 184] on div at bounding box center [444, 256] width 889 height 429
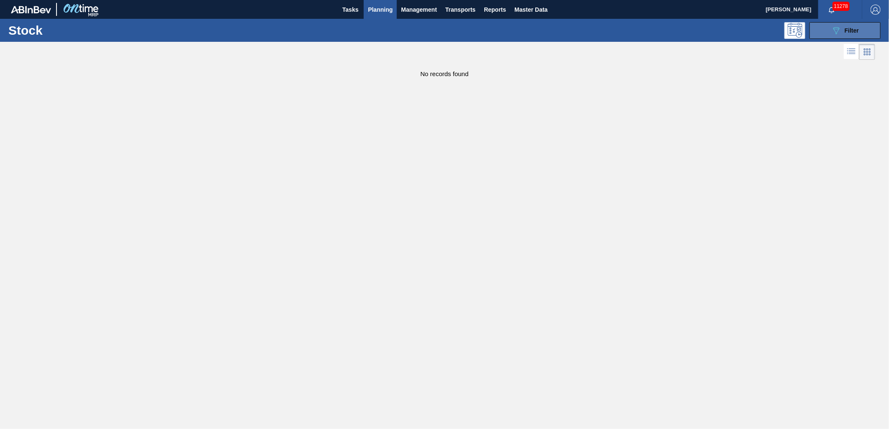
click at [849, 34] on div "089F7B8B-B2A5-4AFE-B5C0-19BA573D28AC Filter" at bounding box center [845, 31] width 28 height 10
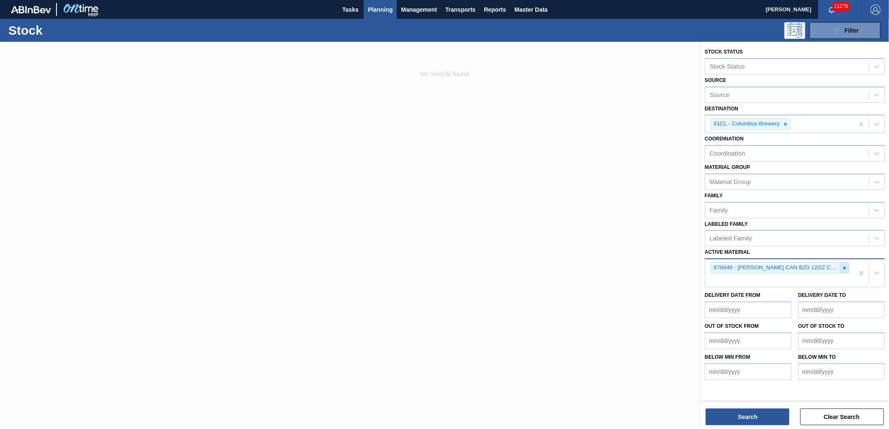
click at [848, 267] on div at bounding box center [844, 268] width 9 height 10
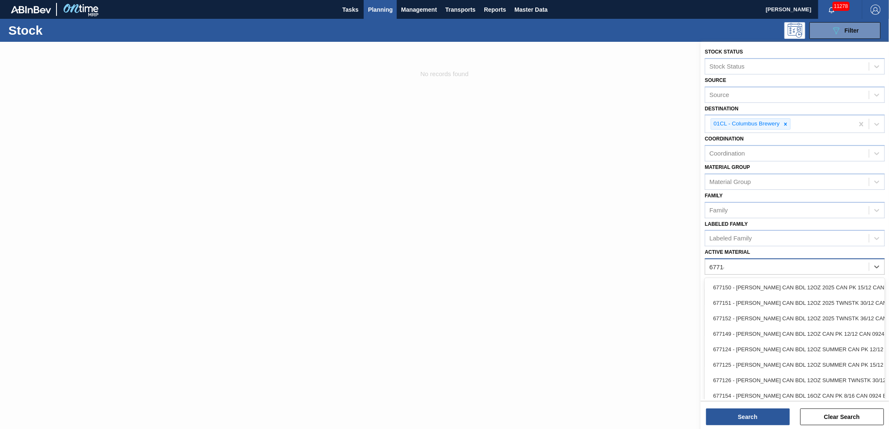
type Material "677147"
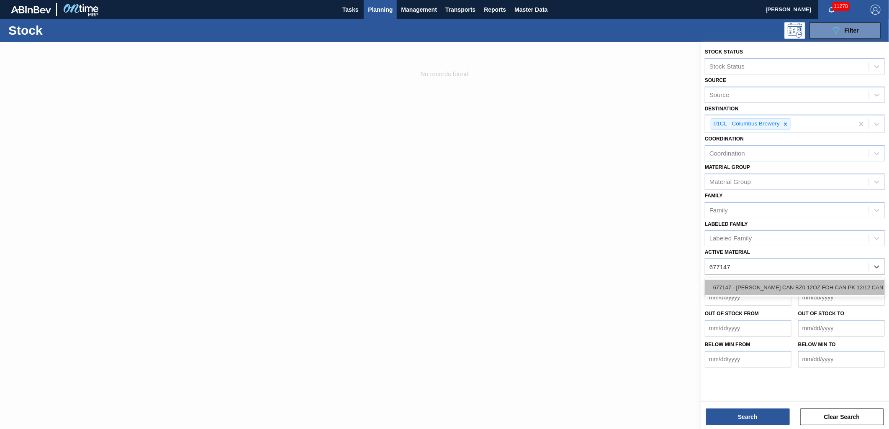
click at [789, 285] on div "677147 - CARR CAN BZ0 12OZ FOH CAN PK 12/12 CAN 0" at bounding box center [795, 287] width 180 height 15
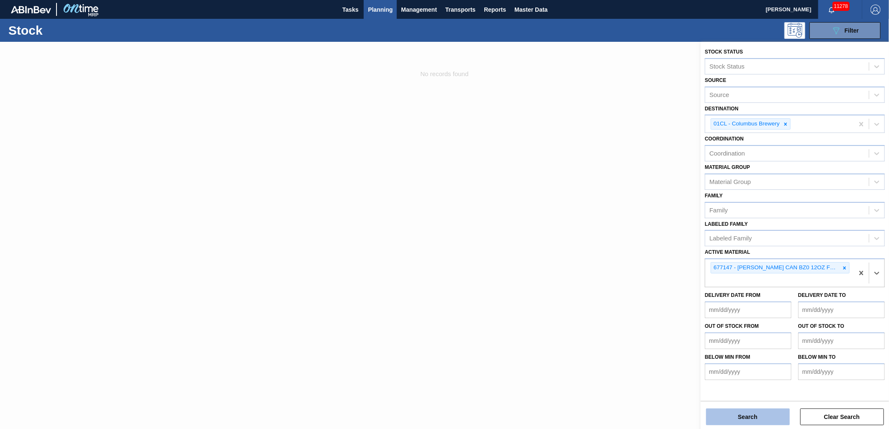
click at [739, 420] on button "Search" at bounding box center [748, 417] width 84 height 17
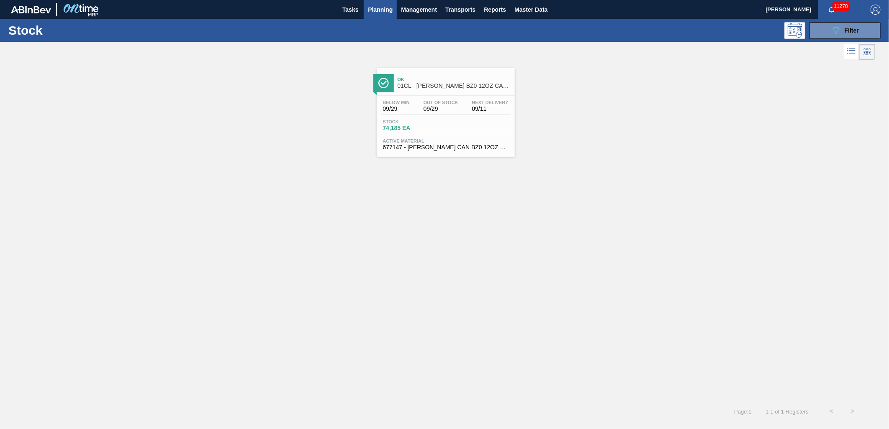
click at [446, 136] on div "Below Min 09/29 Out Of Stock 09/29 Next Delivery 09/11 Stock 74,185 EA Active M…" at bounding box center [446, 124] width 138 height 57
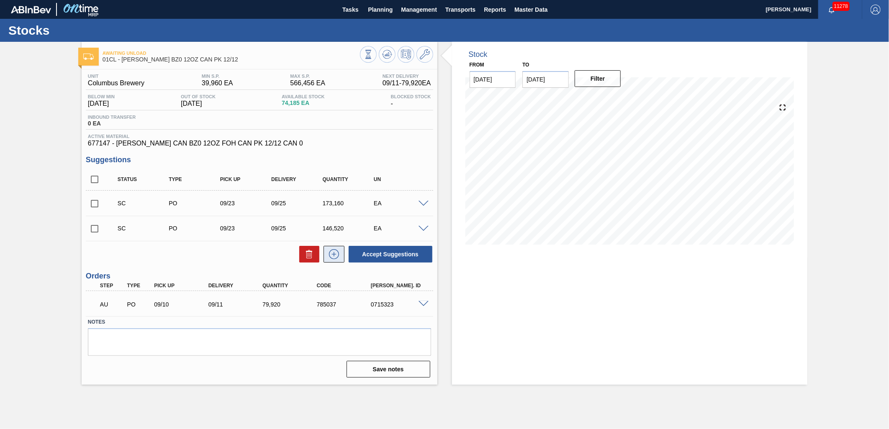
click at [333, 257] on icon at bounding box center [333, 254] width 13 height 10
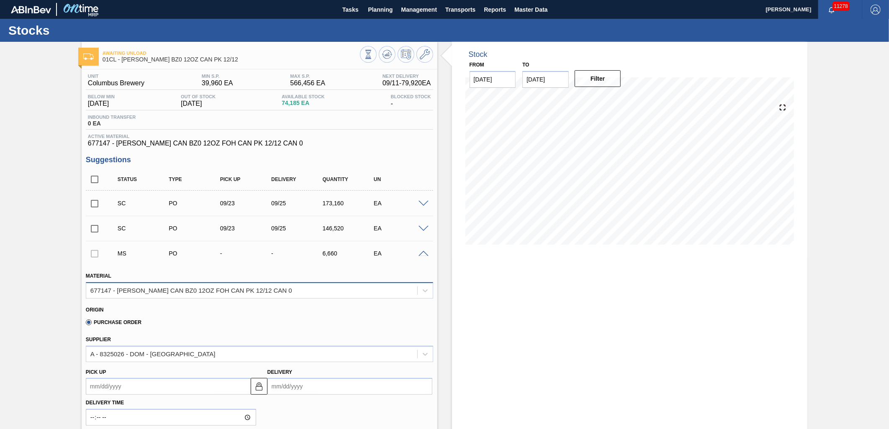
click at [353, 287] on div "677147 - CARR CAN BZ0 12OZ FOH CAN PK 12/12 CAN 0" at bounding box center [251, 291] width 331 height 12
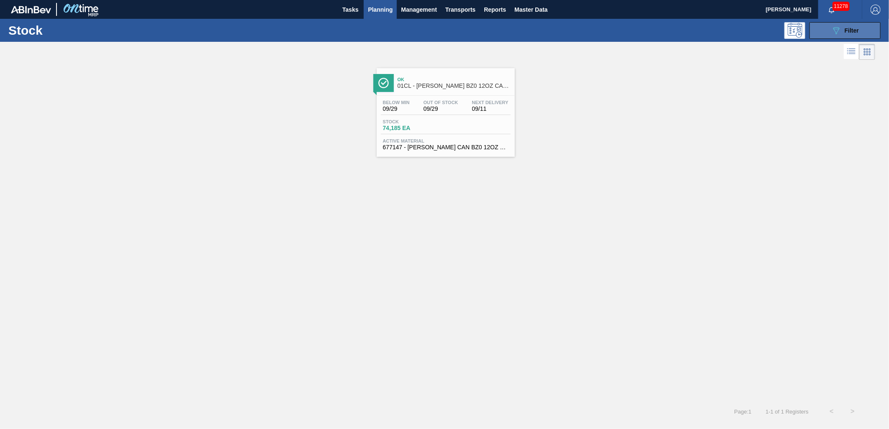
click at [839, 36] on button "089F7B8B-B2A5-4AFE-B5C0-19BA573D28AC Filter" at bounding box center [844, 30] width 71 height 17
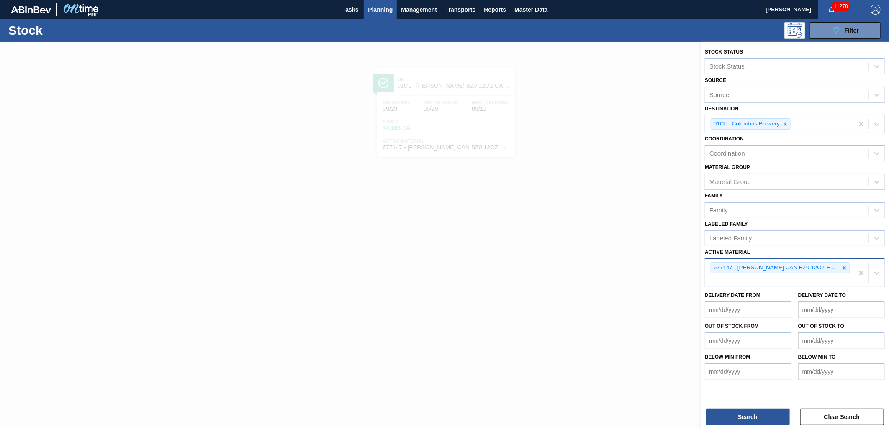
click at [826, 279] on div "677147 - CARR CAN BZ0 12OZ FOH CAN PK 12/12 CAN 0" at bounding box center [779, 273] width 149 height 28
type Material "676848"
click at [791, 294] on div "676848 - [PERSON_NAME] CAN BZ0 12OZ CAN PK 12/12 CAN 1123" at bounding box center [795, 300] width 180 height 15
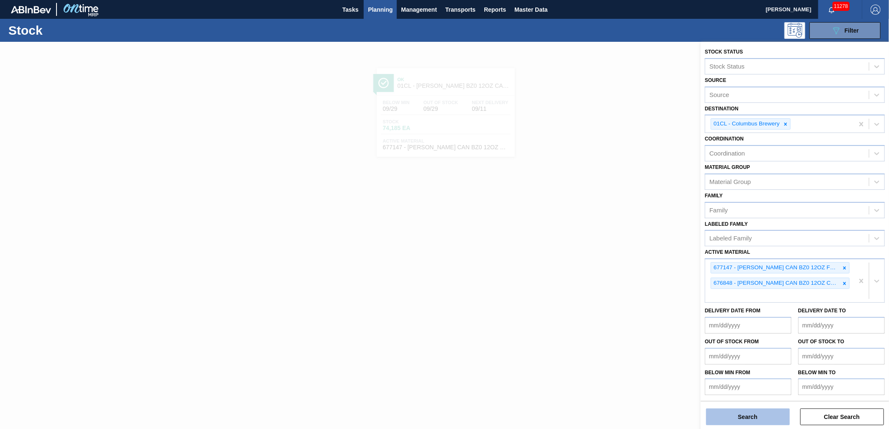
click at [754, 417] on button "Search" at bounding box center [748, 417] width 84 height 17
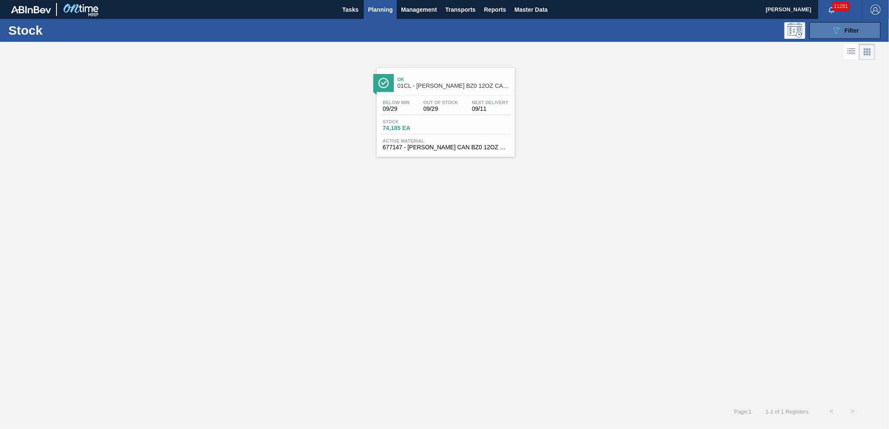
click at [846, 31] on span "Filter" at bounding box center [852, 30] width 14 height 7
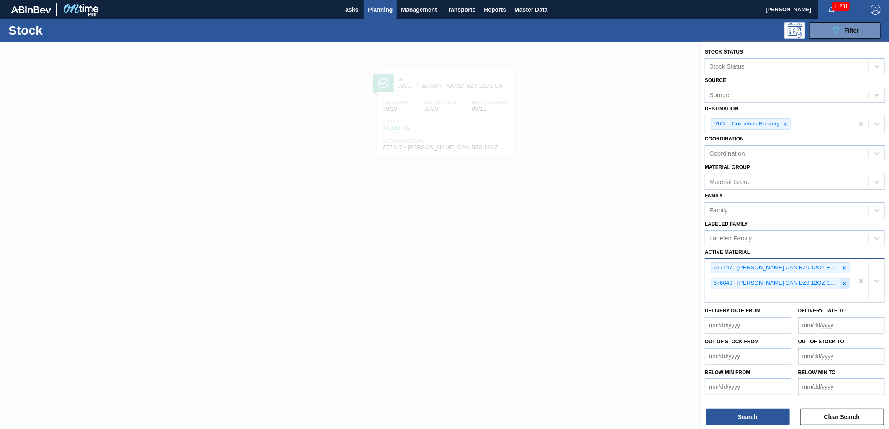
click at [845, 281] on icon at bounding box center [845, 284] width 6 height 6
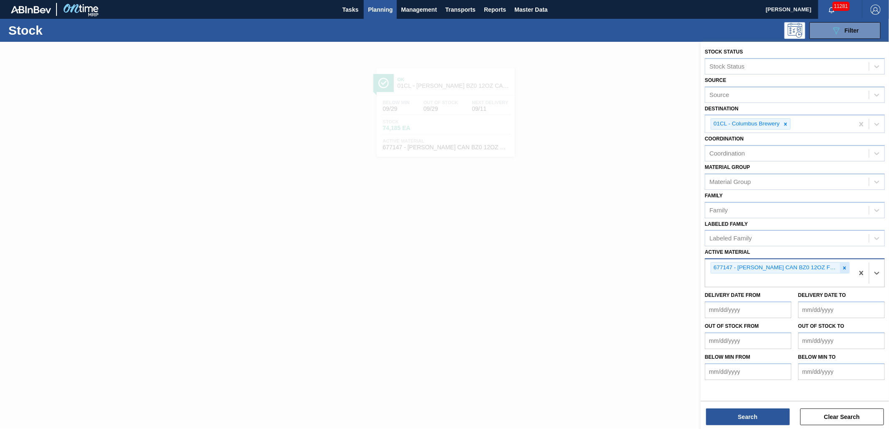
click at [847, 266] on icon at bounding box center [845, 268] width 6 height 6
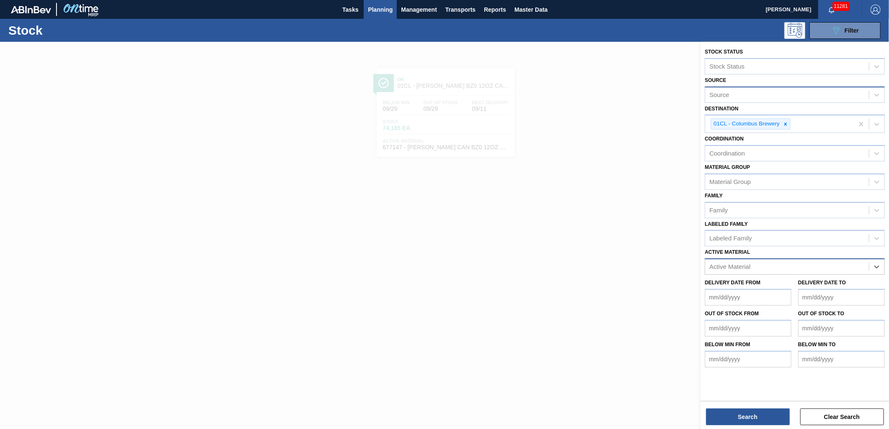
click at [738, 90] on div "Source" at bounding box center [787, 95] width 164 height 12
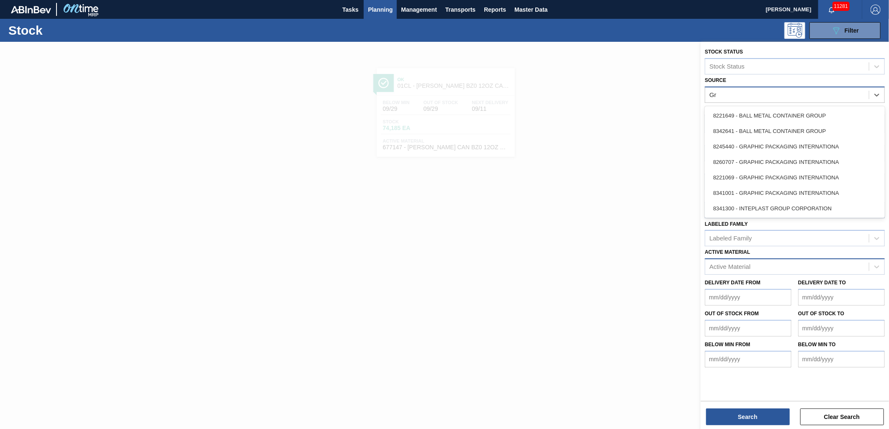
type input "Gra"
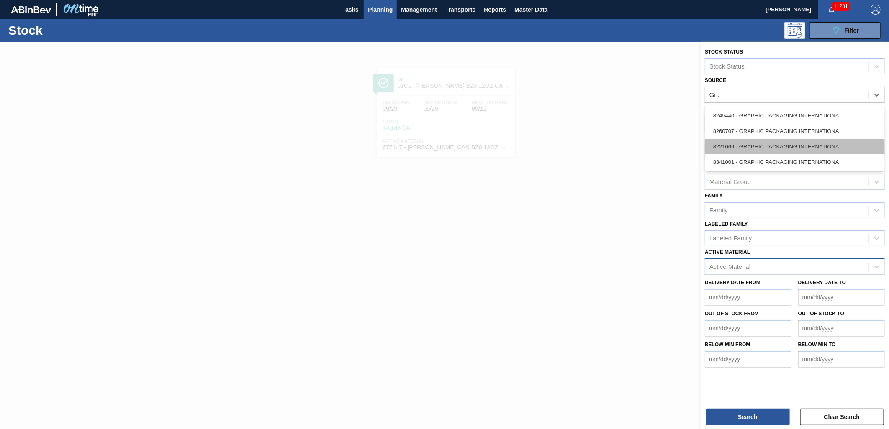
click at [775, 144] on div "8221069 - GRAPHIC PACKAGING INTERNATIONA" at bounding box center [795, 146] width 180 height 15
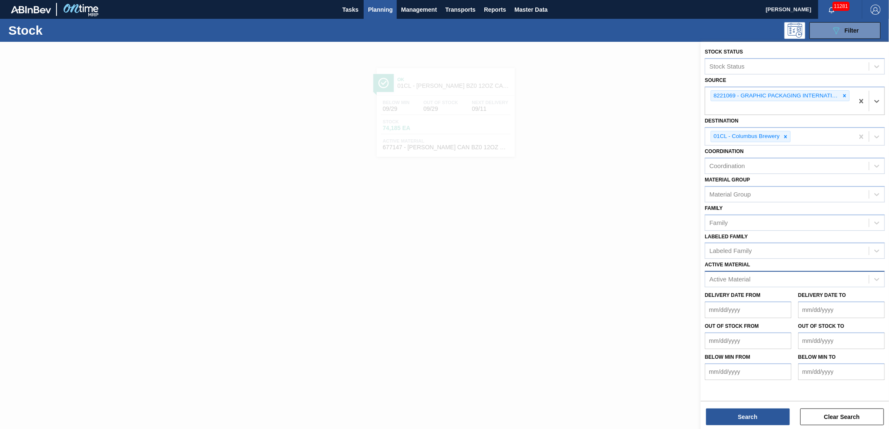
click at [747, 311] on from "Delivery Date from" at bounding box center [748, 310] width 87 height 17
click at [771, 370] on div "11" at bounding box center [768, 370] width 11 height 11
type from "[DATE]"
click at [844, 306] on to "Delivery Date to" at bounding box center [841, 310] width 87 height 17
click at [831, 397] on div "24" at bounding box center [831, 397] width 11 height 11
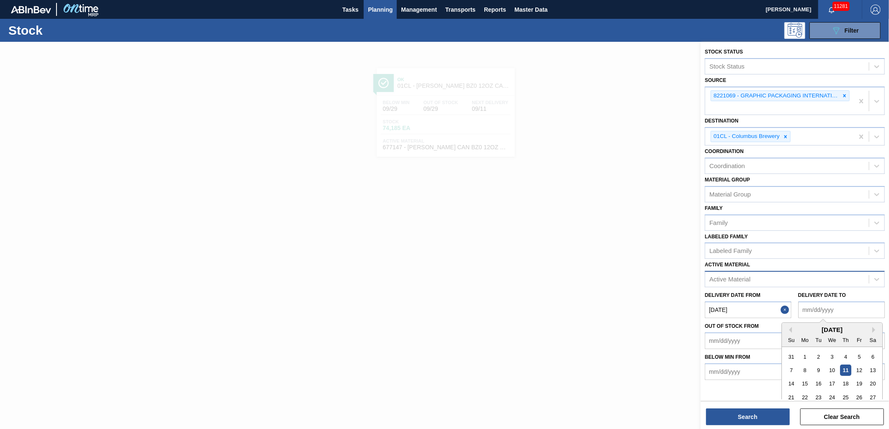
type to "[DATE]"
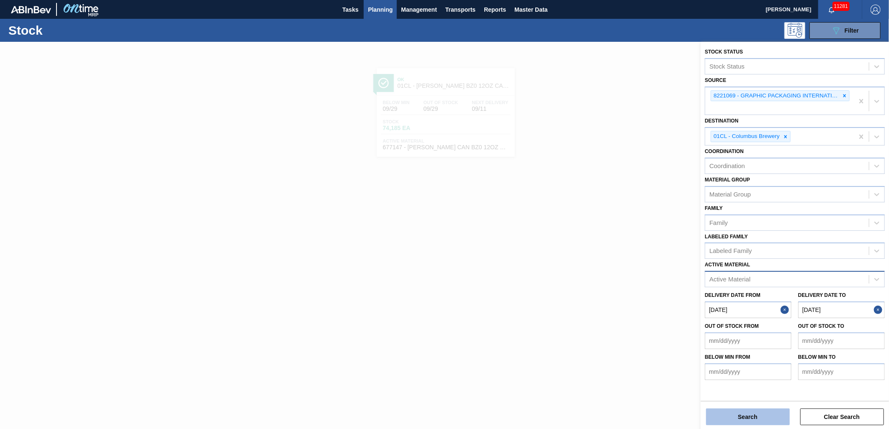
click at [756, 418] on button "Search" at bounding box center [748, 417] width 84 height 17
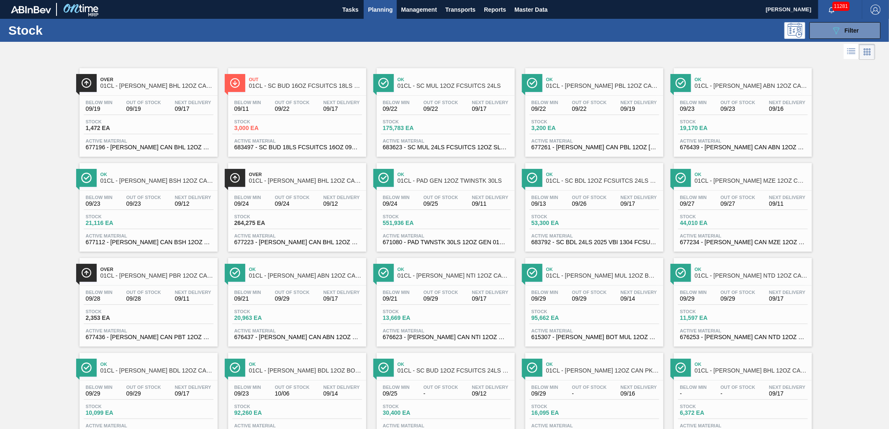
click at [847, 49] on icon at bounding box center [851, 51] width 10 height 10
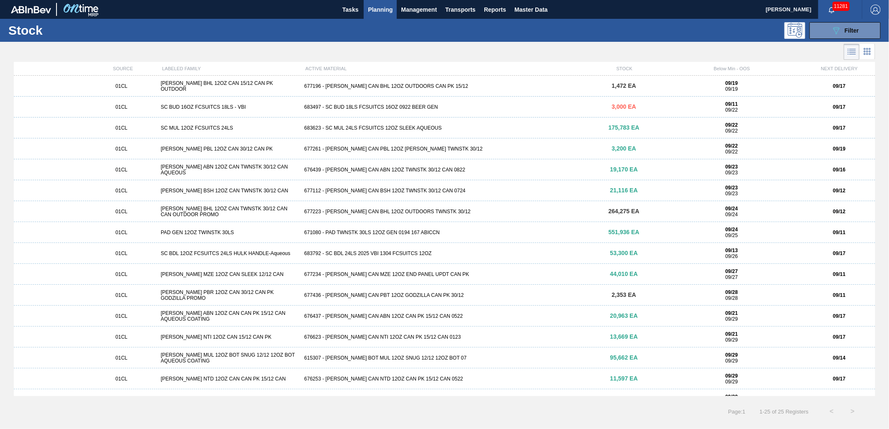
click at [387, 10] on span "Planning" at bounding box center [380, 10] width 25 height 10
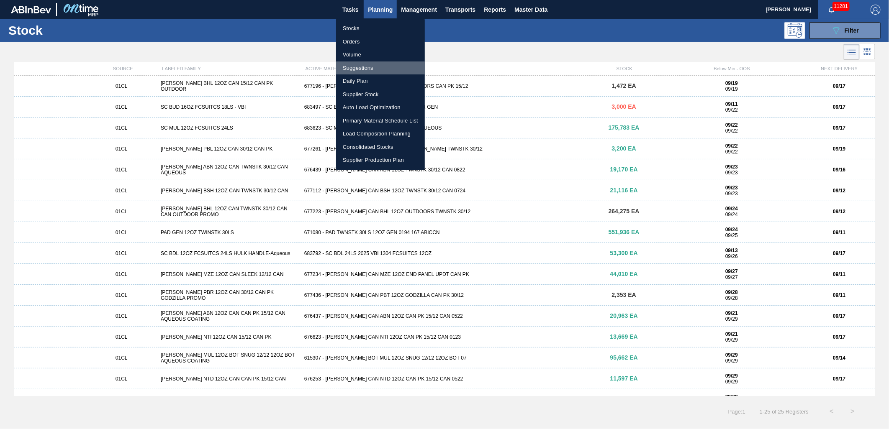
click at [363, 69] on li "Suggestions" at bounding box center [380, 68] width 89 height 13
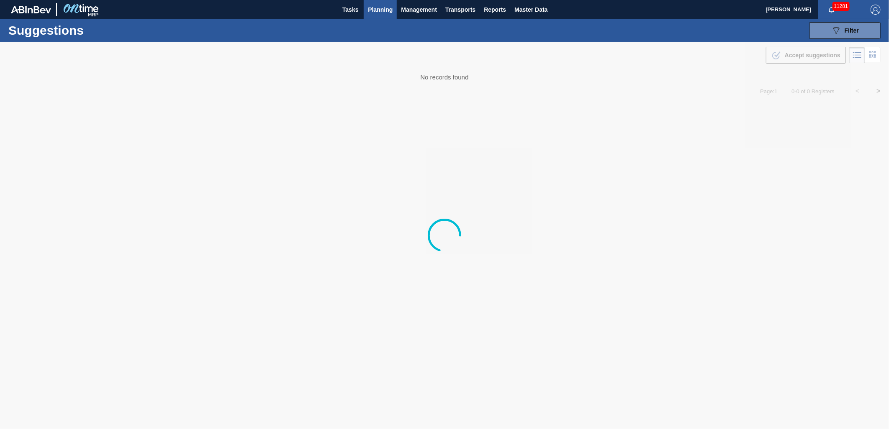
type from "09/10/2025"
type to "[DATE]"
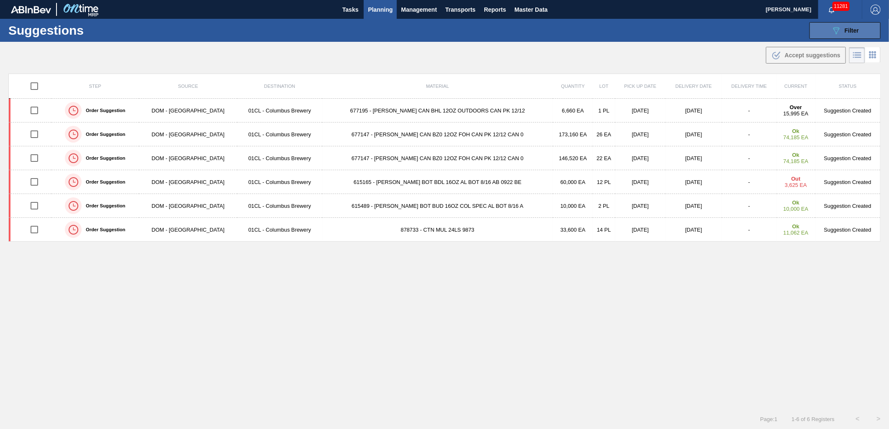
click at [826, 24] on button "089F7B8B-B2A5-4AFE-B5C0-19BA573D28AC Filter" at bounding box center [844, 30] width 71 height 17
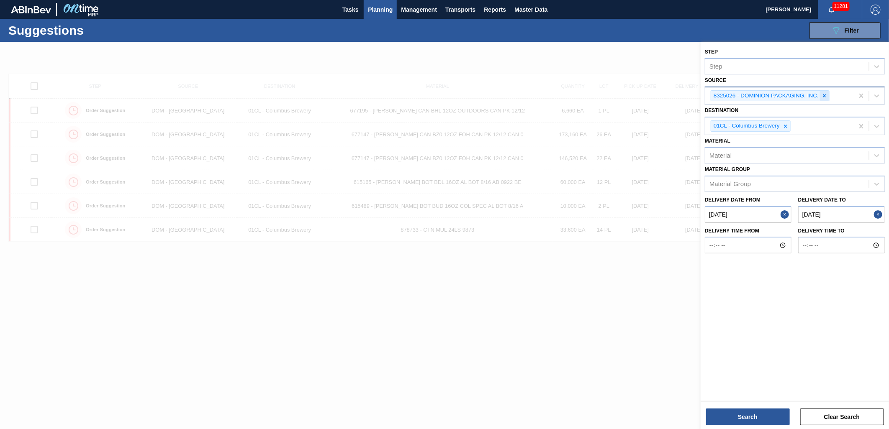
click at [827, 98] on div at bounding box center [824, 96] width 9 height 10
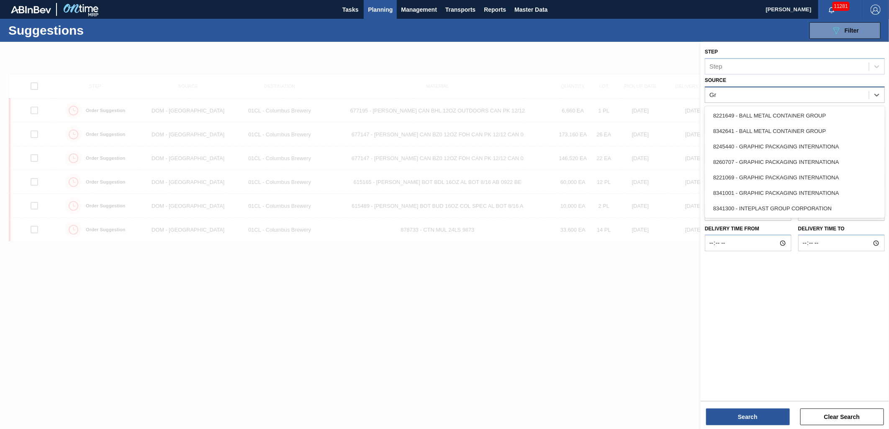
type input "Gra"
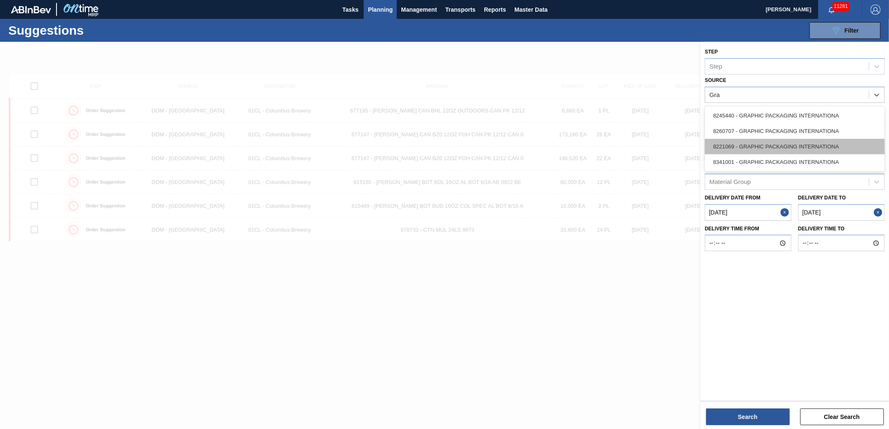
click at [785, 149] on div "8221069 - GRAPHIC PACKAGING INTERNATIONA" at bounding box center [795, 146] width 180 height 15
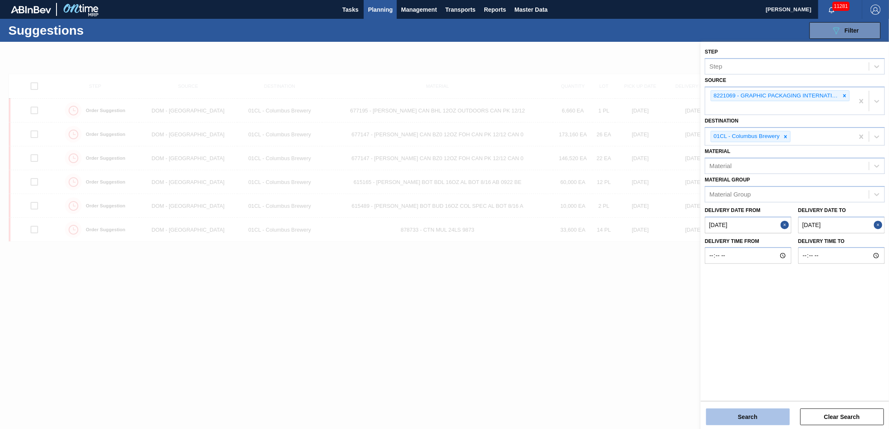
click at [737, 418] on button "Search" at bounding box center [748, 417] width 84 height 17
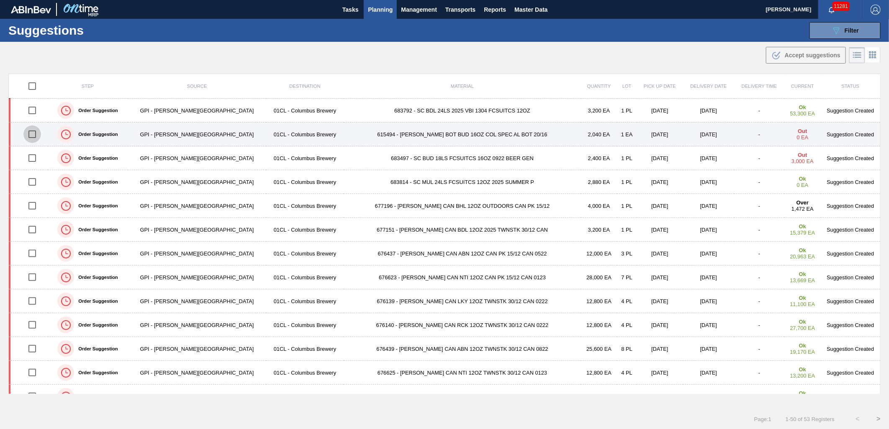
click at [34, 132] on input "checkbox" at bounding box center [32, 135] width 18 height 18
checkbox input "true"
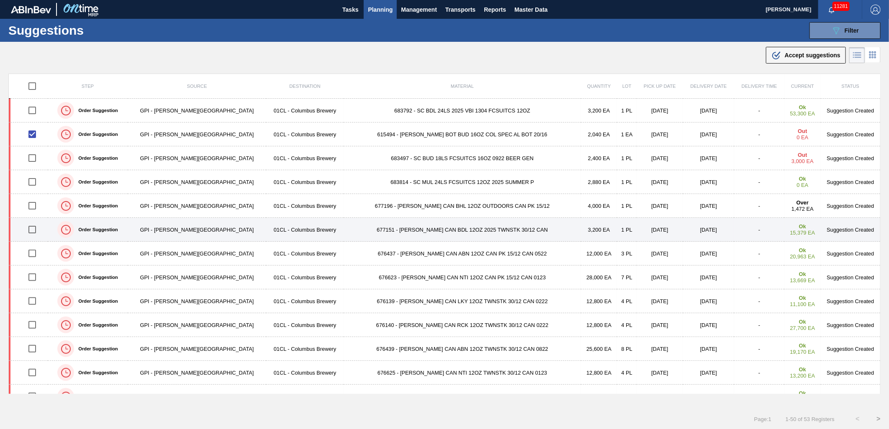
click at [36, 228] on input "checkbox" at bounding box center [32, 230] width 18 height 18
checkbox input "true"
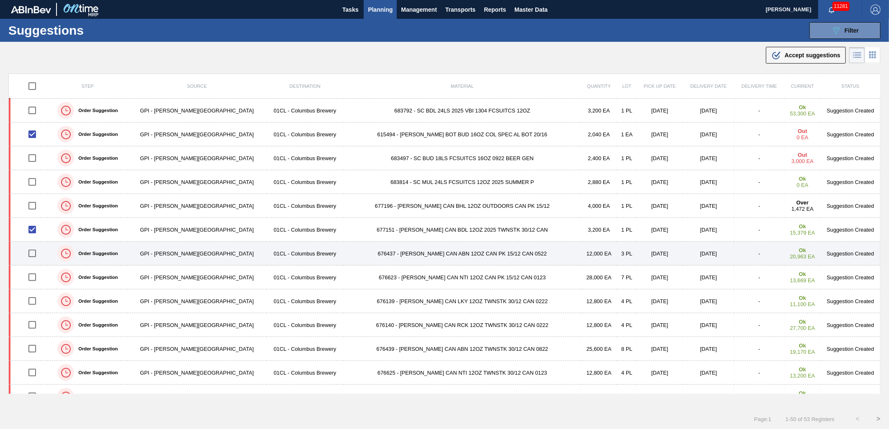
click at [37, 253] on input "checkbox" at bounding box center [32, 254] width 18 height 18
checkbox input "true"
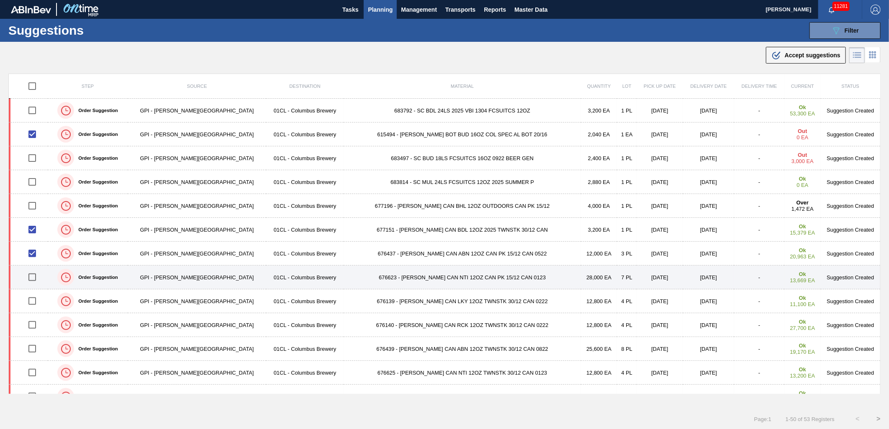
click at [36, 279] on input "checkbox" at bounding box center [32, 278] width 18 height 18
checkbox input "true"
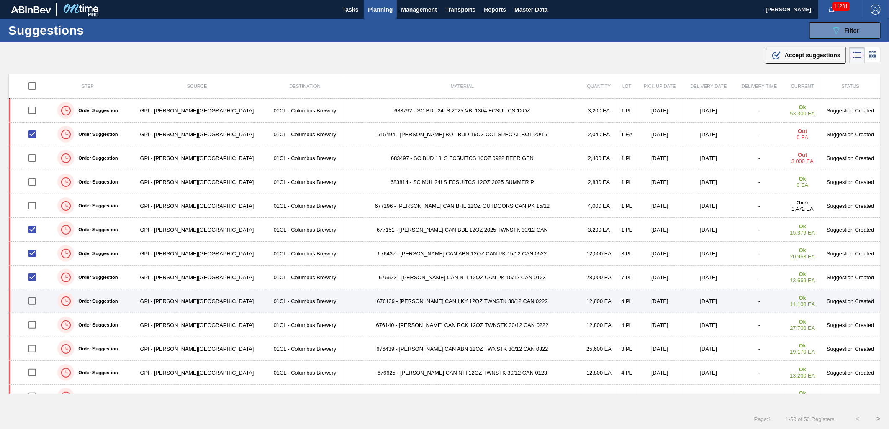
click at [39, 299] on input "checkbox" at bounding box center [32, 302] width 18 height 18
checkbox input "true"
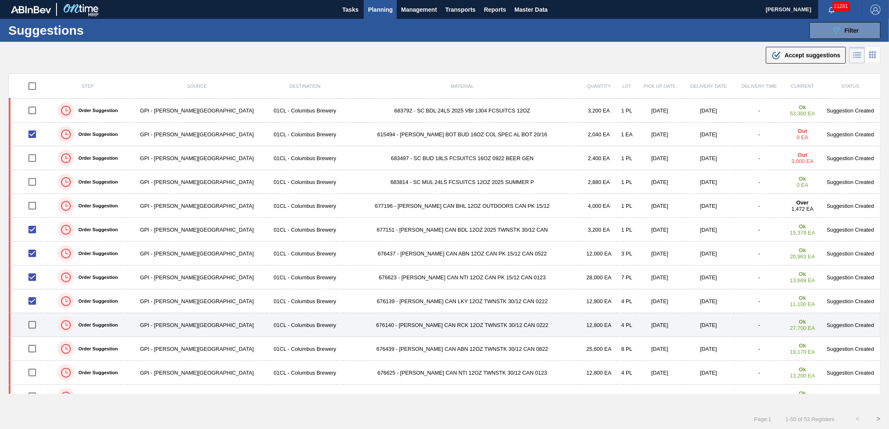
click at [39, 321] on input "checkbox" at bounding box center [32, 325] width 18 height 18
checkbox input "true"
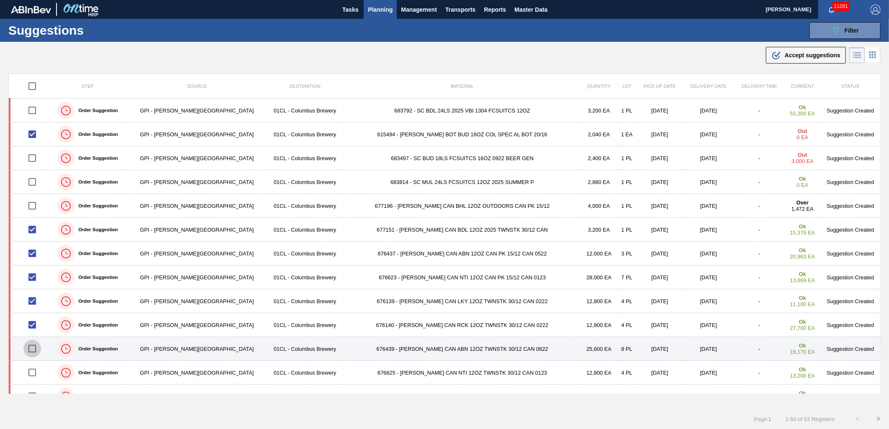
click at [36, 350] on input "checkbox" at bounding box center [32, 349] width 18 height 18
checkbox input "true"
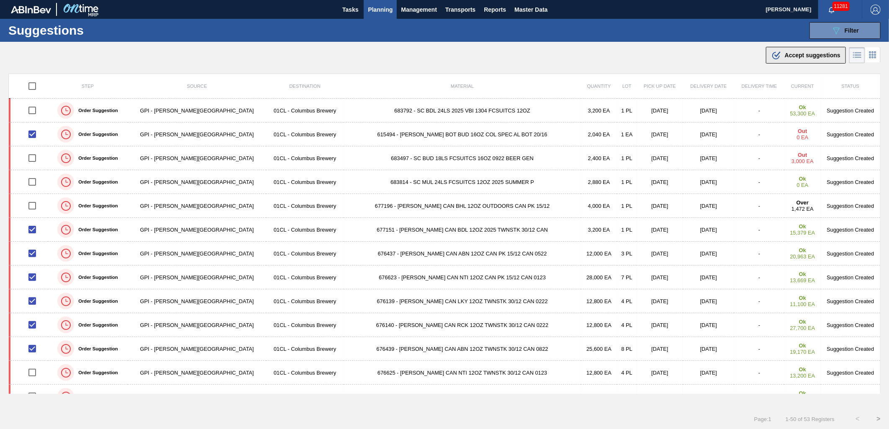
click at [788, 56] on span "Accept suggestions" at bounding box center [813, 55] width 56 height 7
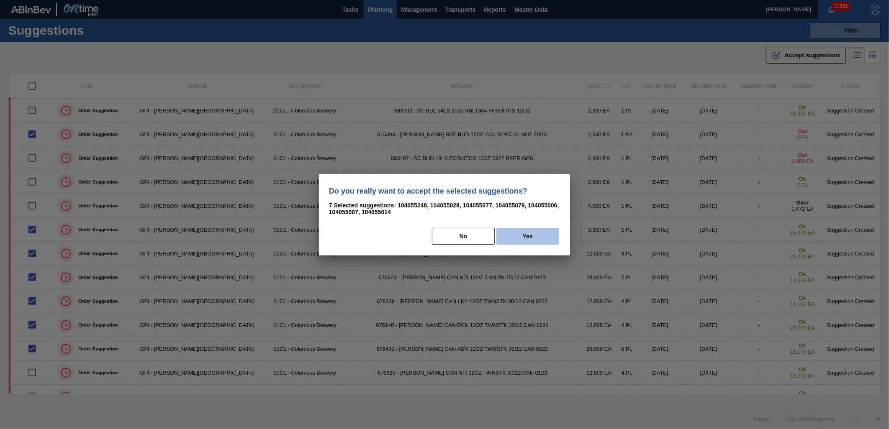
click at [520, 237] on button "Yes" at bounding box center [527, 236] width 63 height 17
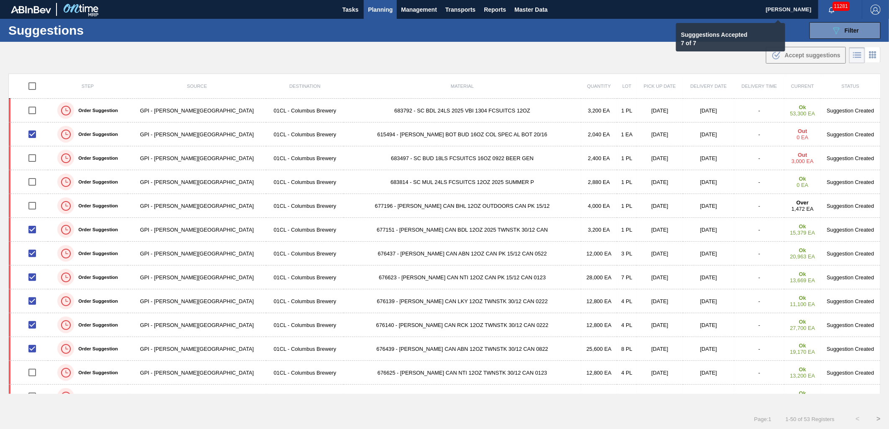
checkbox input "false"
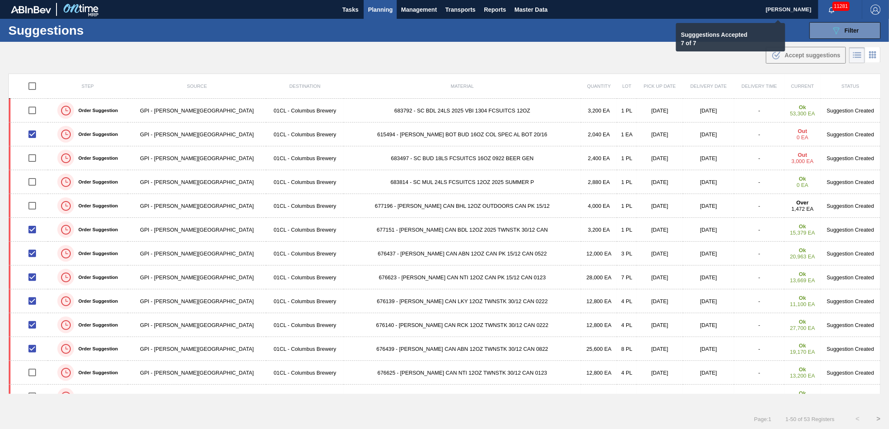
checkbox input "false"
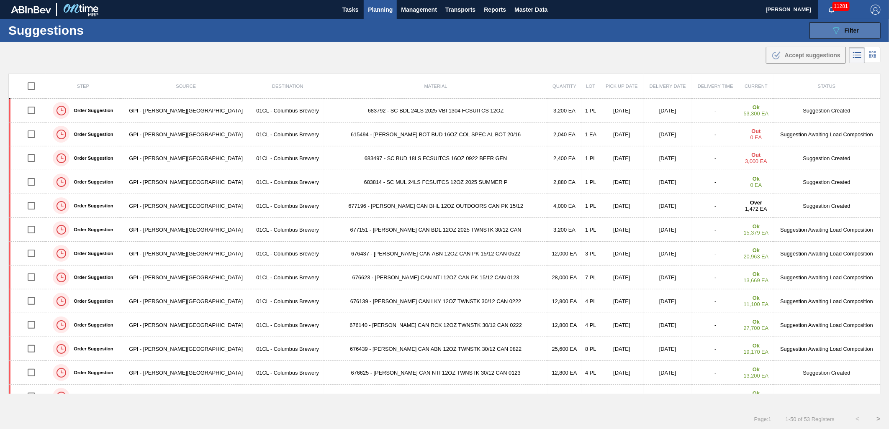
click at [827, 28] on button "089F7B8B-B2A5-4AFE-B5C0-19BA573D28AC Filter" at bounding box center [844, 30] width 71 height 17
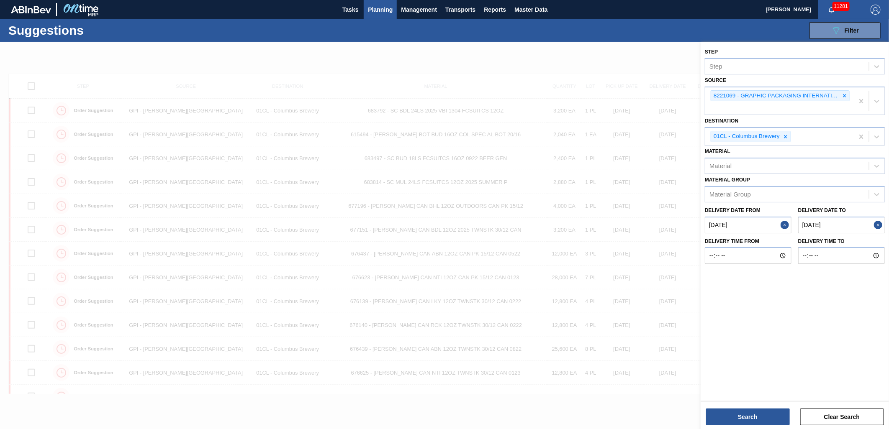
click at [745, 224] on from "09/10/2025" at bounding box center [748, 225] width 87 height 17
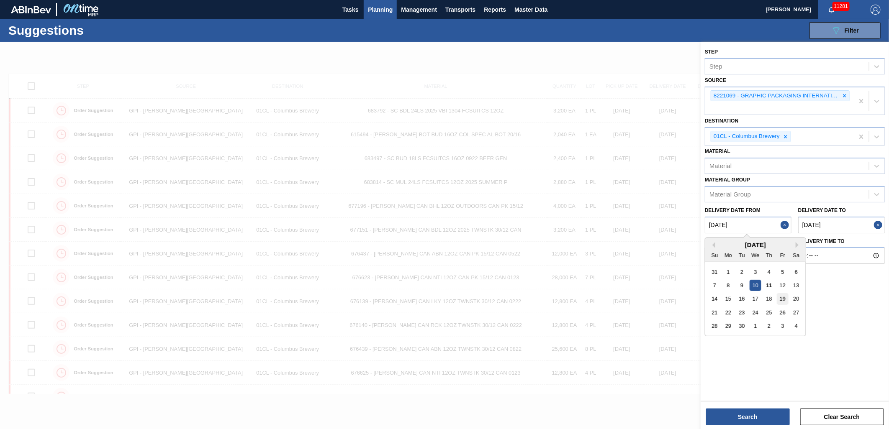
click at [781, 297] on div "19" at bounding box center [782, 298] width 11 height 11
type from "[DATE]"
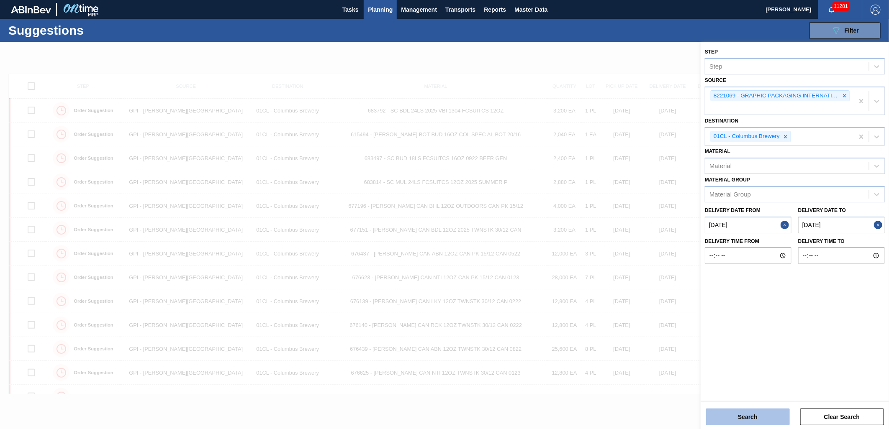
click at [752, 411] on button "Search" at bounding box center [748, 417] width 84 height 17
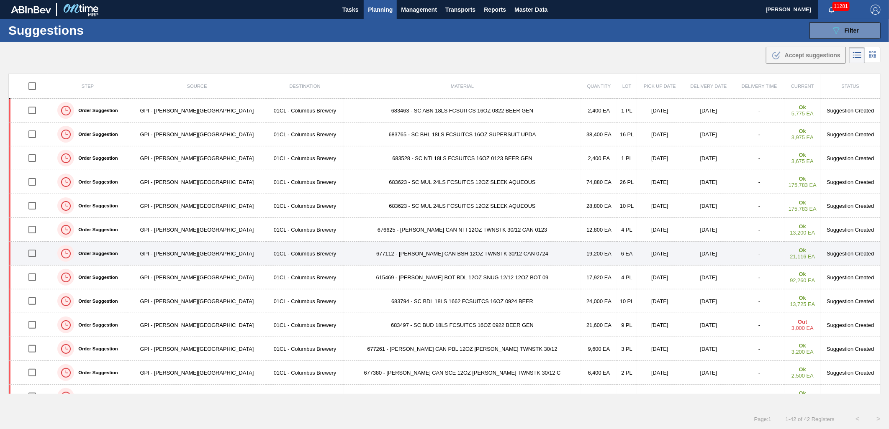
click at [35, 254] on input "checkbox" at bounding box center [32, 254] width 18 height 18
checkbox input "true"
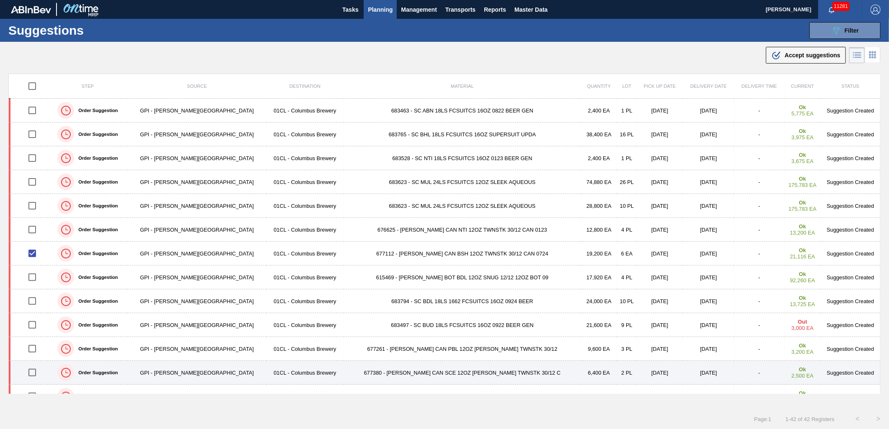
click at [36, 375] on input "checkbox" at bounding box center [32, 373] width 18 height 18
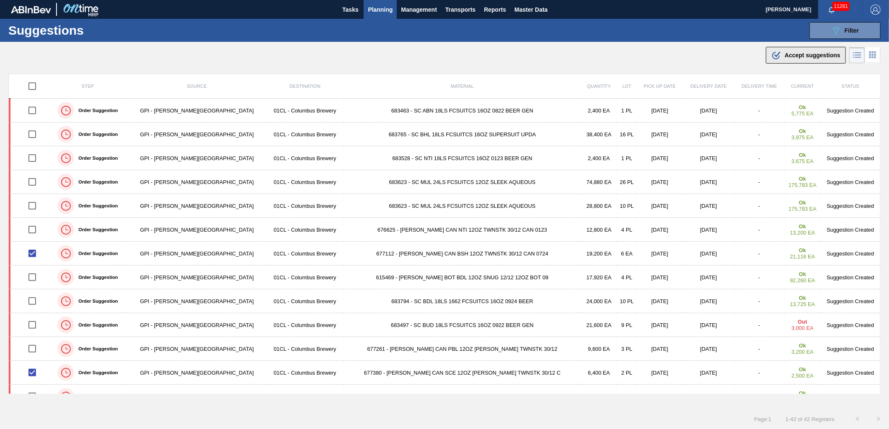
click at [806, 59] on div ".b{fill:var(--color-action-default)} Accept suggestions" at bounding box center [805, 55] width 69 height 10
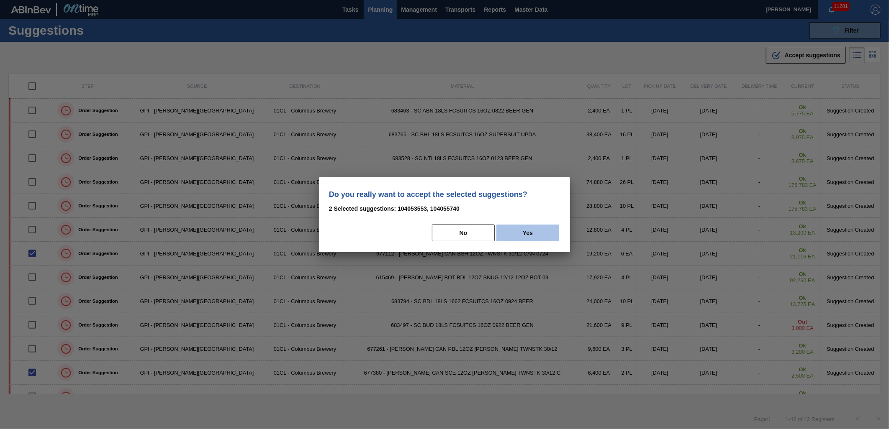
click at [521, 235] on button "Yes" at bounding box center [527, 233] width 63 height 17
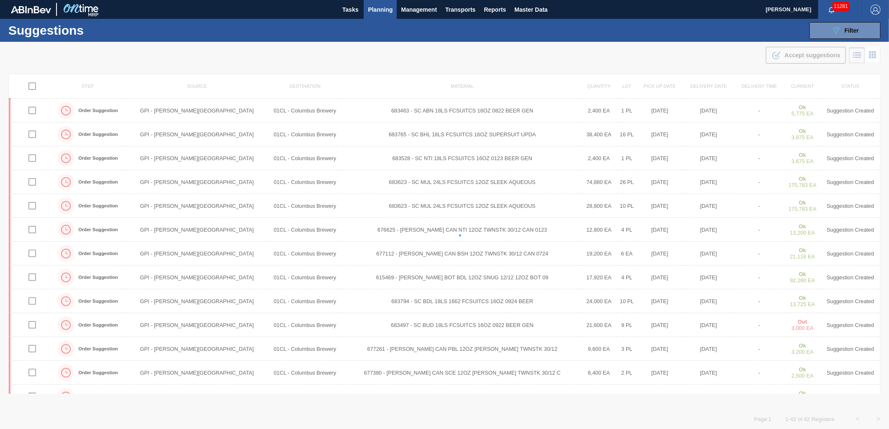
checkbox input "false"
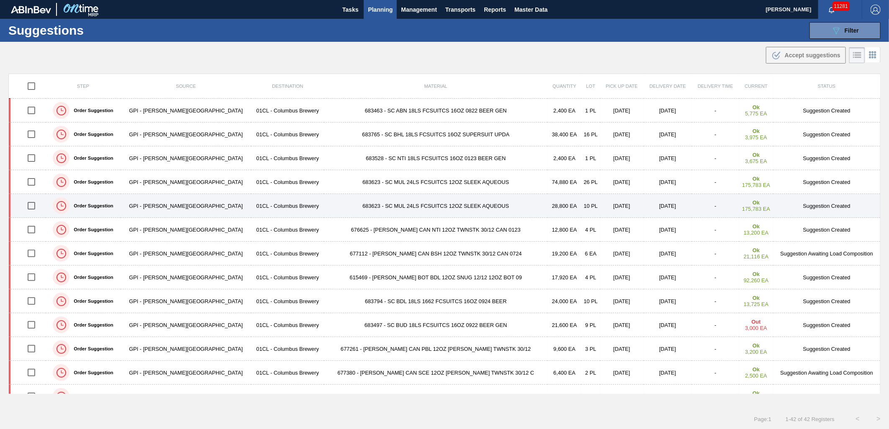
click at [39, 206] on input "checkbox" at bounding box center [32, 206] width 18 height 18
checkbox input "true"
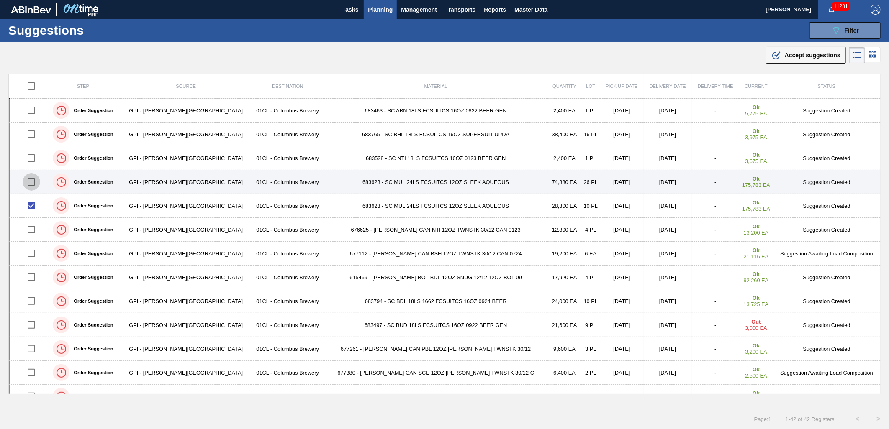
click at [35, 185] on input "checkbox" at bounding box center [32, 182] width 18 height 18
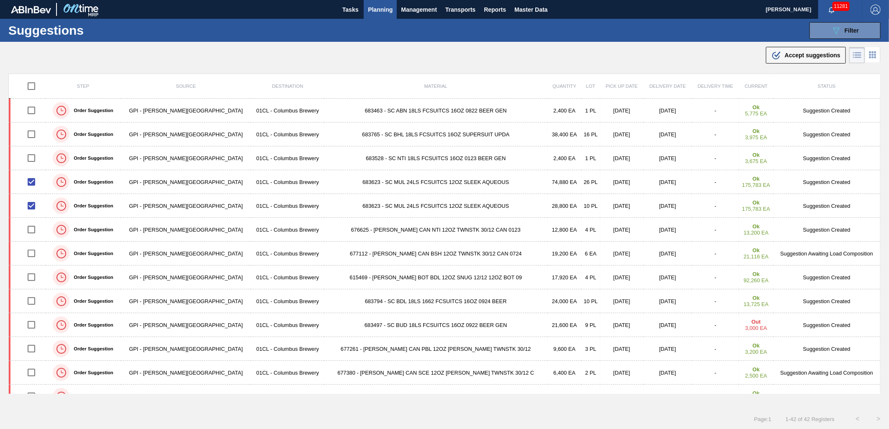
click at [813, 54] on span "Accept suggestions" at bounding box center [813, 55] width 56 height 7
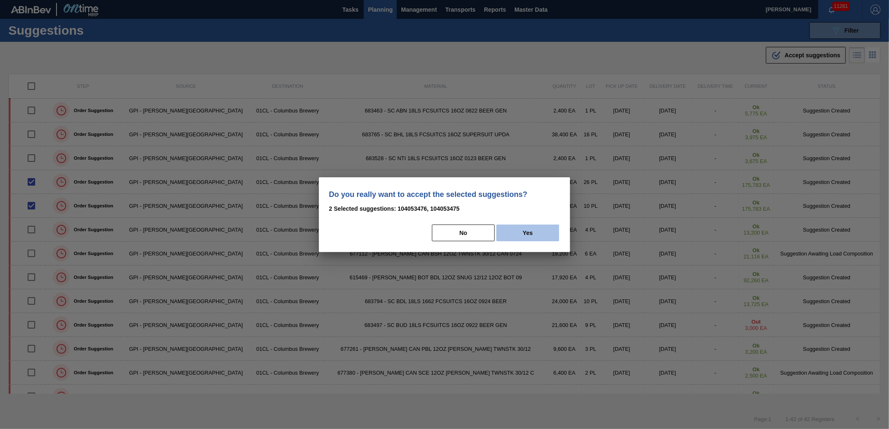
click at [525, 237] on button "Yes" at bounding box center [527, 233] width 63 height 17
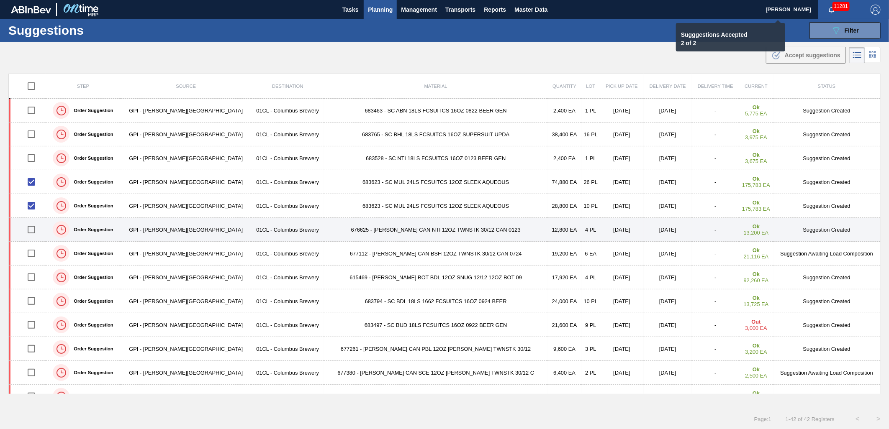
checkbox input "false"
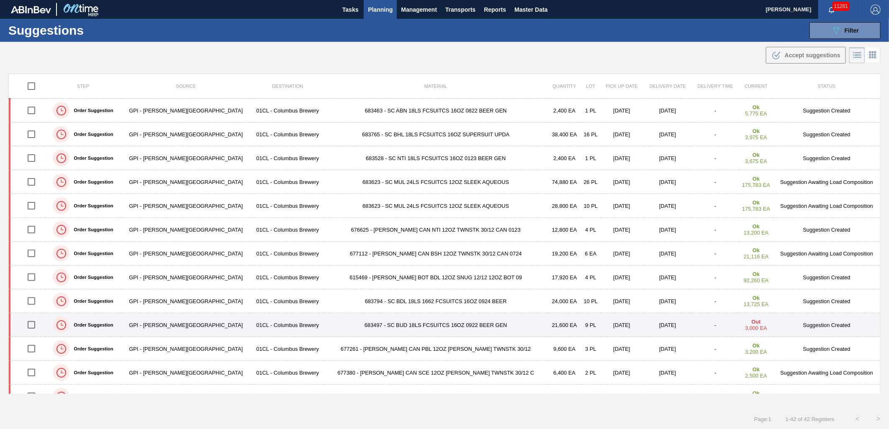
click at [36, 325] on input "checkbox" at bounding box center [32, 325] width 18 height 18
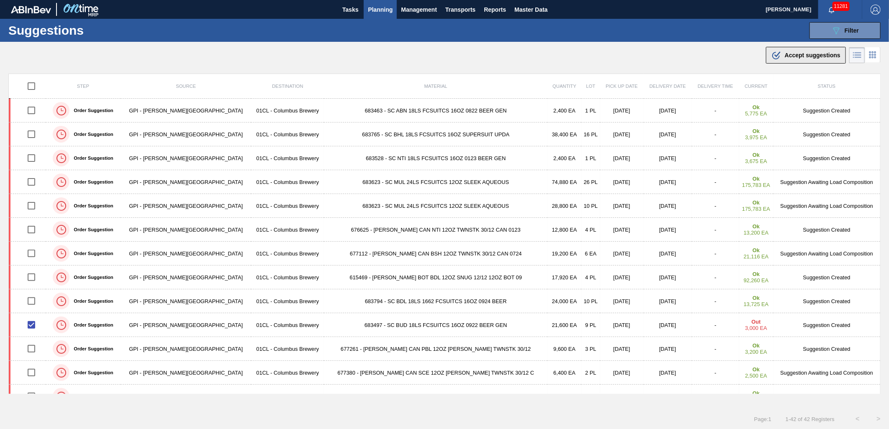
click at [808, 57] on span "Accept suggestions" at bounding box center [813, 55] width 56 height 7
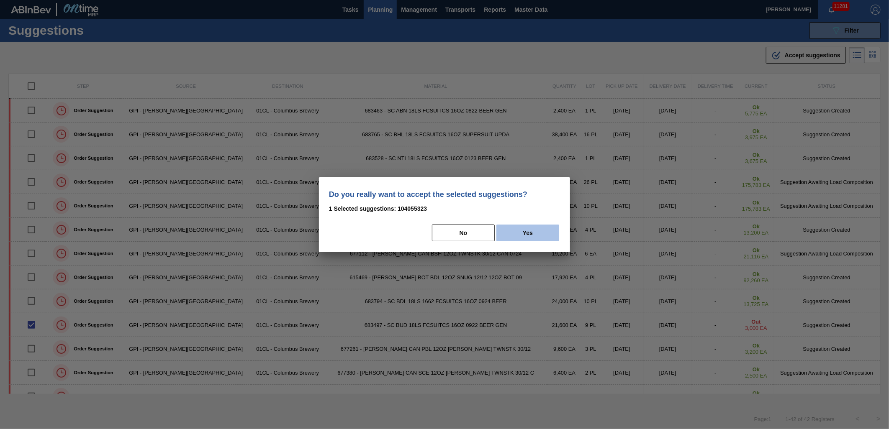
click at [529, 234] on button "Yes" at bounding box center [527, 233] width 63 height 17
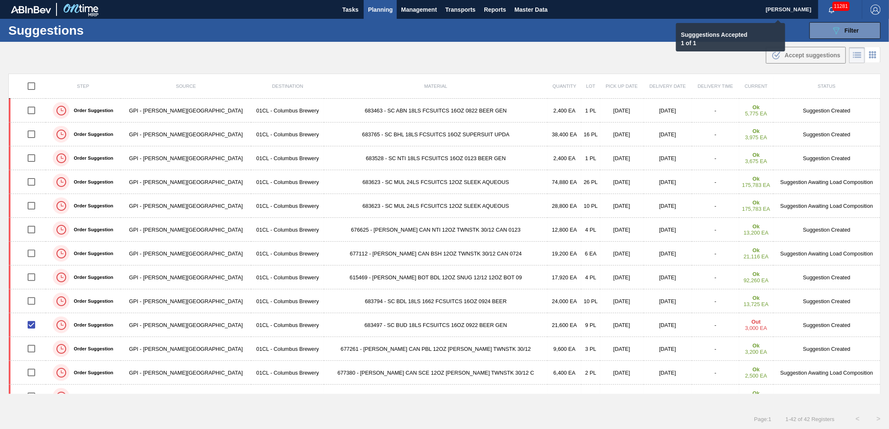
checkbox input "false"
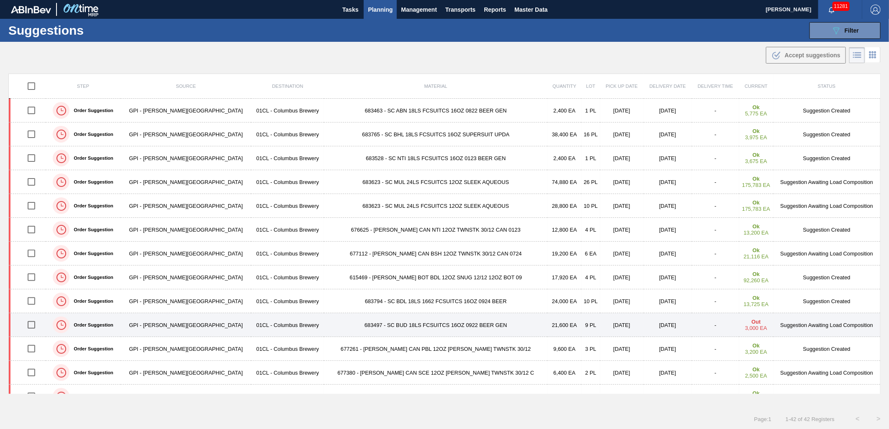
click at [372, 324] on td "683497 - SC BUD 18LS FCSUITCS 16OZ 0922 BEER GEN" at bounding box center [435, 325] width 223 height 24
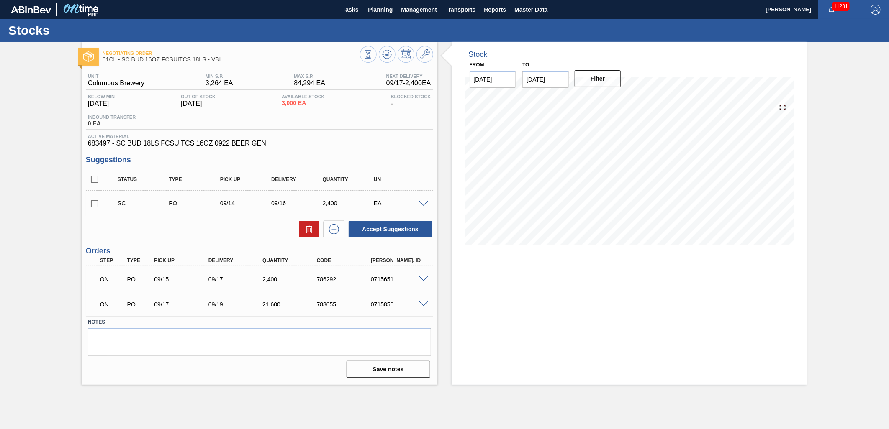
click at [95, 204] on input "checkbox" at bounding box center [95, 204] width 18 height 18
click at [375, 230] on button "Accept Suggestions" at bounding box center [391, 229] width 84 height 17
checkbox input "false"
click at [94, 205] on input "checkbox" at bounding box center [95, 204] width 18 height 18
click at [372, 233] on button "Accept Suggestions" at bounding box center [391, 229] width 84 height 17
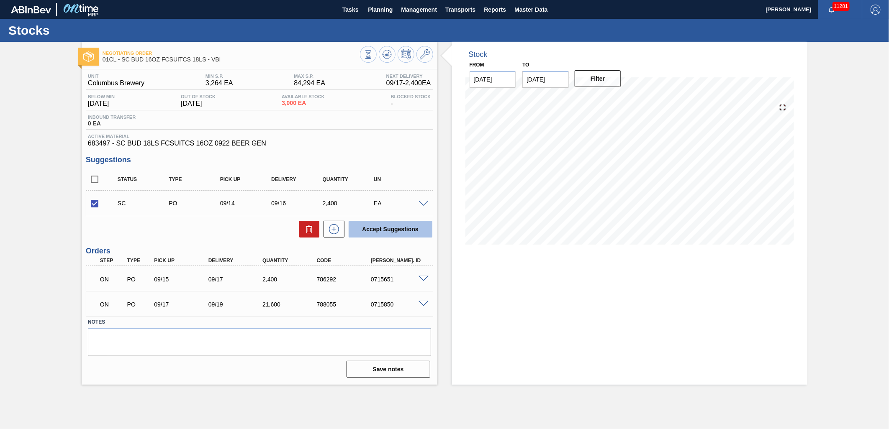
checkbox input "false"
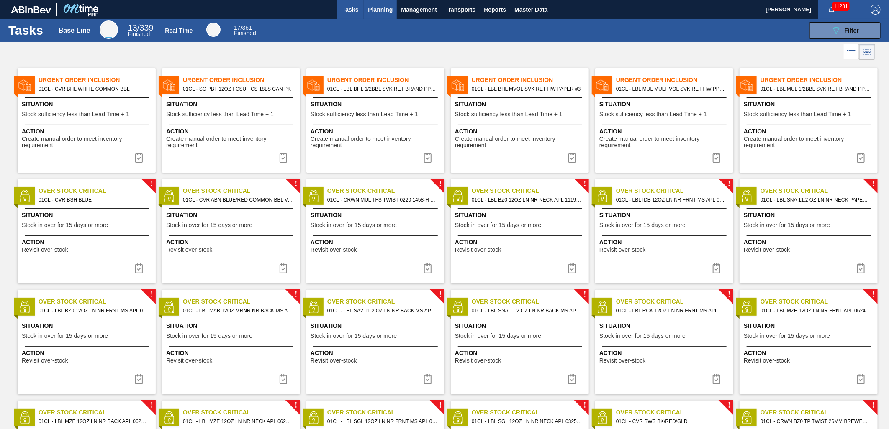
click at [375, 11] on span "Planning" at bounding box center [380, 10] width 25 height 10
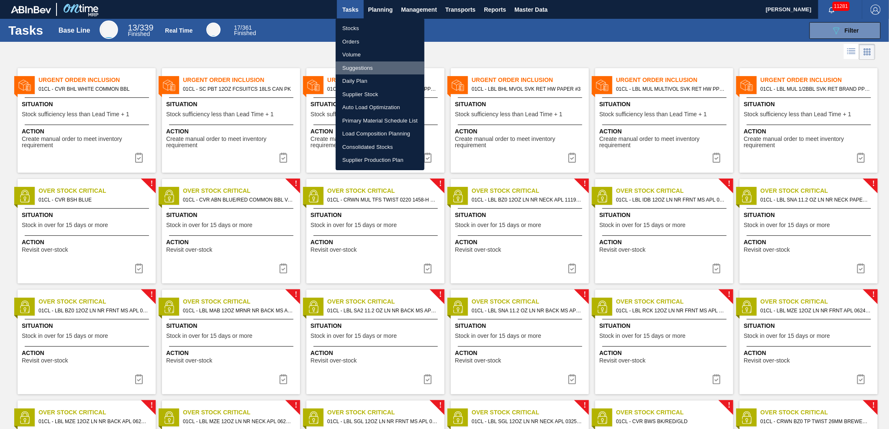
click at [372, 64] on li "Suggestions" at bounding box center [380, 68] width 89 height 13
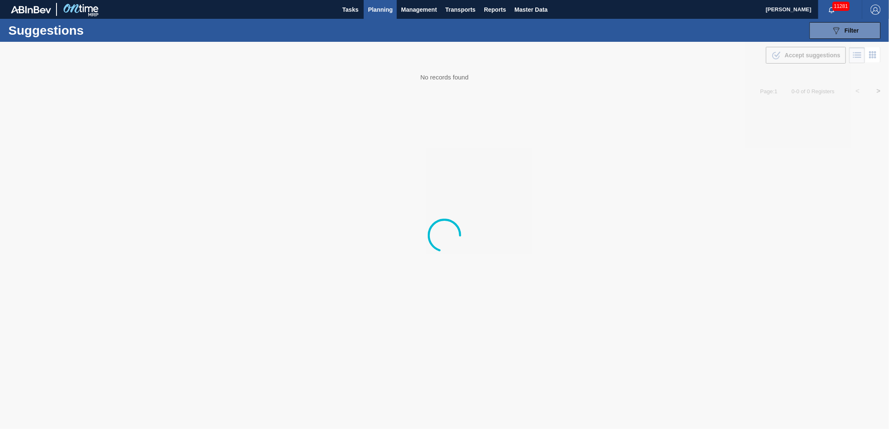
type from "[DATE]"
type to "[DATE]"
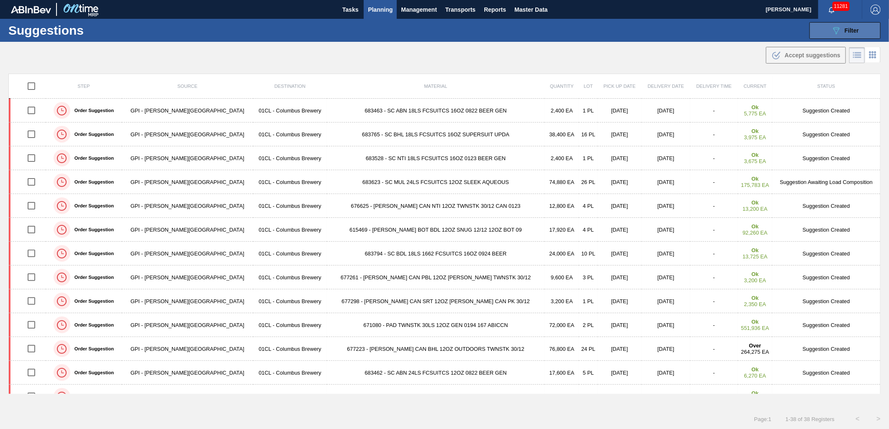
click at [819, 39] on button "089F7B8B-B2A5-4AFE-B5C0-19BA573D28AC Filter" at bounding box center [844, 30] width 71 height 17
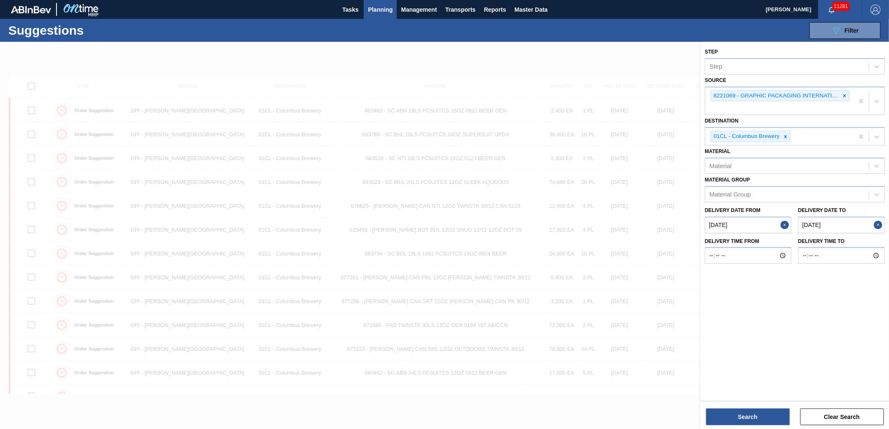
click at [586, 64] on div at bounding box center [444, 256] width 889 height 429
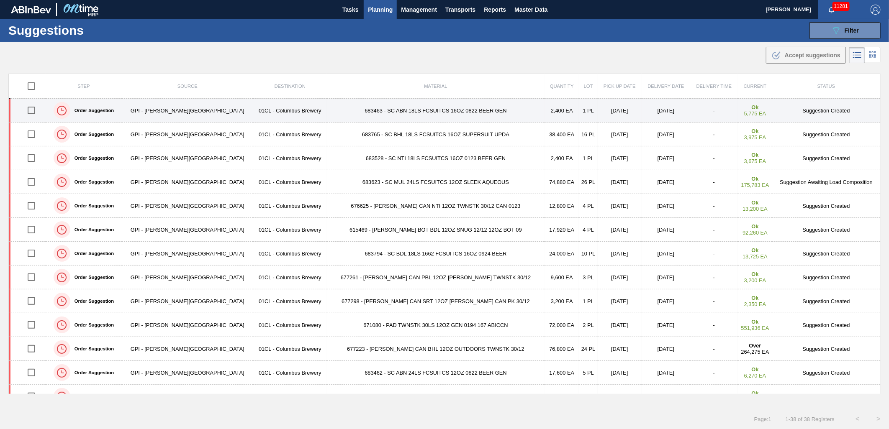
click at [34, 111] on input "checkbox" at bounding box center [32, 111] width 18 height 18
checkbox input "true"
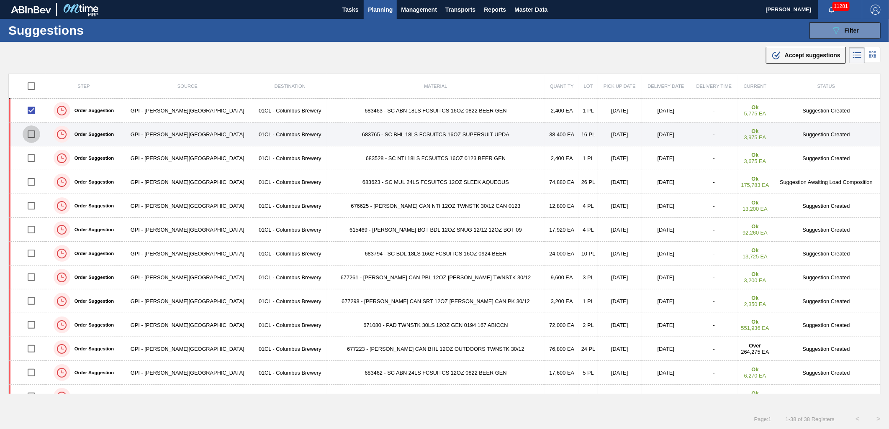
click at [34, 132] on input "checkbox" at bounding box center [32, 135] width 18 height 18
checkbox input "true"
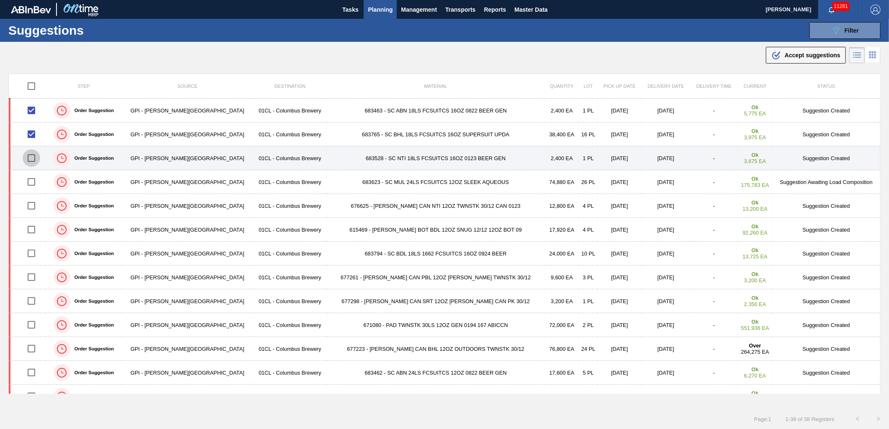
click at [32, 158] on input "checkbox" at bounding box center [32, 158] width 18 height 18
checkbox input "true"
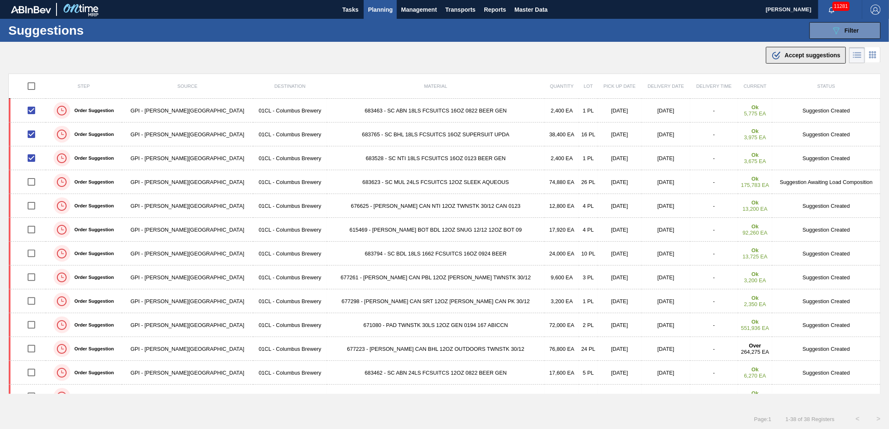
click at [796, 56] on span "Accept suggestions" at bounding box center [813, 55] width 56 height 7
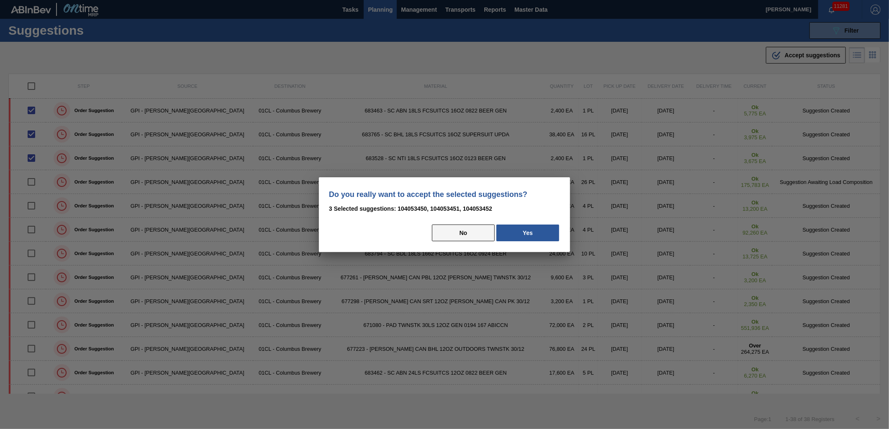
click at [465, 237] on button "No" at bounding box center [463, 233] width 63 height 17
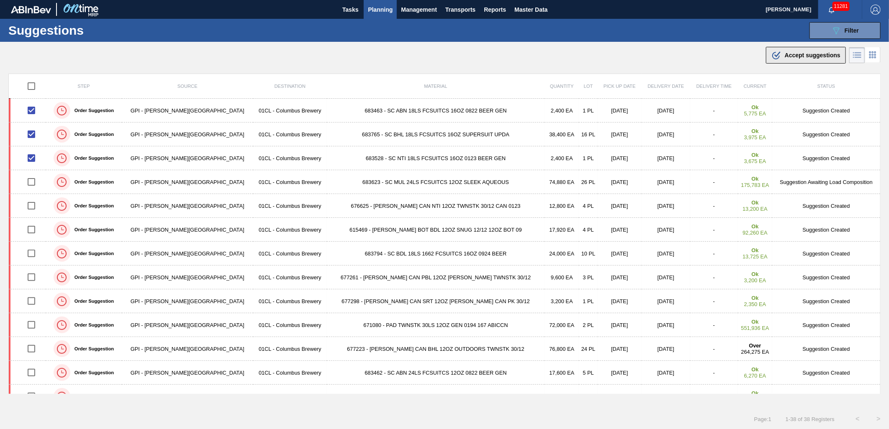
click at [792, 57] on span "Accept suggestions" at bounding box center [813, 55] width 56 height 7
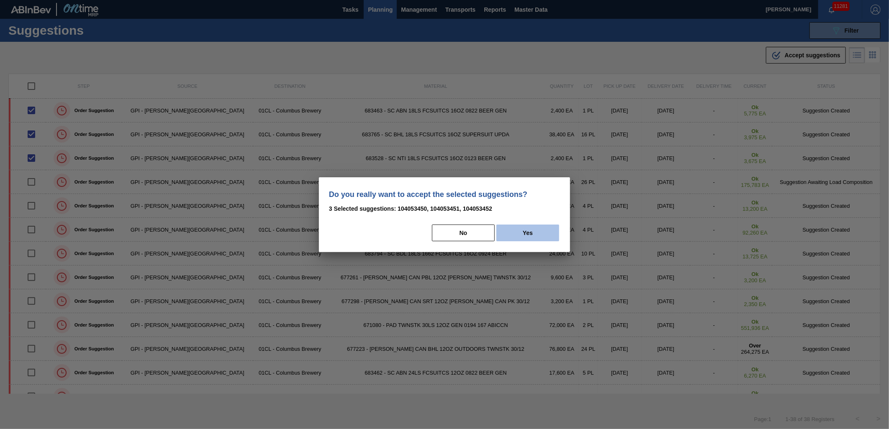
click at [527, 229] on button "Yes" at bounding box center [527, 233] width 63 height 17
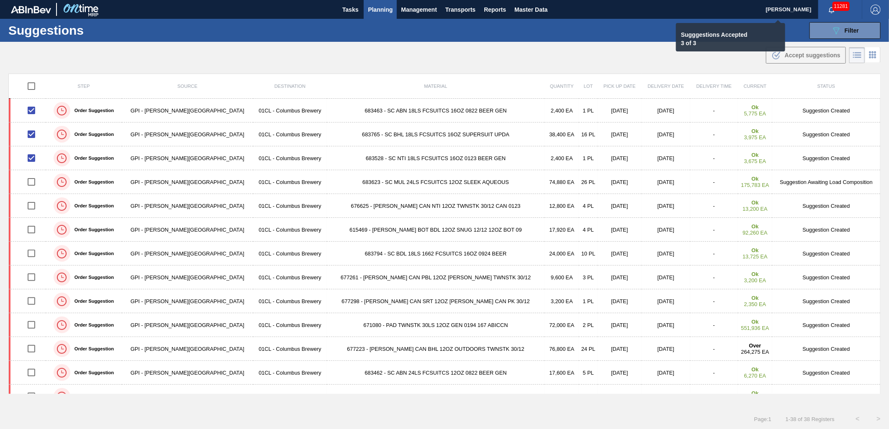
checkbox input "false"
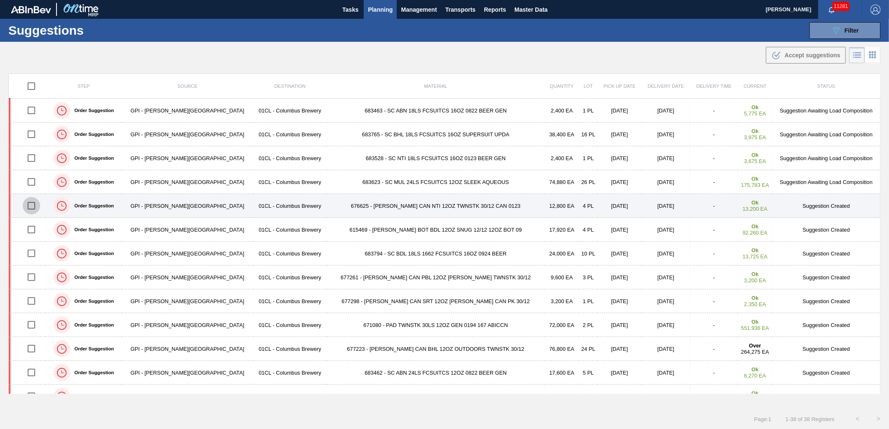
click at [40, 207] on input "checkbox" at bounding box center [32, 206] width 18 height 18
checkbox input "true"
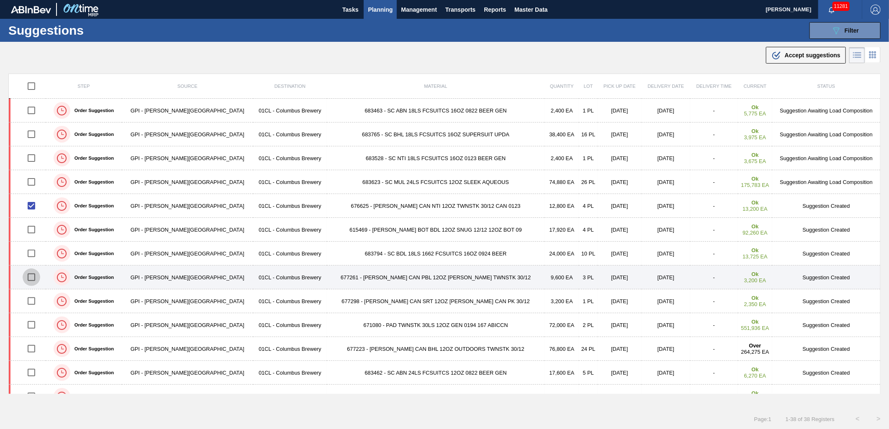
click at [36, 274] on input "checkbox" at bounding box center [32, 278] width 18 height 18
checkbox input "true"
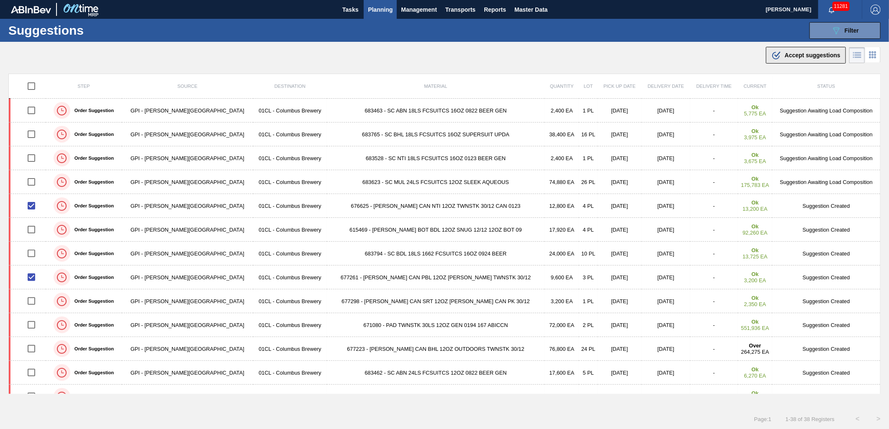
click at [807, 62] on button ".b{fill:var(--color-action-default)} Accept suggestions" at bounding box center [806, 55] width 80 height 17
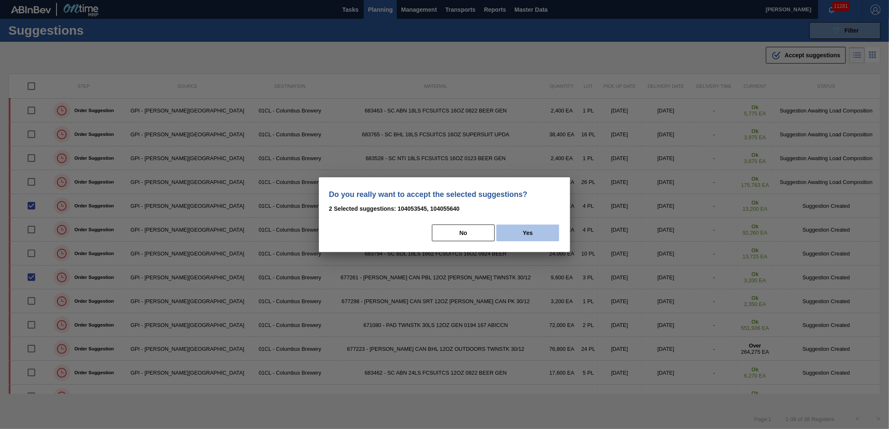
click at [538, 235] on button "Yes" at bounding box center [527, 233] width 63 height 17
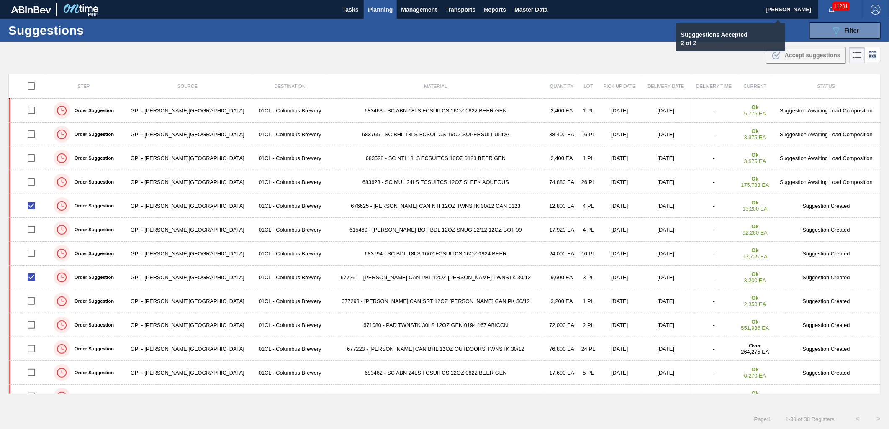
checkbox input "false"
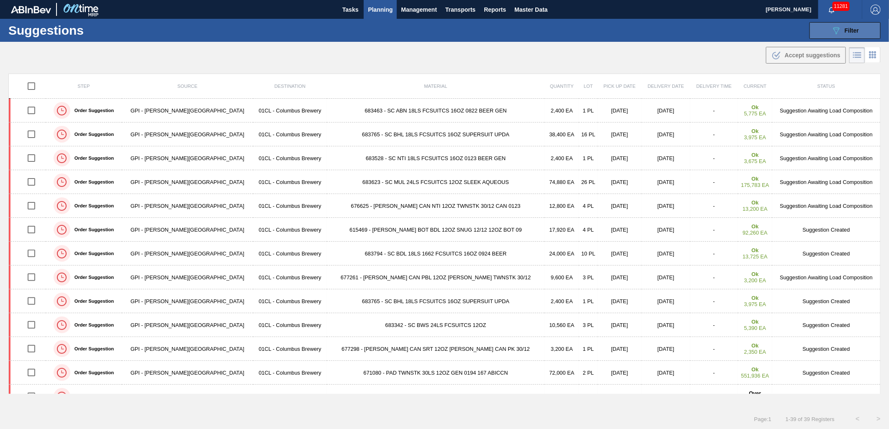
click at [857, 31] on span "Filter" at bounding box center [852, 30] width 14 height 7
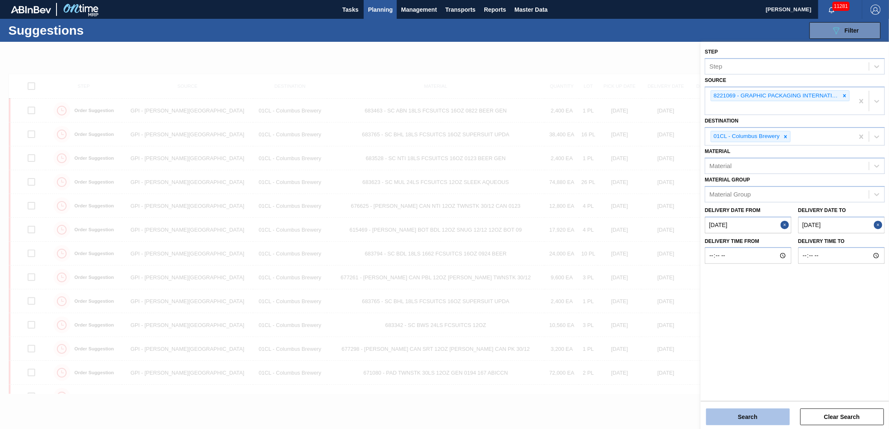
click at [754, 412] on button "Search" at bounding box center [748, 417] width 84 height 17
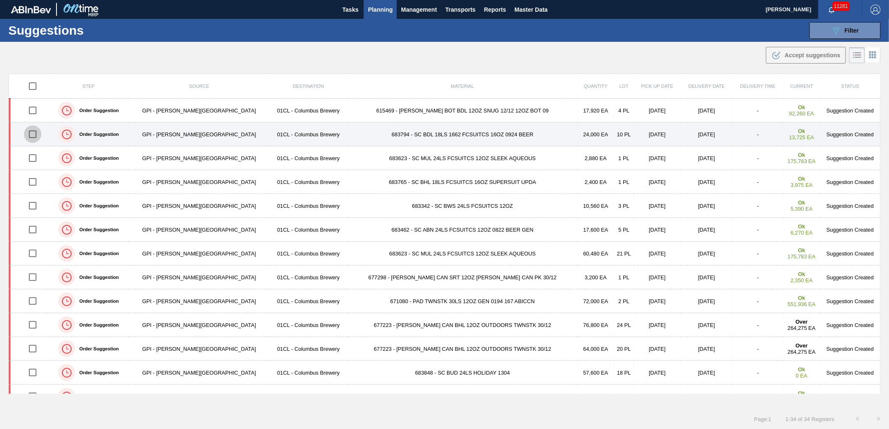
click at [35, 135] on input "checkbox" at bounding box center [33, 135] width 18 height 18
checkbox input "true"
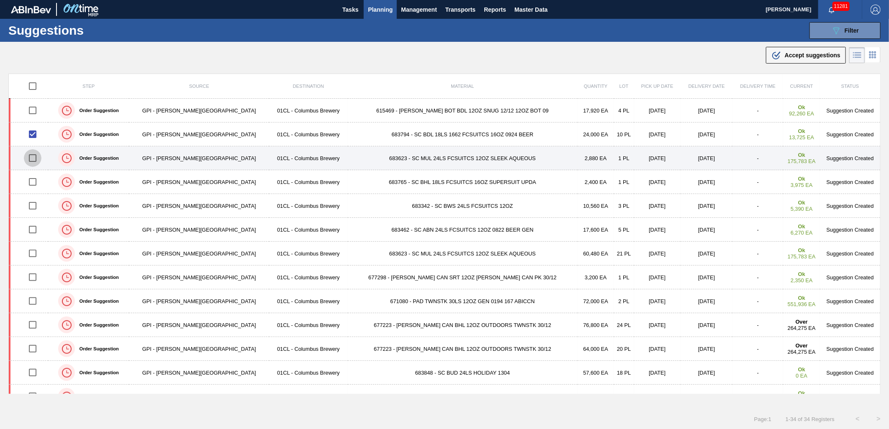
click at [35, 161] on input "checkbox" at bounding box center [33, 158] width 18 height 18
checkbox input "true"
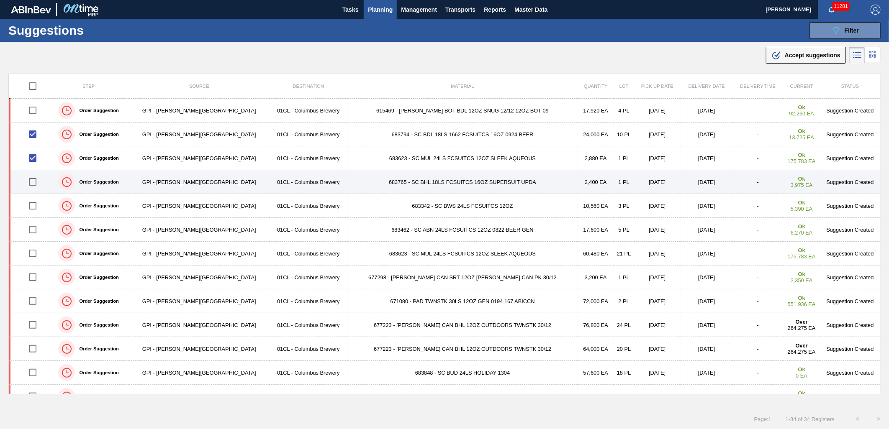
click at [34, 179] on input "checkbox" at bounding box center [33, 182] width 18 height 18
checkbox input "true"
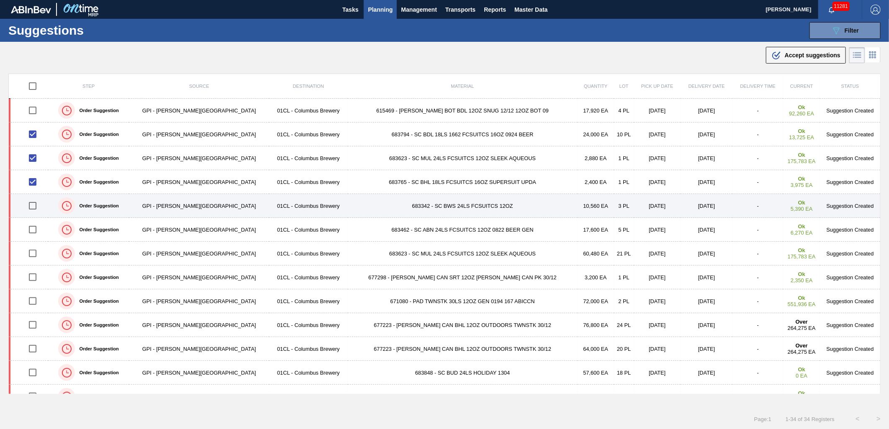
click at [29, 205] on input "checkbox" at bounding box center [33, 206] width 18 height 18
checkbox input "true"
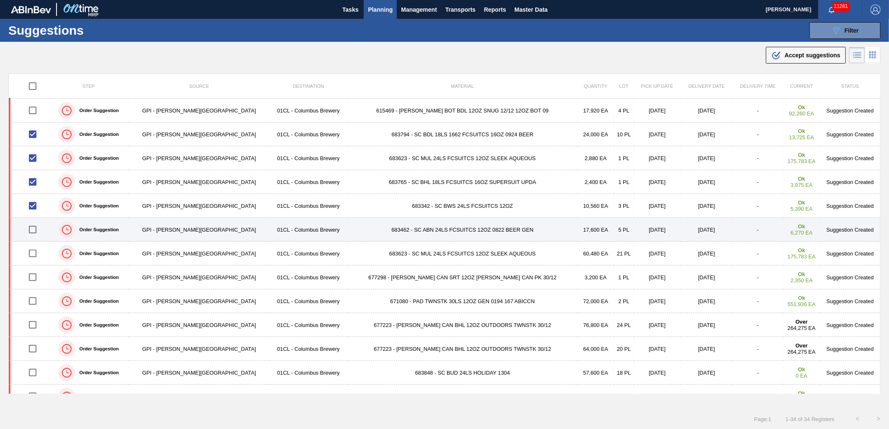
click at [31, 223] on input "checkbox" at bounding box center [33, 230] width 18 height 18
checkbox input "true"
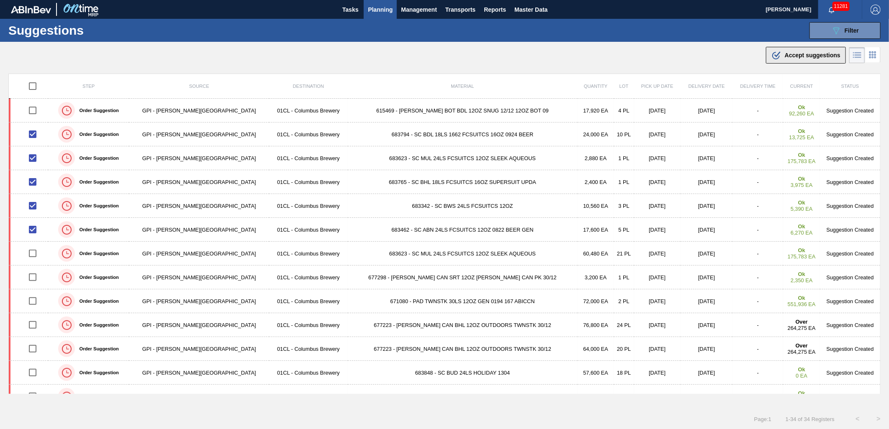
click at [798, 55] on span "Accept suggestions" at bounding box center [813, 55] width 56 height 7
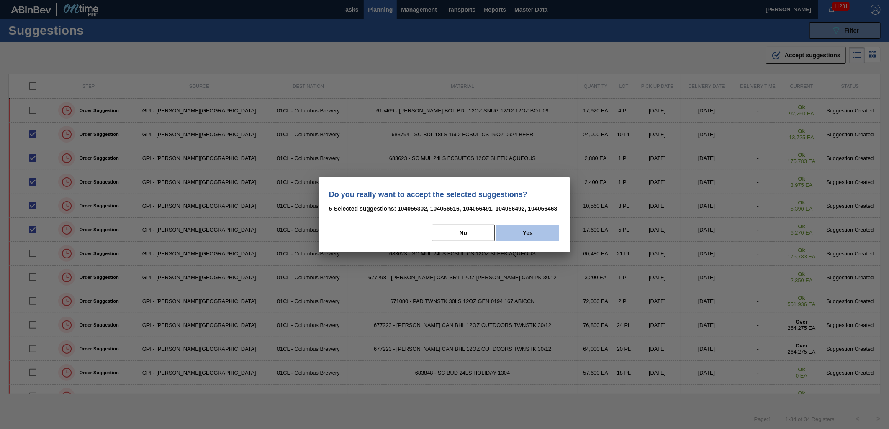
click at [530, 228] on button "Yes" at bounding box center [527, 233] width 63 height 17
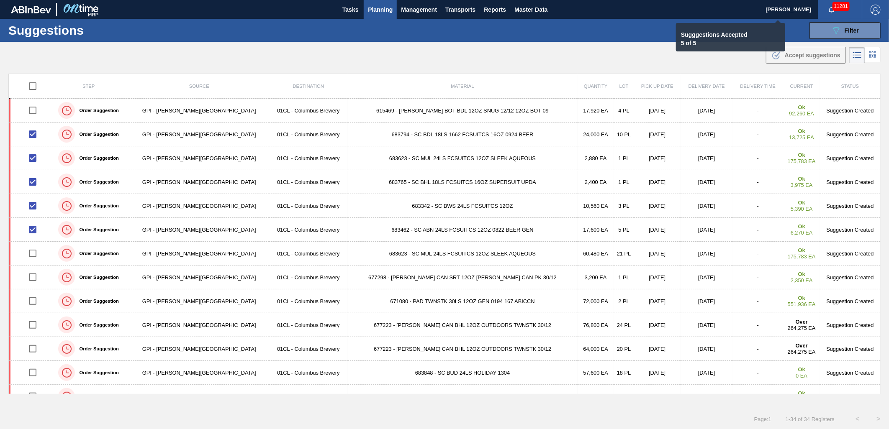
checkbox input "false"
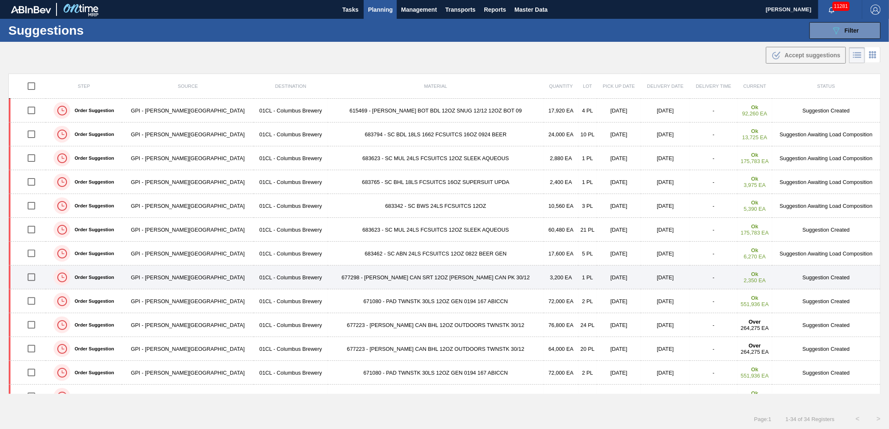
click at [32, 278] on input "checkbox" at bounding box center [32, 278] width 18 height 18
checkbox input "true"
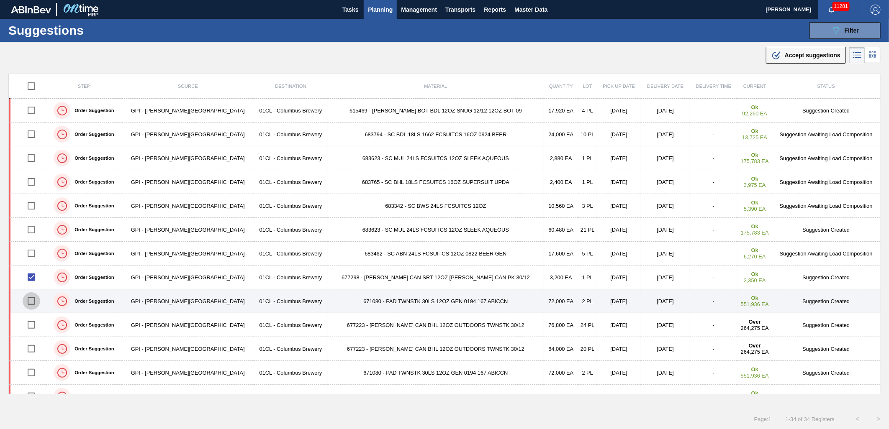
click at [32, 303] on input "checkbox" at bounding box center [32, 302] width 18 height 18
checkbox input "true"
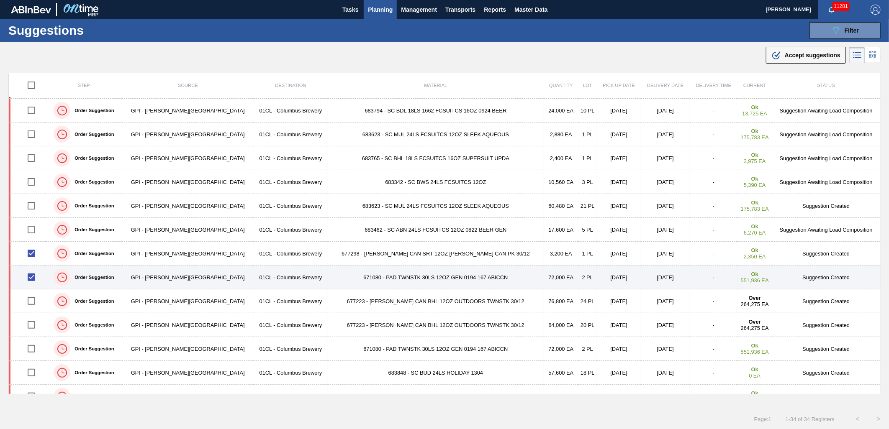
scroll to position [46, 0]
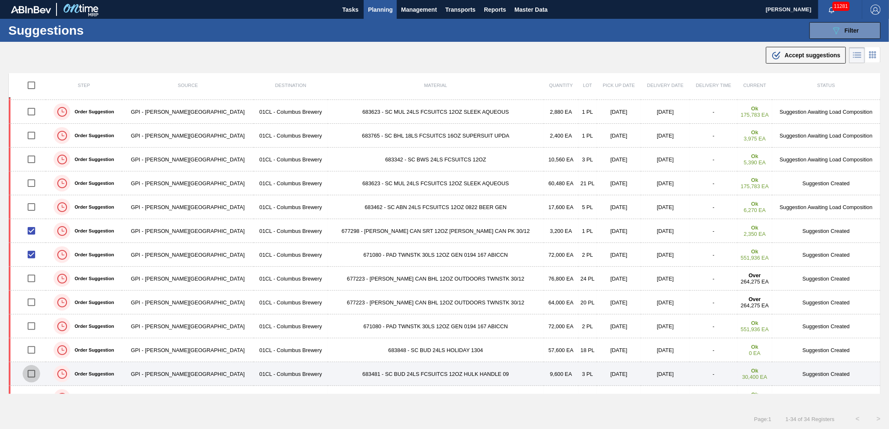
click at [28, 373] on input "checkbox" at bounding box center [32, 374] width 18 height 18
checkbox input "true"
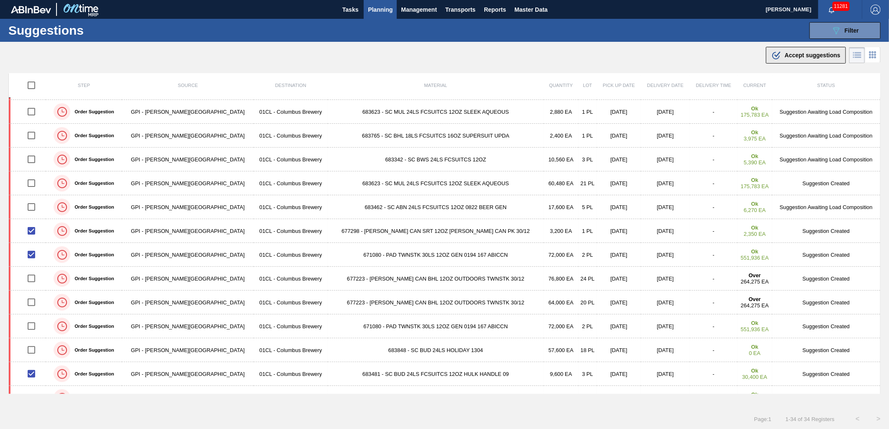
click at [772, 53] on icon at bounding box center [776, 56] width 8 height 8
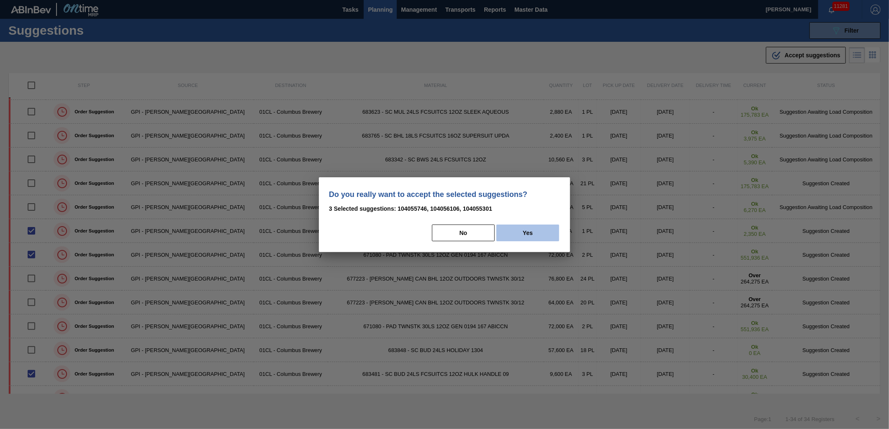
click at [524, 233] on button "Yes" at bounding box center [527, 233] width 63 height 17
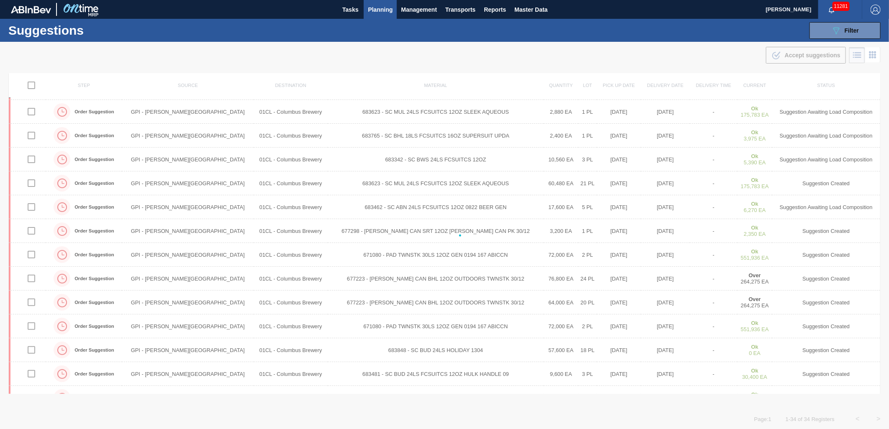
checkbox input "false"
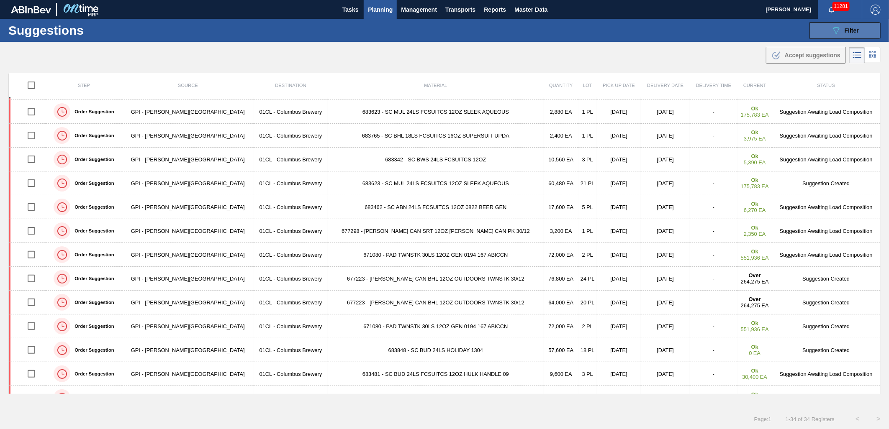
click at [817, 39] on button "089F7B8B-B2A5-4AFE-B5C0-19BA573D28AC Filter" at bounding box center [844, 30] width 71 height 17
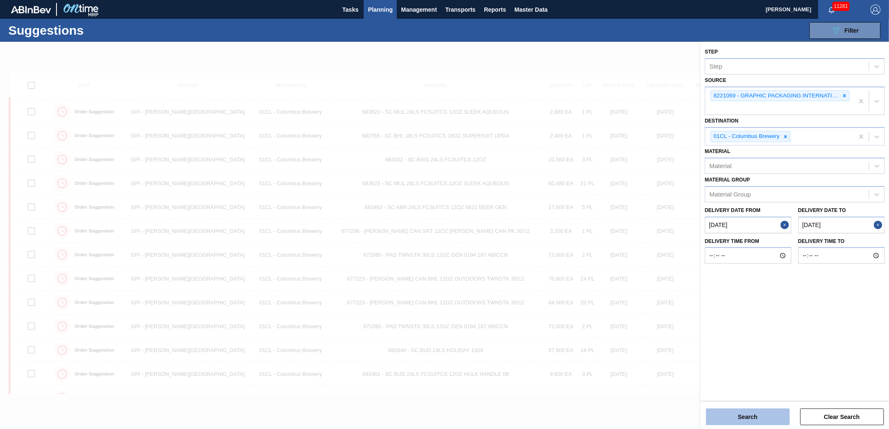
click at [763, 418] on button "Search" at bounding box center [748, 417] width 84 height 17
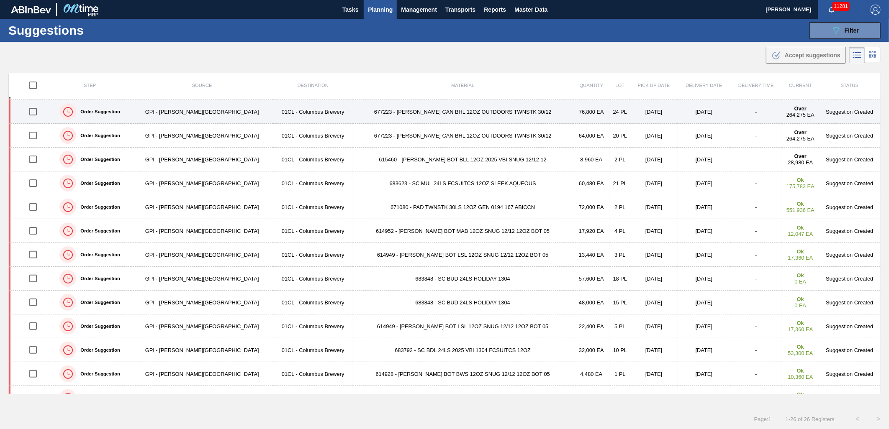
click at [34, 114] on input "checkbox" at bounding box center [33, 112] width 18 height 18
checkbox input "true"
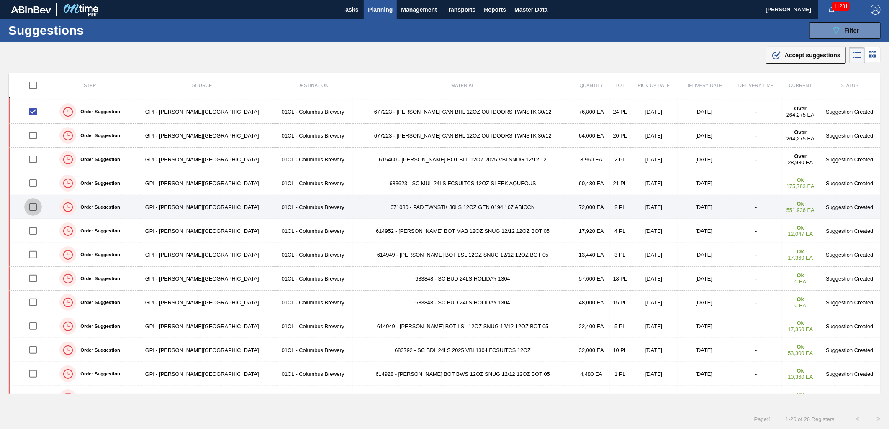
click at [36, 208] on input "checkbox" at bounding box center [33, 207] width 18 height 18
checkbox input "false"
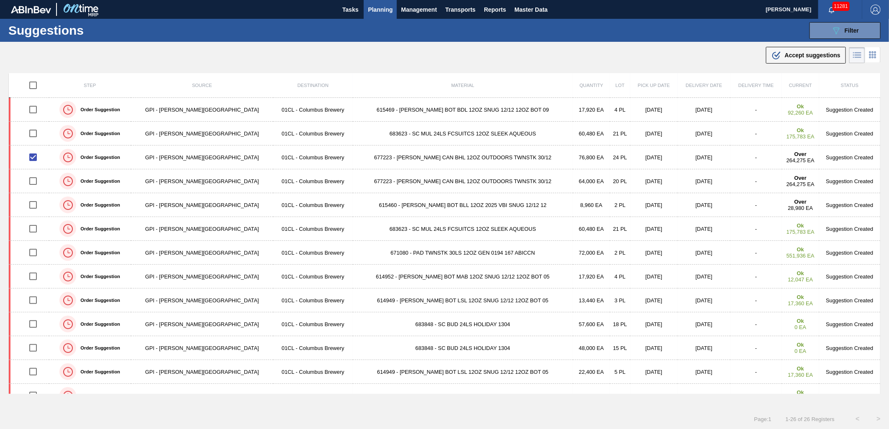
scroll to position [0, 0]
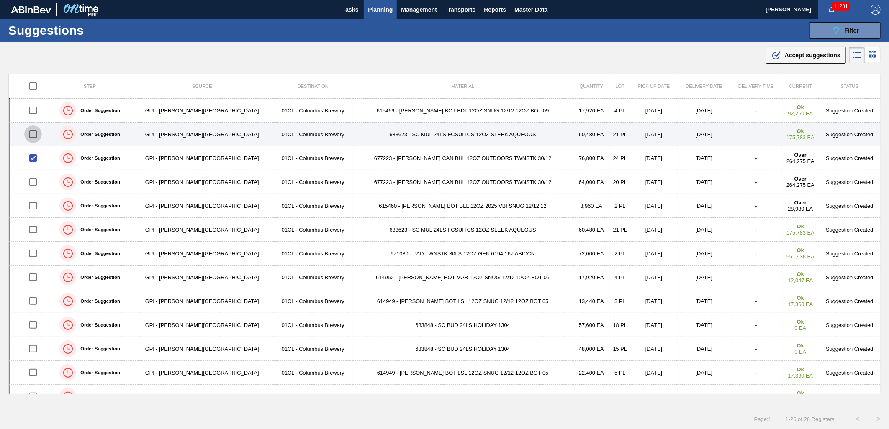
click at [35, 132] on input "checkbox" at bounding box center [33, 135] width 18 height 18
checkbox input "true"
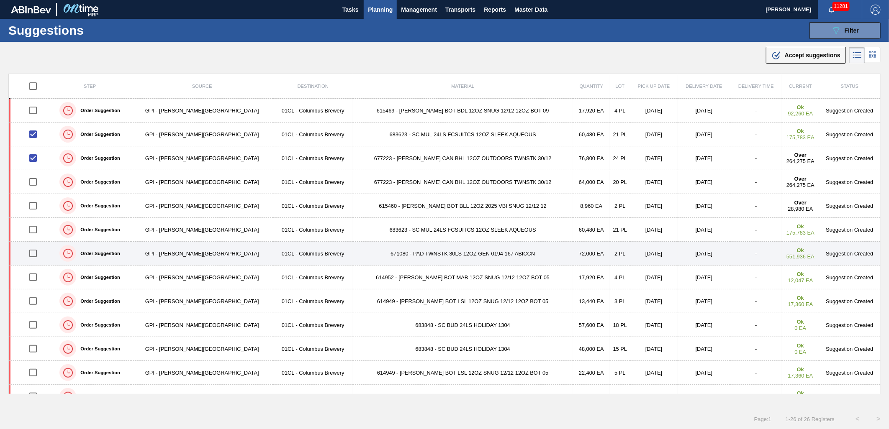
click at [38, 254] on input "checkbox" at bounding box center [33, 254] width 18 height 18
checkbox input "true"
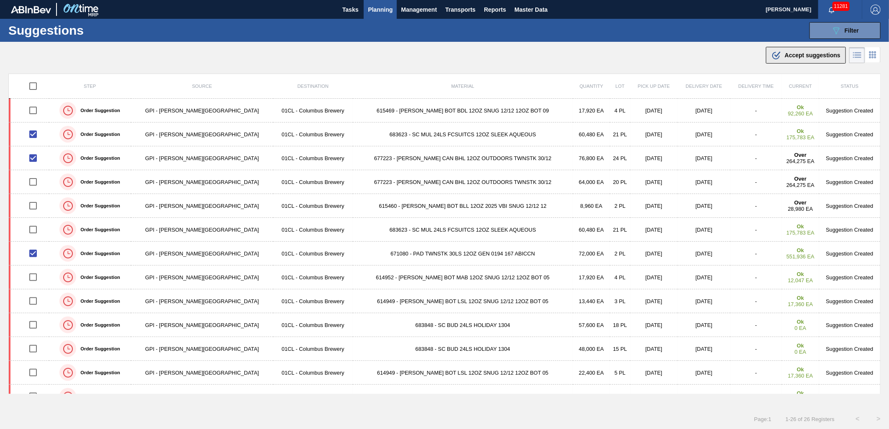
click at [817, 54] on span "Accept suggestions" at bounding box center [813, 55] width 56 height 7
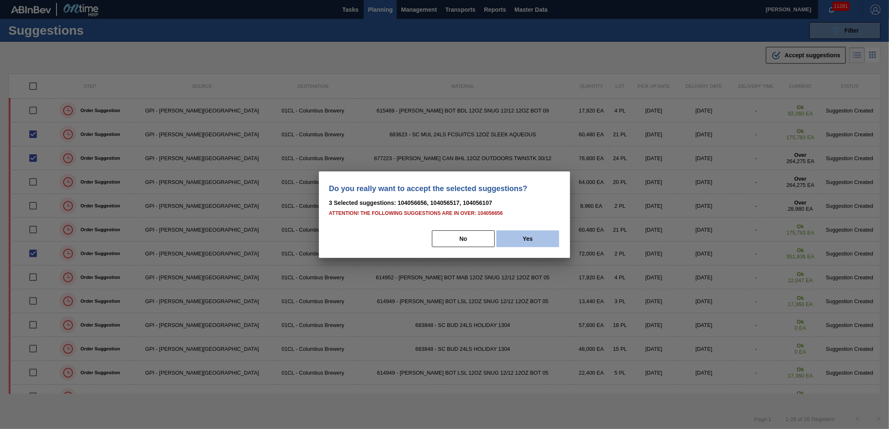
click at [523, 235] on button "Yes" at bounding box center [527, 239] width 63 height 17
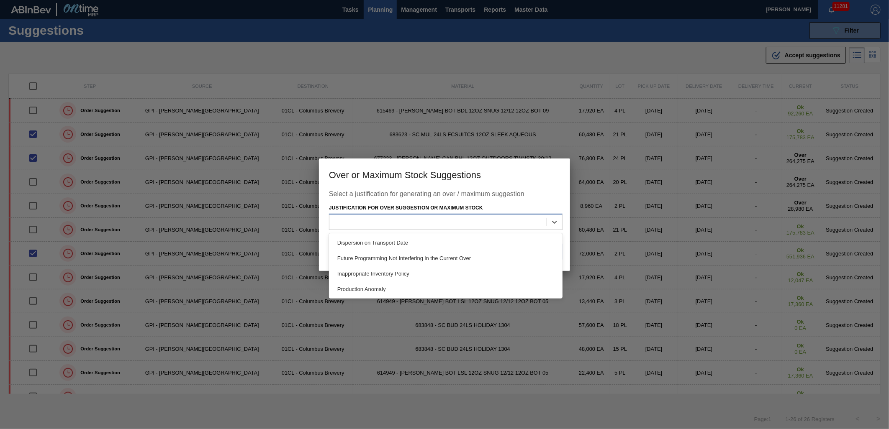
click at [492, 216] on div at bounding box center [437, 222] width 217 height 12
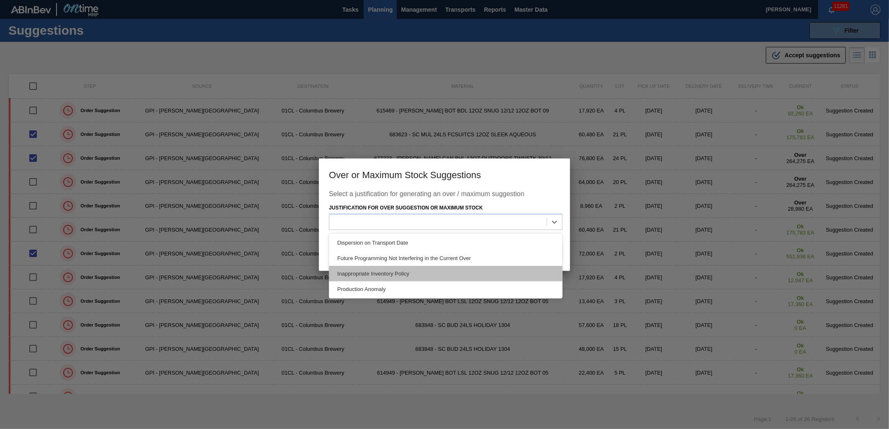
click at [429, 268] on div "Inappropriate Inventory Policy" at bounding box center [446, 273] width 234 height 15
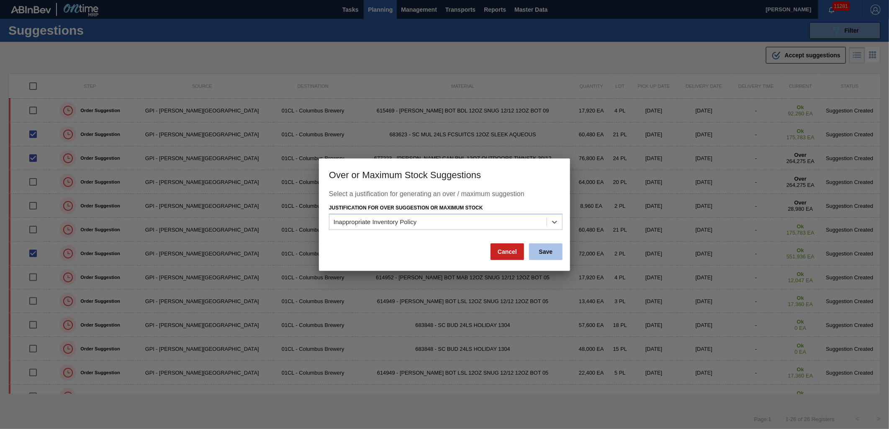
click at [555, 254] on button "Save" at bounding box center [545, 252] width 33 height 17
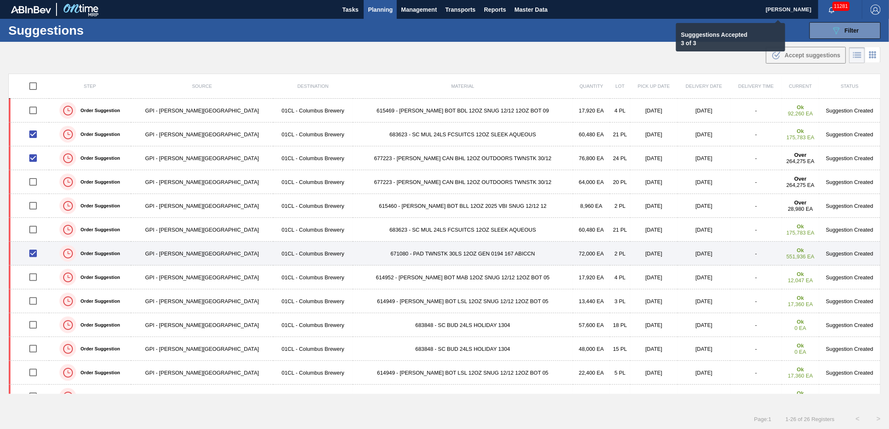
checkbox input "false"
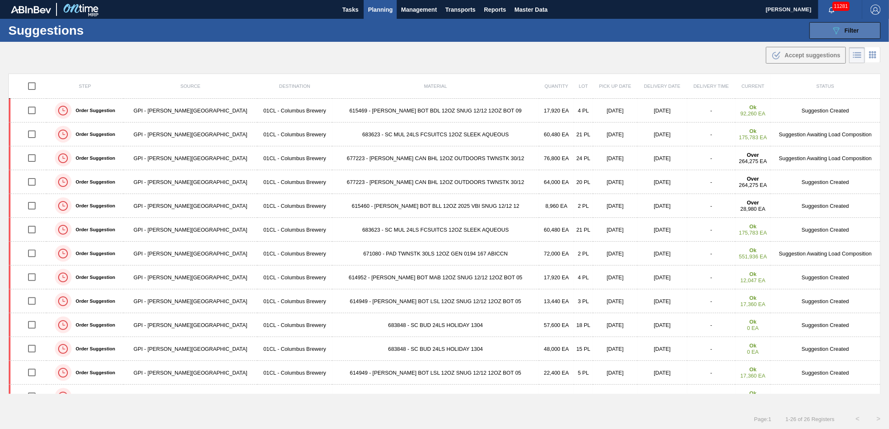
click at [840, 28] on icon "089F7B8B-B2A5-4AFE-B5C0-19BA573D28AC" at bounding box center [836, 31] width 10 height 10
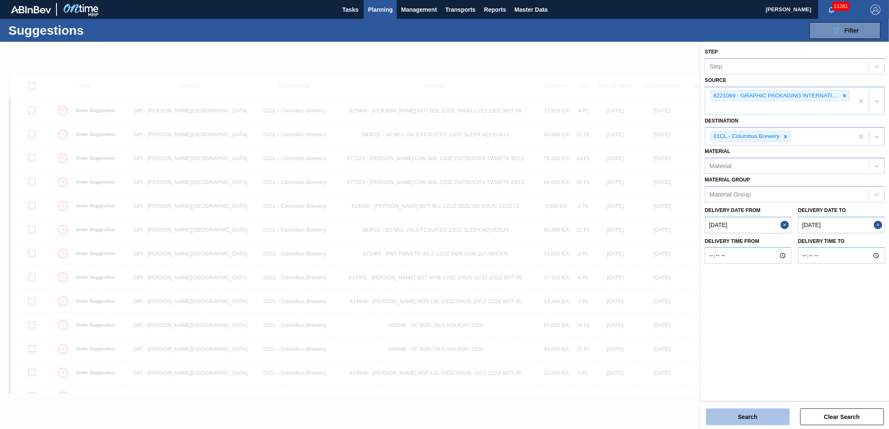
click at [766, 417] on button "Search" at bounding box center [748, 417] width 84 height 17
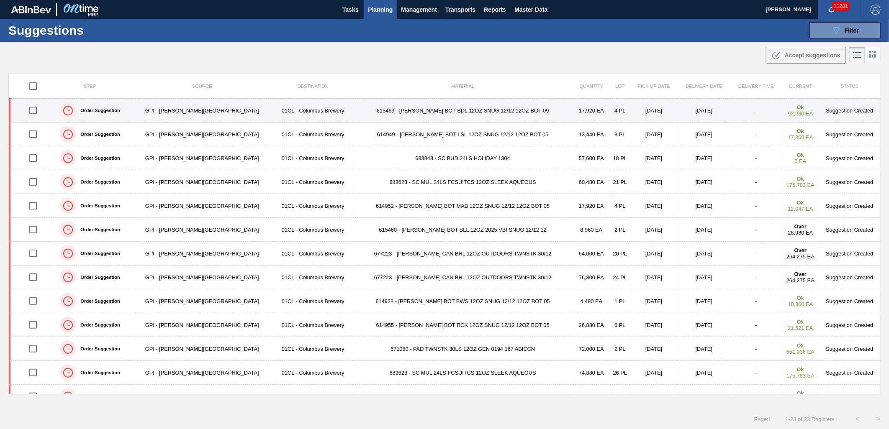
click at [36, 113] on input "checkbox" at bounding box center [33, 111] width 18 height 18
checkbox input "true"
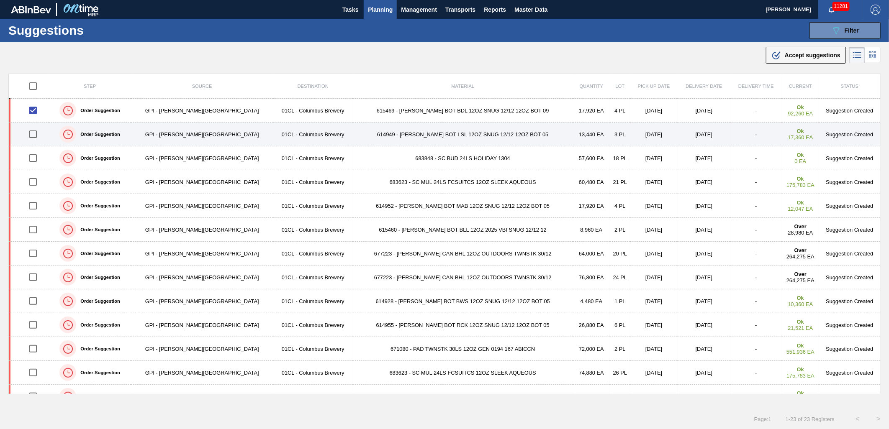
click at [36, 137] on input "checkbox" at bounding box center [33, 135] width 18 height 18
checkbox input "true"
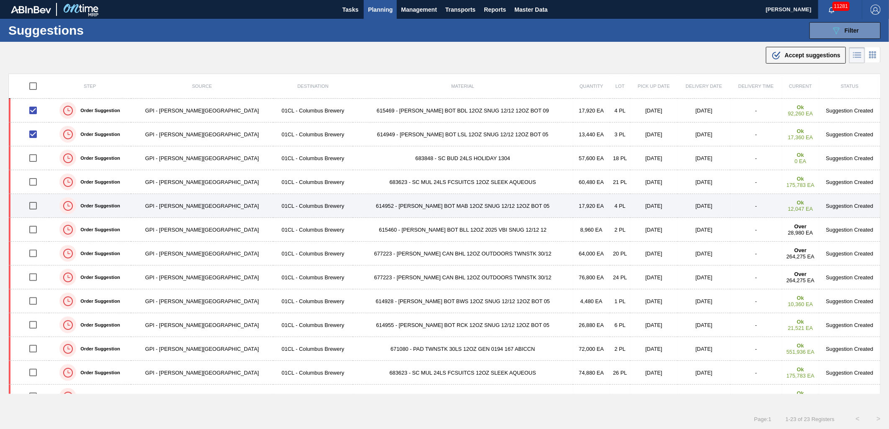
click at [34, 207] on input "checkbox" at bounding box center [33, 206] width 18 height 18
checkbox input "true"
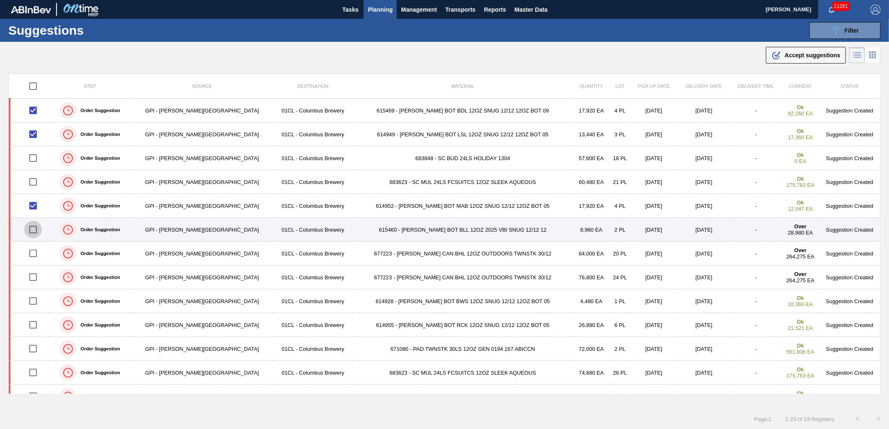
click at [35, 230] on input "checkbox" at bounding box center [33, 230] width 18 height 18
checkbox input "true"
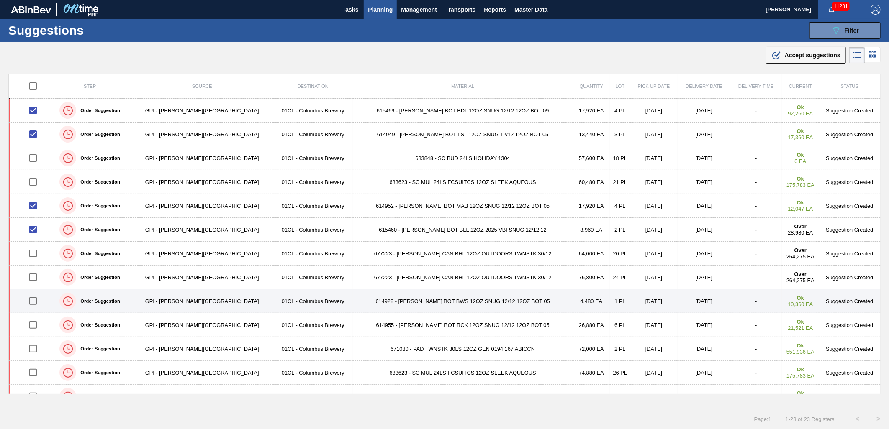
click at [35, 302] on input "checkbox" at bounding box center [33, 302] width 18 height 18
checkbox input "true"
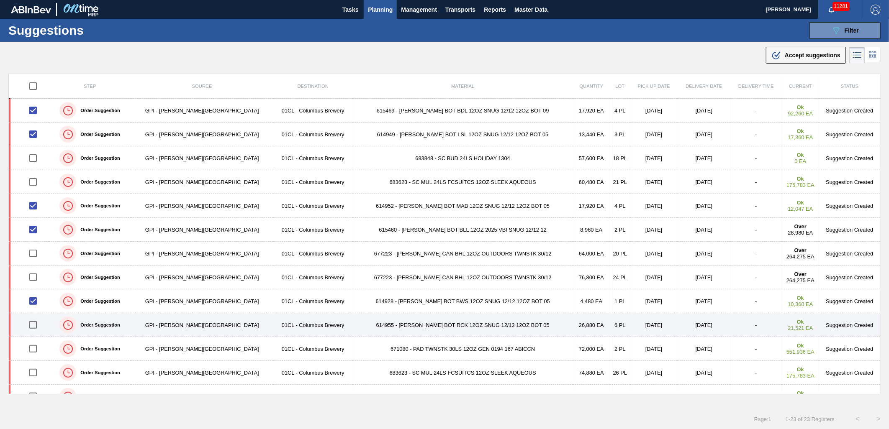
click at [36, 327] on input "checkbox" at bounding box center [33, 325] width 18 height 18
checkbox input "true"
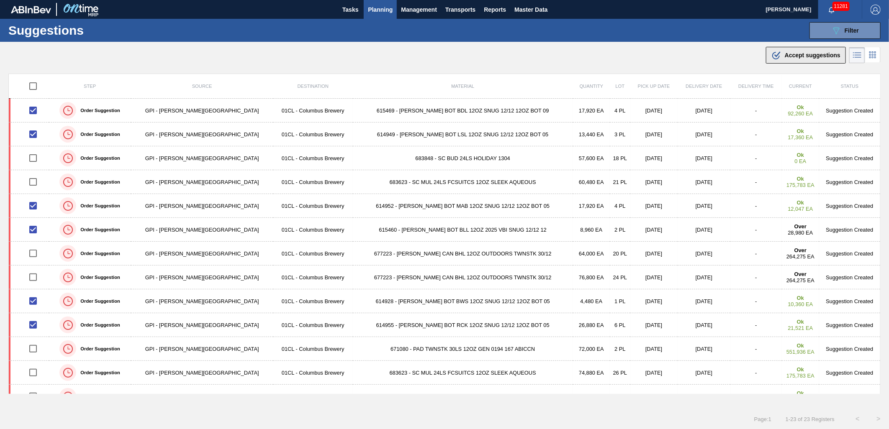
click at [799, 56] on span "Accept suggestions" at bounding box center [813, 55] width 56 height 7
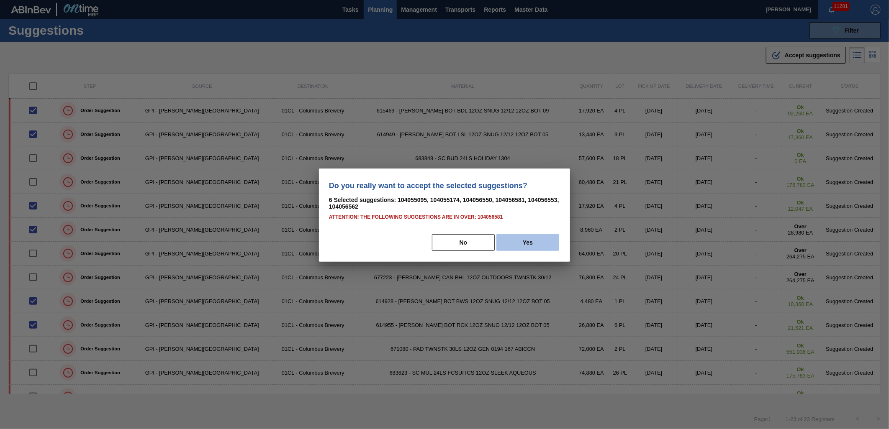
click at [532, 243] on button "Yes" at bounding box center [527, 242] width 63 height 17
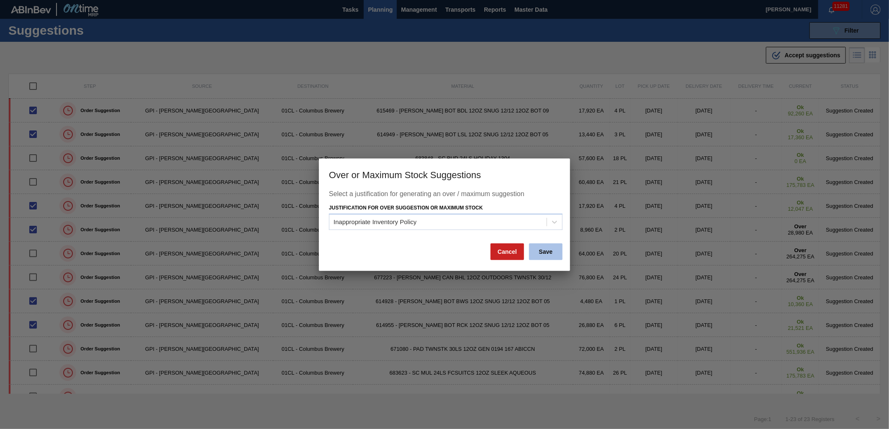
click at [551, 248] on button "Save" at bounding box center [545, 252] width 33 height 17
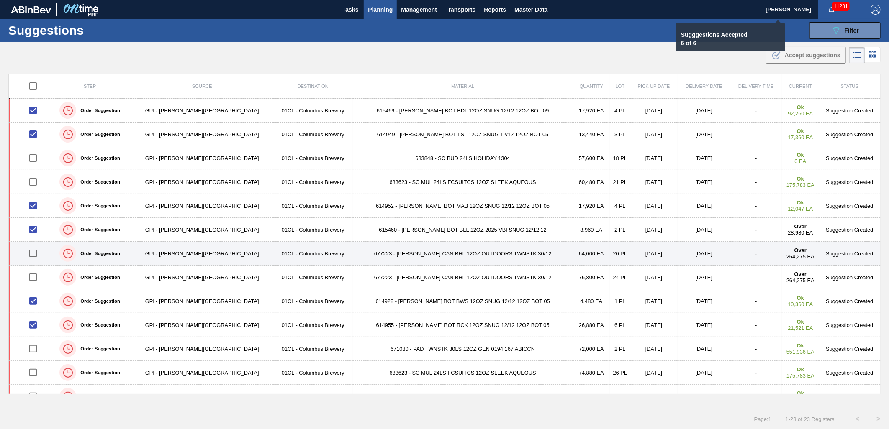
checkbox input "false"
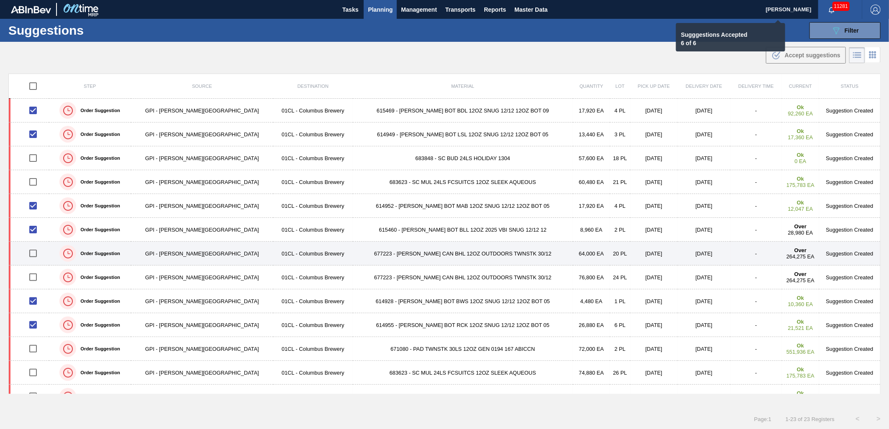
checkbox input "false"
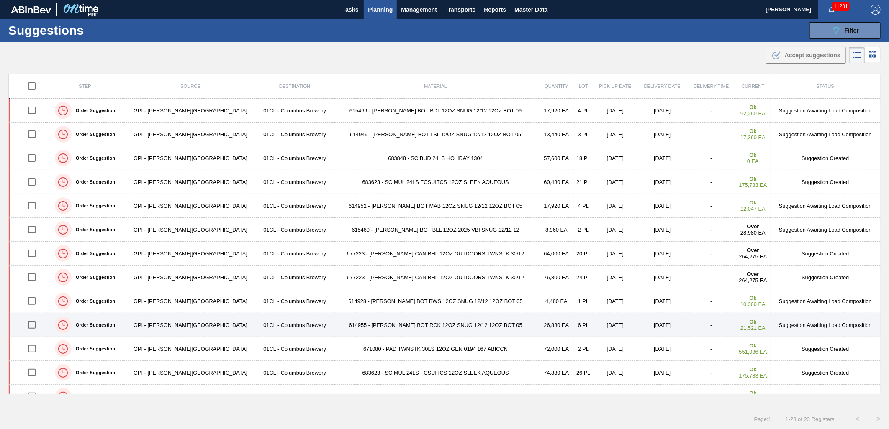
scroll to position [46, 0]
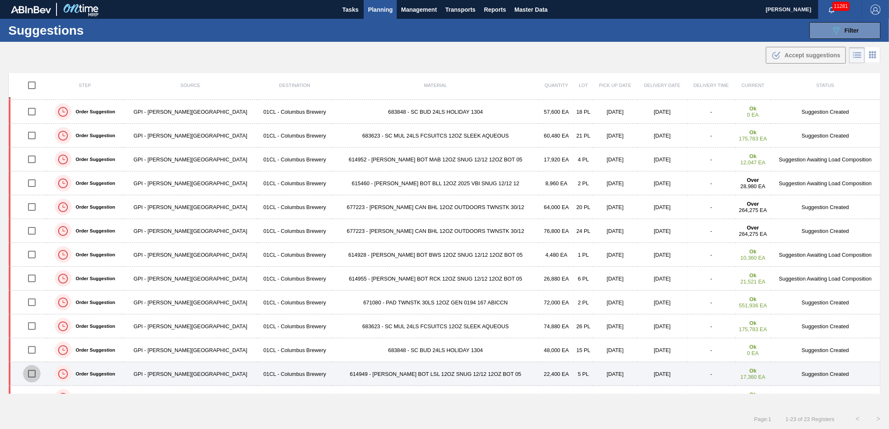
click at [36, 375] on input "checkbox" at bounding box center [32, 374] width 18 height 18
checkbox input "true"
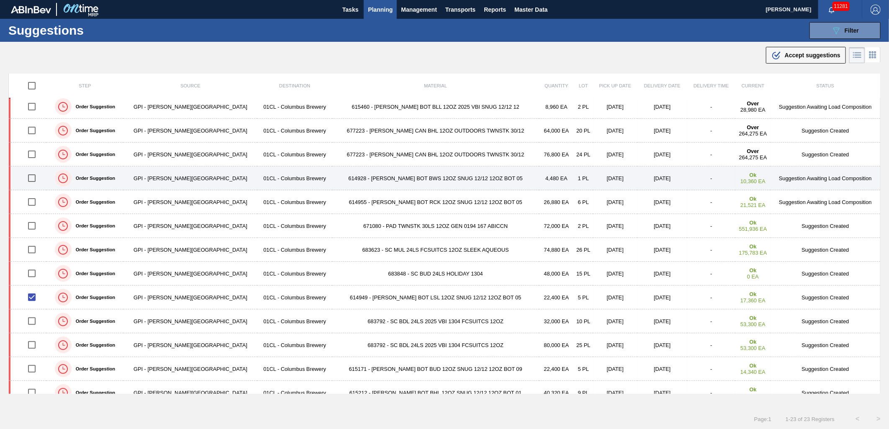
scroll to position [139, 0]
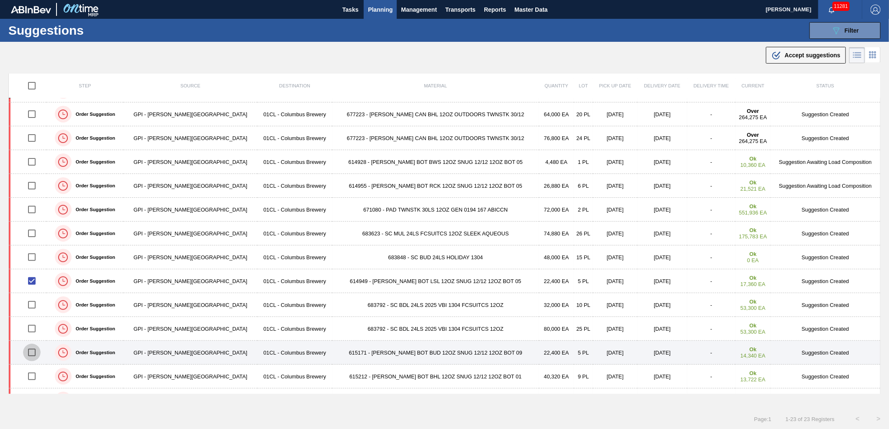
click at [34, 354] on input "checkbox" at bounding box center [32, 353] width 18 height 18
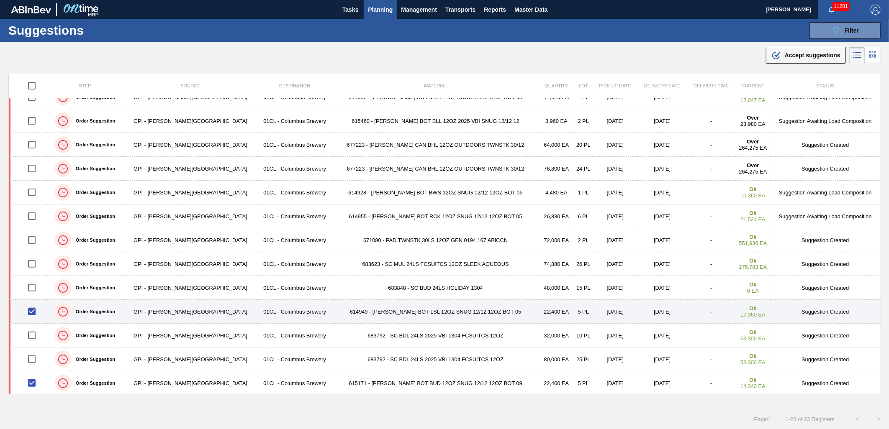
scroll to position [93, 0]
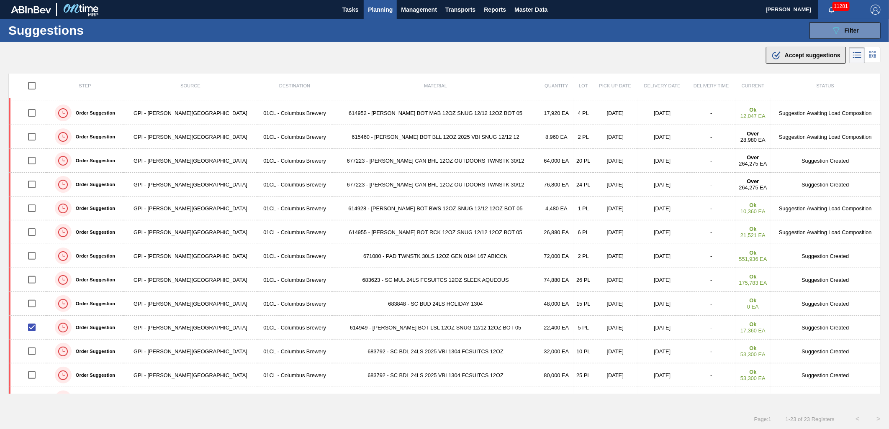
click at [773, 54] on icon ".b{fill:var(--color-action-default)}" at bounding box center [776, 55] width 10 height 10
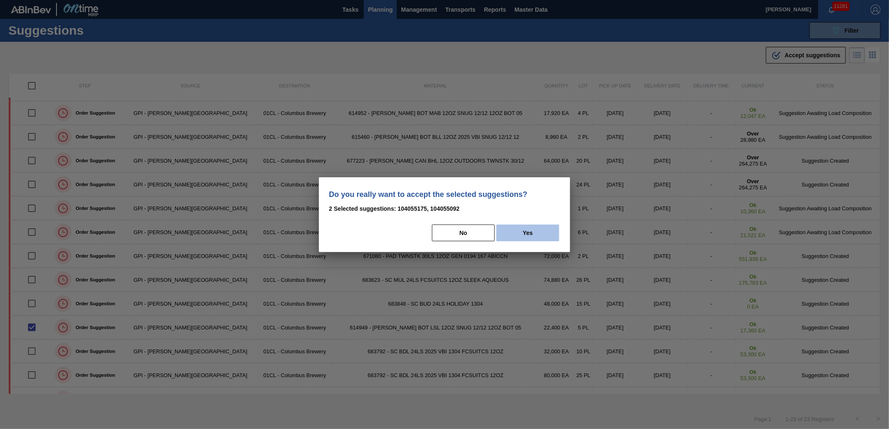
click at [540, 236] on button "Yes" at bounding box center [527, 233] width 63 height 17
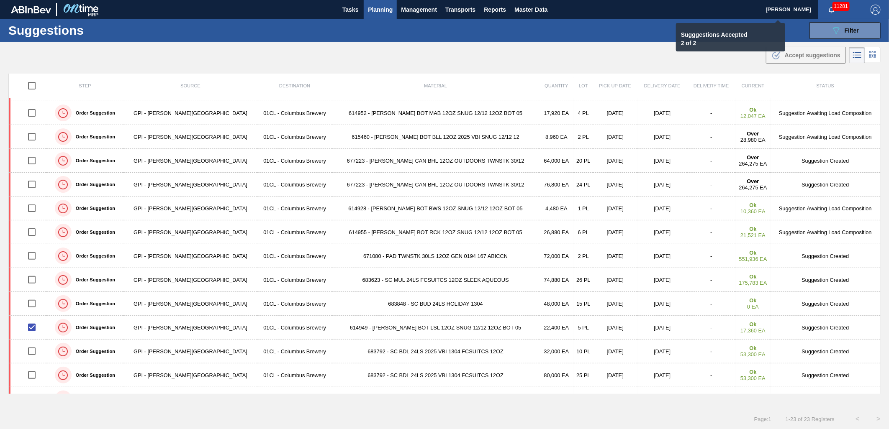
checkbox input "false"
click at [853, 21] on div "Suggestions 089F7B8B-B2A5-4AFE-B5C0-19BA573D28AC Filter Step Step Source 822106…" at bounding box center [444, 30] width 889 height 23
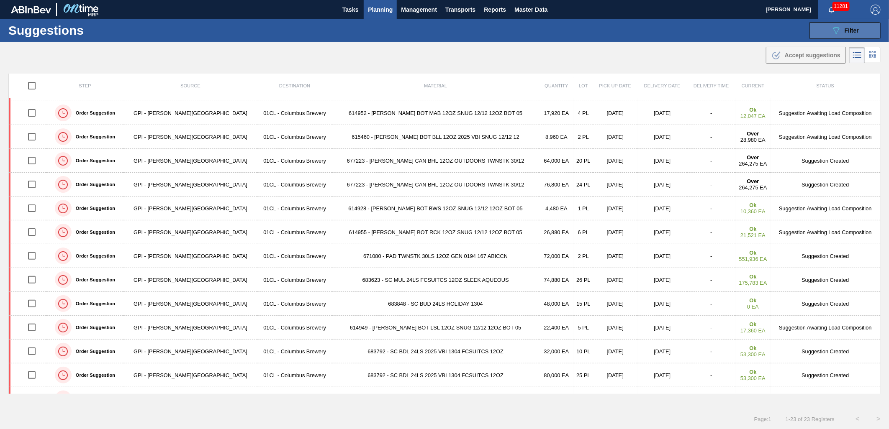
click at [851, 28] on span "Filter" at bounding box center [852, 30] width 14 height 7
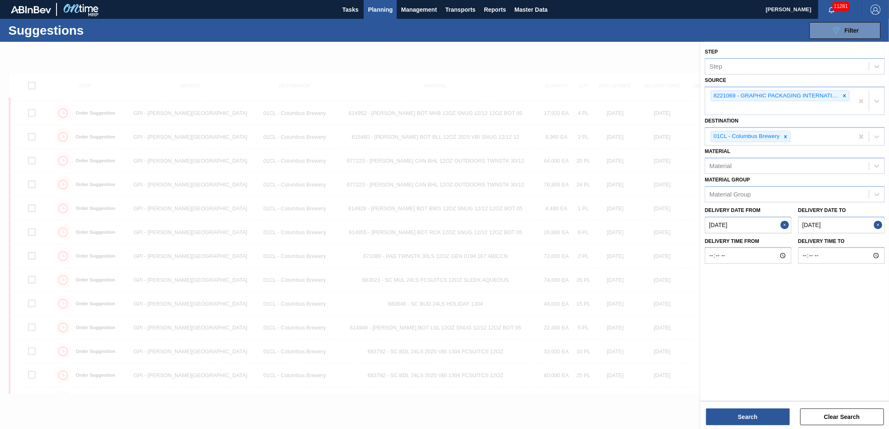
click at [843, 224] on to "[DATE]" at bounding box center [841, 225] width 87 height 17
click at [796, 327] on div "28" at bounding box center [791, 326] width 11 height 11
type to "[DATE]"
click at [766, 418] on button "Search" at bounding box center [748, 417] width 84 height 17
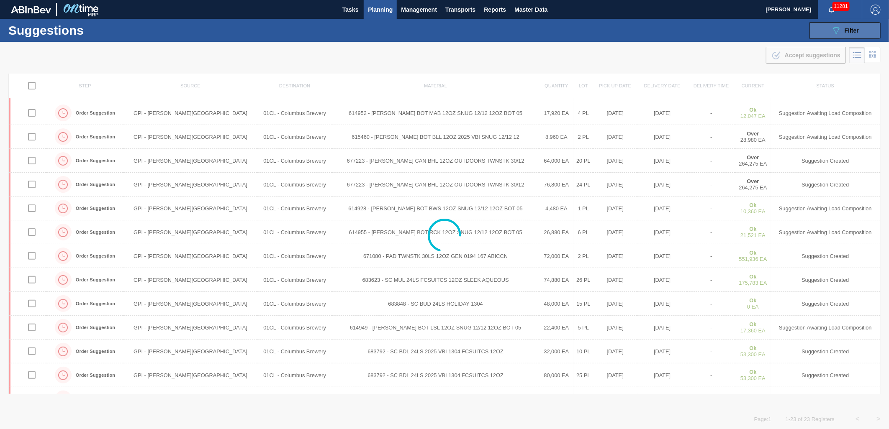
click at [831, 27] on icon "089F7B8B-B2A5-4AFE-B5C0-19BA573D28AC" at bounding box center [836, 31] width 10 height 10
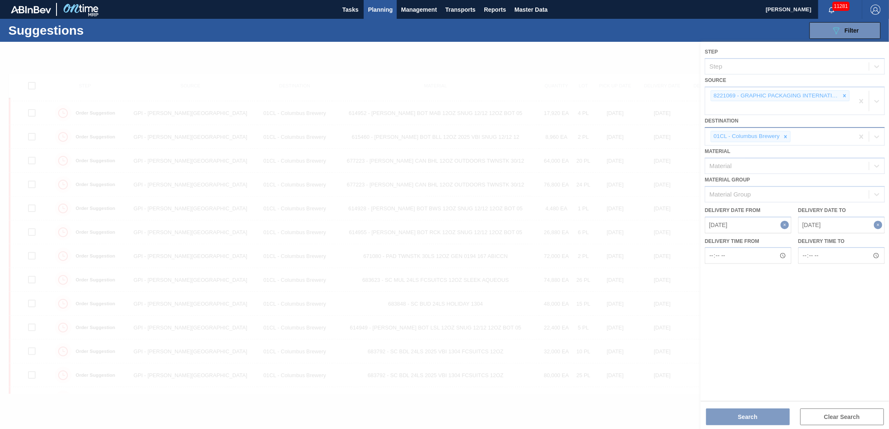
scroll to position [45, 0]
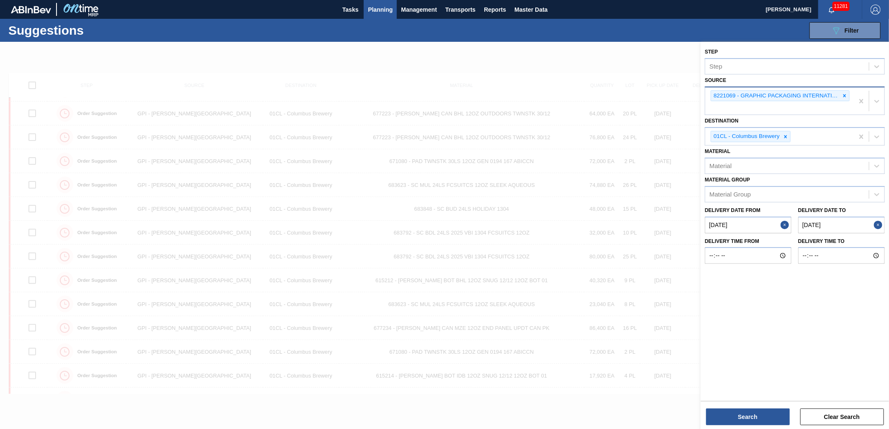
click at [843, 94] on icon at bounding box center [845, 96] width 6 height 6
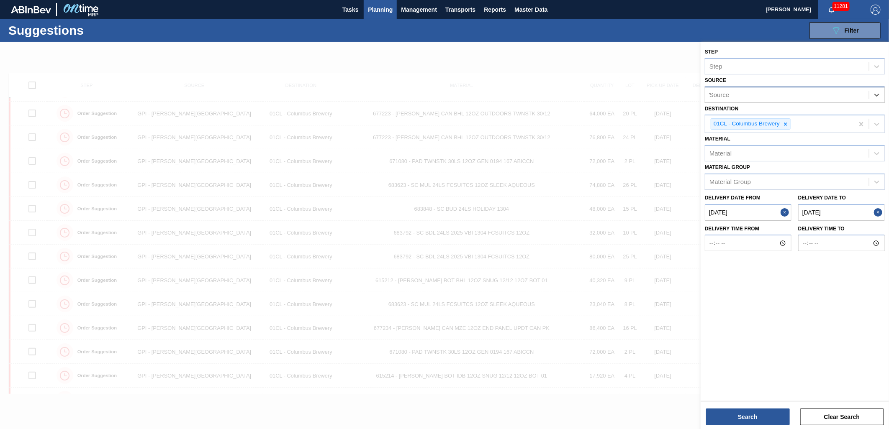
type input "WE"
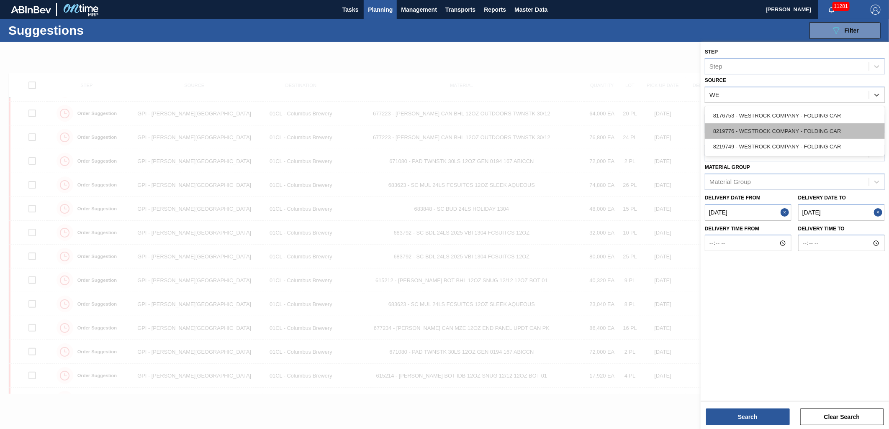
click at [784, 131] on div "8219776 - WESTROCK COMPANY - FOLDING CAR" at bounding box center [795, 130] width 180 height 15
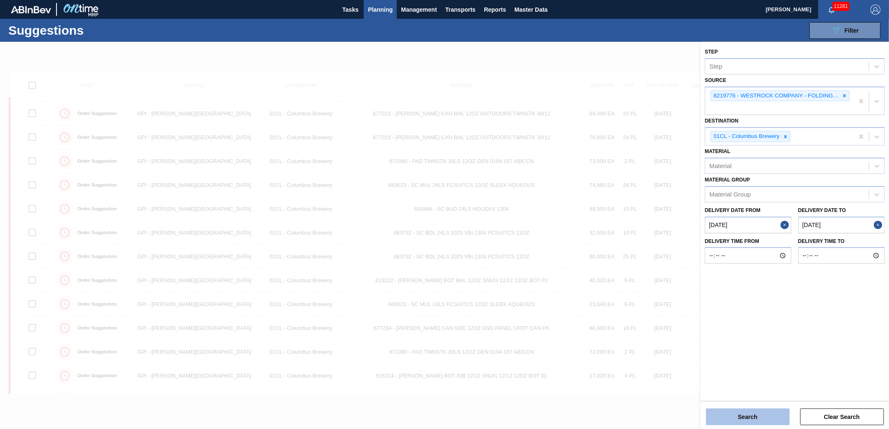
click at [738, 413] on button "Search" at bounding box center [748, 417] width 84 height 17
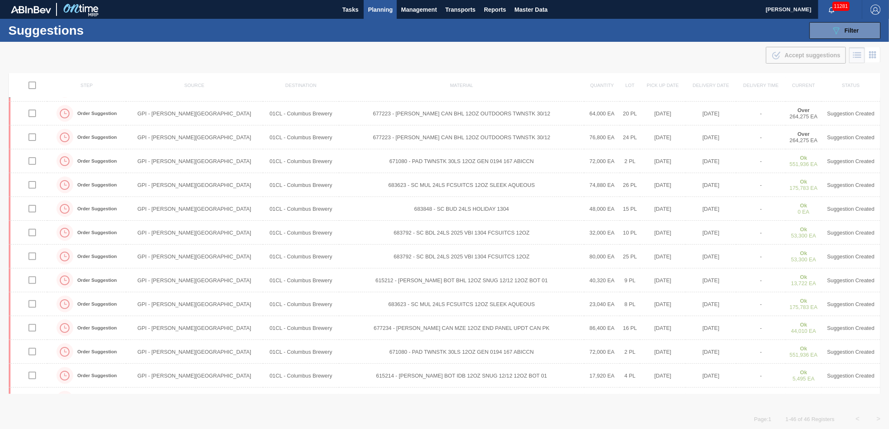
scroll to position [0, 0]
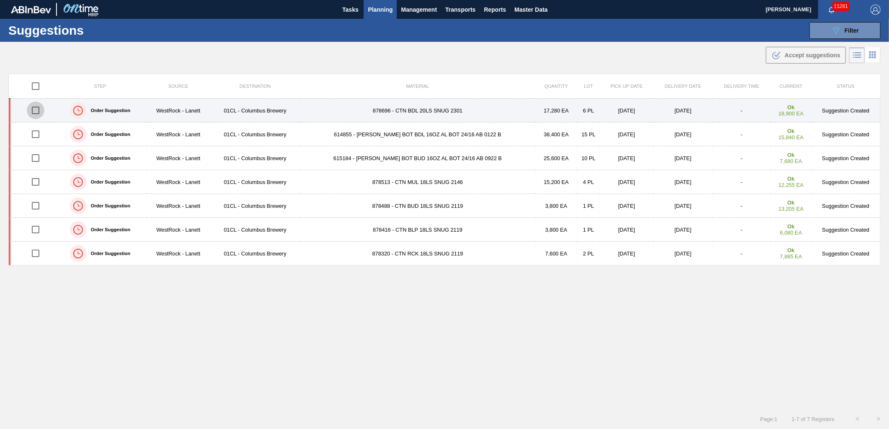
click at [38, 112] on input "checkbox" at bounding box center [36, 111] width 18 height 18
checkbox input "true"
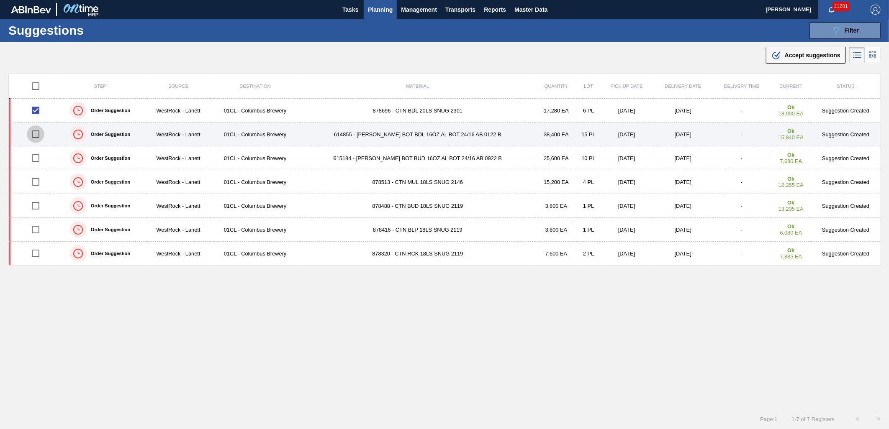
click at [36, 134] on input "checkbox" at bounding box center [36, 135] width 18 height 18
checkbox input "true"
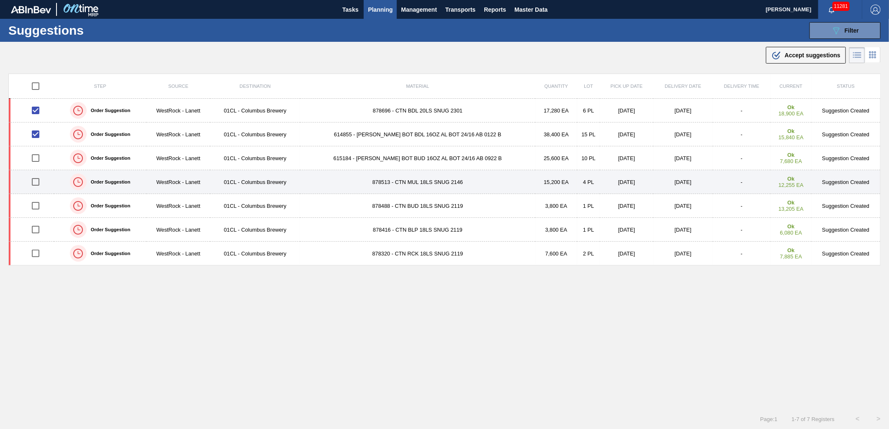
click at [36, 185] on input "checkbox" at bounding box center [36, 182] width 18 height 18
checkbox input "false"
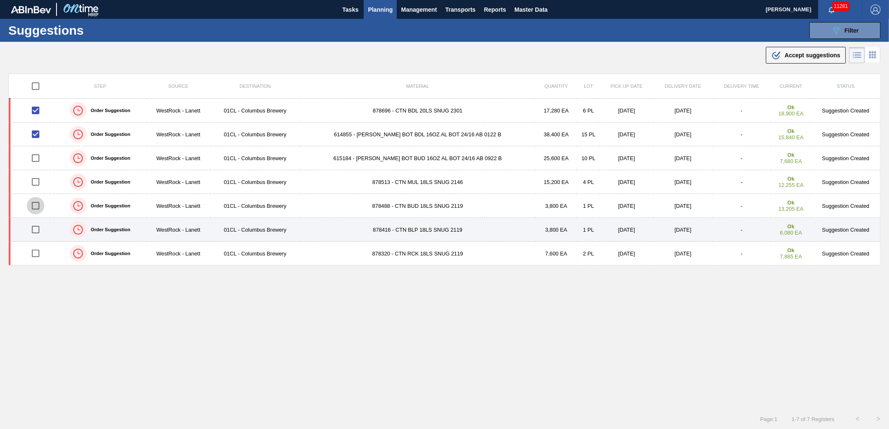
drag, startPoint x: 33, startPoint y: 208, endPoint x: 39, endPoint y: 221, distance: 14.1
click at [33, 209] on input "checkbox" at bounding box center [36, 206] width 18 height 18
checkbox input "true"
drag, startPoint x: 39, startPoint y: 223, endPoint x: 47, endPoint y: 224, distance: 8.5
click at [38, 224] on input "checkbox" at bounding box center [36, 230] width 18 height 18
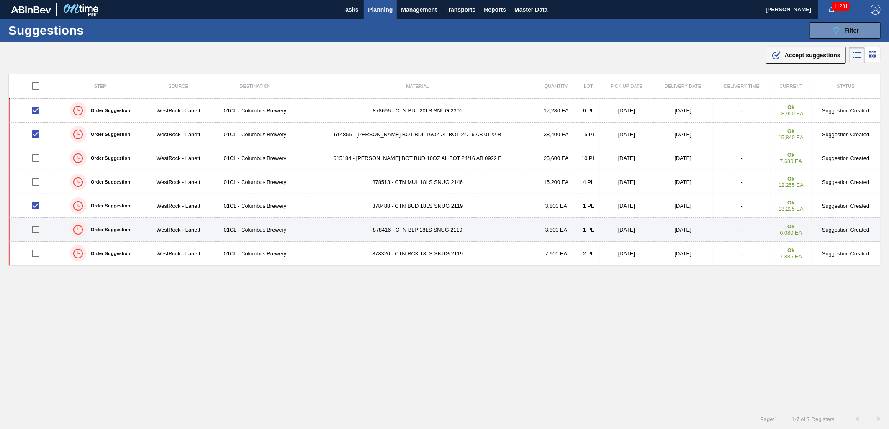
checkbox input "true"
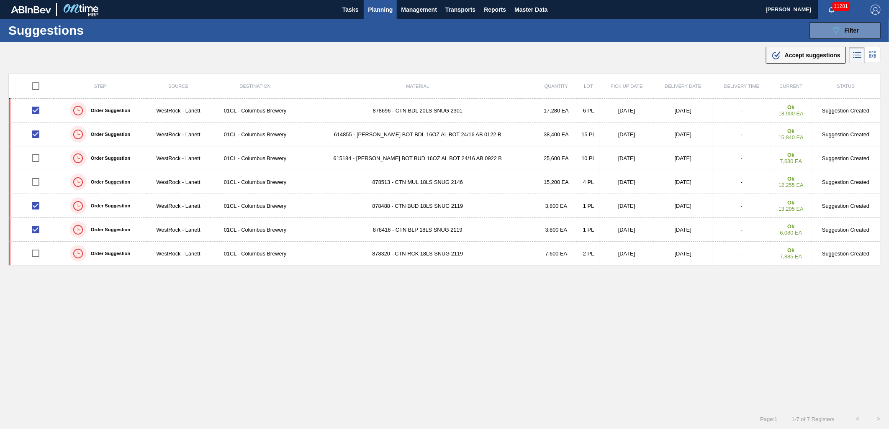
click at [779, 60] on icon ".b{fill:var(--color-action-default)}" at bounding box center [776, 55] width 10 height 10
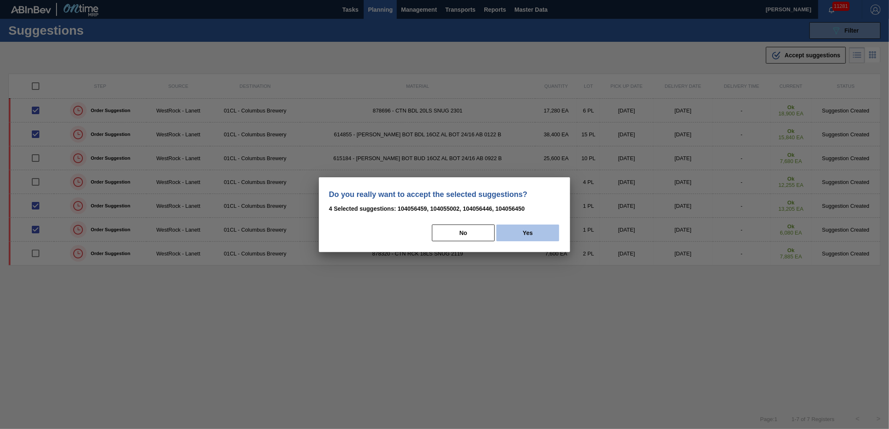
drag, startPoint x: 544, startPoint y: 228, endPoint x: 537, endPoint y: 221, distance: 11.0
click at [544, 228] on button "Yes" at bounding box center [527, 233] width 63 height 17
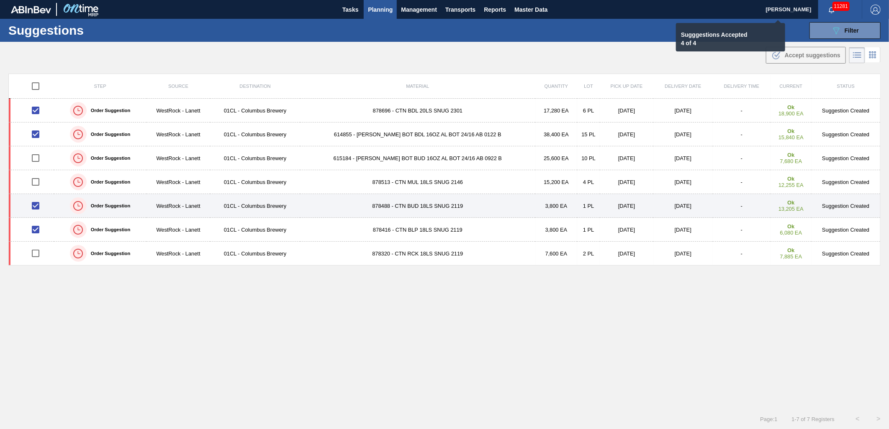
checkbox input "false"
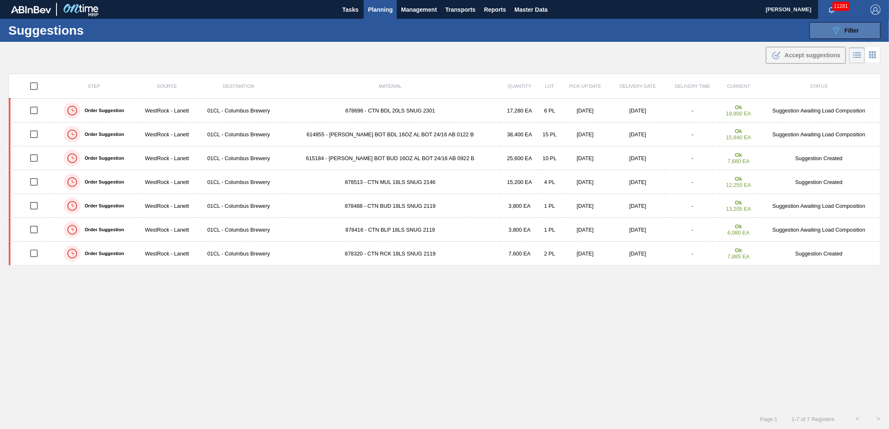
click at [831, 33] on icon "089F7B8B-B2A5-4AFE-B5C0-19BA573D28AC" at bounding box center [836, 31] width 10 height 10
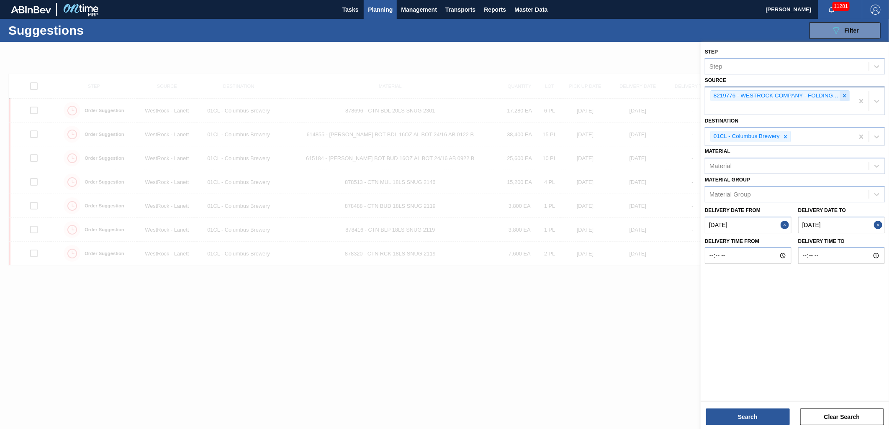
click at [843, 95] on icon at bounding box center [845, 96] width 6 height 6
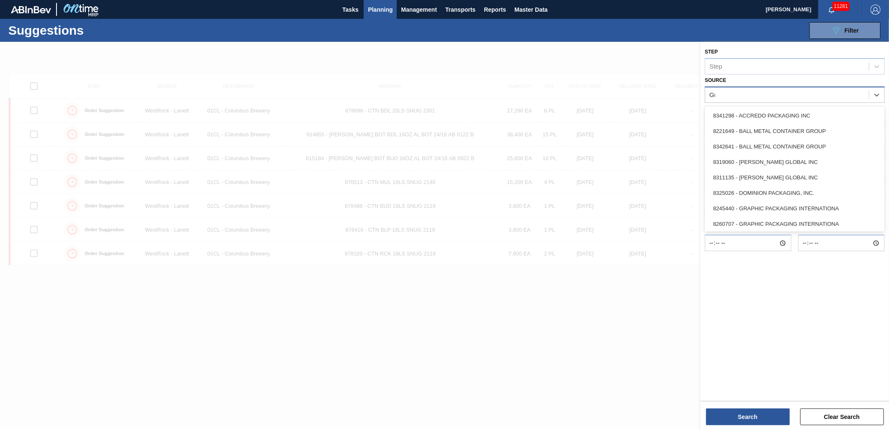
type input "Gra"
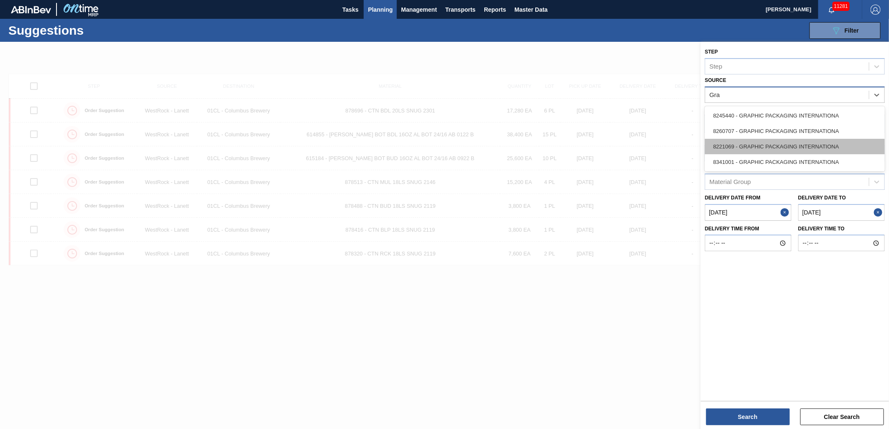
click at [785, 147] on div "8221069 - GRAPHIC PACKAGING INTERNATIONA" at bounding box center [795, 146] width 180 height 15
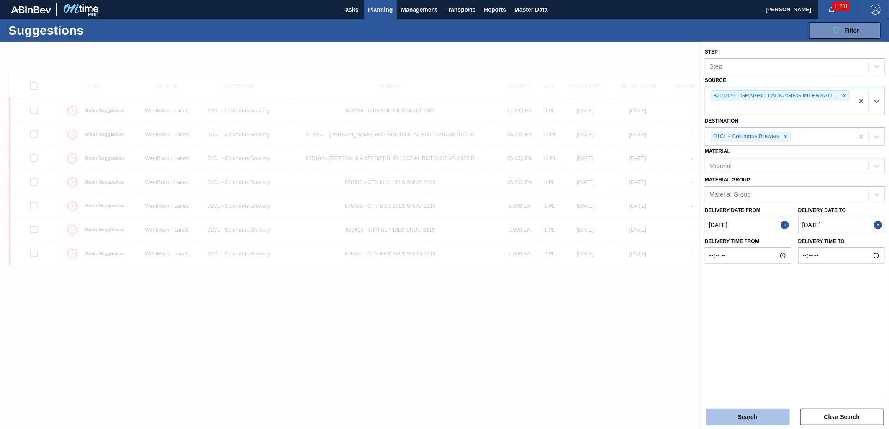
click at [737, 414] on button "Search" at bounding box center [748, 417] width 84 height 17
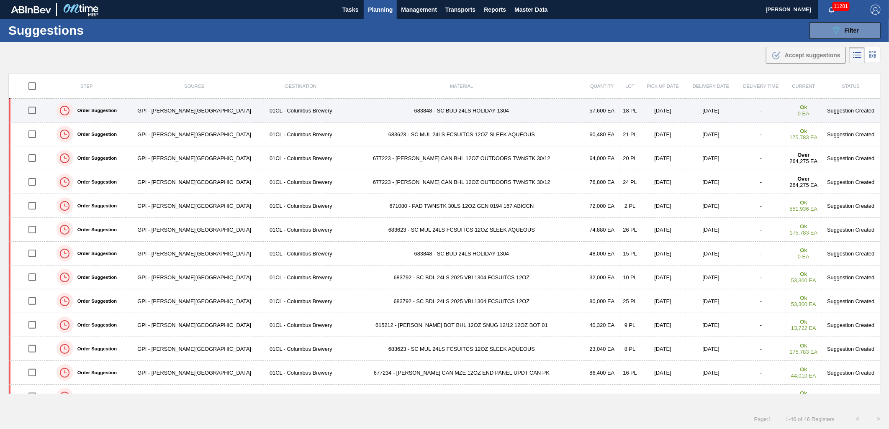
click at [34, 115] on input "checkbox" at bounding box center [32, 111] width 18 height 18
checkbox input "true"
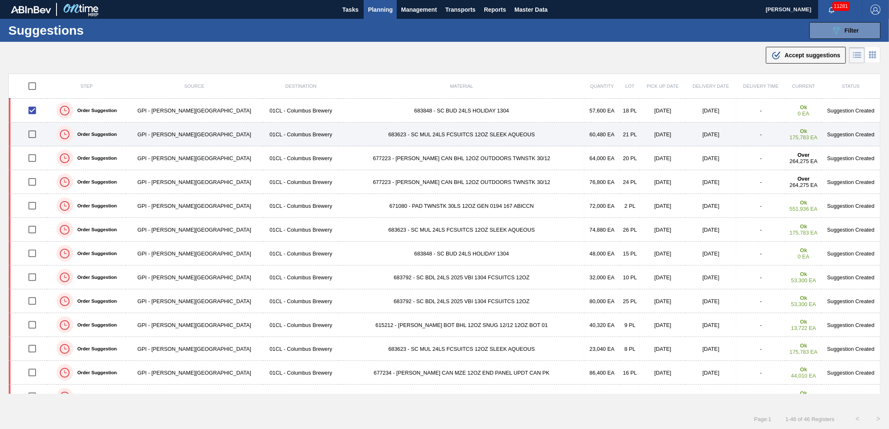
click at [36, 136] on input "checkbox" at bounding box center [32, 135] width 18 height 18
checkbox input "true"
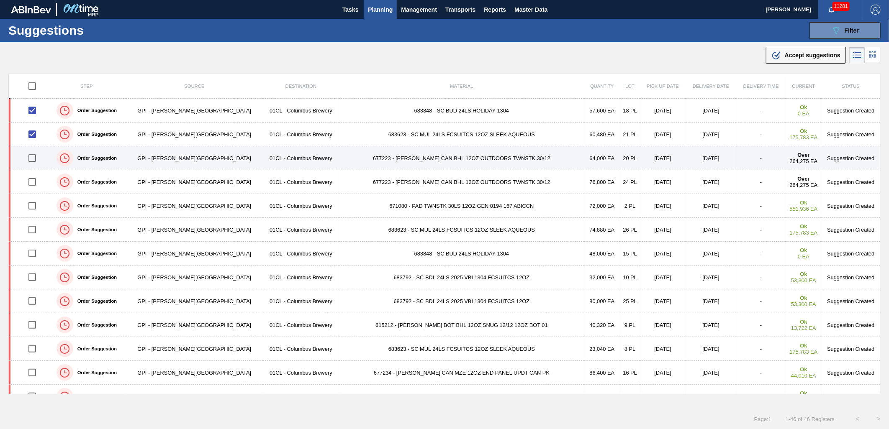
click at [38, 158] on input "checkbox" at bounding box center [32, 158] width 18 height 18
checkbox input "true"
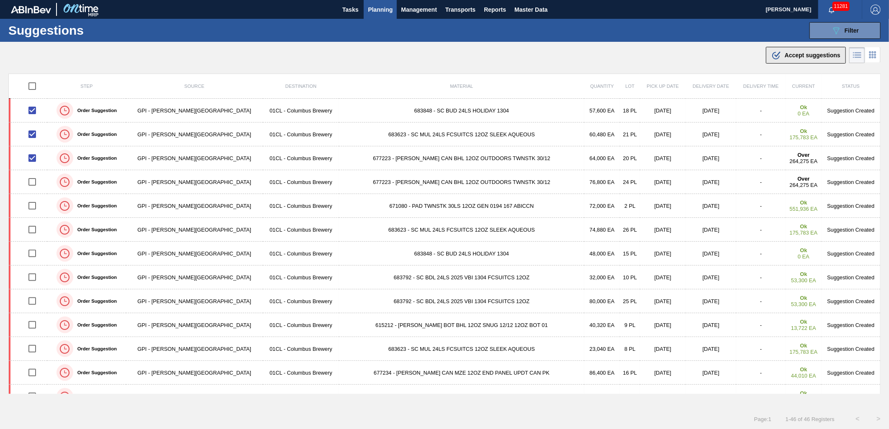
click at [777, 54] on icon at bounding box center [777, 54] width 6 height 6
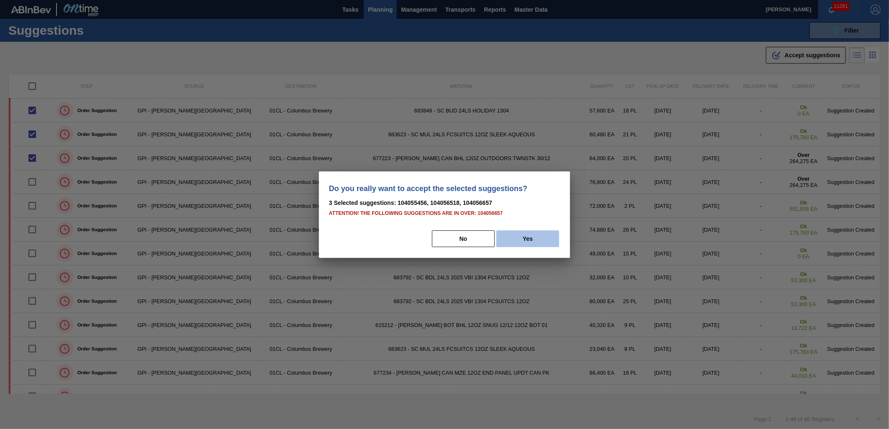
click at [519, 239] on button "Yes" at bounding box center [527, 239] width 63 height 17
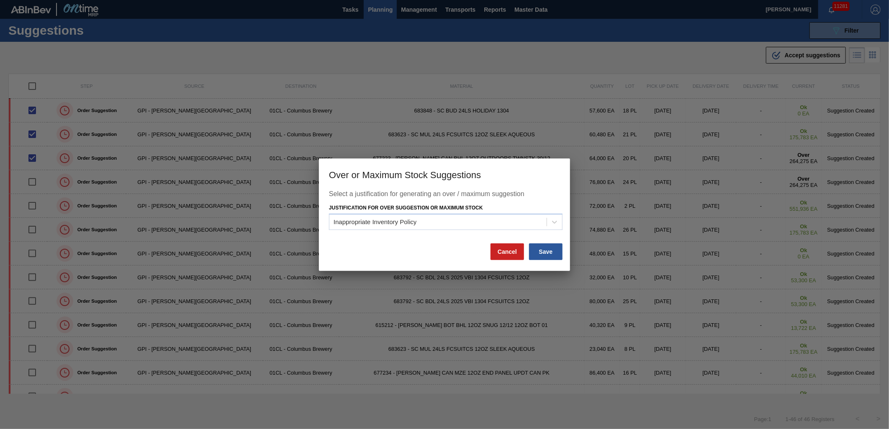
click at [508, 210] on div "Justification for Over Suggestion or Maximum Stock Inappropriate Inventory Poli…" at bounding box center [446, 216] width 234 height 28
click at [549, 251] on button "Save" at bounding box center [545, 252] width 33 height 17
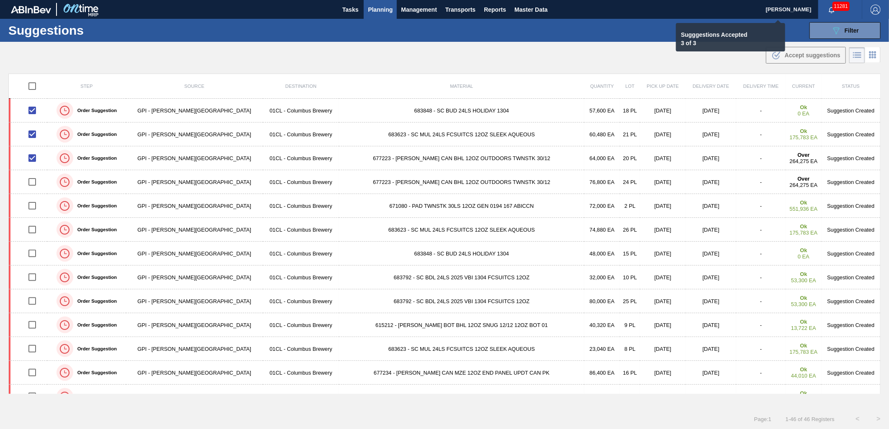
checkbox input "false"
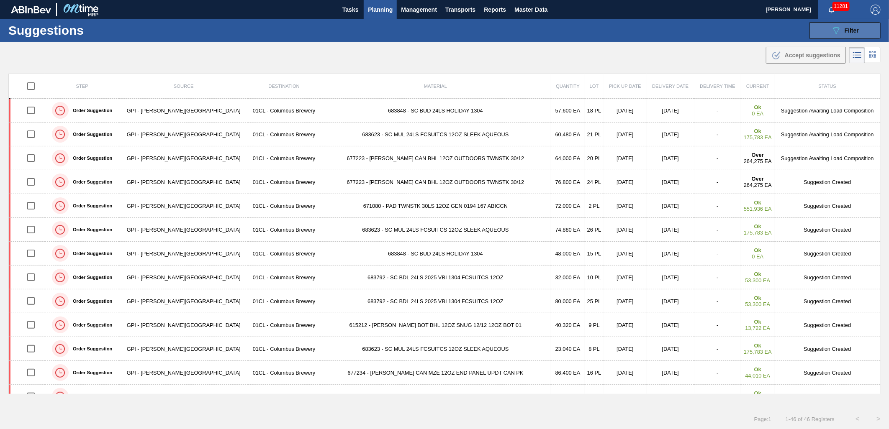
click at [840, 27] on icon "089F7B8B-B2A5-4AFE-B5C0-19BA573D28AC" at bounding box center [836, 31] width 10 height 10
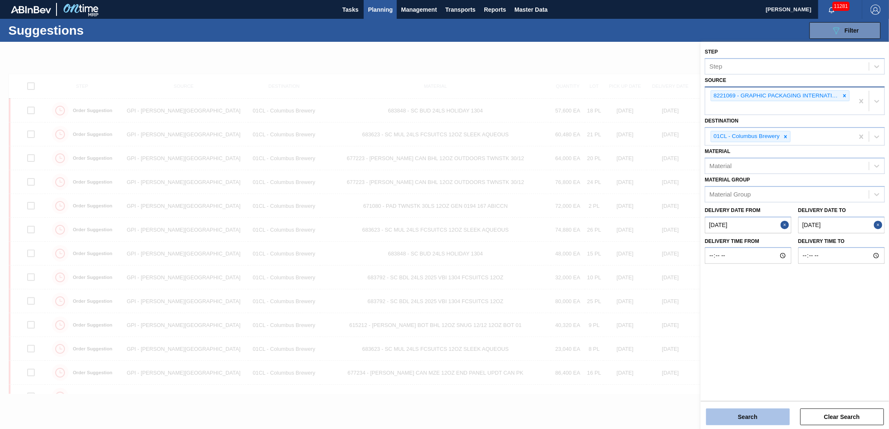
click at [757, 412] on button "Search" at bounding box center [748, 417] width 84 height 17
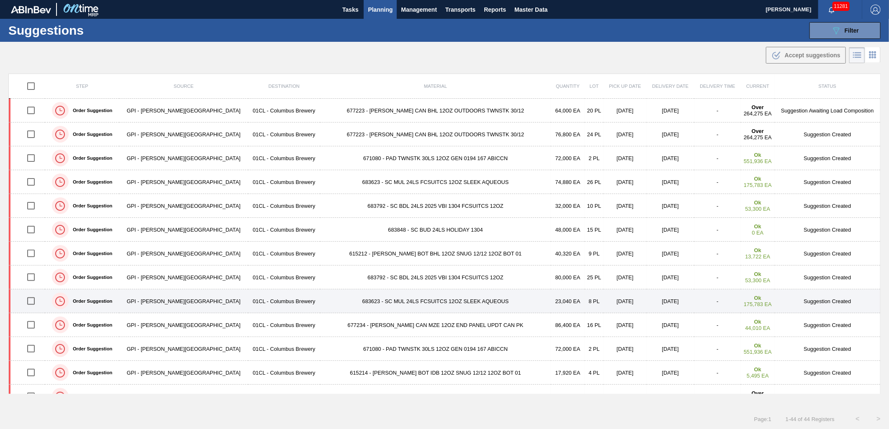
click at [33, 300] on input "checkbox" at bounding box center [31, 302] width 18 height 18
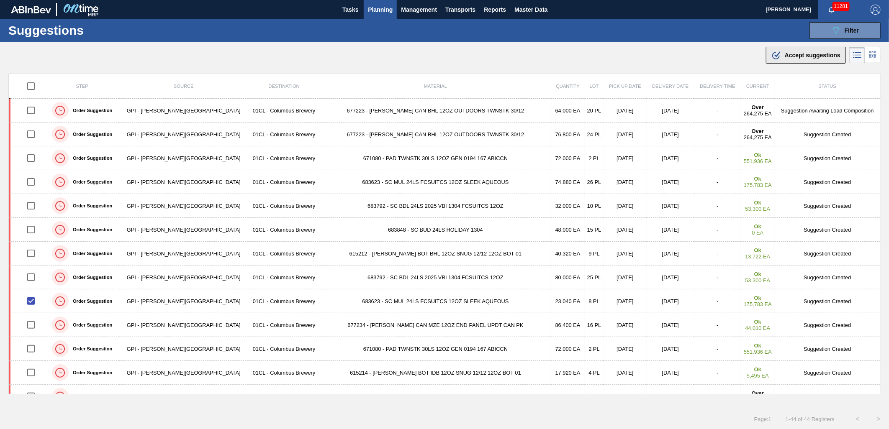
click at [809, 51] on div ".b{fill:var(--color-action-default)} Accept suggestions" at bounding box center [805, 55] width 69 height 10
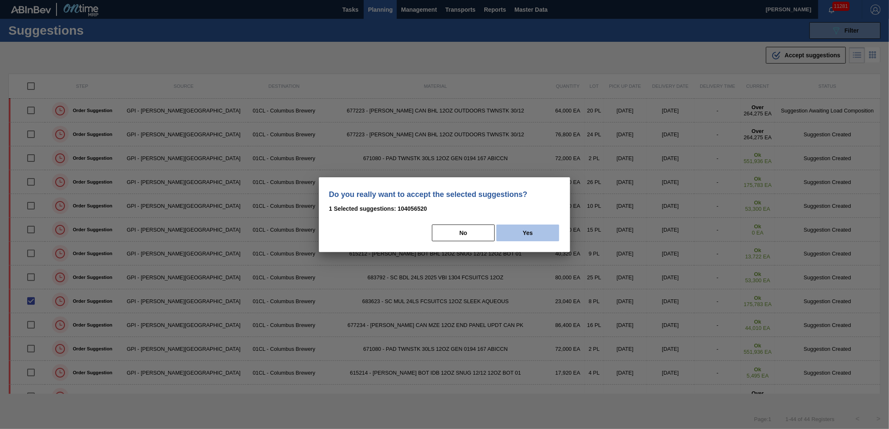
click at [534, 229] on button "Yes" at bounding box center [527, 233] width 63 height 17
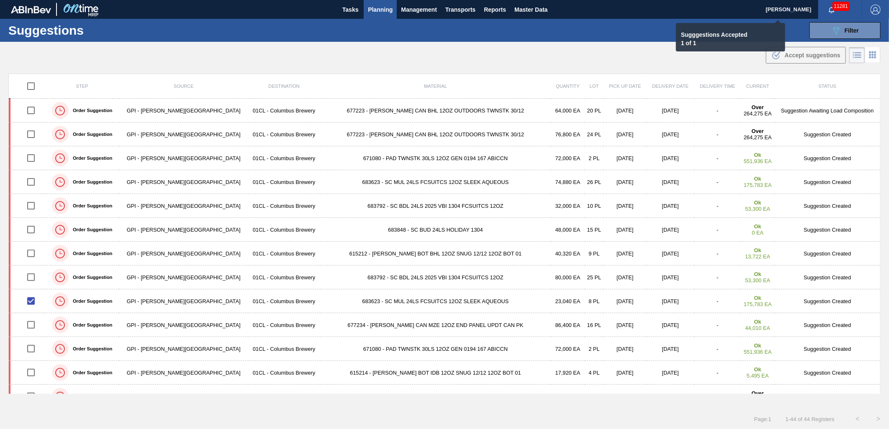
checkbox input "false"
drag, startPoint x: 850, startPoint y: 36, endPoint x: 839, endPoint y: 40, distance: 11.5
click at [850, 36] on button "089F7B8B-B2A5-4AFE-B5C0-19BA573D28AC Filter" at bounding box center [844, 30] width 71 height 17
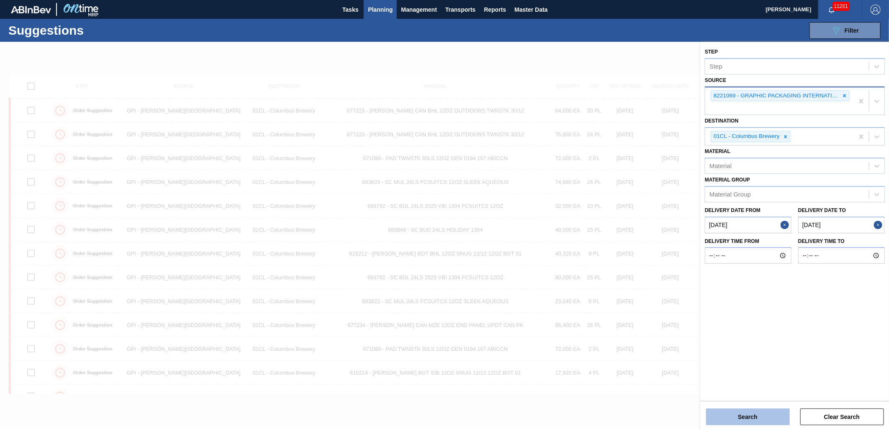
click at [755, 418] on button "Search" at bounding box center [748, 417] width 84 height 17
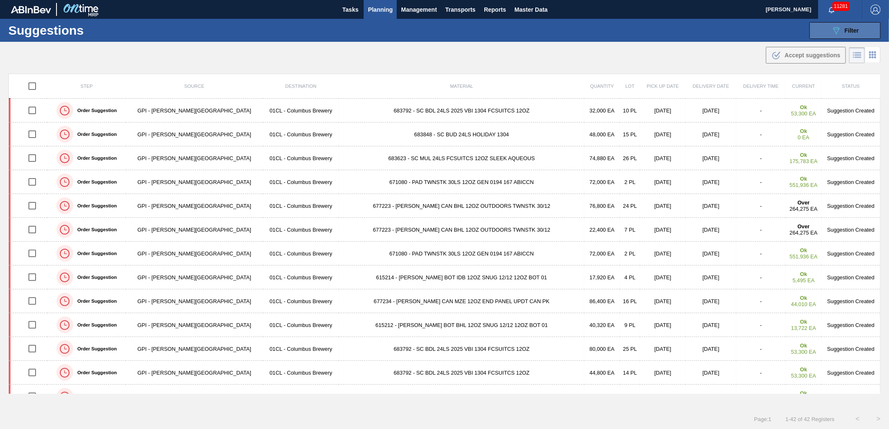
click at [845, 27] on span "Filter" at bounding box center [852, 30] width 14 height 7
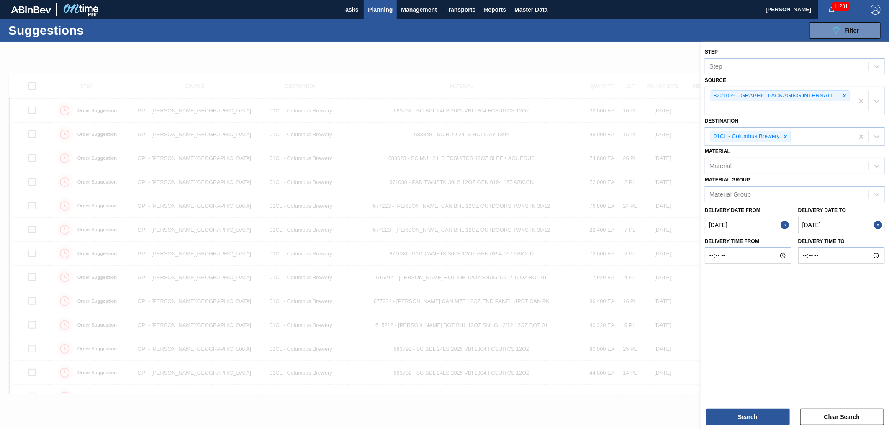
click at [705, 33] on div "Suggestions 089F7B8B-B2A5-4AFE-B5C0-19BA573D28AC Filter Step Step Source 822106…" at bounding box center [444, 30] width 889 height 23
click at [600, 68] on div at bounding box center [444, 256] width 889 height 429
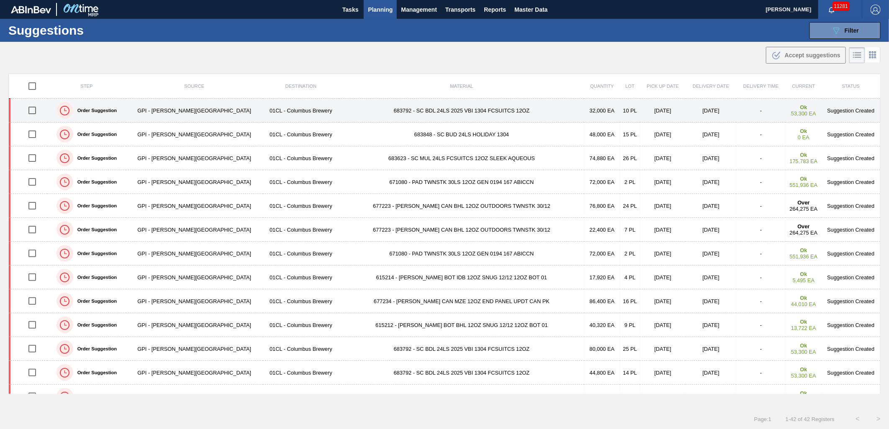
click at [35, 111] on input "checkbox" at bounding box center [32, 111] width 18 height 18
checkbox input "true"
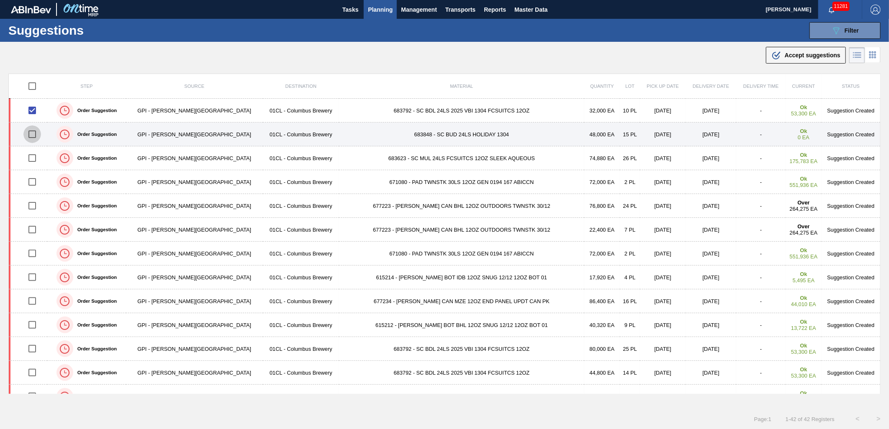
click at [35, 135] on input "checkbox" at bounding box center [32, 135] width 18 height 18
checkbox input "true"
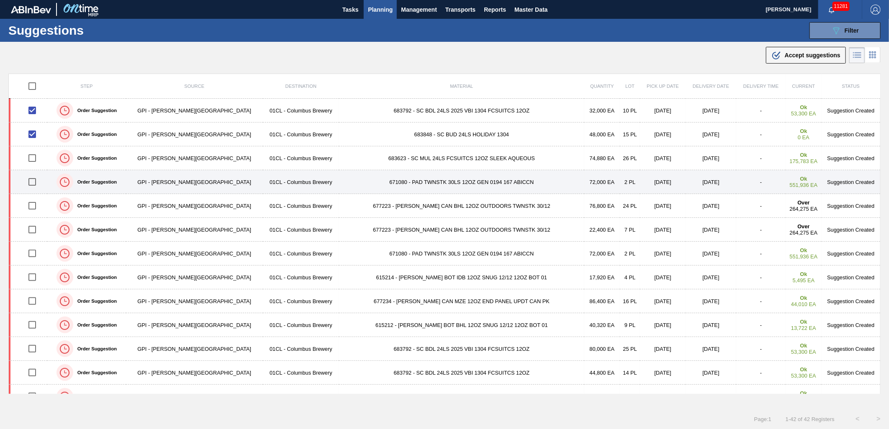
click at [34, 185] on input "checkbox" at bounding box center [32, 182] width 18 height 18
checkbox input "true"
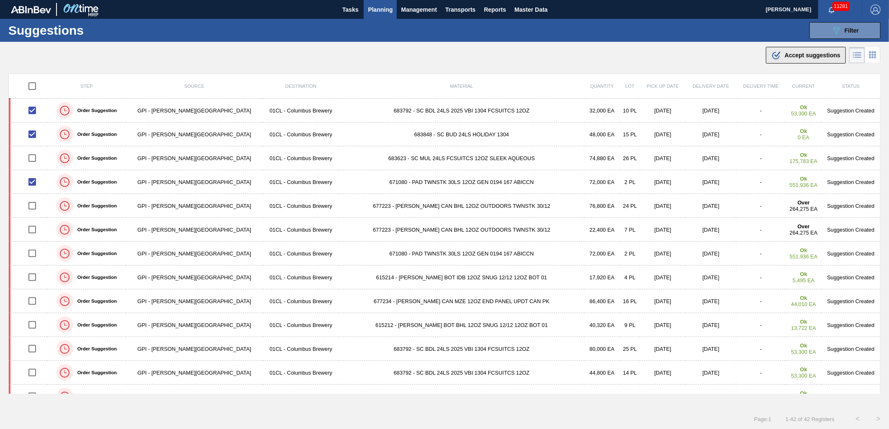
click at [798, 60] on button ".b{fill:var(--color-action-default)} Accept suggestions" at bounding box center [806, 55] width 80 height 17
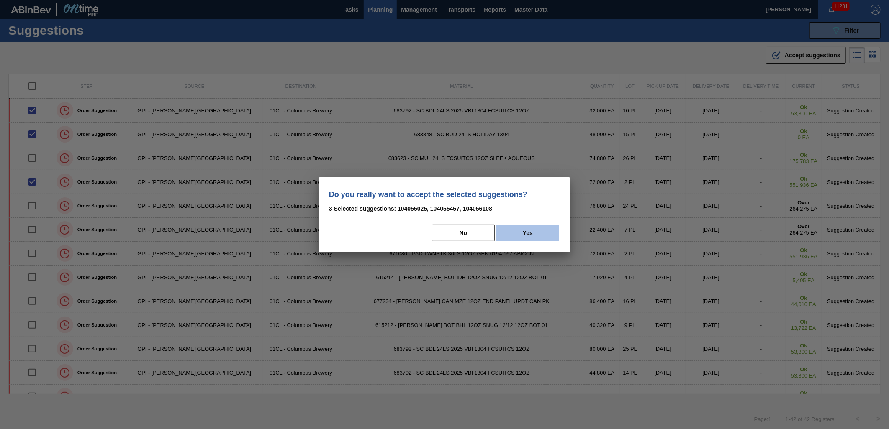
click at [532, 233] on button "Yes" at bounding box center [527, 233] width 63 height 17
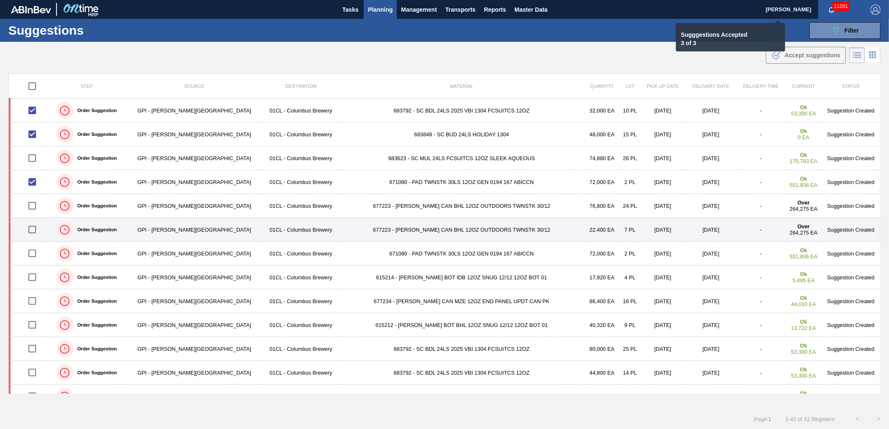
checkbox input "false"
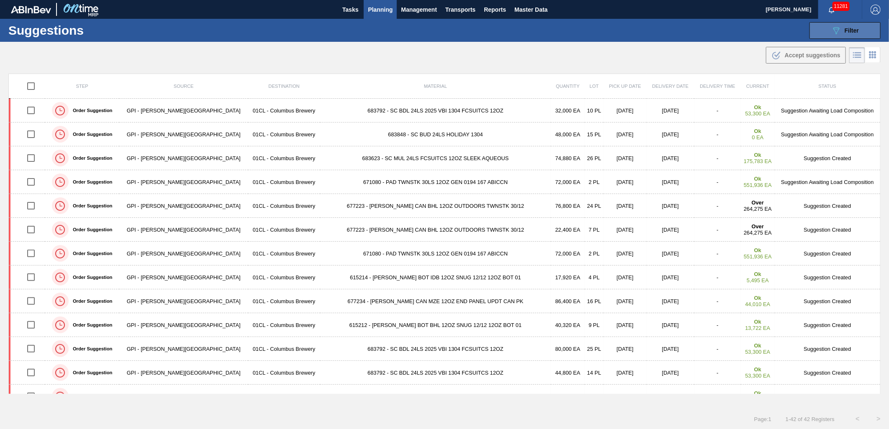
click at [832, 30] on icon "089F7B8B-B2A5-4AFE-B5C0-19BA573D28AC" at bounding box center [836, 31] width 10 height 10
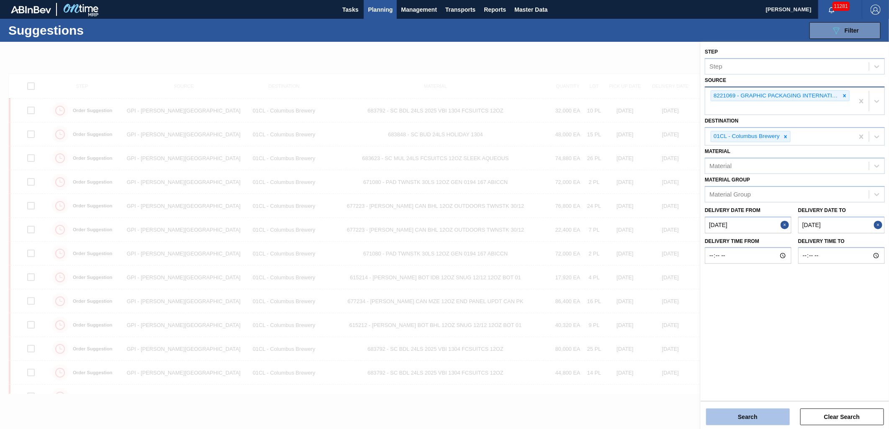
click at [757, 418] on button "Search" at bounding box center [748, 417] width 84 height 17
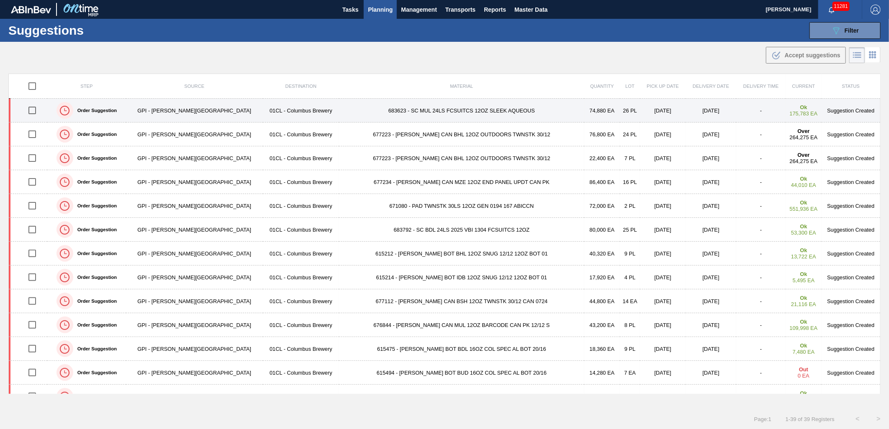
click at [36, 113] on input "checkbox" at bounding box center [32, 111] width 18 height 18
checkbox input "true"
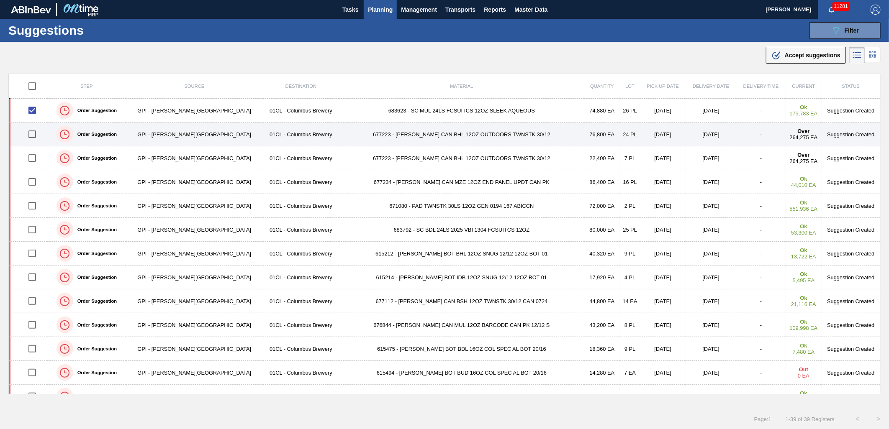
click at [32, 136] on input "checkbox" at bounding box center [32, 135] width 18 height 18
checkbox input "true"
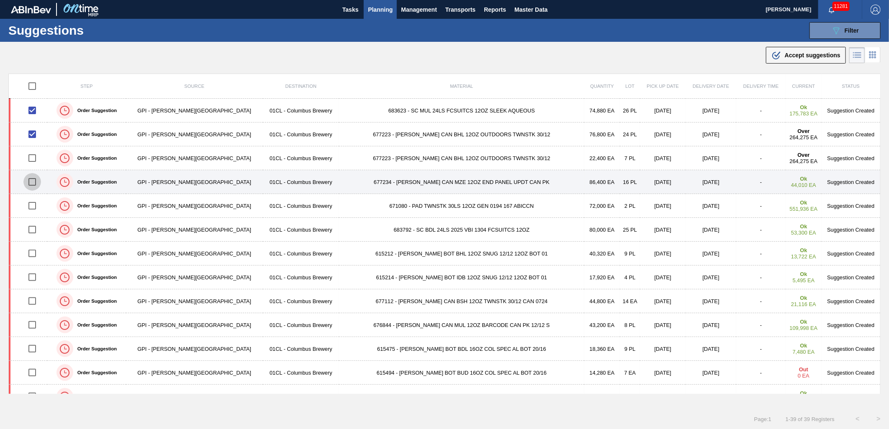
click at [34, 185] on input "checkbox" at bounding box center [32, 182] width 18 height 18
click at [34, 184] on input "checkbox" at bounding box center [32, 182] width 18 height 18
checkbox input "false"
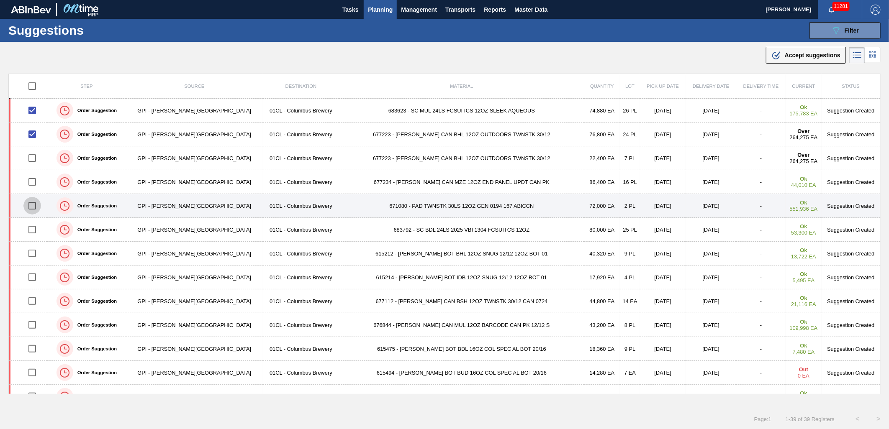
click at [30, 209] on input "checkbox" at bounding box center [32, 206] width 18 height 18
checkbox input "true"
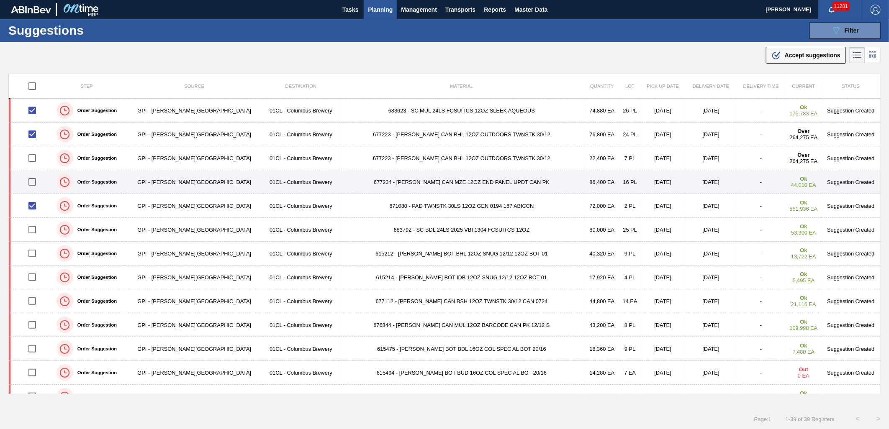
click at [34, 182] on input "checkbox" at bounding box center [32, 182] width 18 height 18
checkbox input "true"
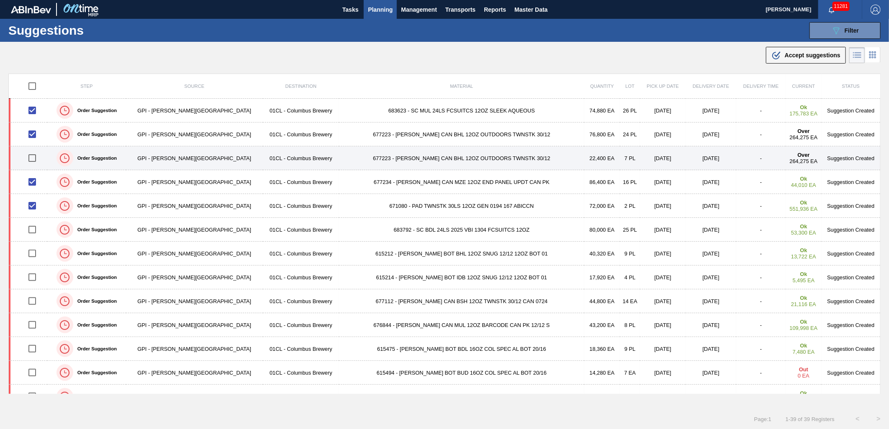
click at [35, 161] on input "checkbox" at bounding box center [32, 158] width 18 height 18
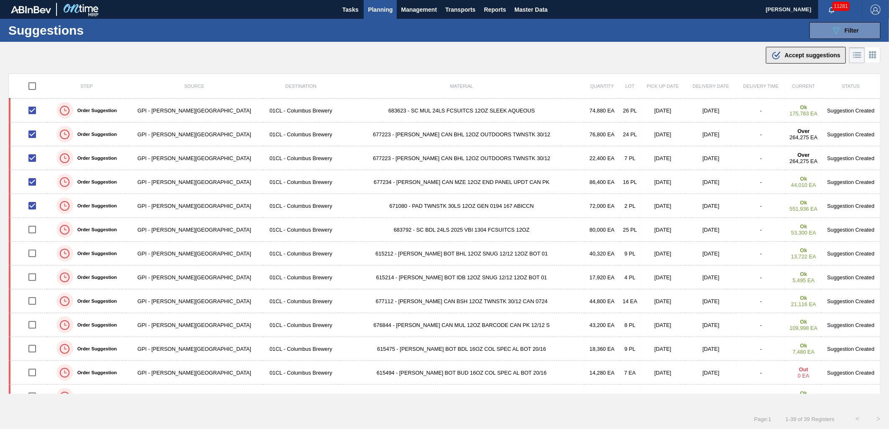
click at [776, 56] on icon ".b{fill:var(--color-action-default)}" at bounding box center [776, 55] width 10 height 10
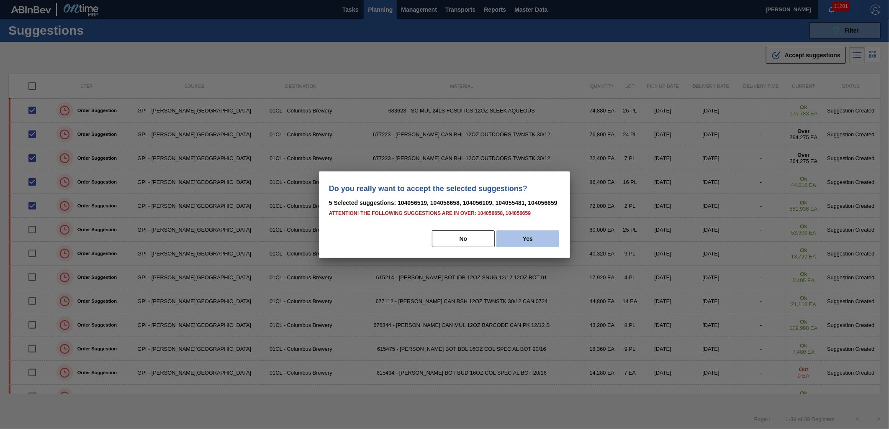
click at [526, 240] on button "Yes" at bounding box center [527, 239] width 63 height 17
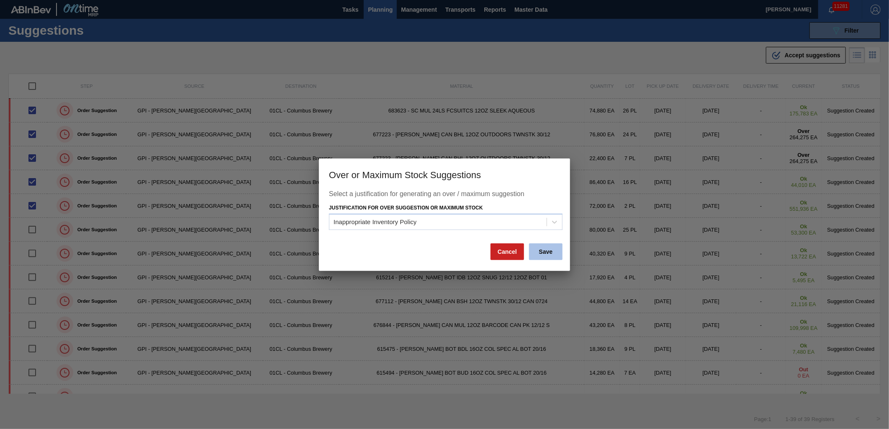
click at [543, 253] on button "Save" at bounding box center [545, 252] width 33 height 17
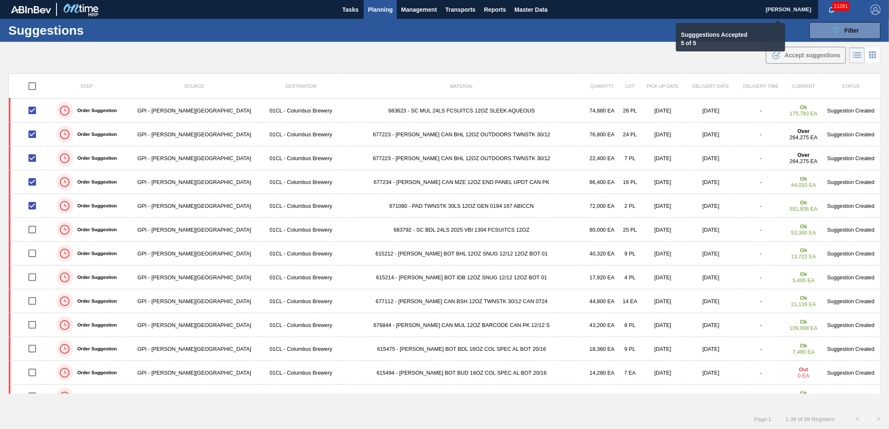
checkbox input "false"
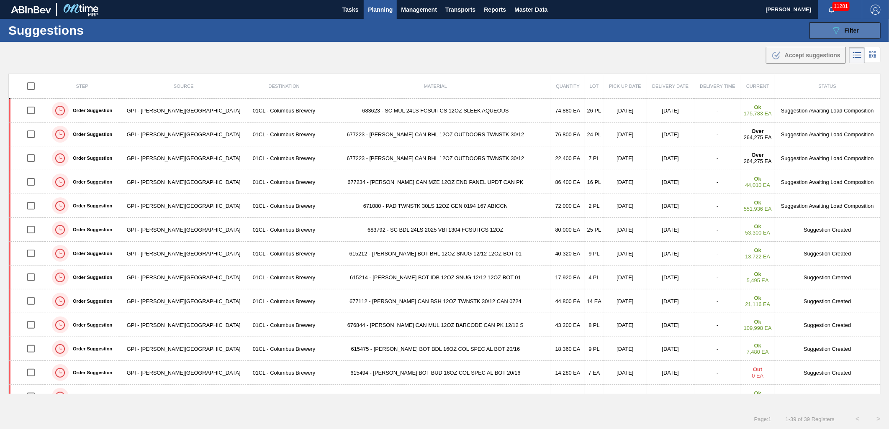
click at [842, 33] on div "089F7B8B-B2A5-4AFE-B5C0-19BA573D28AC Filter" at bounding box center [845, 31] width 28 height 10
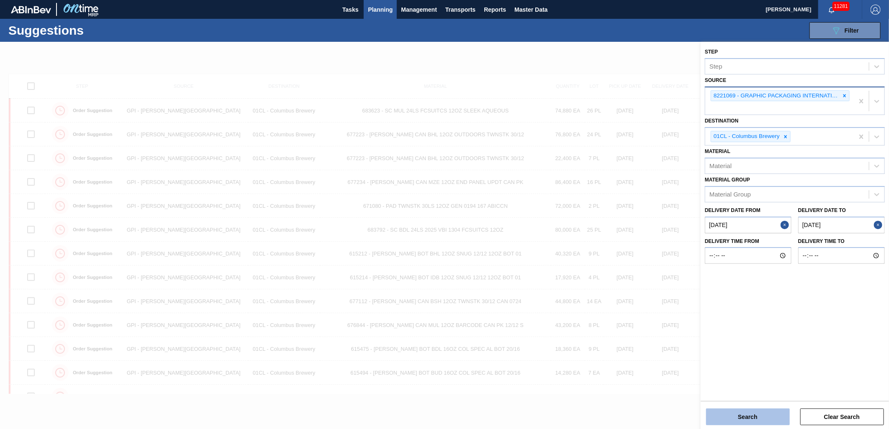
click at [740, 410] on button "Search" at bounding box center [748, 417] width 84 height 17
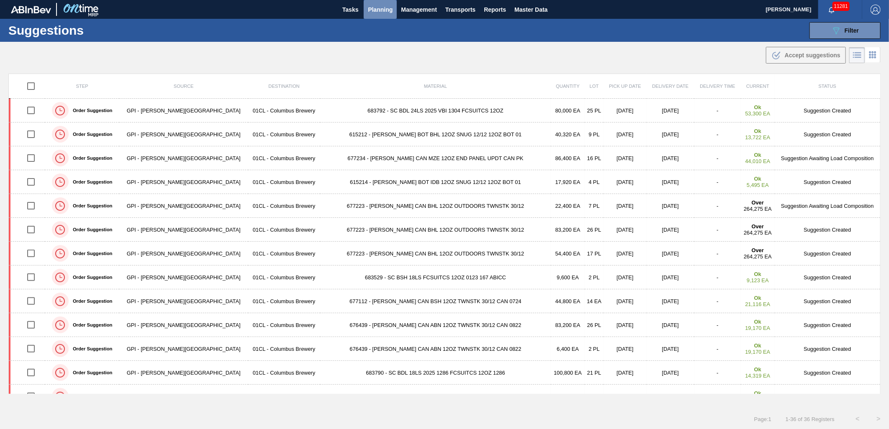
click at [383, 11] on span "Planning" at bounding box center [380, 10] width 25 height 10
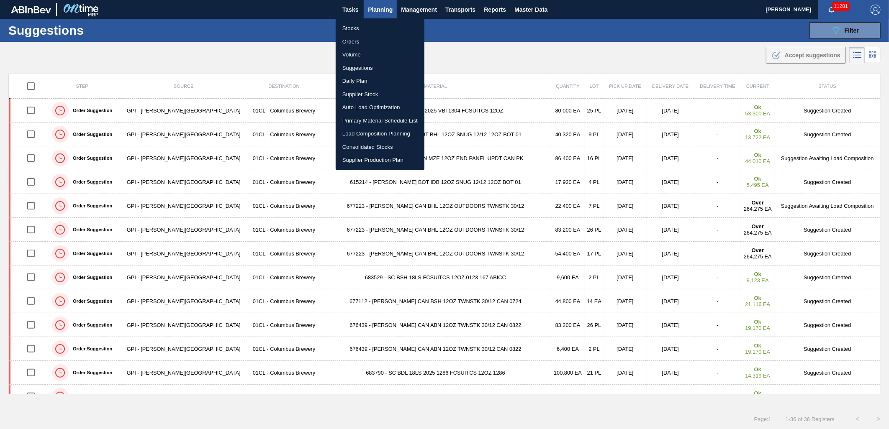
click at [374, 28] on li "Stocks" at bounding box center [380, 28] width 89 height 13
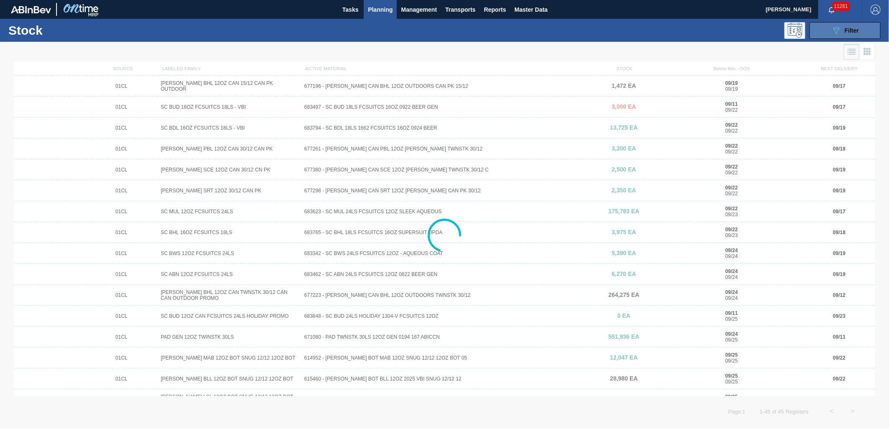
click at [826, 28] on button "089F7B8B-B2A5-4AFE-B5C0-19BA573D28AC Filter" at bounding box center [844, 30] width 71 height 17
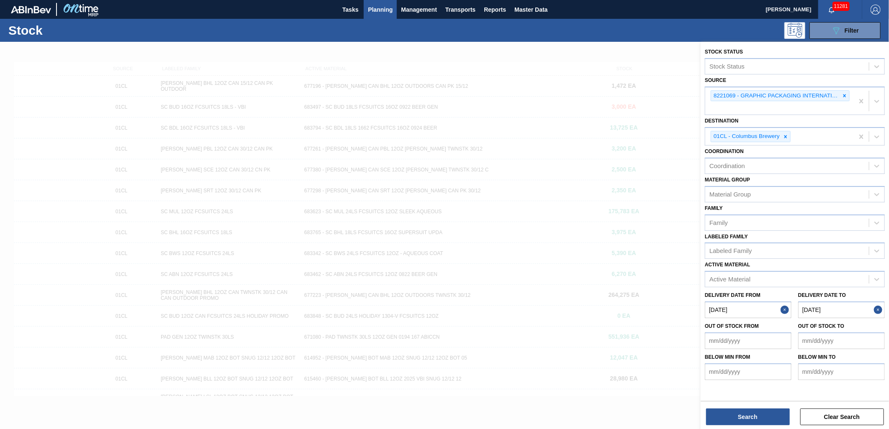
click at [383, 11] on span "Planning" at bounding box center [380, 10] width 25 height 10
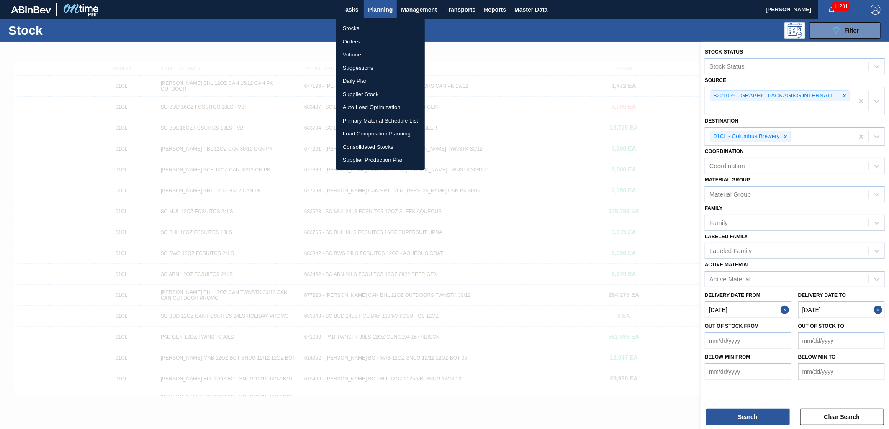
click at [369, 27] on li "Stocks" at bounding box center [380, 28] width 89 height 13
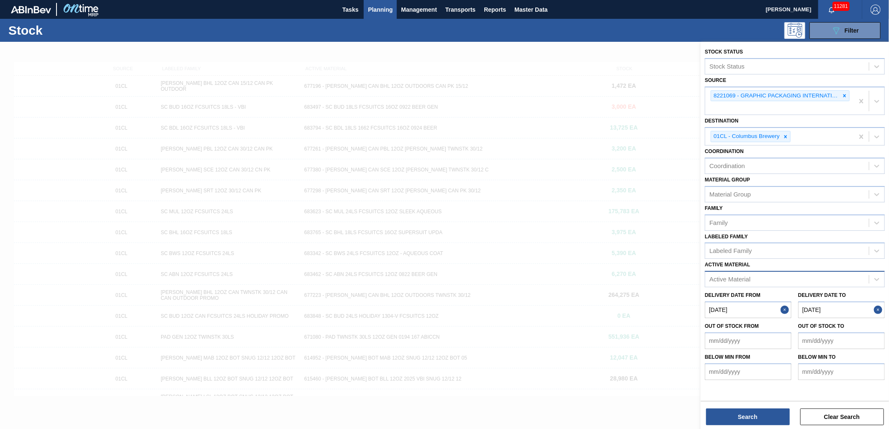
click at [751, 275] on div "Active Material" at bounding box center [787, 280] width 164 height 12
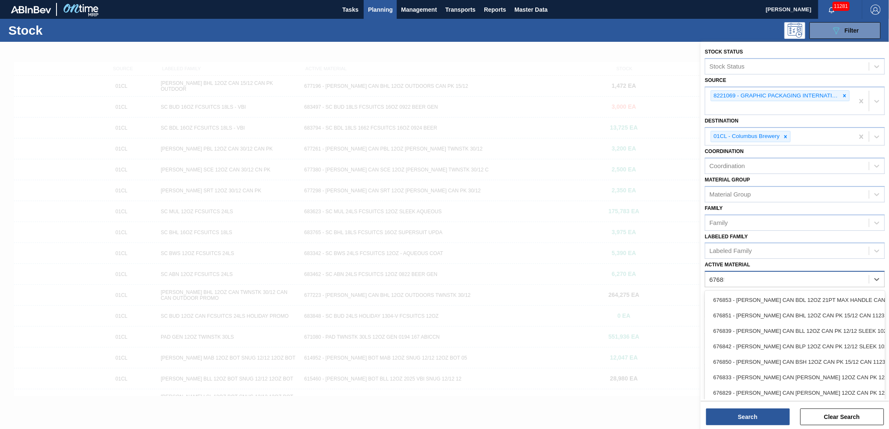
type Material "676851"
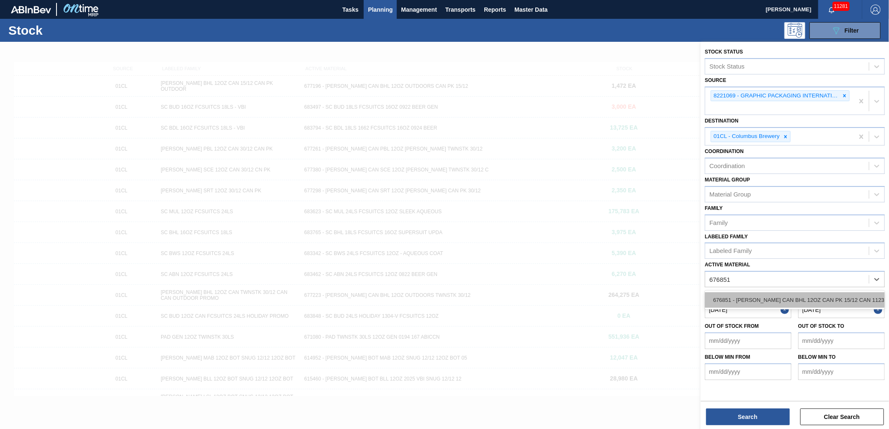
click at [801, 298] on div "676851 - CARR CAN BHL 12OZ CAN PK 15/12 CAN 1123" at bounding box center [795, 300] width 180 height 15
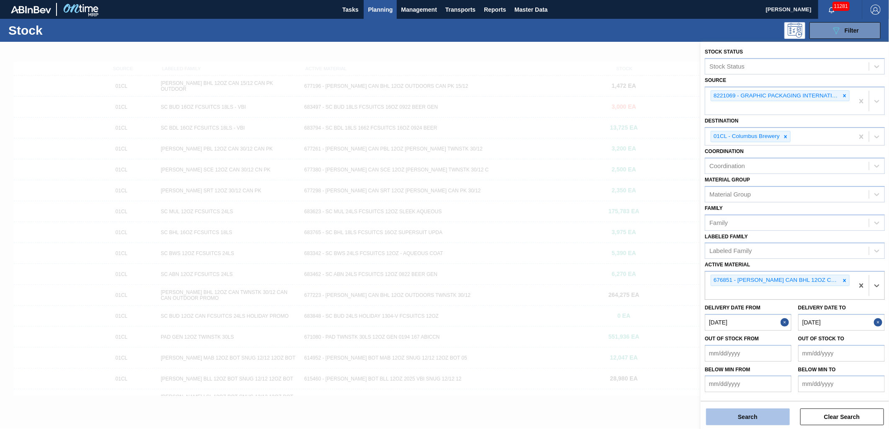
click at [747, 411] on button "Search" at bounding box center [748, 417] width 84 height 17
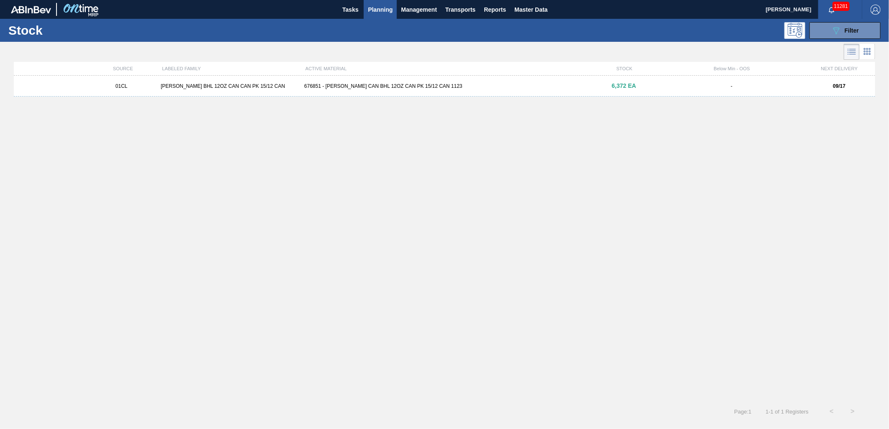
click at [480, 85] on div "676851 - CARR CAN BHL 12OZ CAN PK 15/12 CAN 1123" at bounding box center [444, 86] width 287 height 6
